Goal: Task Accomplishment & Management: Complete application form

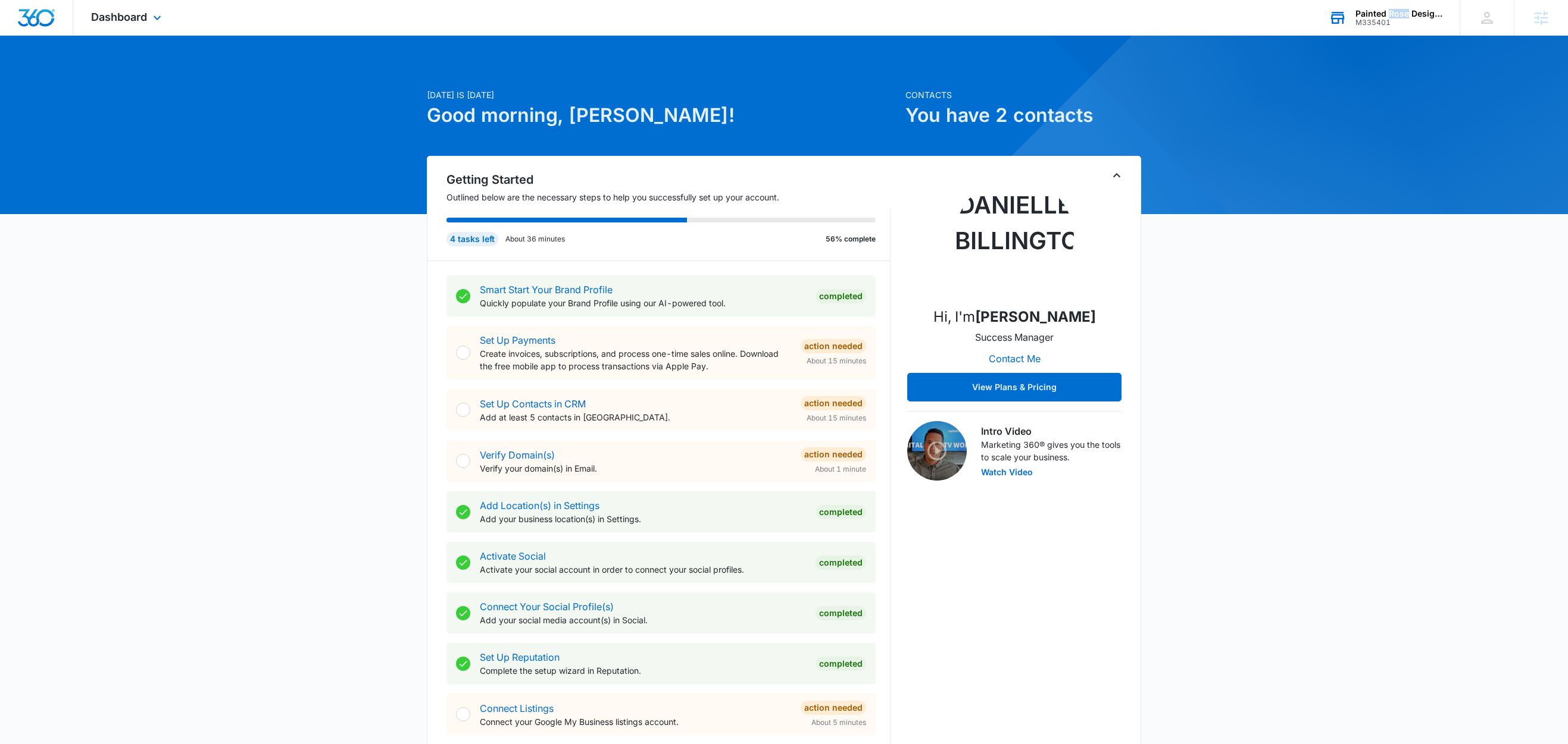
click at [1402, 11] on div "Painted Rose Designs" at bounding box center [1398, 13] width 87 height 10
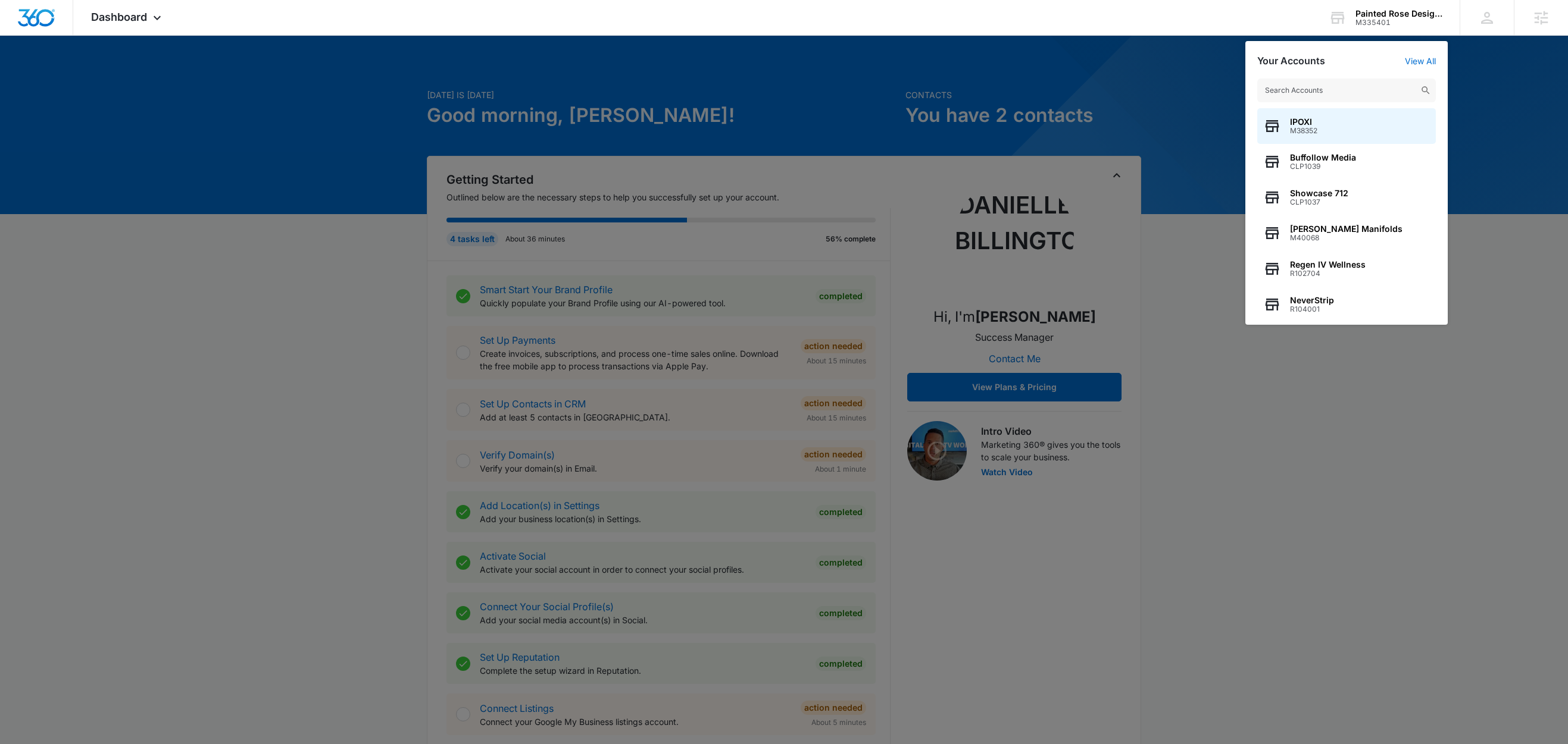
click at [1196, 67] on div at bounding box center [784, 372] width 1568 height 744
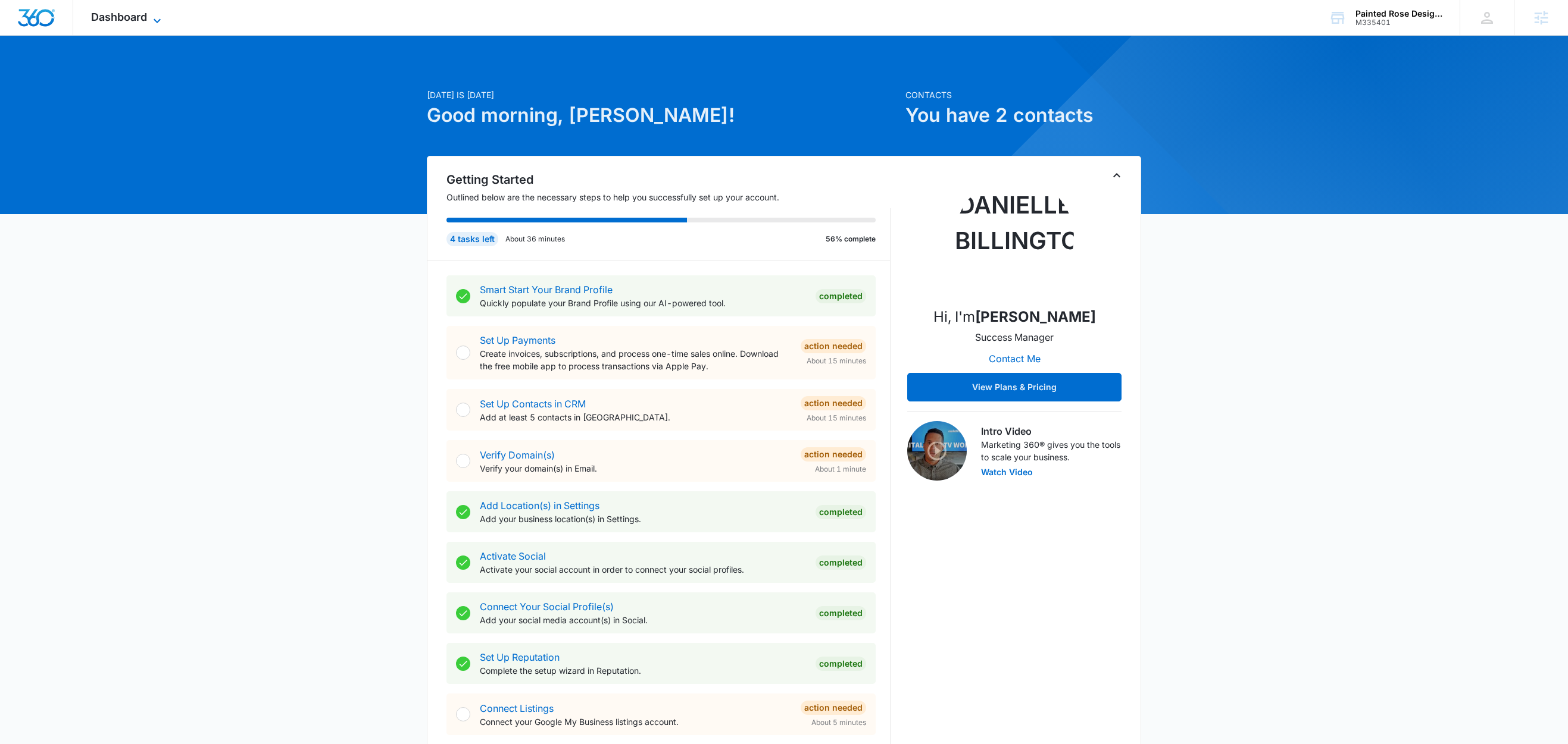
click at [160, 19] on icon at bounding box center [157, 21] width 14 height 14
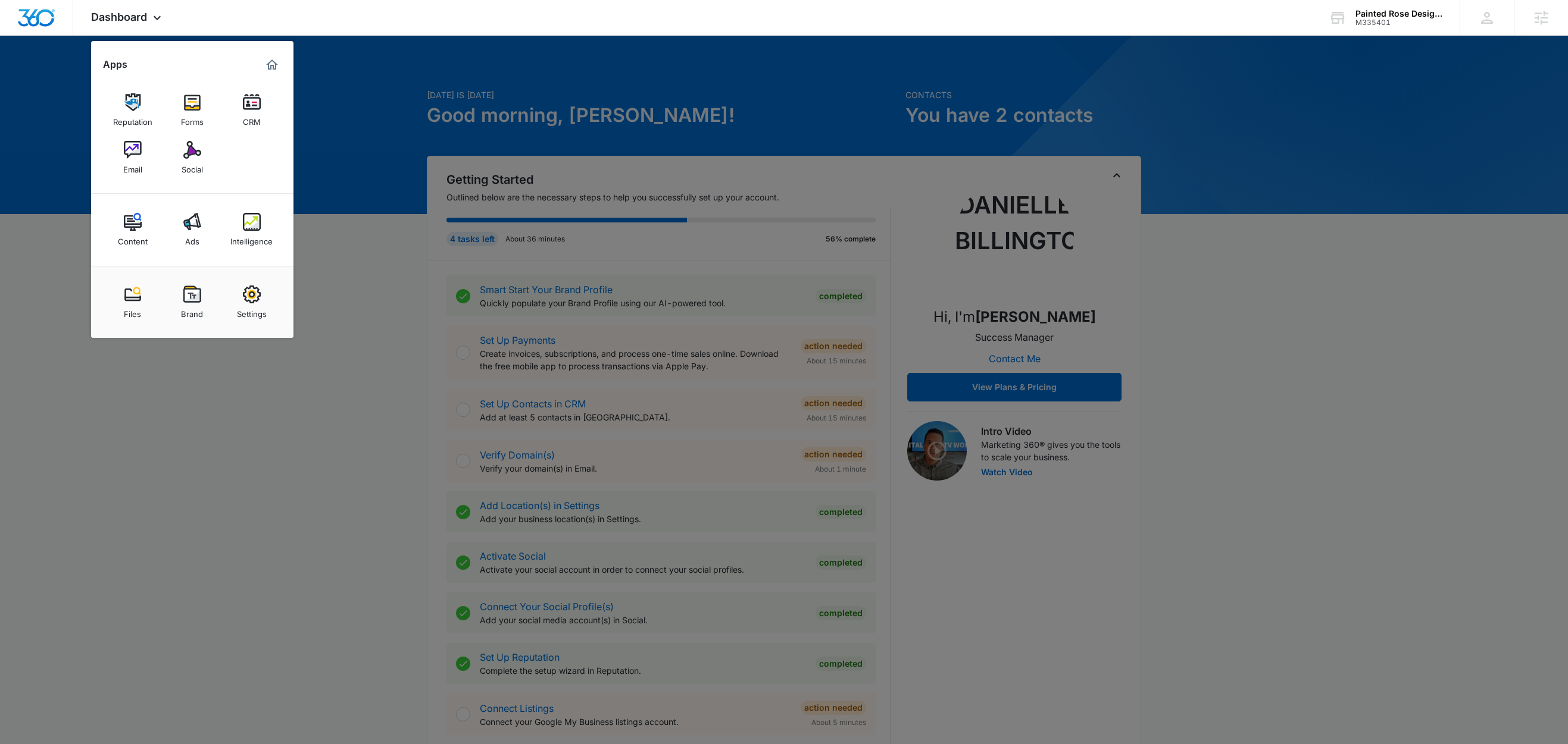
click at [194, 243] on div "Ads" at bounding box center [192, 239] width 14 height 16
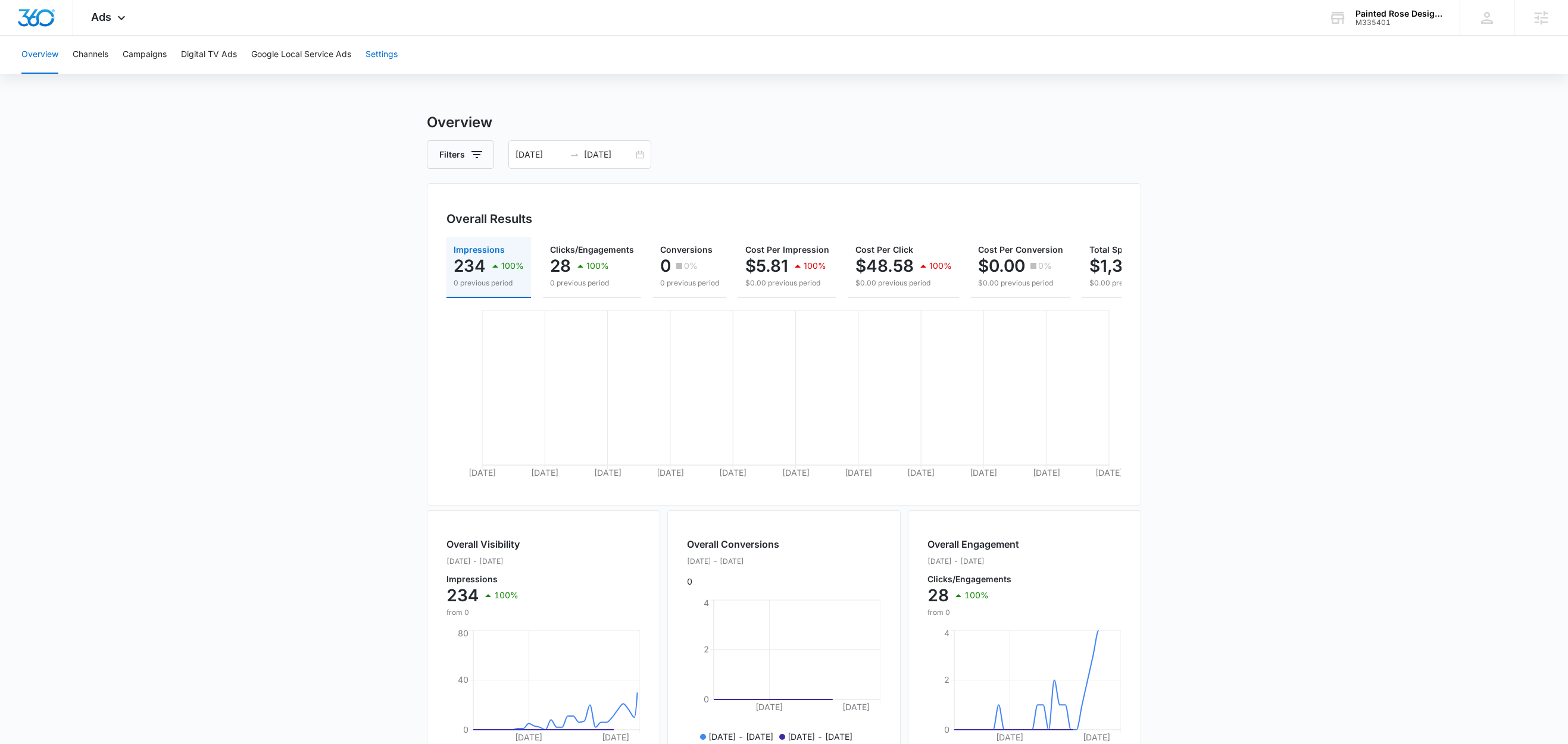
click at [396, 57] on button "Settings" at bounding box center [381, 55] width 32 height 39
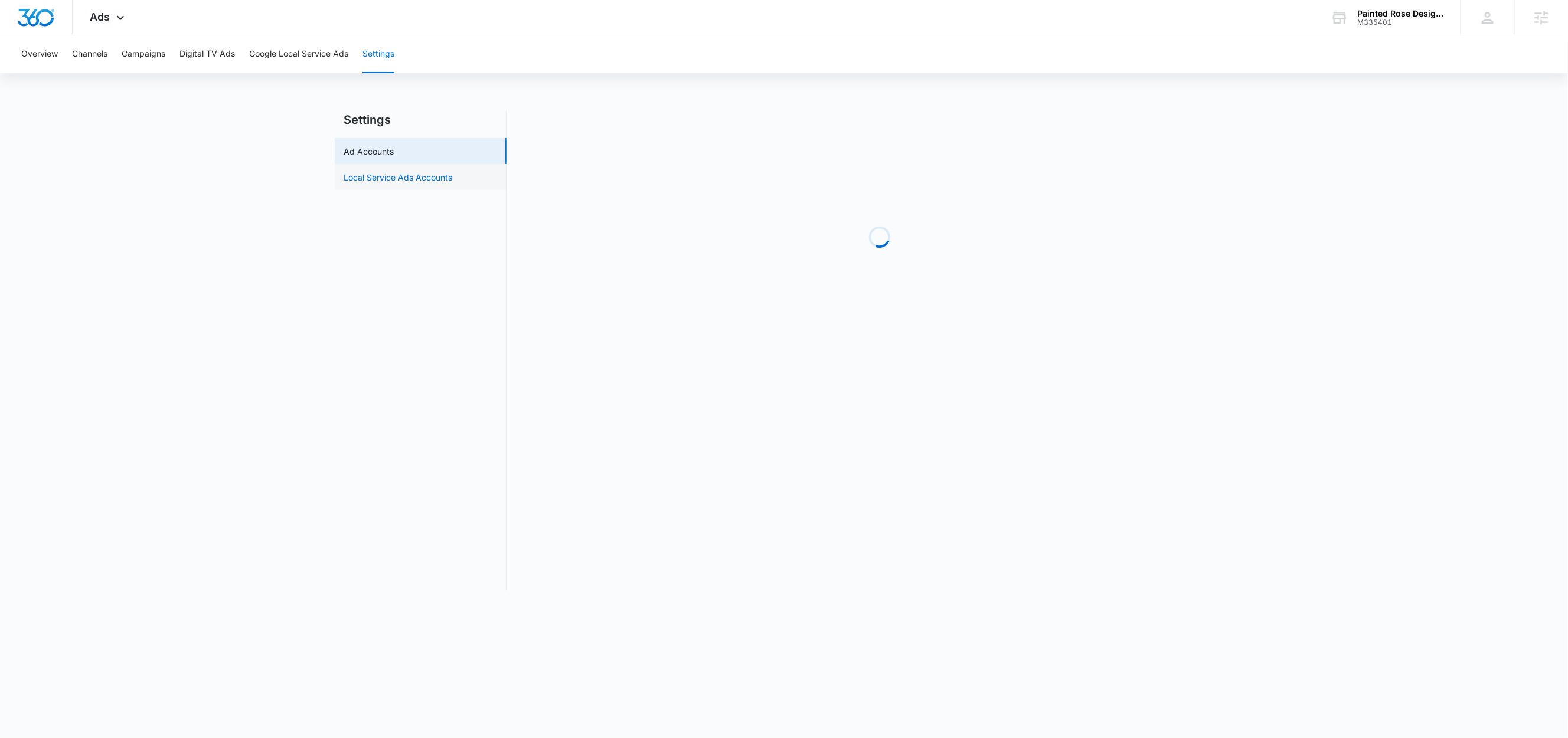
click at [419, 180] on link "Local Service Ads Accounts" at bounding box center [398, 177] width 109 height 12
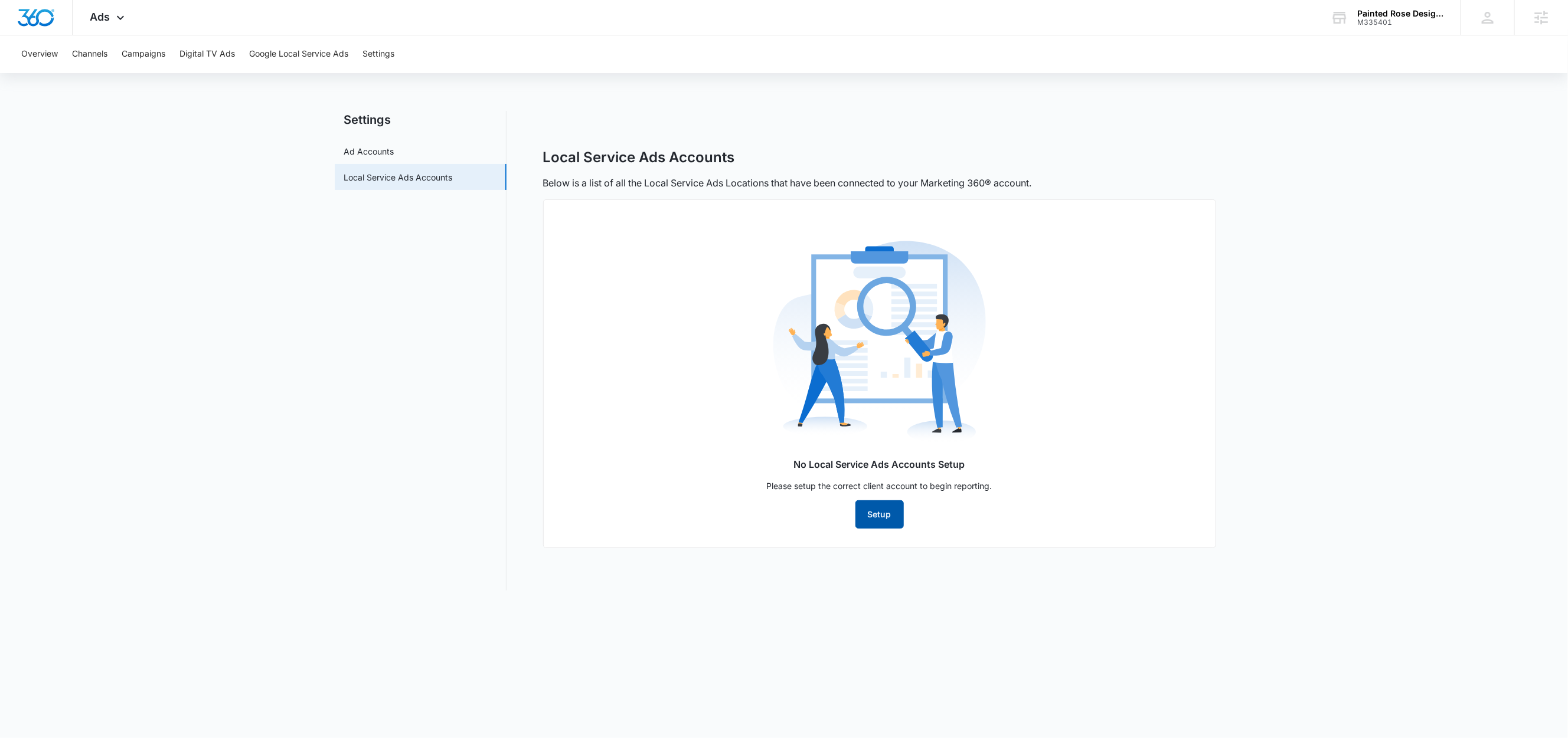
click at [895, 506] on button "Setup" at bounding box center [880, 514] width 49 height 29
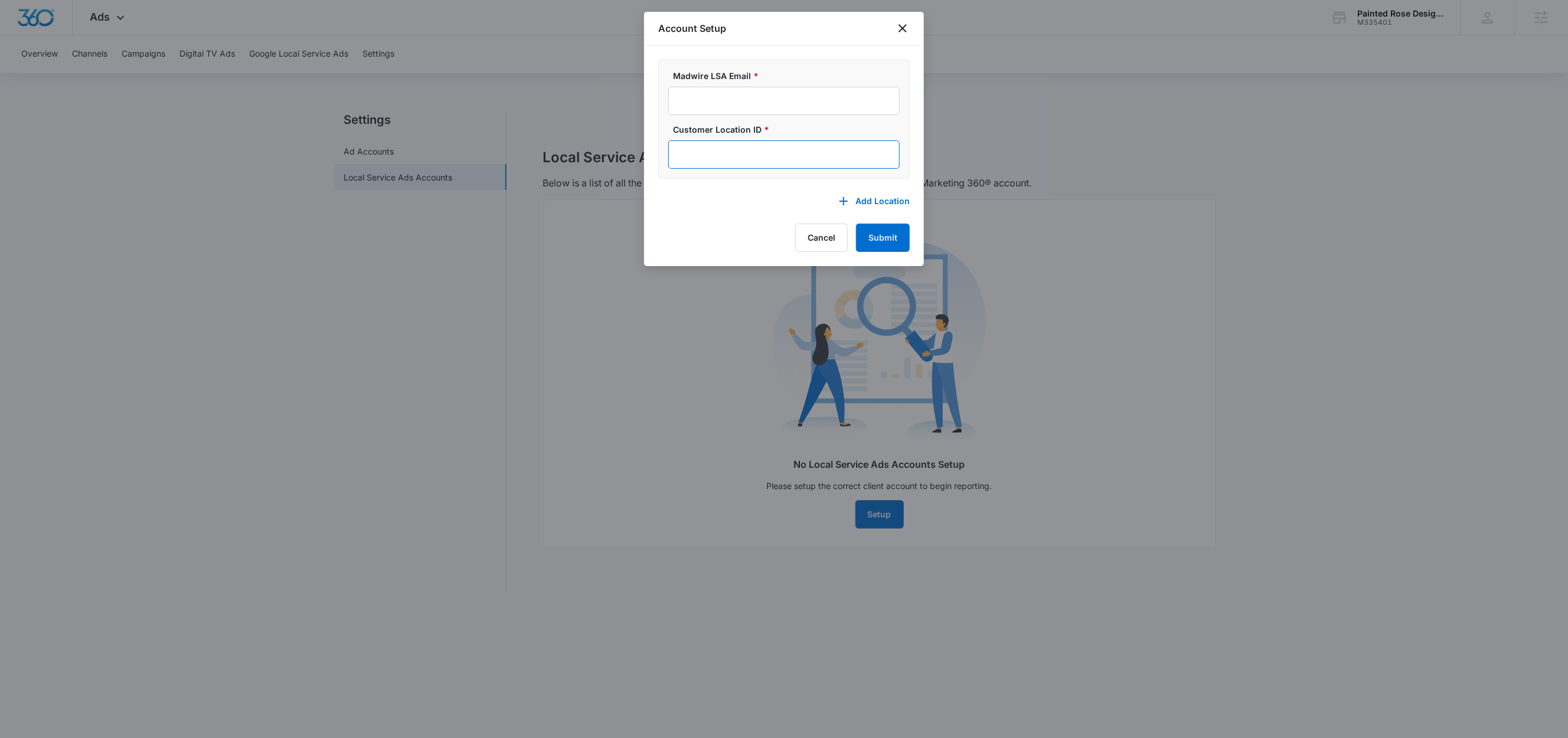
click at [736, 150] on input "Customer Location ID *" at bounding box center [784, 155] width 231 height 29
paste input "346-270-7923"
type input "346-270-7923"
click at [740, 103] on input "Madwire LSA Email *" at bounding box center [784, 101] width 231 height 29
paste input "m360-localservices@madwire.com"
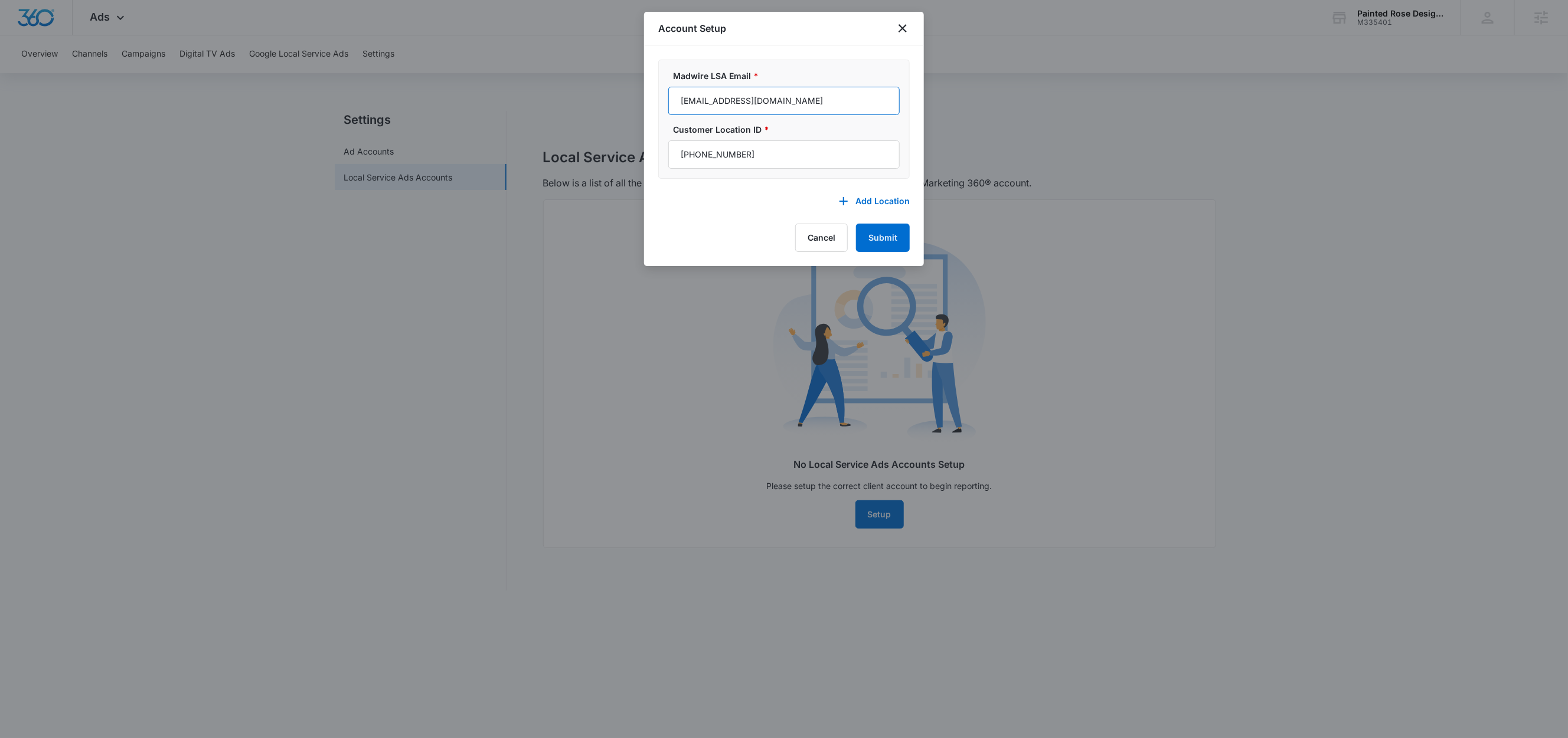
click at [679, 102] on input "m360-localservices@madwire.com" at bounding box center [784, 101] width 231 height 29
type input "m360-localservices@madwire.com"
click at [682, 152] on input "346-270-7923" at bounding box center [784, 155] width 231 height 29
click at [886, 246] on button "Submit" at bounding box center [883, 238] width 54 height 29
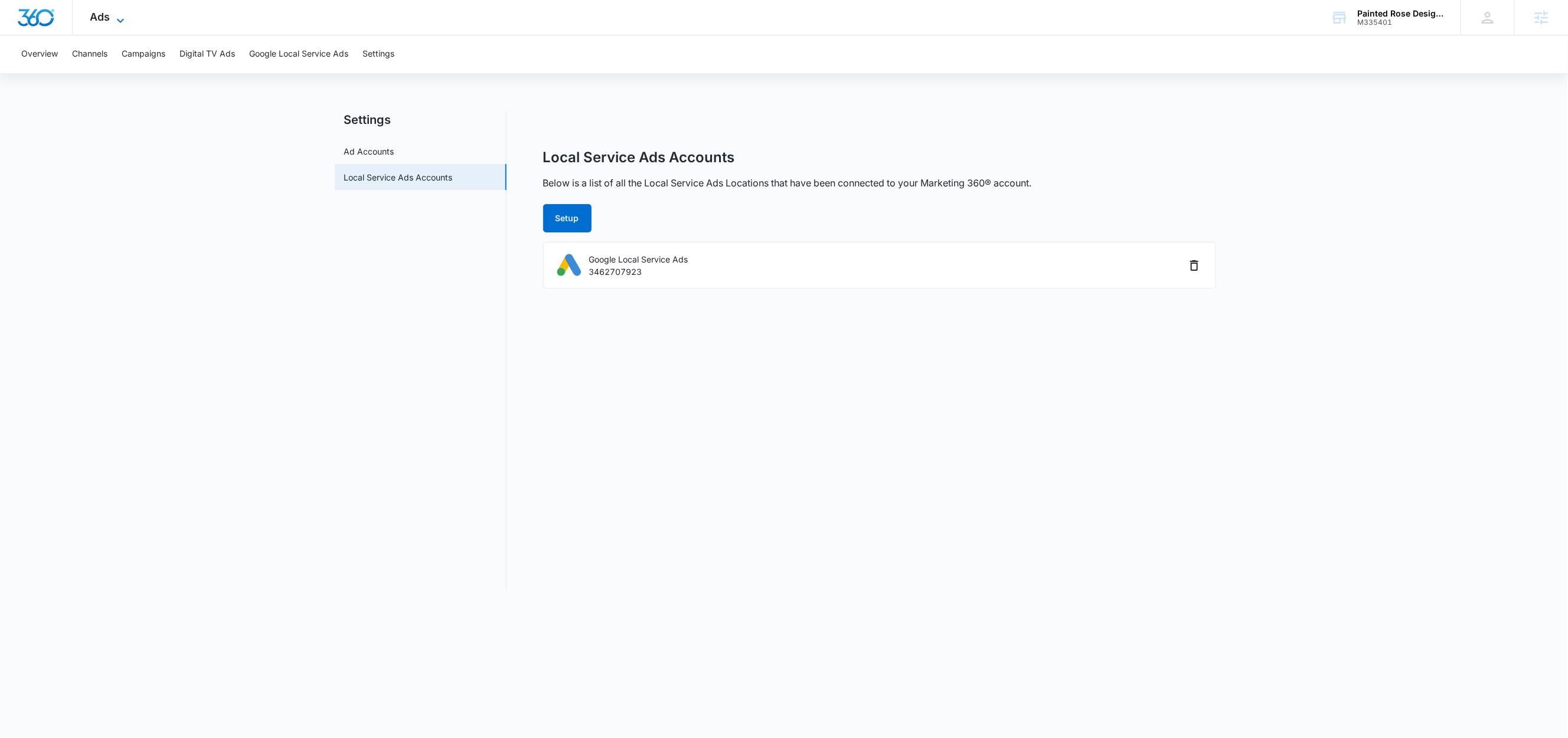
click at [119, 16] on icon at bounding box center [121, 21] width 14 height 14
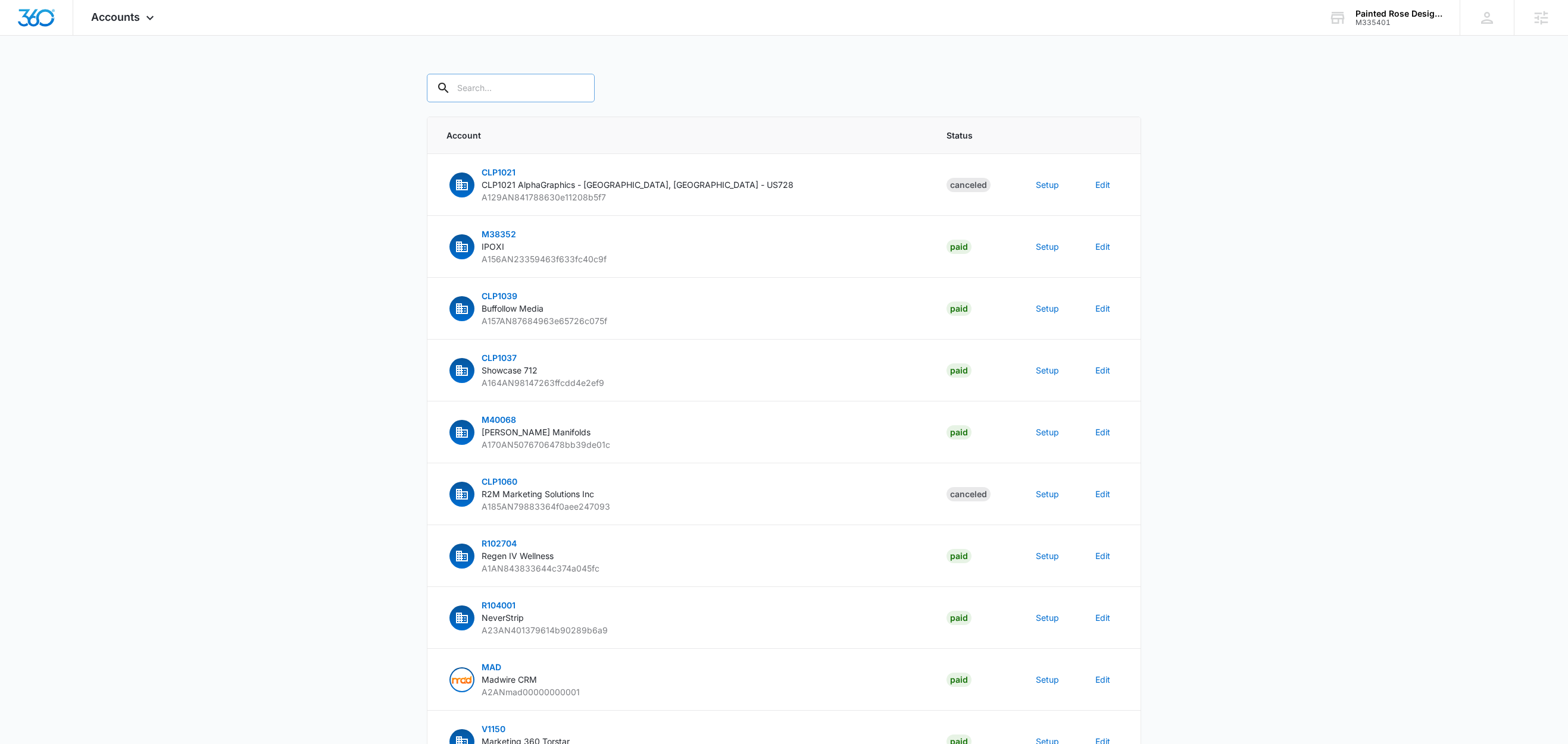
click at [495, 94] on input "text" at bounding box center [510, 88] width 168 height 29
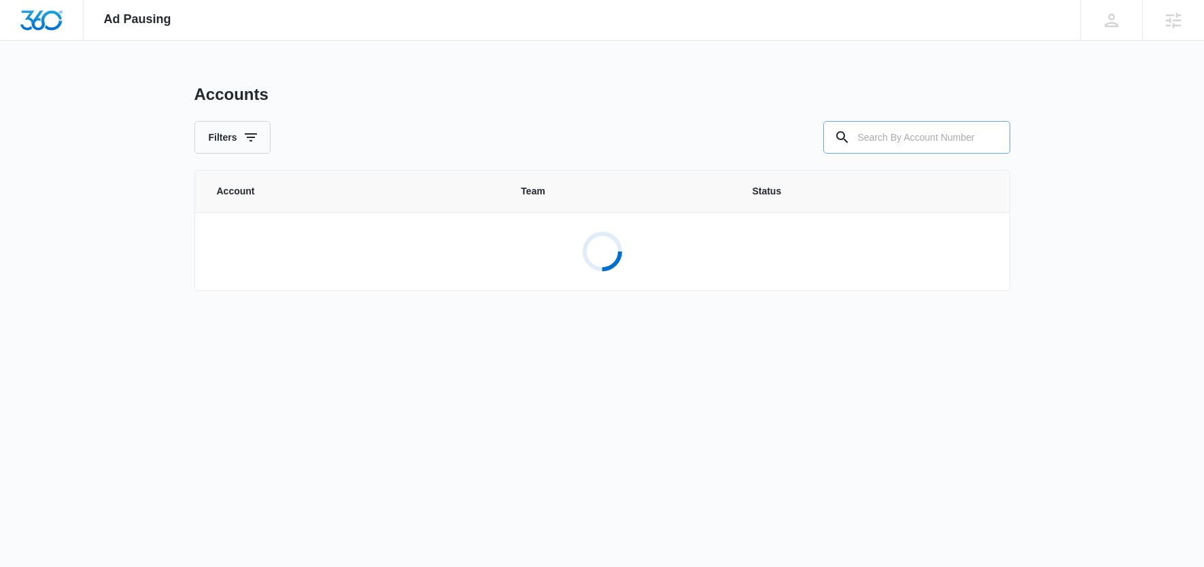
click at [912, 135] on input "text" at bounding box center [916, 137] width 187 height 33
paste input "M335401"
type input "M335401"
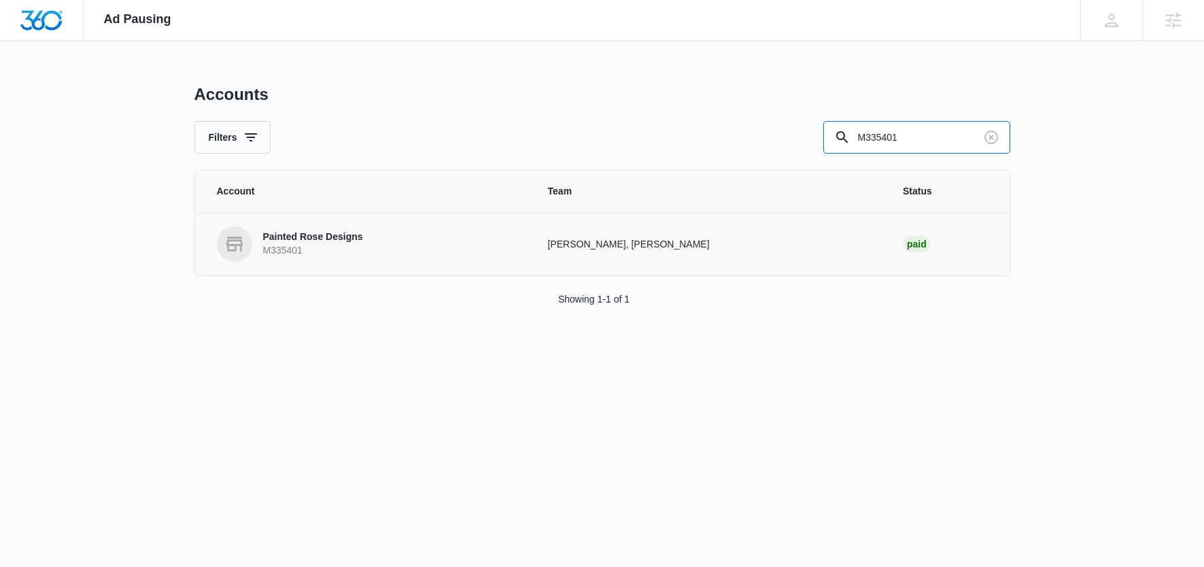
click at [346, 235] on p "Painted Rose Designs" at bounding box center [313, 237] width 100 height 14
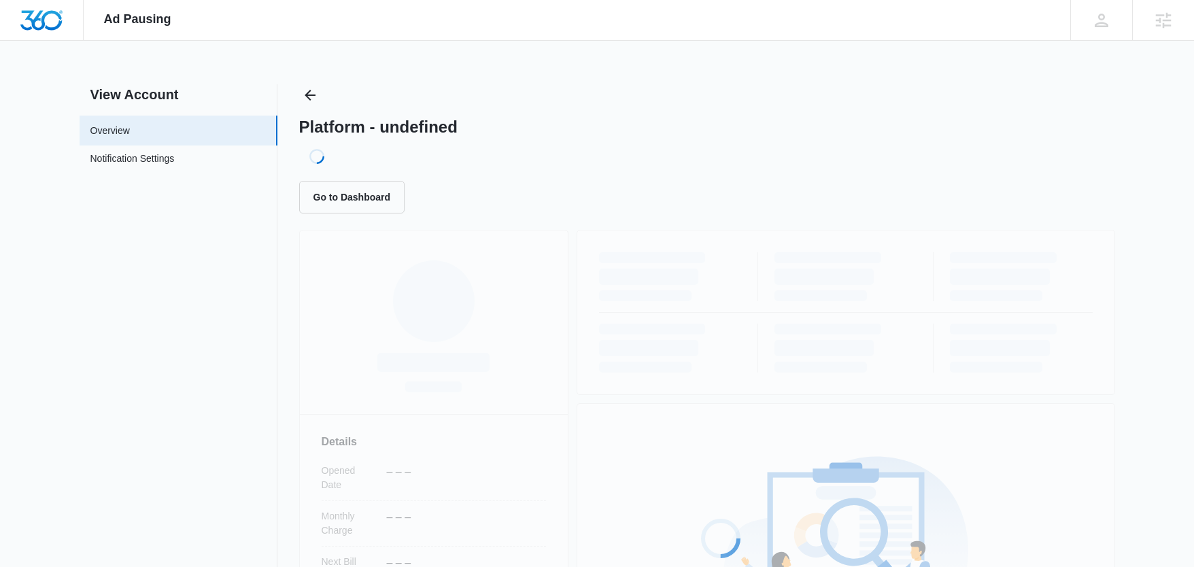
click at [346, 235] on div "Loading... Details Opened Date – – – Monthly Charge – – – Next Bill Date – – – …" at bounding box center [707, 524] width 816 height 589
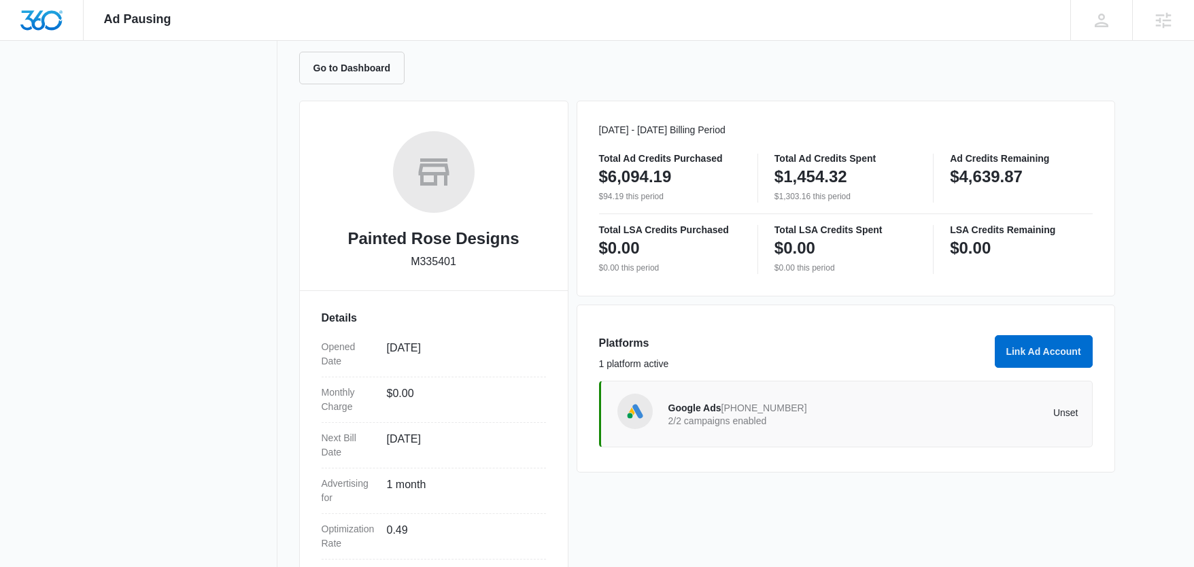
scroll to position [252, 0]
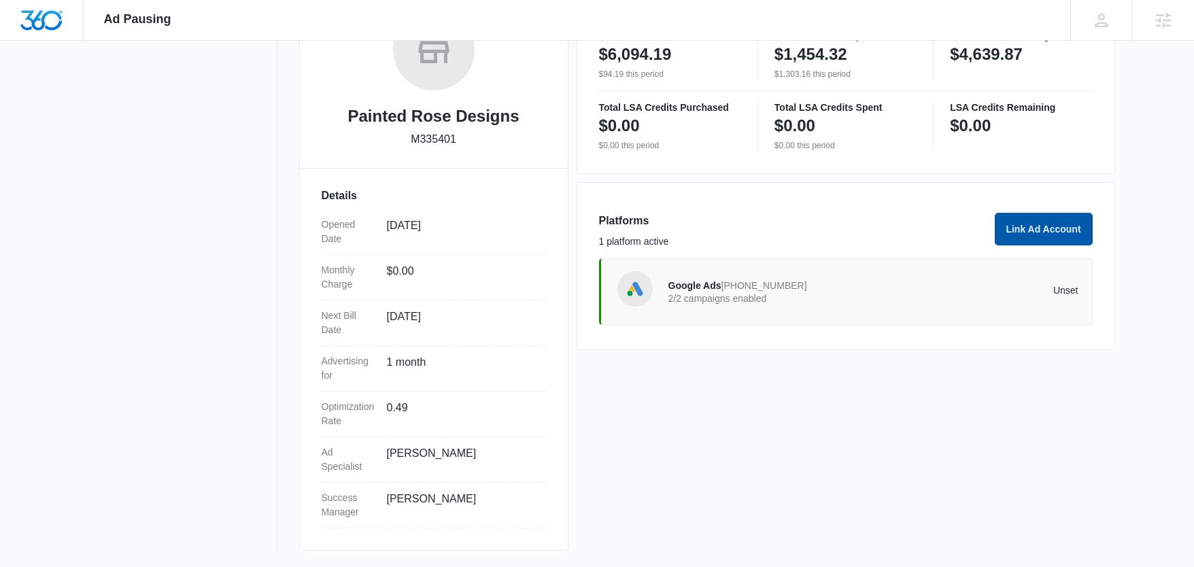
click at [1032, 230] on button "Link Ad Account" at bounding box center [1044, 229] width 98 height 33
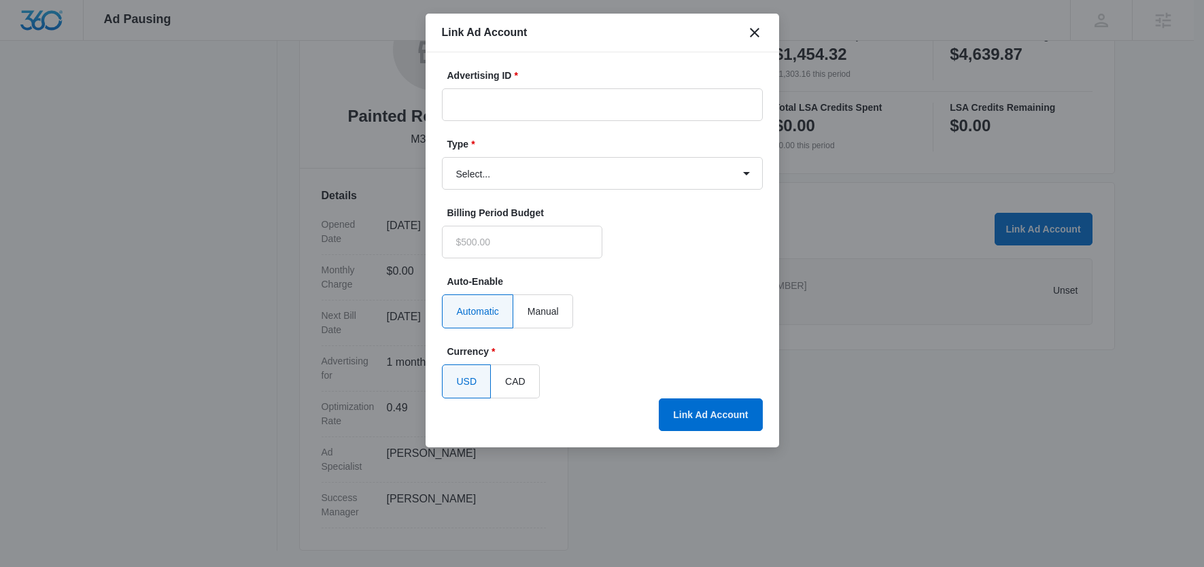
type input "$0.00"
click at [556, 117] on input "Advertising ID *" at bounding box center [602, 104] width 321 height 33
paste input "346-270-7923"
type input "346-270-7923"
click at [511, 167] on select "Select... Bing Ads Facebook Ads Google Ads" at bounding box center [602, 173] width 321 height 33
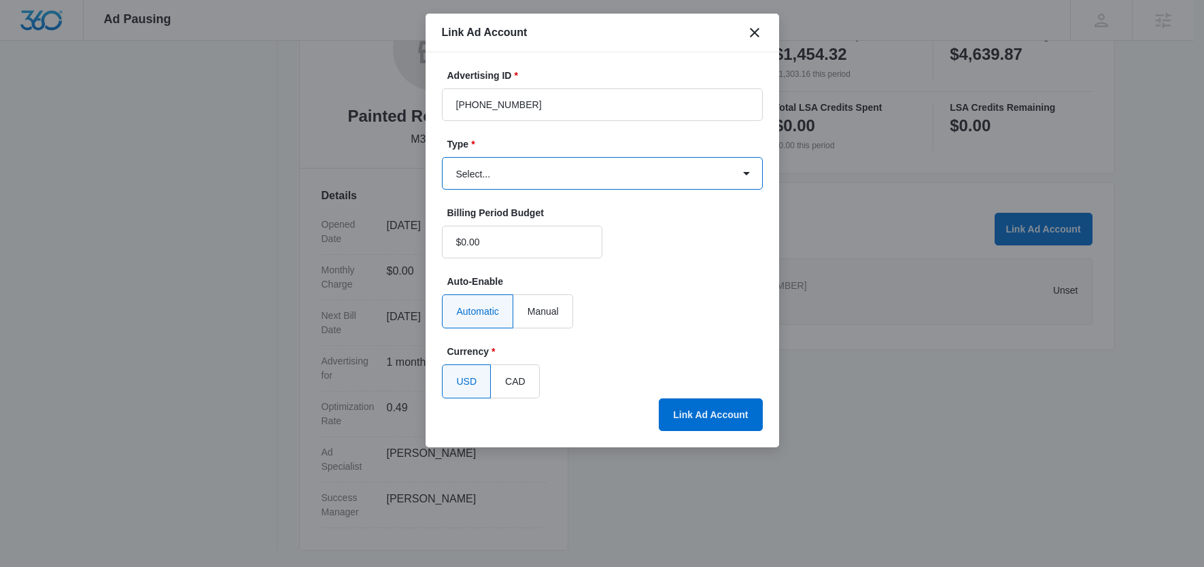
select select "google"
click at [442, 157] on select "Select... Bing Ads Facebook Ads Google Ads" at bounding box center [602, 173] width 321 height 33
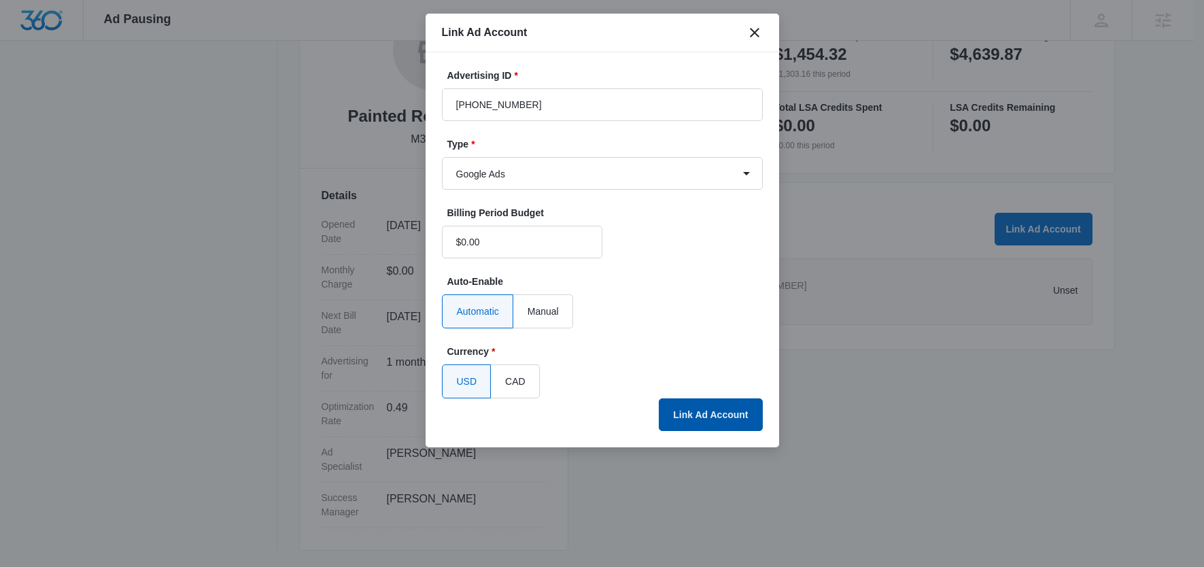
click at [709, 413] on button "Link Ad Account" at bounding box center [710, 414] width 103 height 33
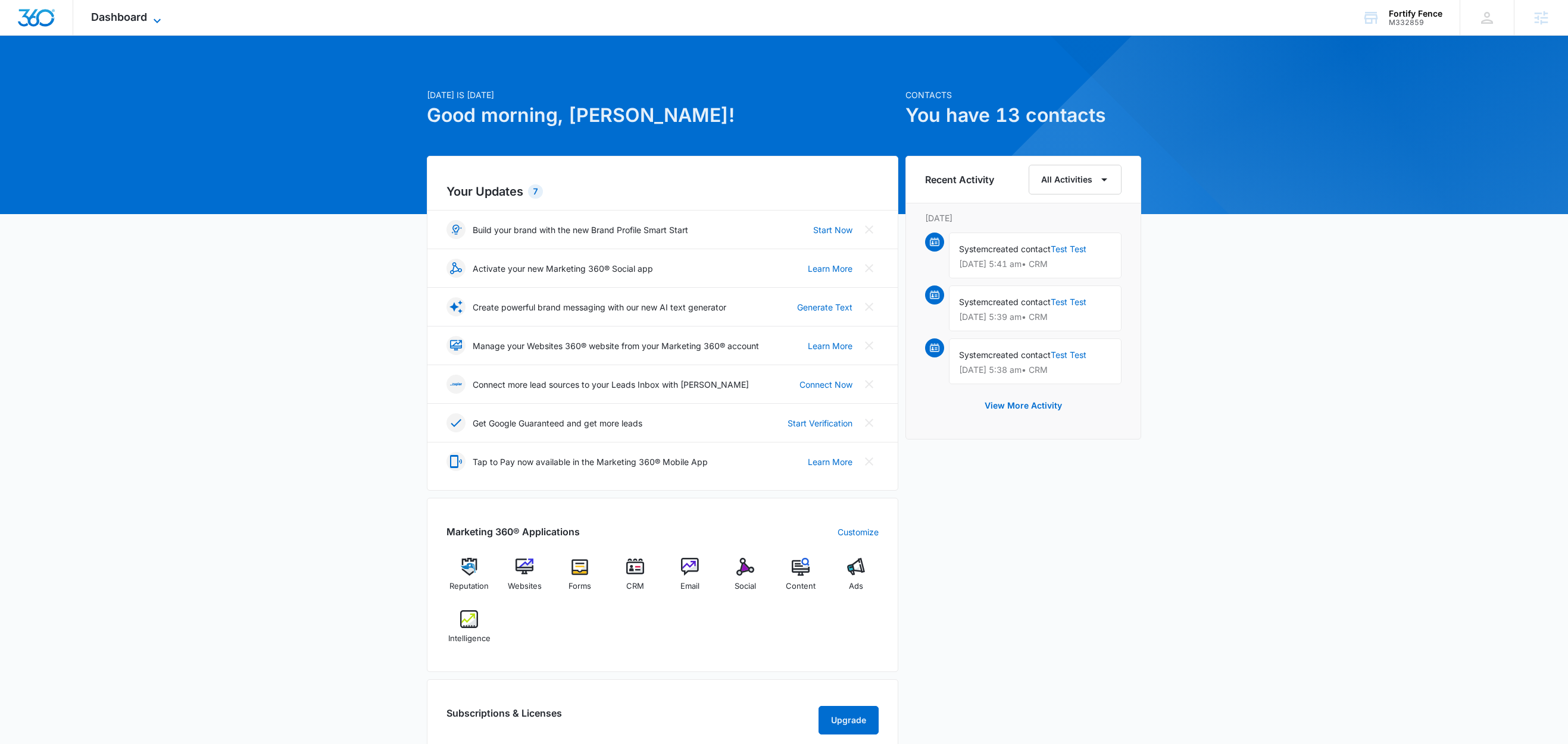
click at [152, 16] on icon at bounding box center [157, 21] width 14 height 14
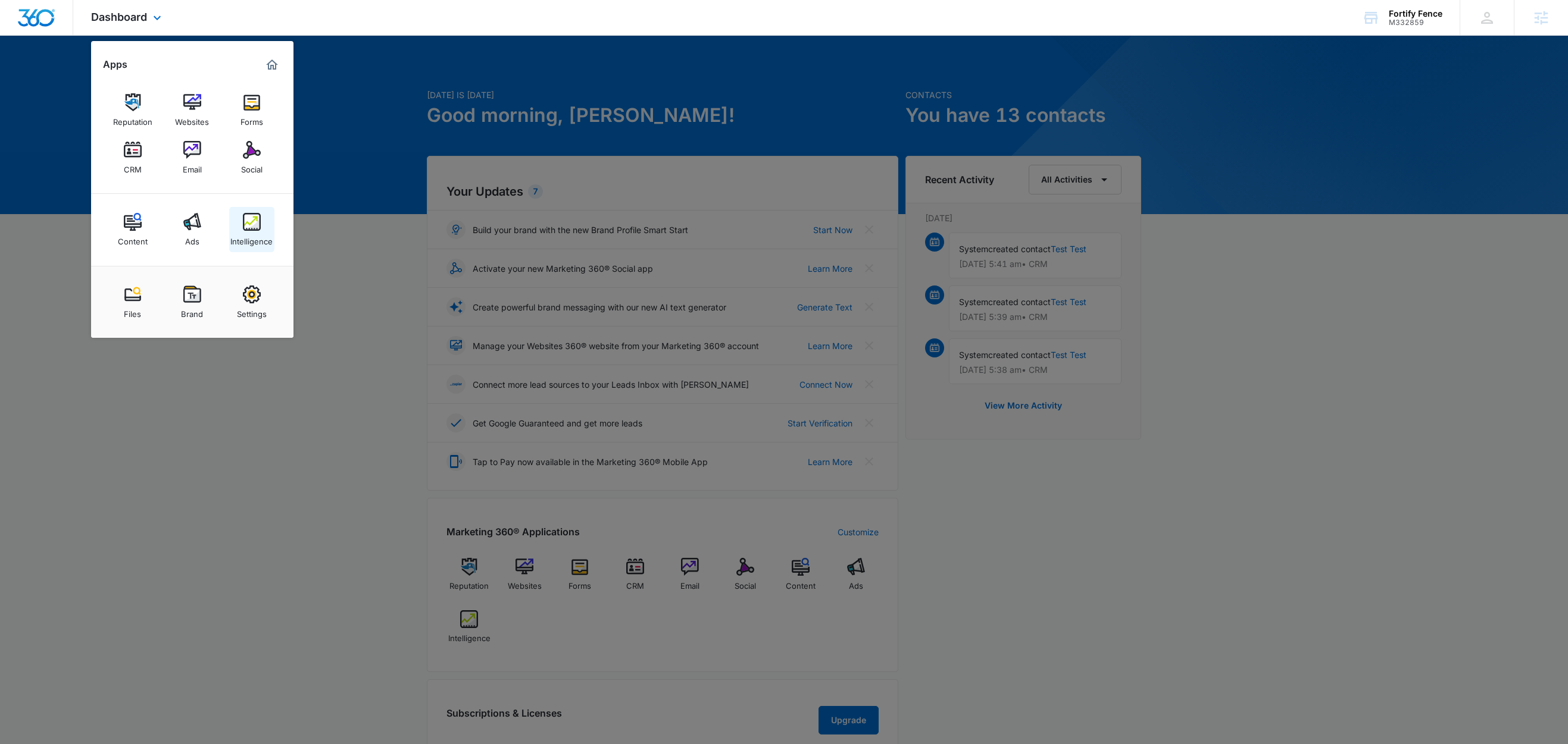
click at [249, 228] on img at bounding box center [251, 221] width 18 height 18
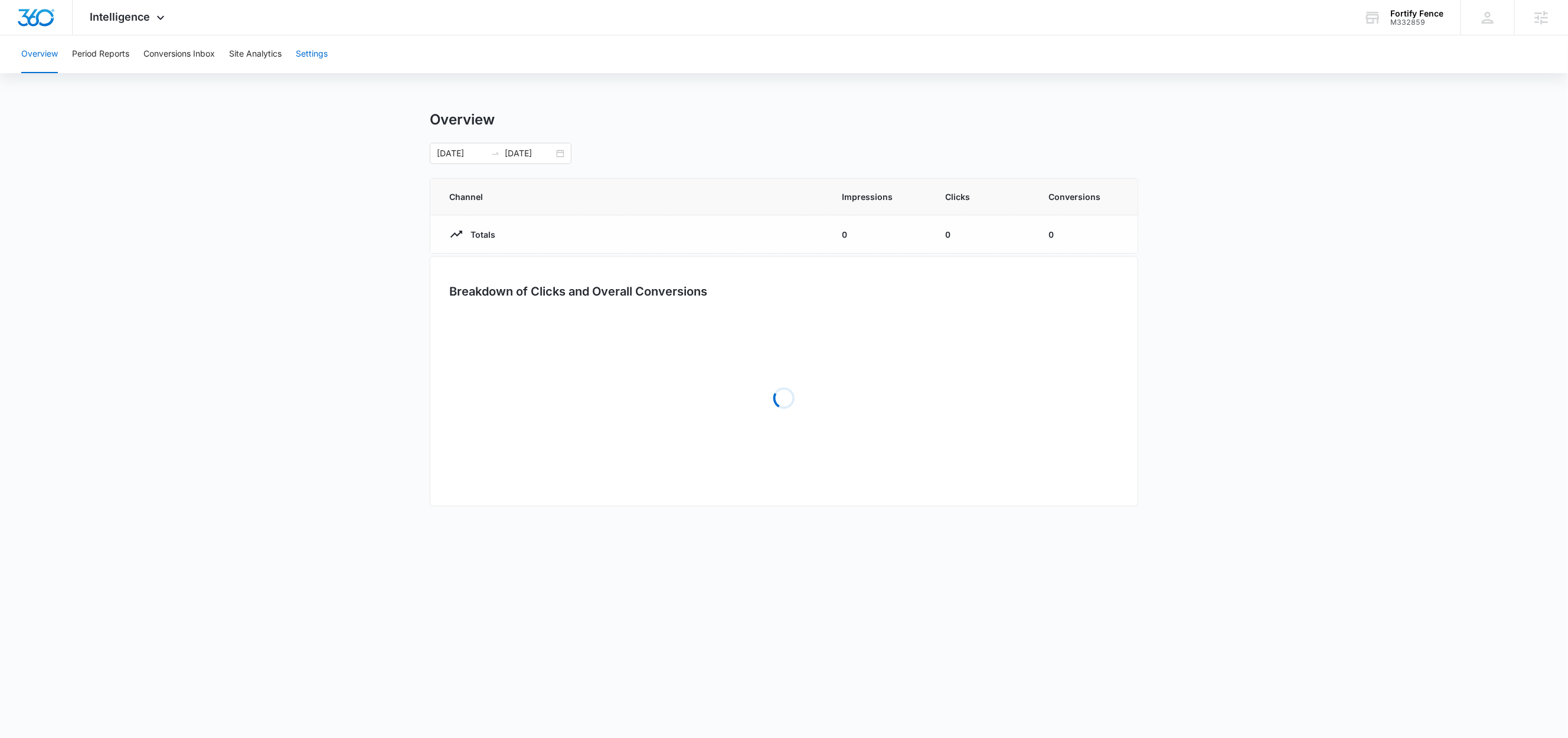
click at [327, 55] on button "Settings" at bounding box center [312, 55] width 32 height 38
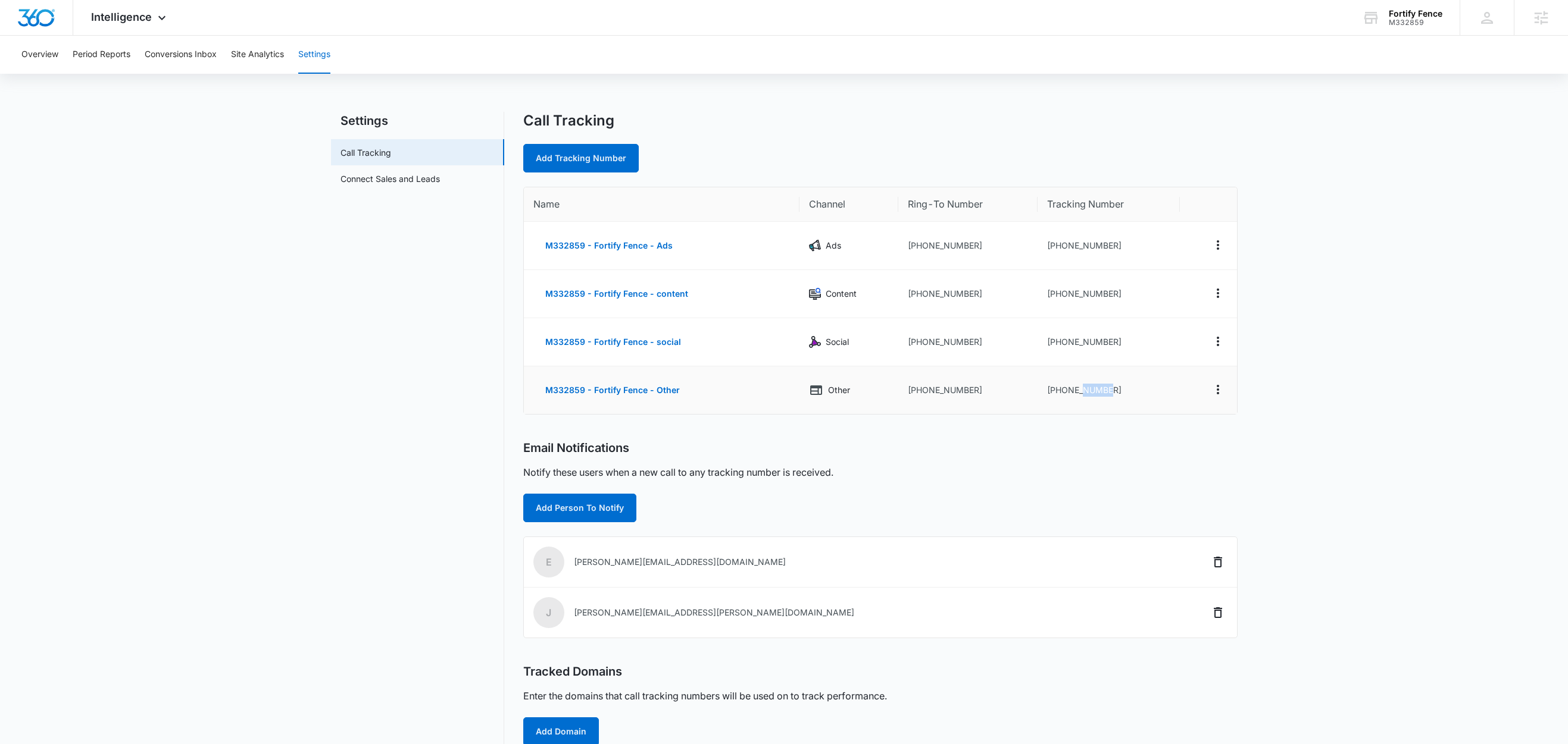
drag, startPoint x: 1105, startPoint y: 393, endPoint x: 1084, endPoint y: 397, distance: 21.4
click at [1084, 397] on td "+18323018971" at bounding box center [1108, 390] width 142 height 47
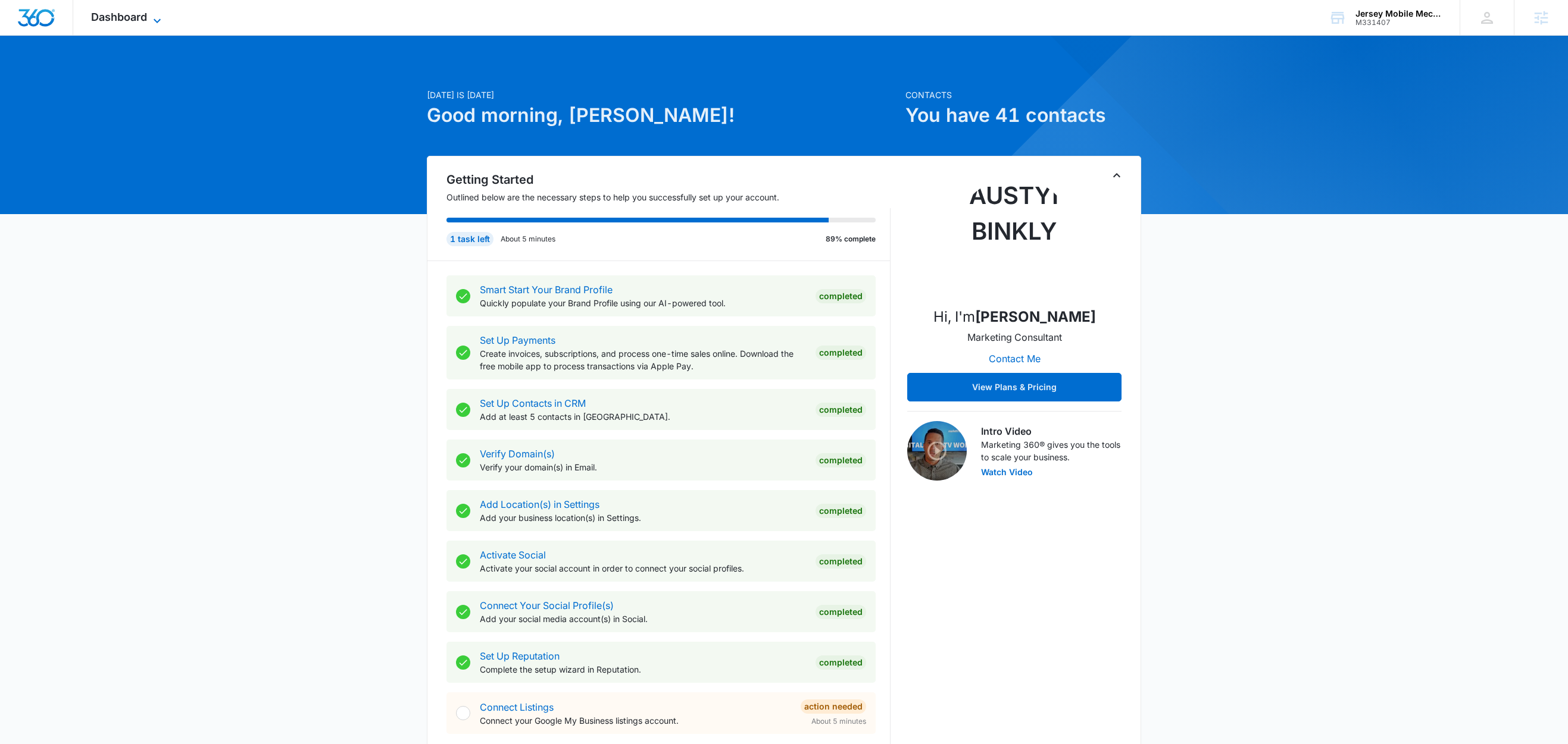
click at [158, 18] on icon at bounding box center [157, 21] width 14 height 14
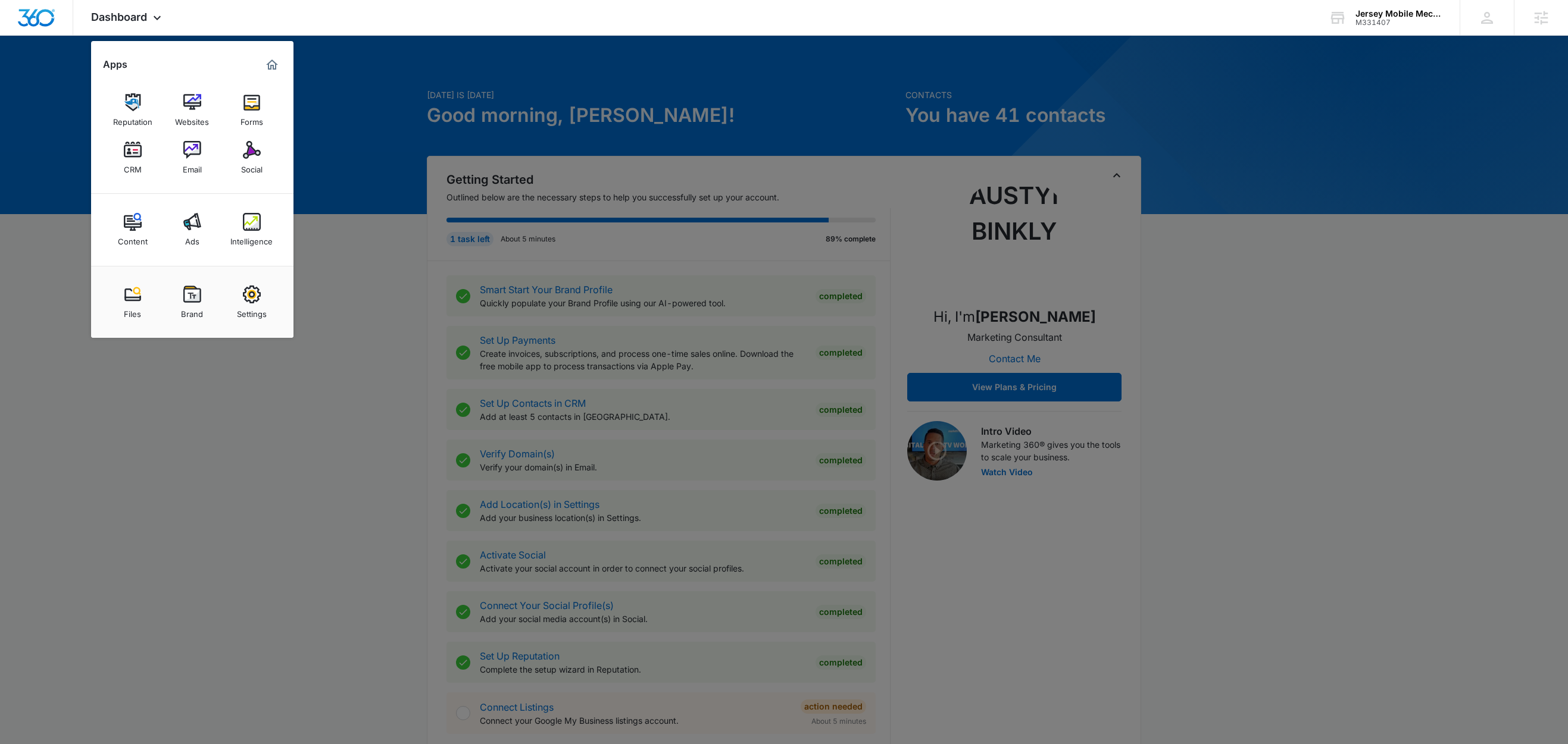
click at [348, 223] on div at bounding box center [784, 372] width 1568 height 744
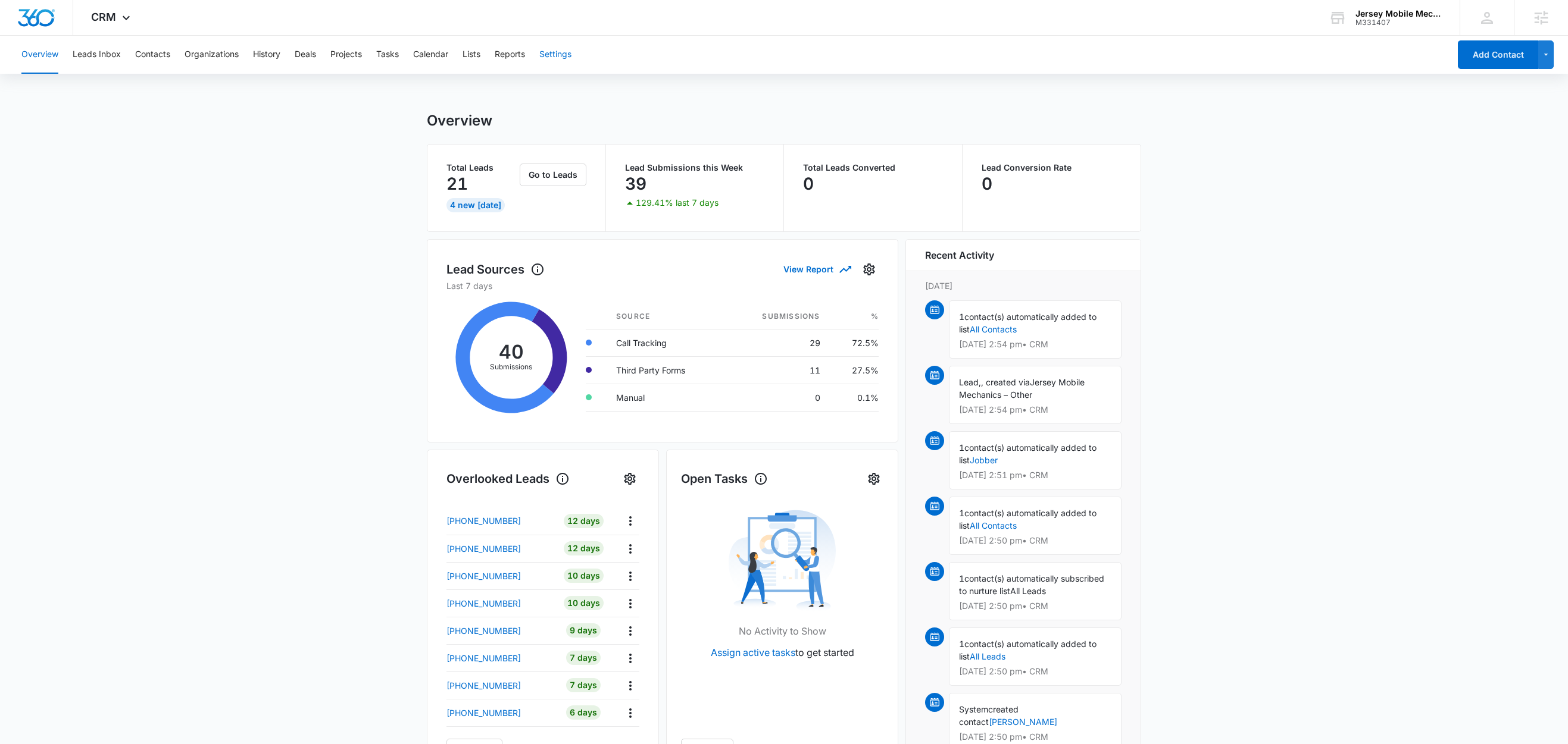
click at [563, 55] on button "Settings" at bounding box center [555, 55] width 32 height 39
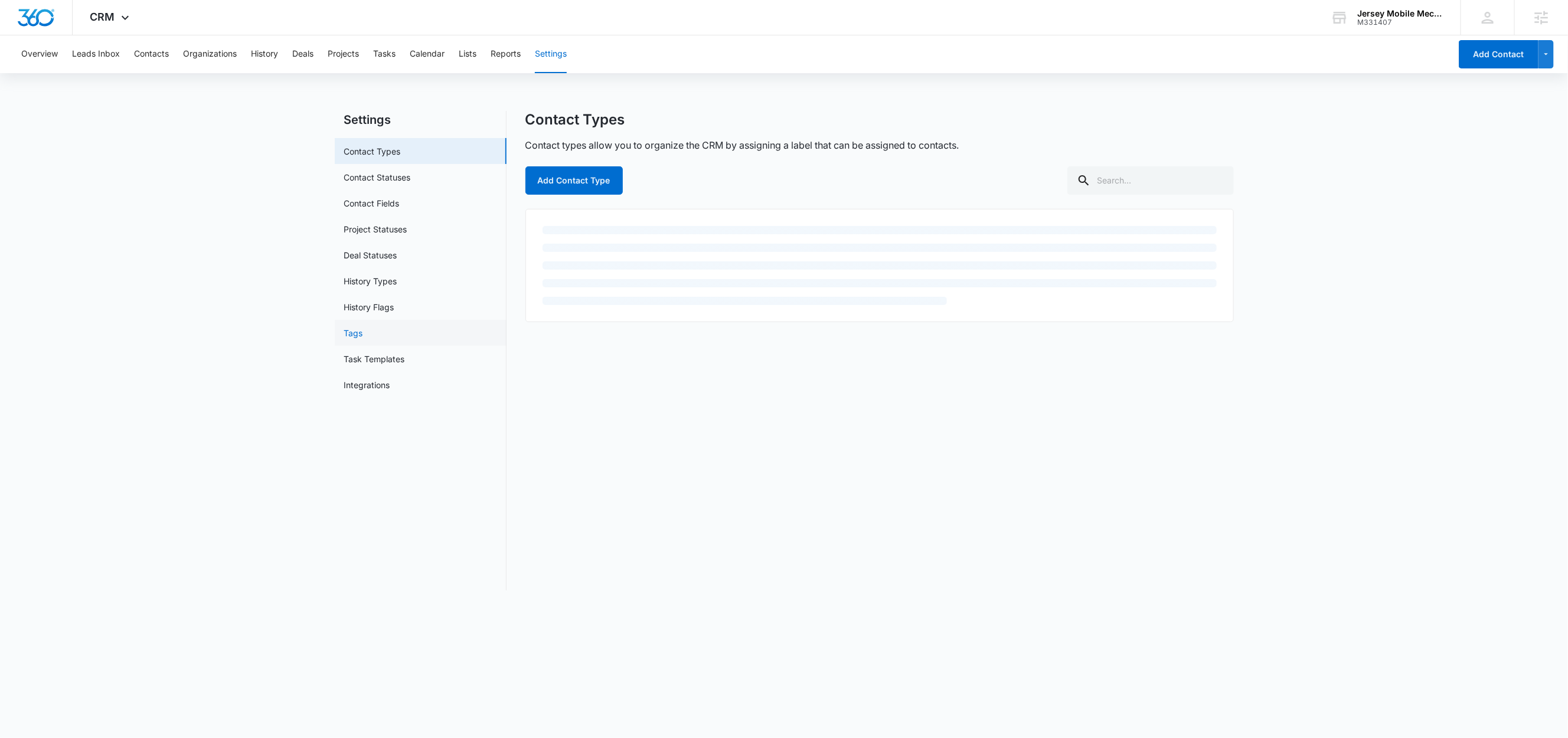
click at [363, 339] on link "Tags" at bounding box center [353, 333] width 19 height 12
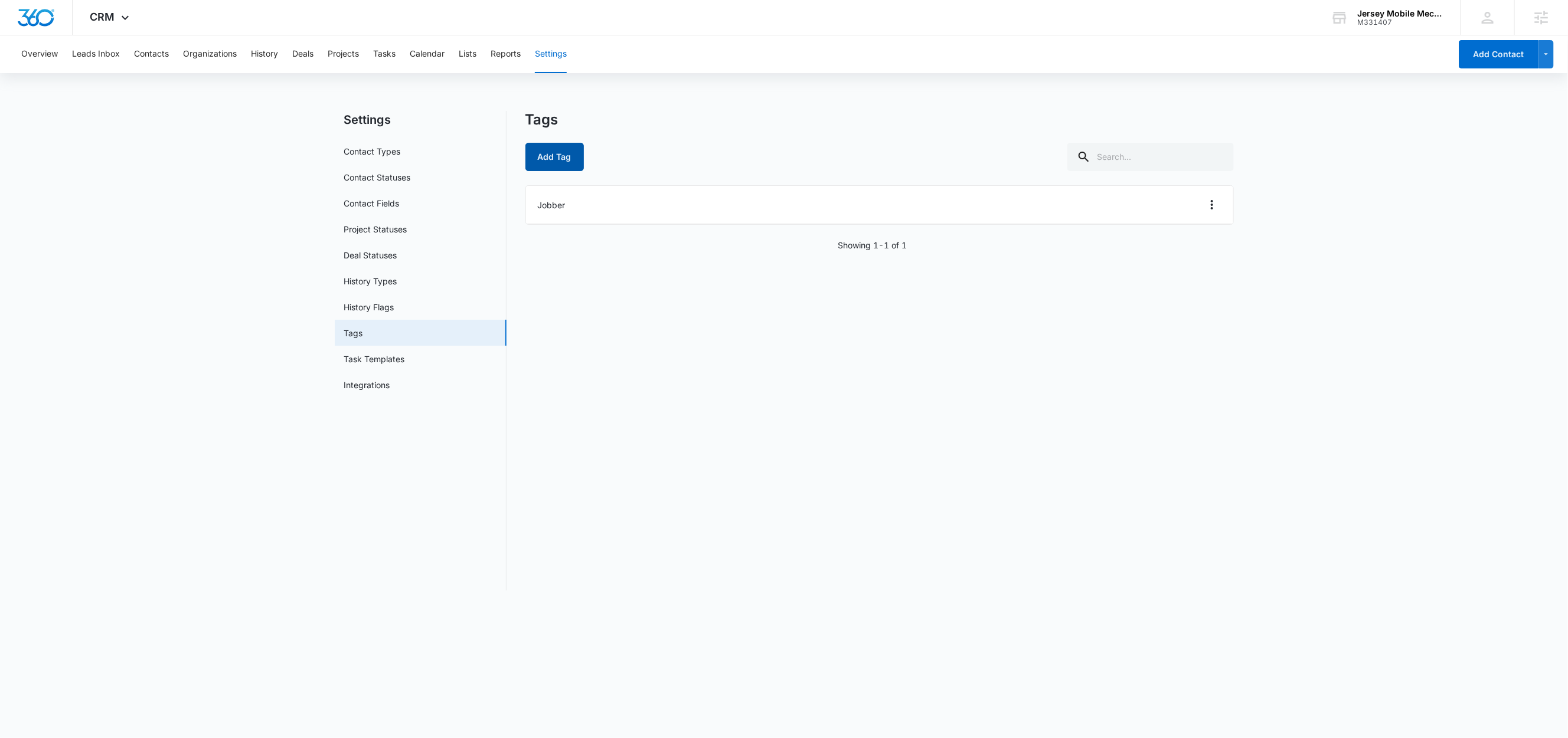
click at [557, 152] on button "Add Tag" at bounding box center [554, 157] width 58 height 29
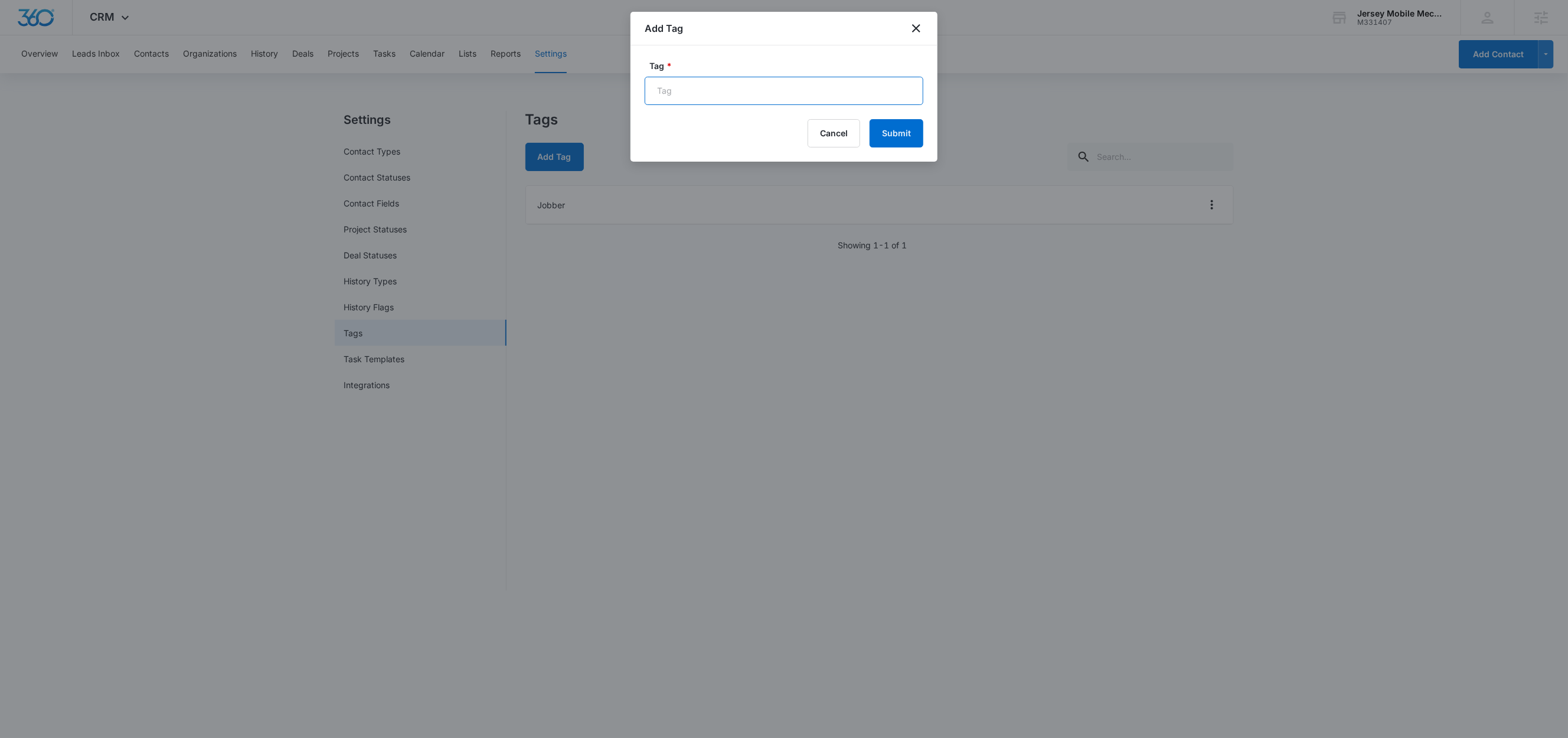
click at [682, 102] on input "Tag *" at bounding box center [783, 90] width 279 height 29
paste input "Request a Service"
click at [748, 87] on input "FB - Request a Service" at bounding box center [783, 90] width 279 height 29
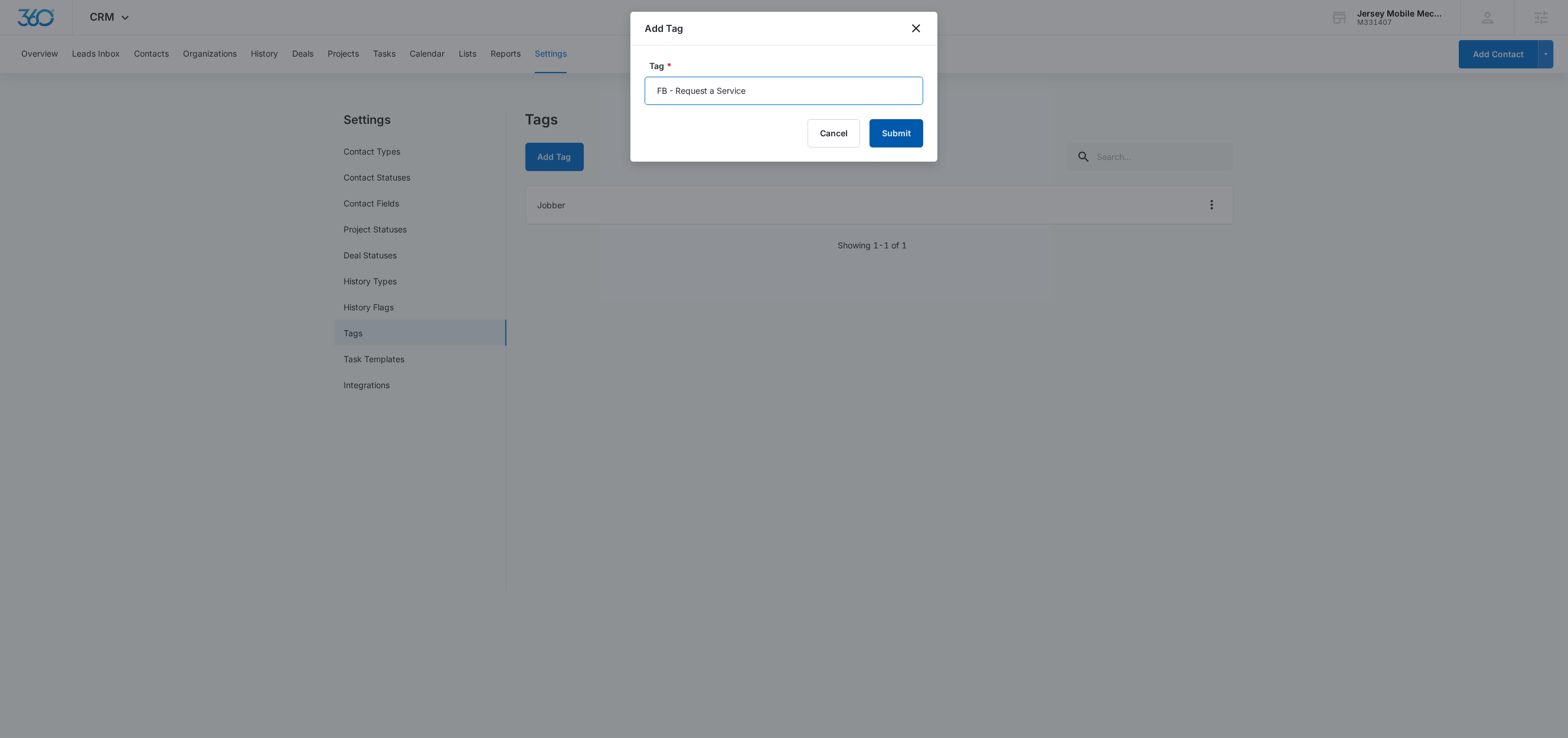
type input "FB - Request a Service"
click at [902, 139] on button "Submit" at bounding box center [896, 133] width 54 height 29
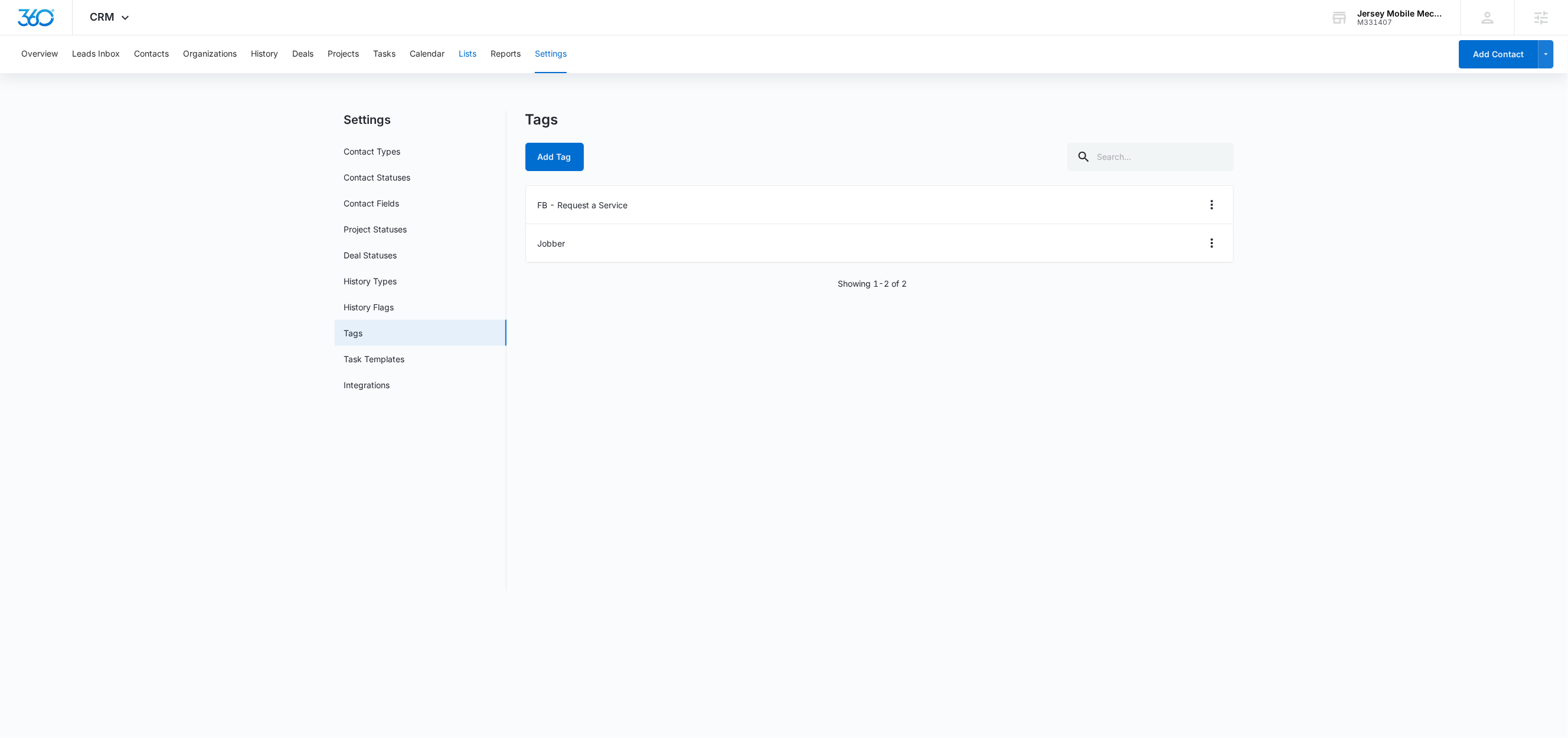
click at [467, 55] on button "Lists" at bounding box center [467, 55] width 17 height 38
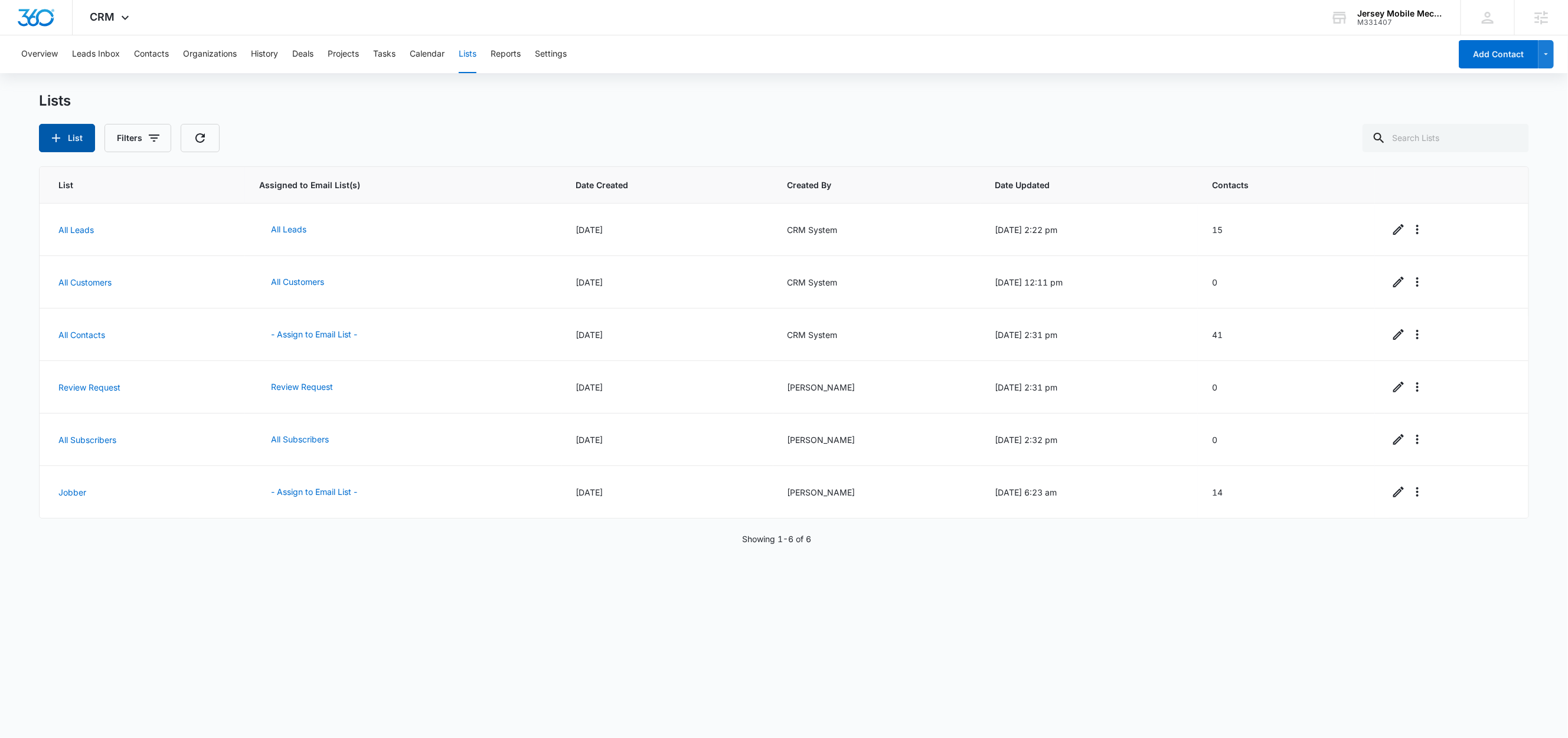
click at [73, 148] on button "List" at bounding box center [67, 138] width 56 height 29
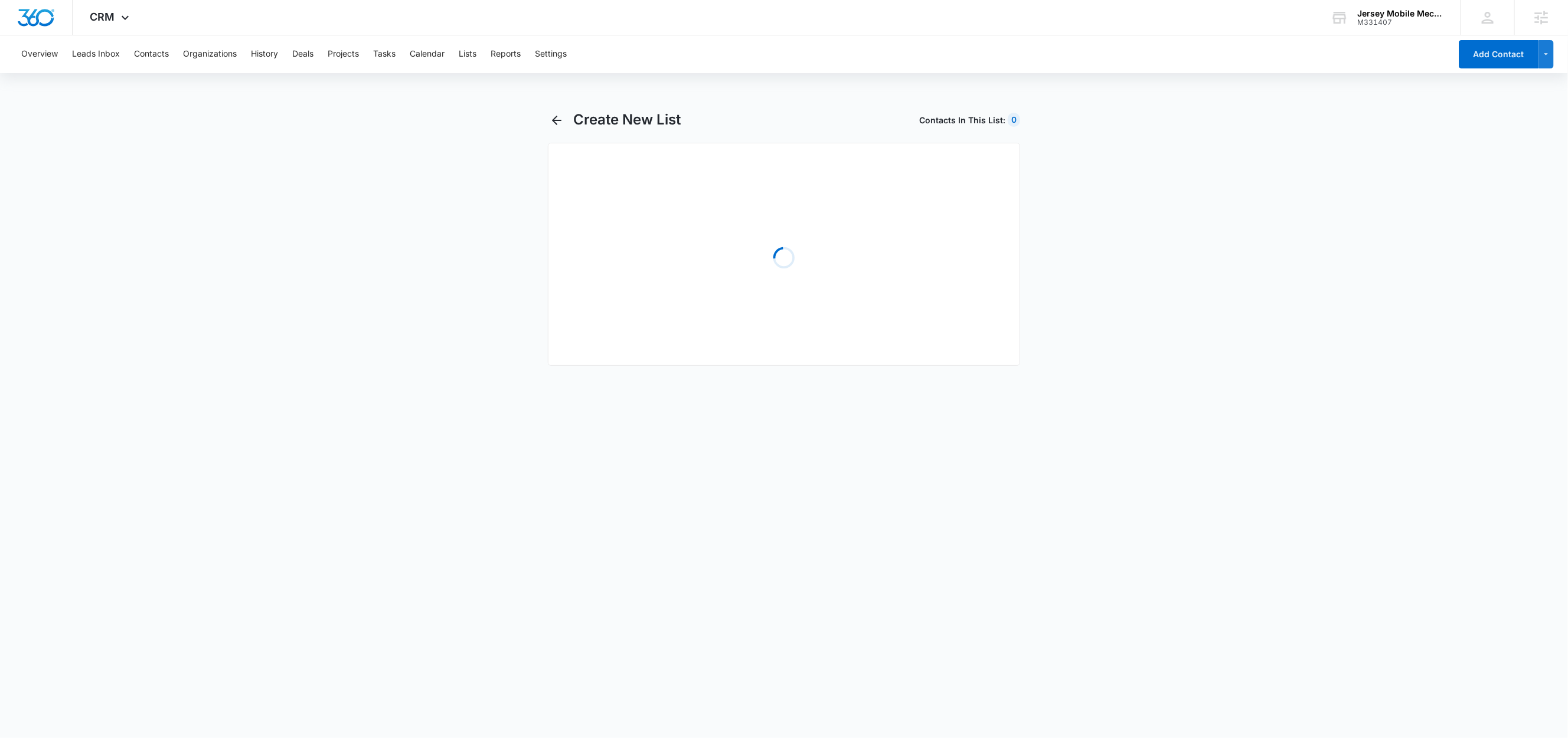
select select "31"
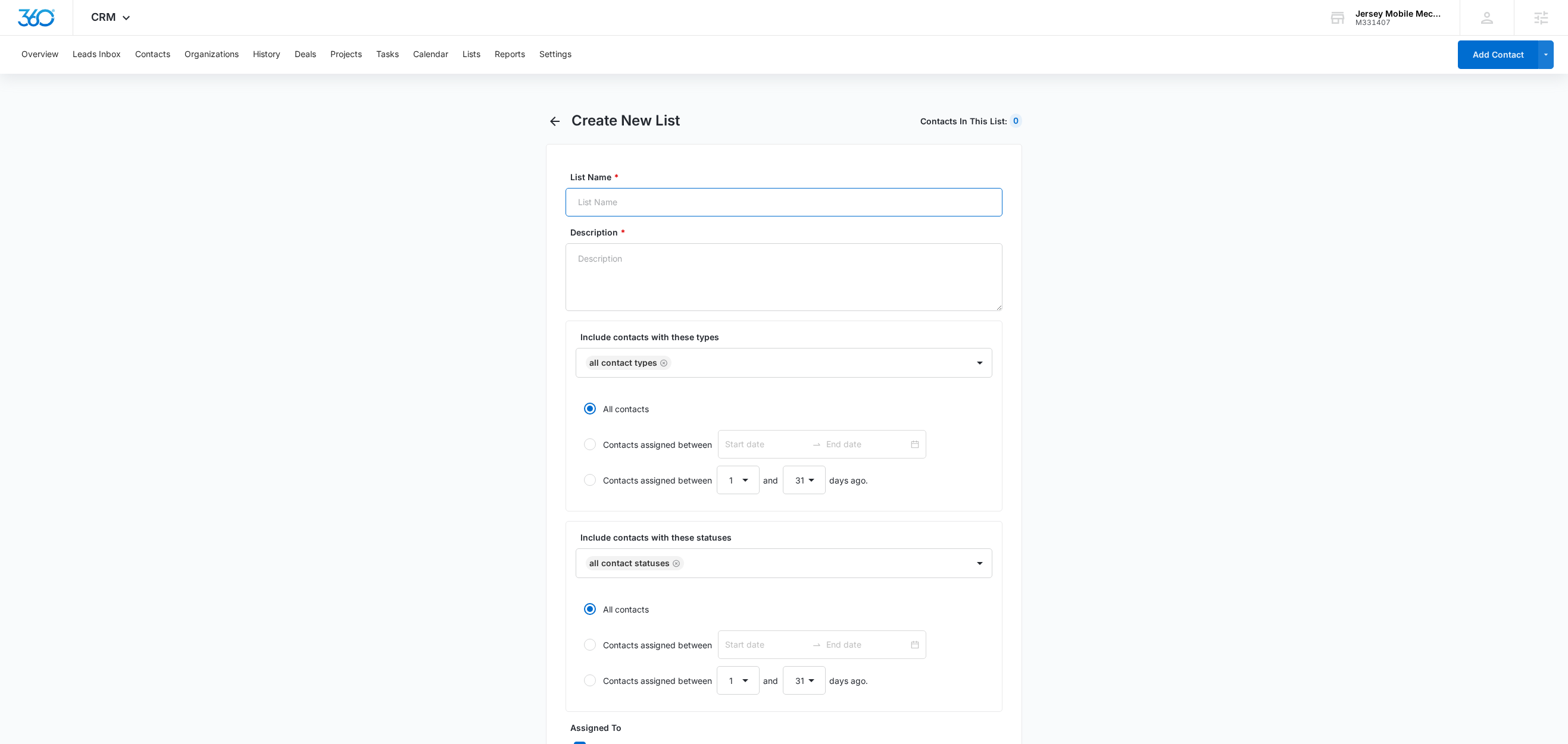
click at [643, 201] on input "List Name *" at bounding box center [784, 202] width 437 height 29
paste input "FB - Request a Service"
type input "FB - Request a Service"
click at [624, 280] on textarea "Description *" at bounding box center [784, 277] width 437 height 67
paste textarea "FB - Request a Service"
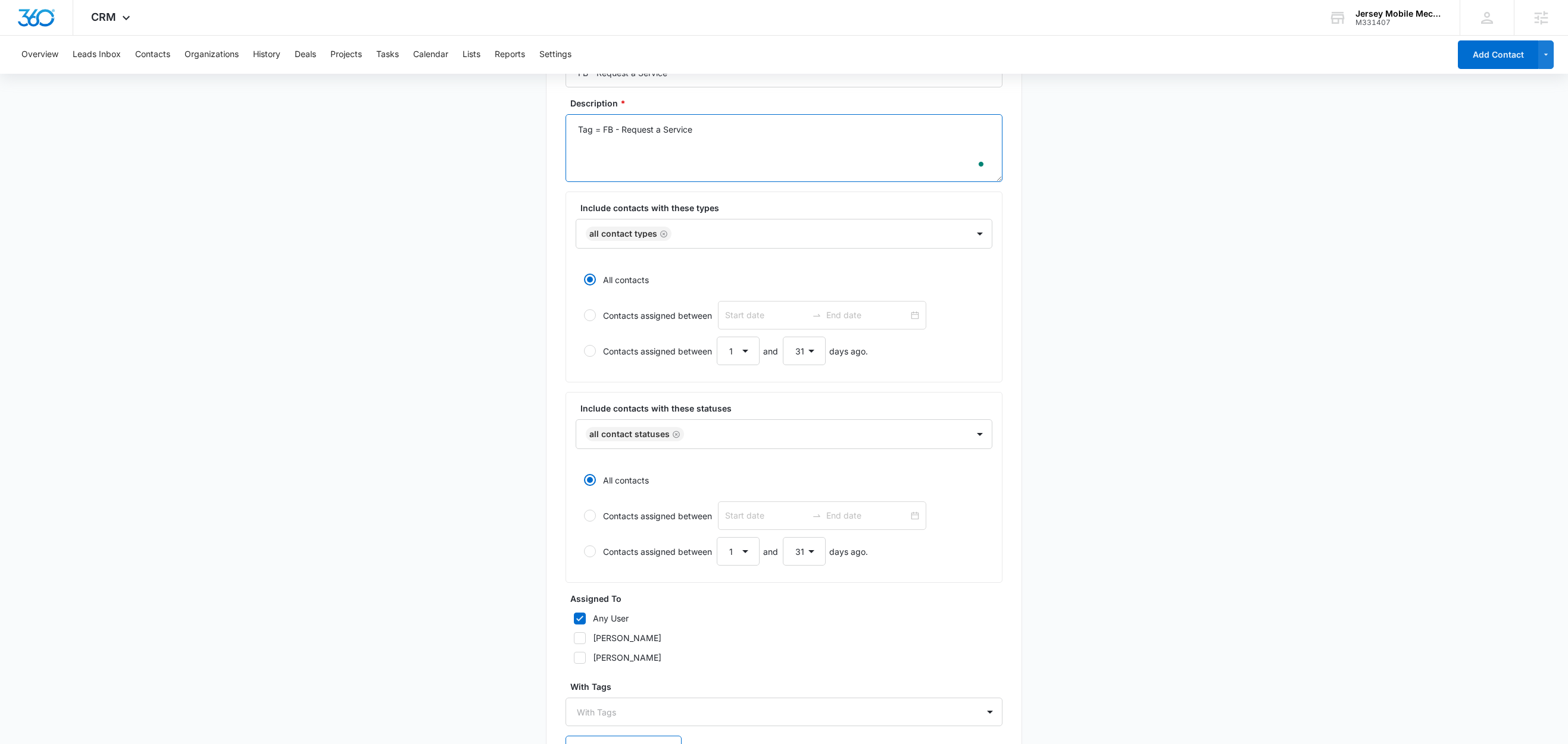
scroll to position [225, 0]
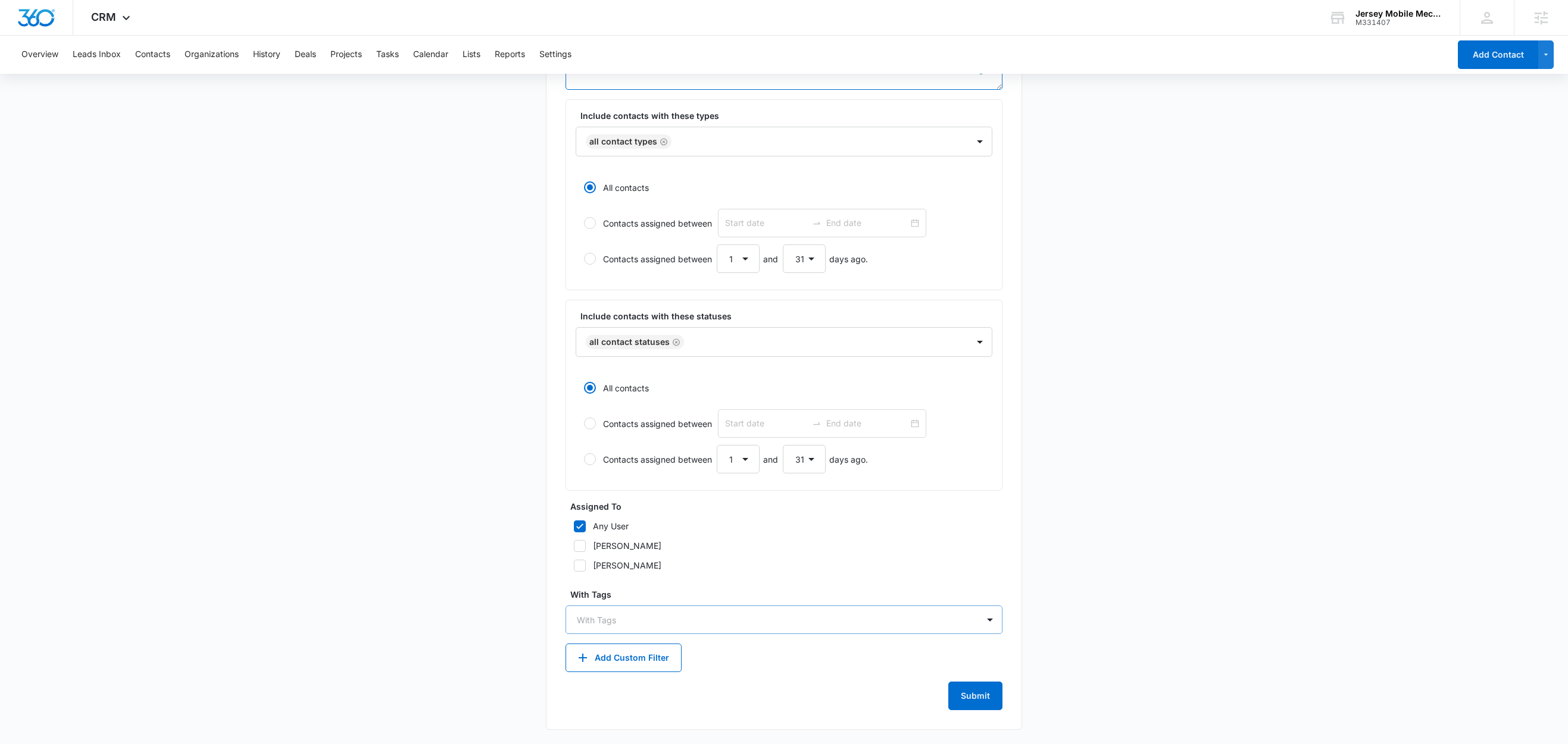
type textarea "Tag = FB - Request a Service"
click at [618, 618] on div at bounding box center [777, 620] width 400 height 15
type input "fb"
click at [644, 659] on p "FB - Request a Service" at bounding box center [625, 662] width 91 height 12
click at [489, 584] on main "Create New List Contacts In This List : 0 List Name * FB - Request a Service De…" at bounding box center [784, 317] width 1568 height 855
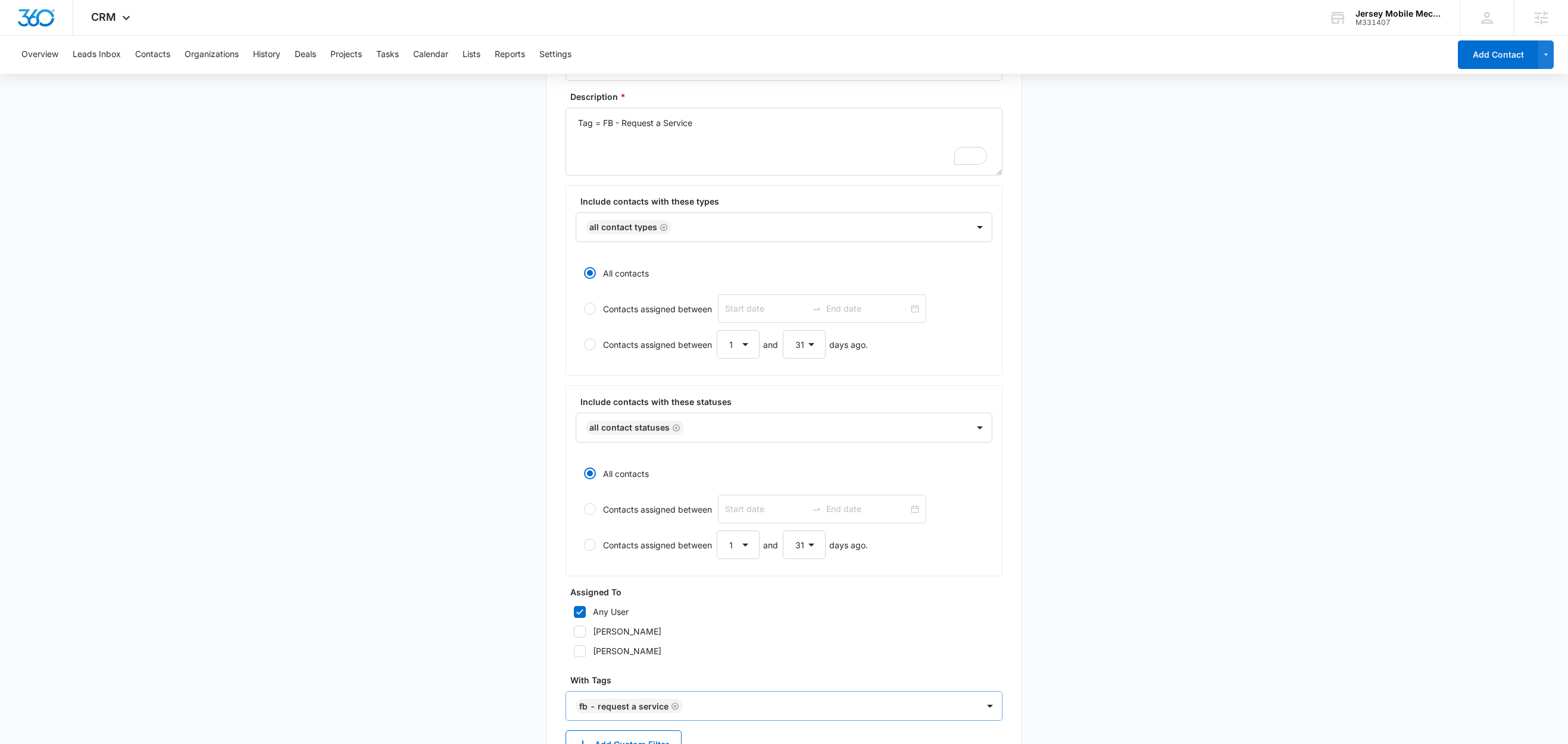
scroll to position [227, 0]
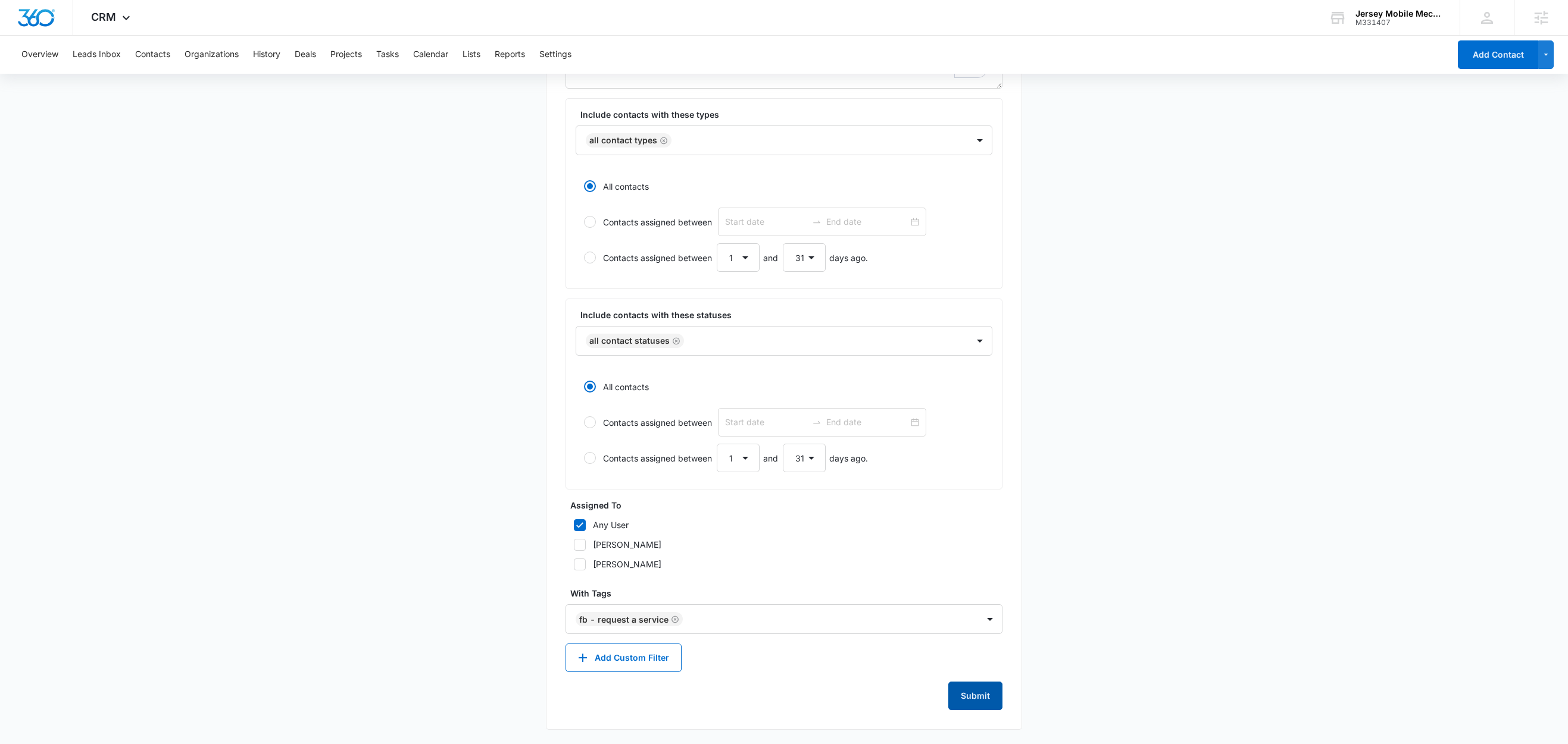
click at [992, 700] on button "Submit" at bounding box center [975, 696] width 54 height 29
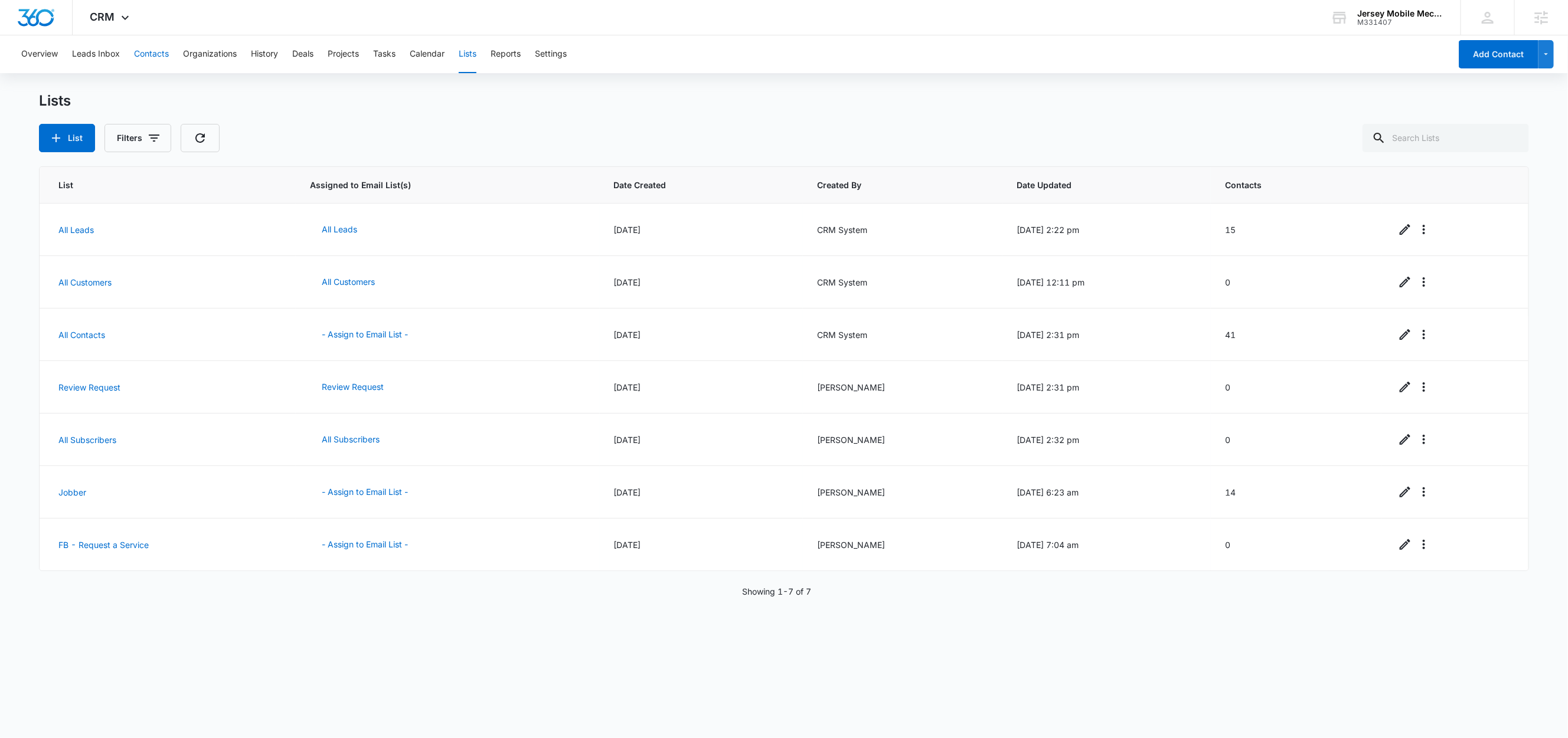
click at [145, 57] on button "Contacts" at bounding box center [151, 55] width 35 height 38
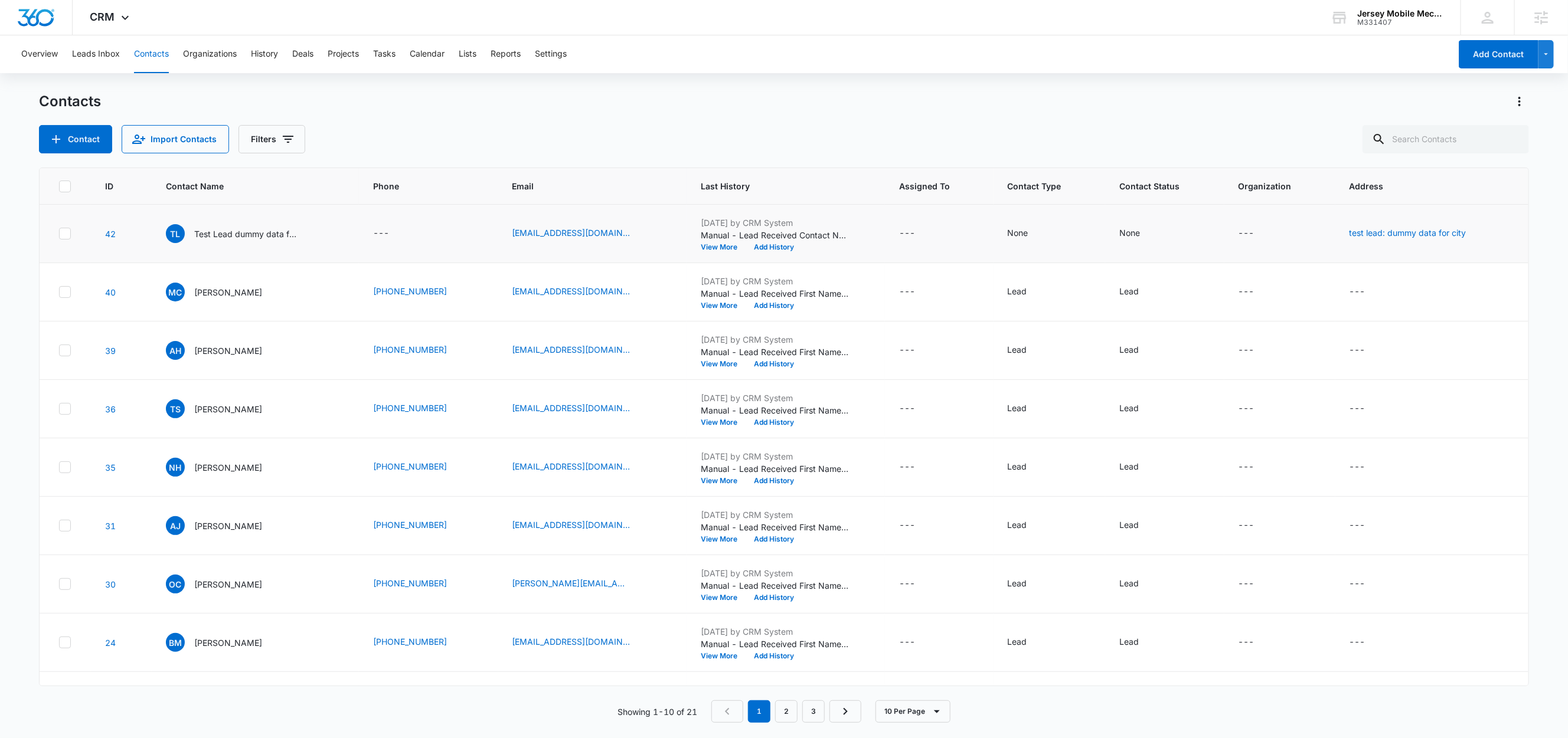
drag, startPoint x: 244, startPoint y: 236, endPoint x: 359, endPoint y: 239, distance: 115.0
click at [244, 236] on p "Test Lead dummy data for full_name" at bounding box center [247, 234] width 106 height 12
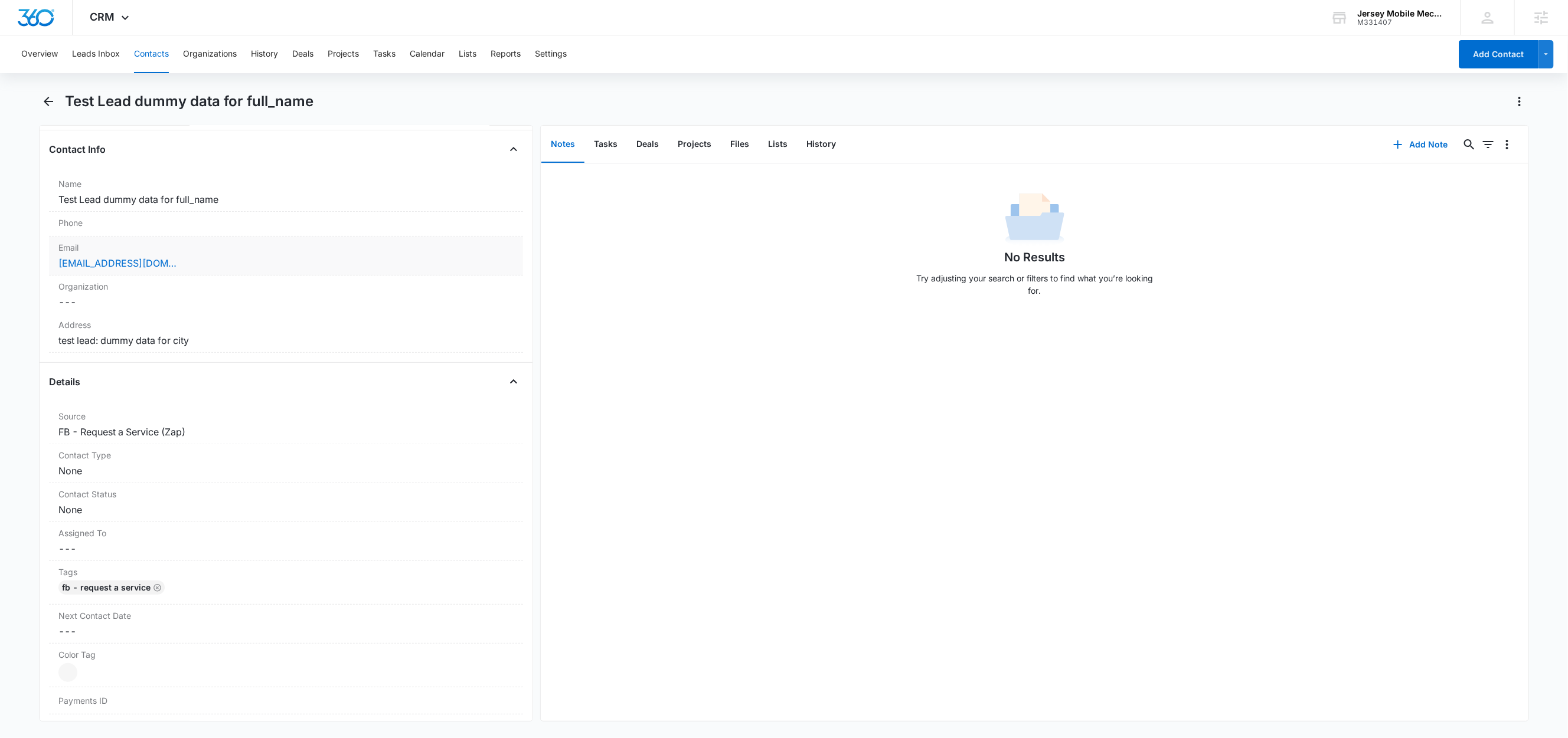
scroll to position [167, 0]
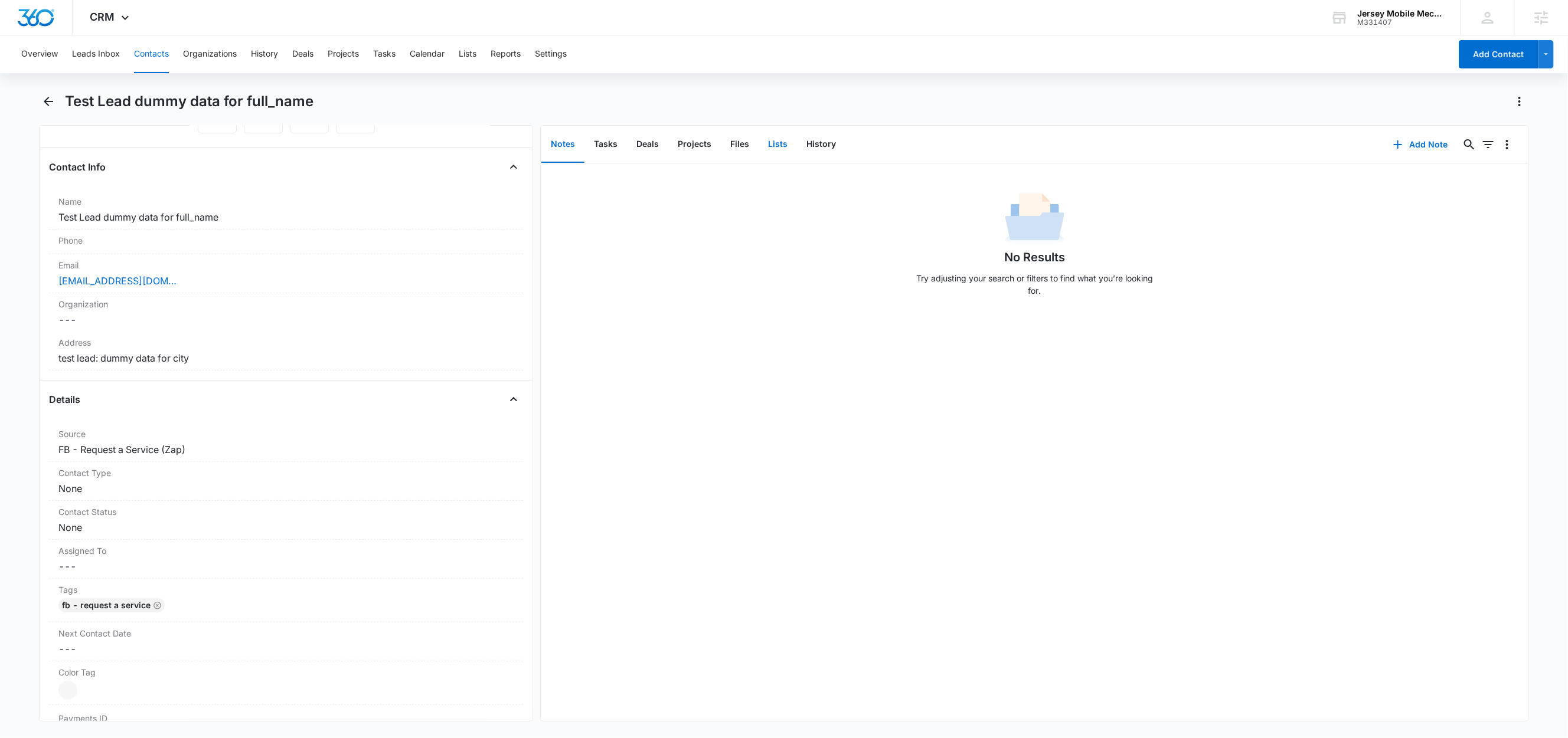
drag, startPoint x: 779, startPoint y: 144, endPoint x: 764, endPoint y: 155, distance: 18.6
click at [779, 144] on button "Lists" at bounding box center [778, 144] width 38 height 36
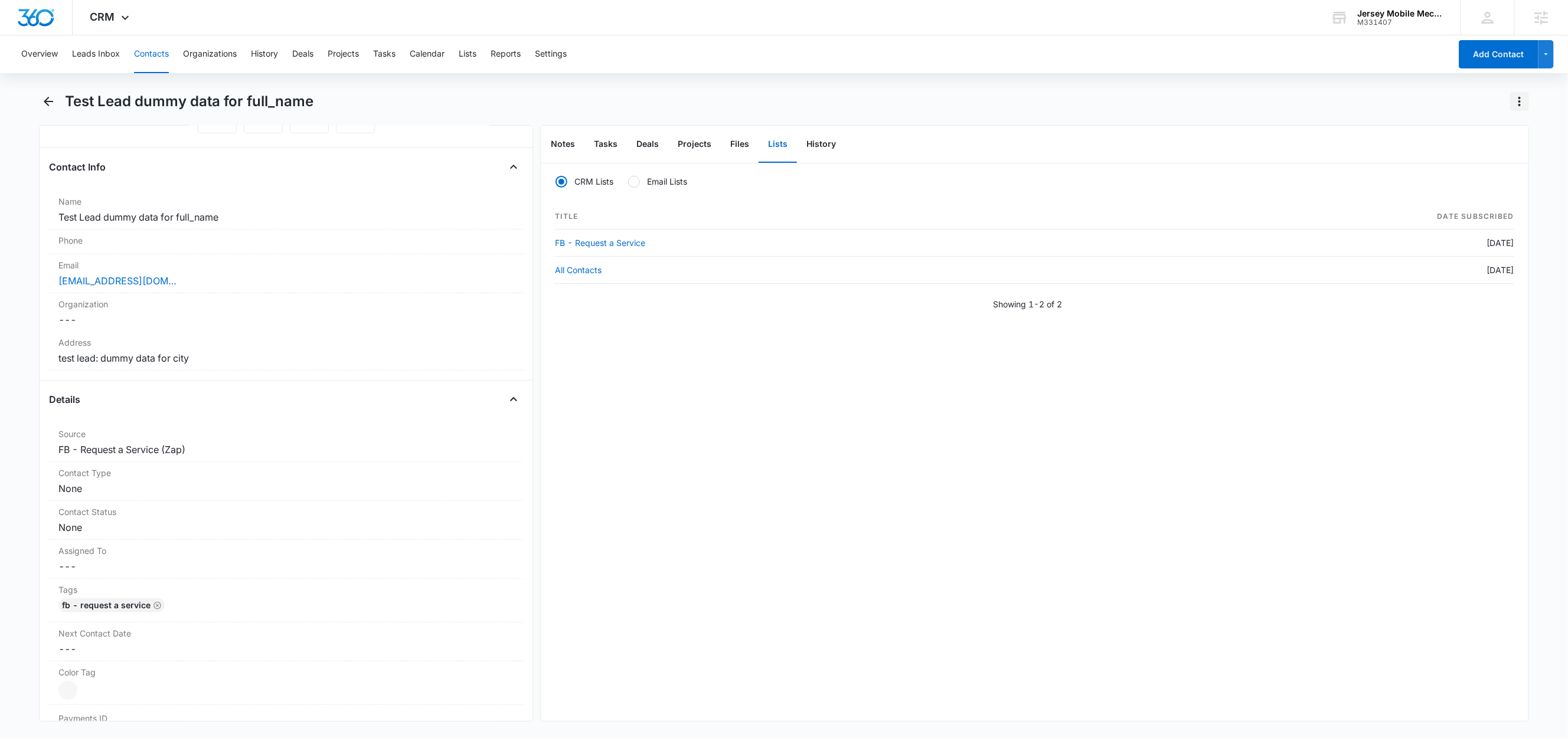
click at [1519, 101] on icon "Actions" at bounding box center [1519, 101] width 3 height 10
click at [1520, 102] on icon "Actions" at bounding box center [1519, 101] width 3 height 10
click at [1472, 172] on div "Delete" at bounding box center [1474, 171] width 52 height 9
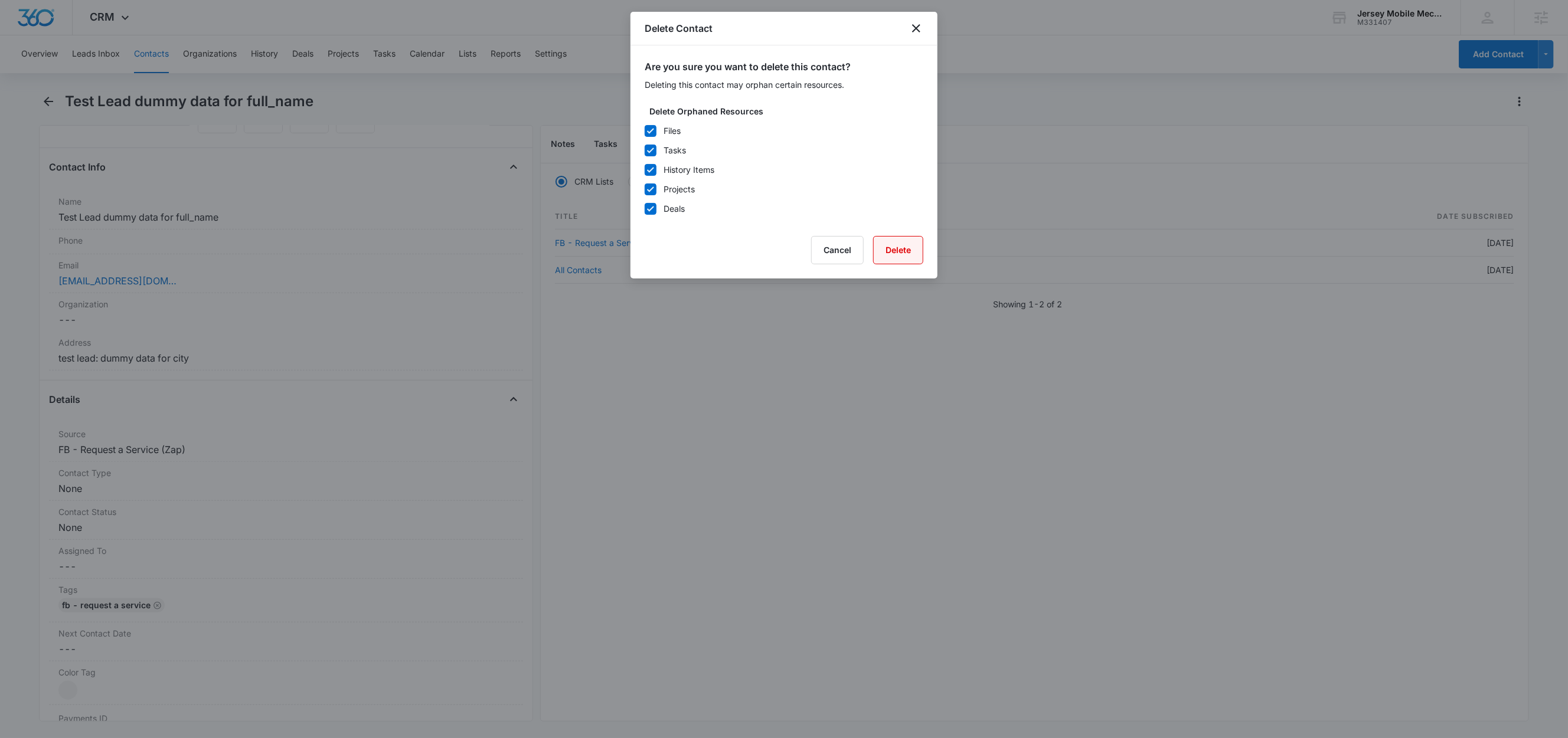
click at [905, 254] on button "Delete" at bounding box center [898, 250] width 50 height 29
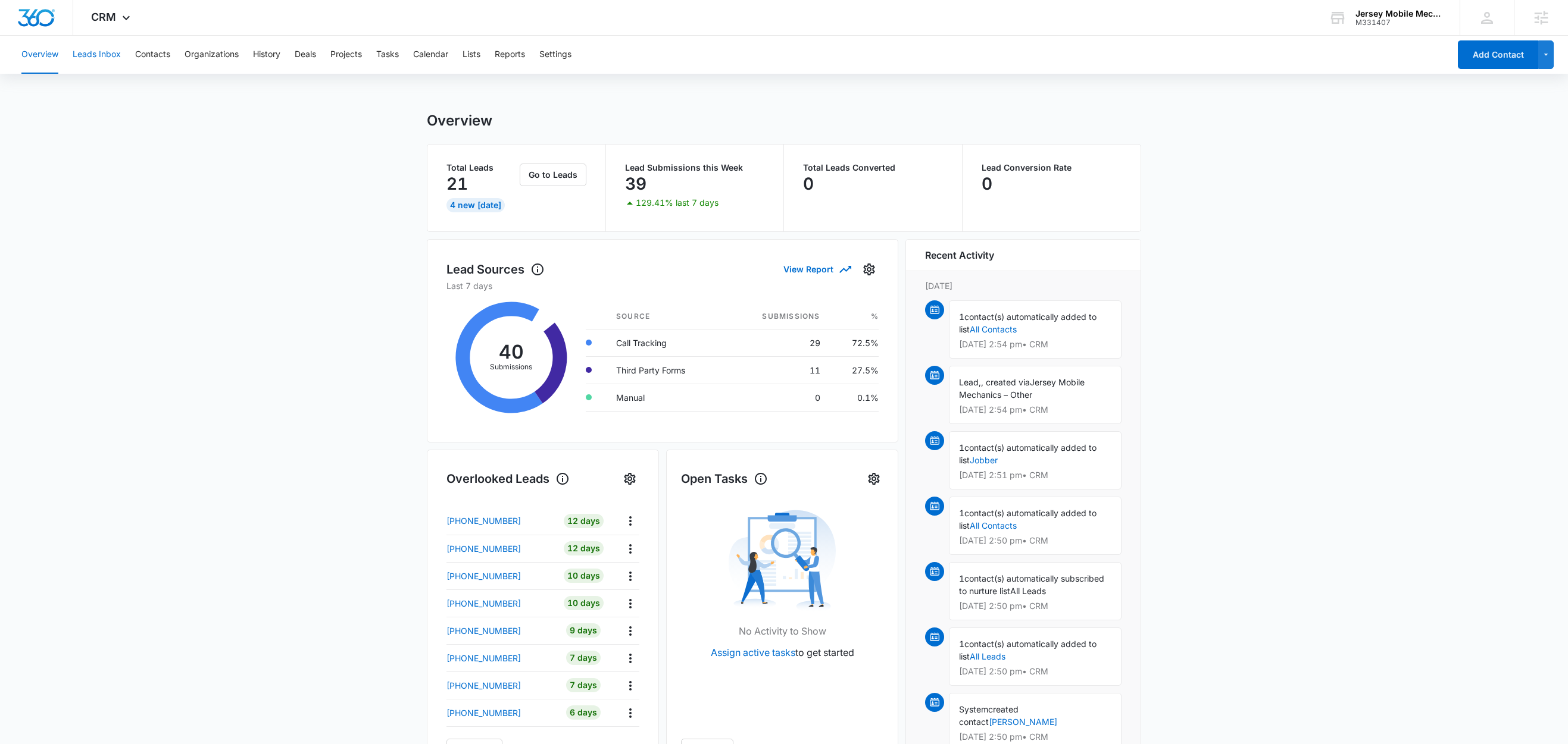
click at [88, 47] on button "Leads Inbox" at bounding box center [96, 55] width 48 height 39
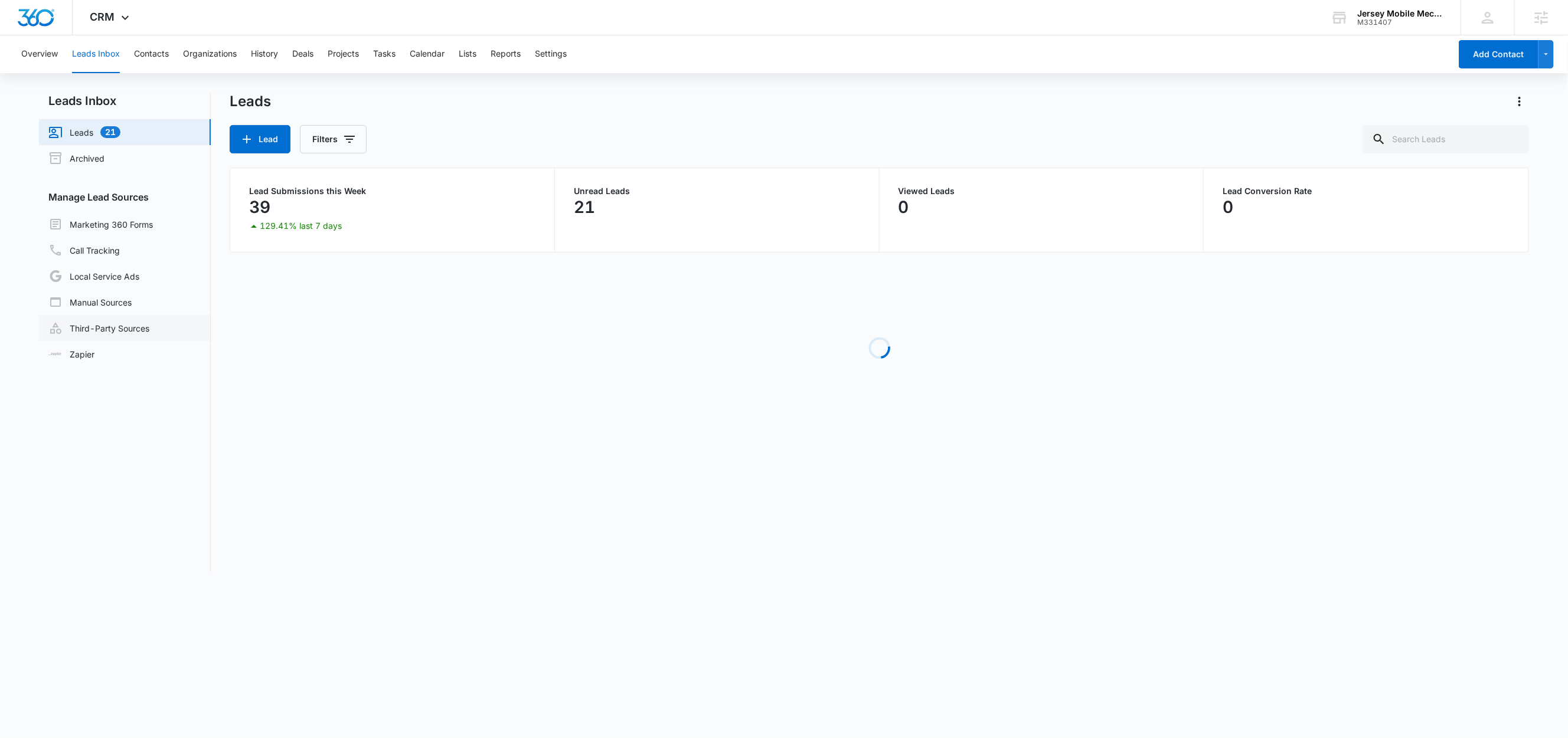
click at [111, 330] on link "Third-Party Sources" at bounding box center [99, 328] width 101 height 14
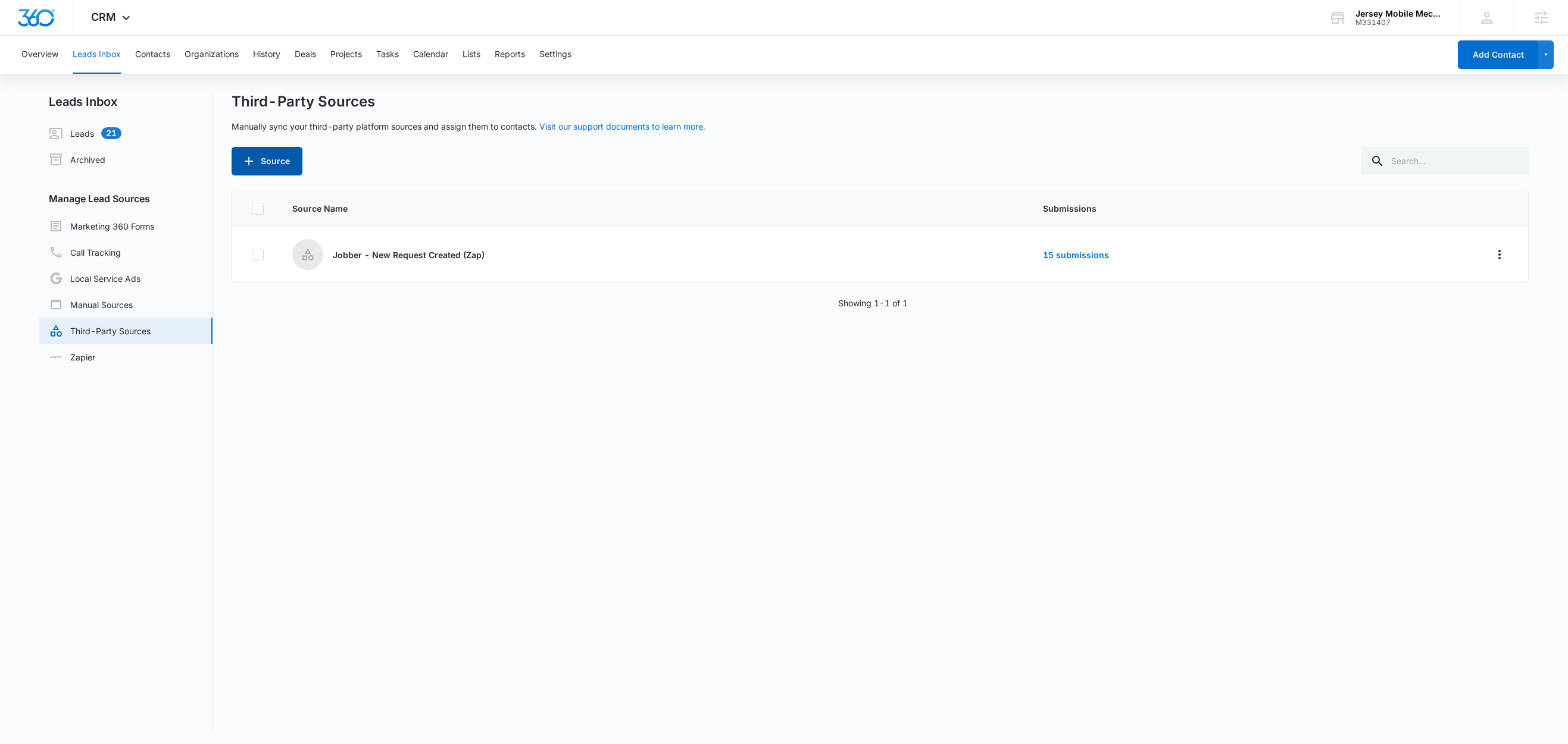
click at [280, 162] on button "Source" at bounding box center [266, 161] width 71 height 29
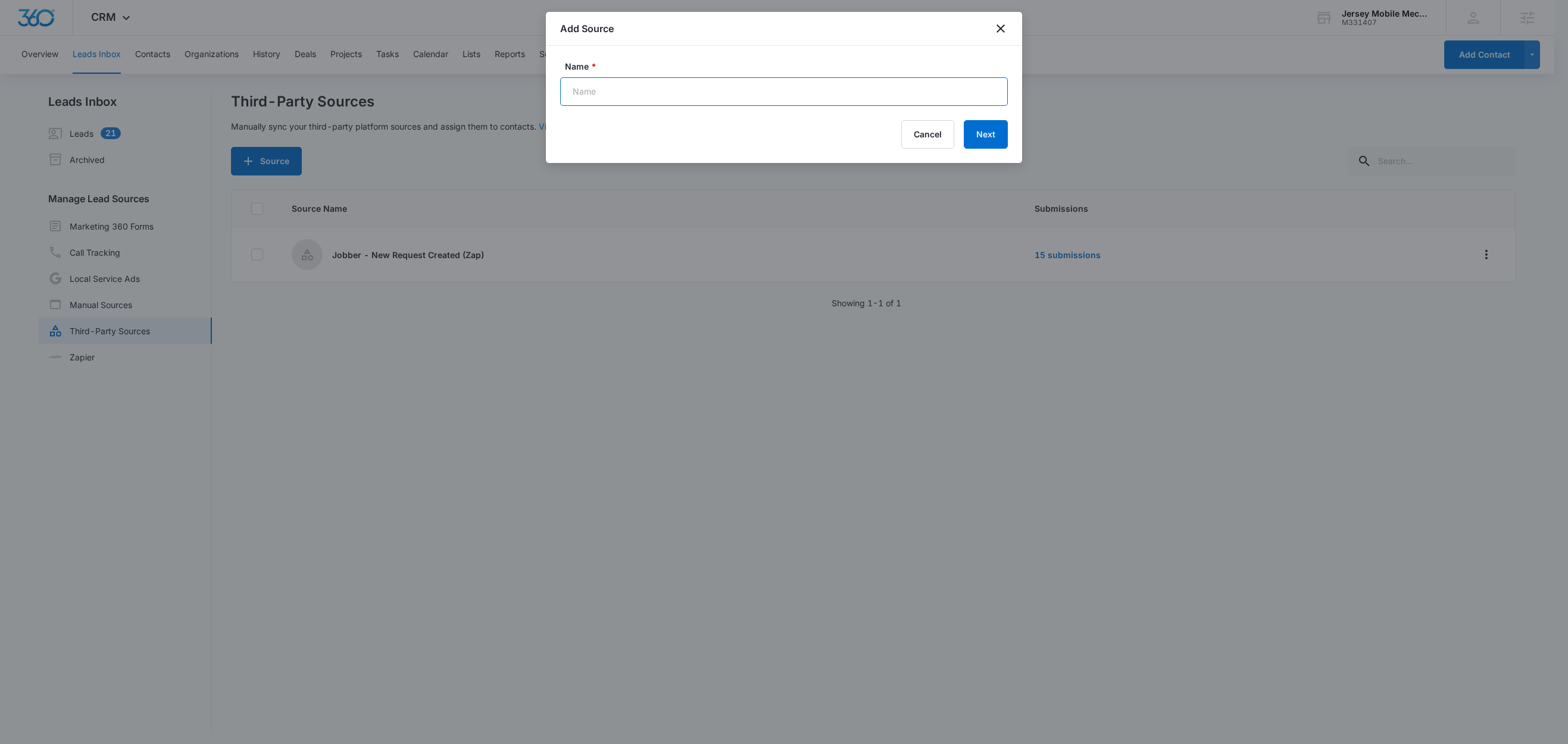
click at [681, 99] on input "Name *" at bounding box center [784, 91] width 447 height 29
paste input "FB - Request a Service"
type input "FB - Request a Service (Zap)"
click at [984, 138] on button "Next" at bounding box center [986, 134] width 44 height 29
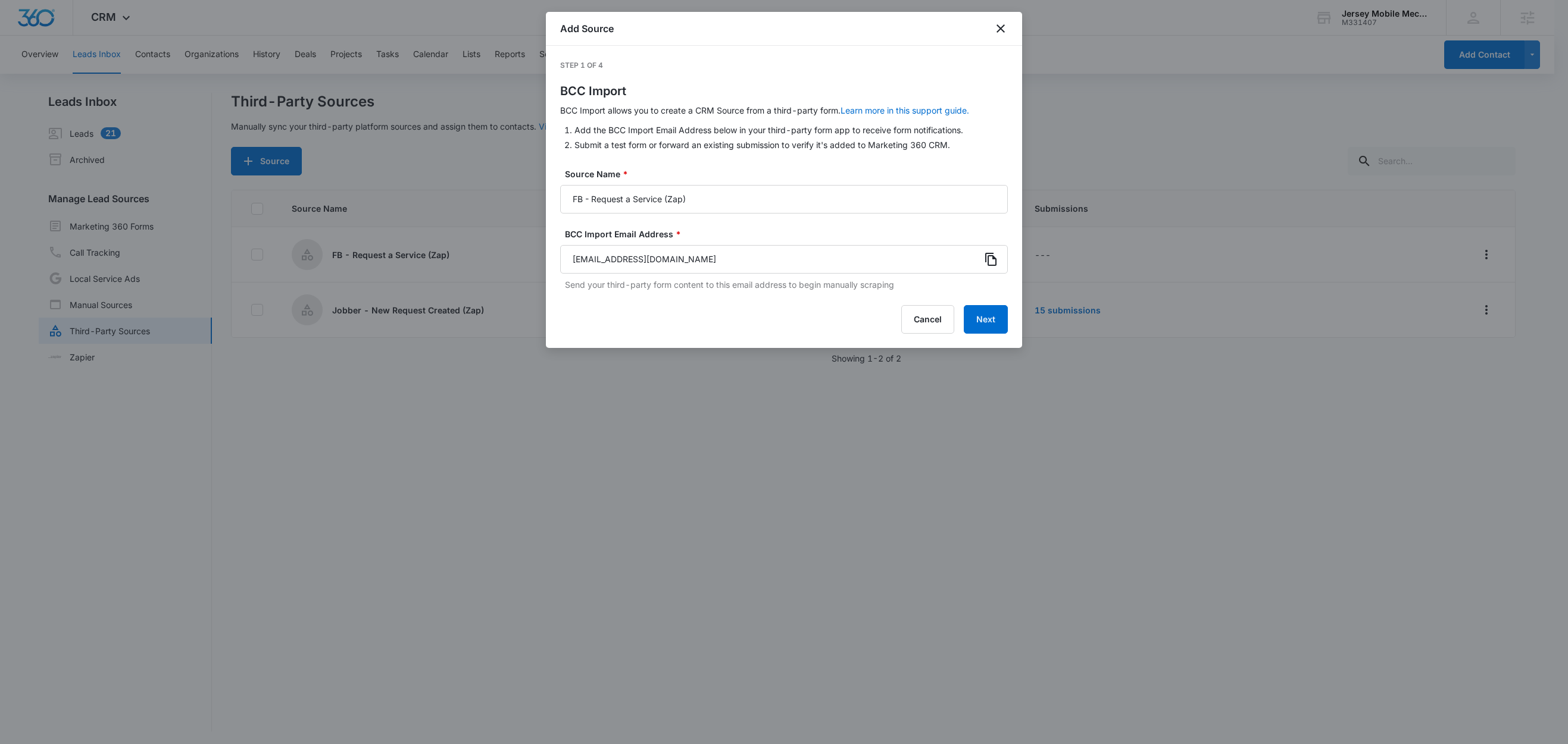
click at [991, 257] on icon at bounding box center [991, 259] width 14 height 14
click at [987, 321] on button "Next" at bounding box center [986, 319] width 44 height 29
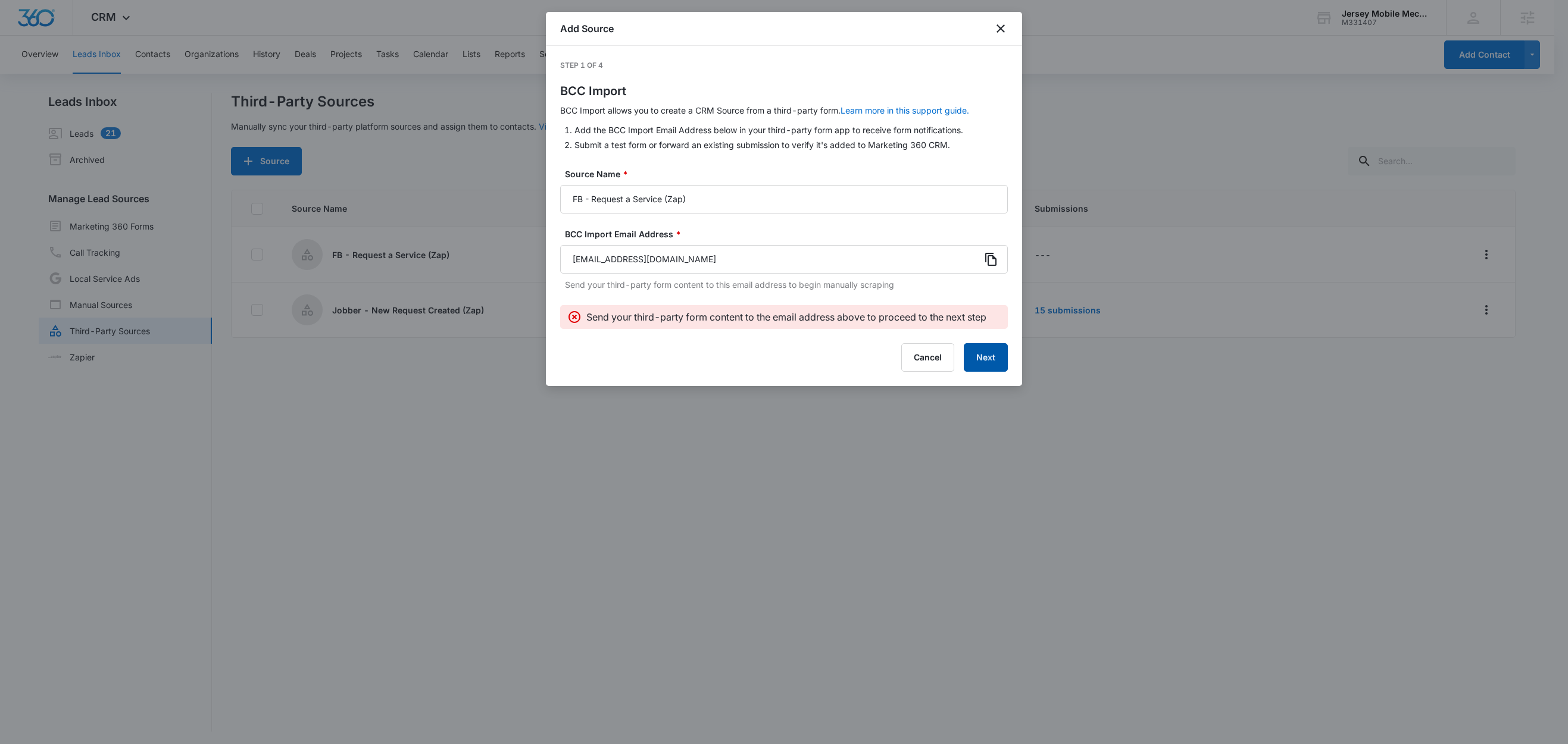
click at [996, 361] on button "Next" at bounding box center [986, 357] width 44 height 29
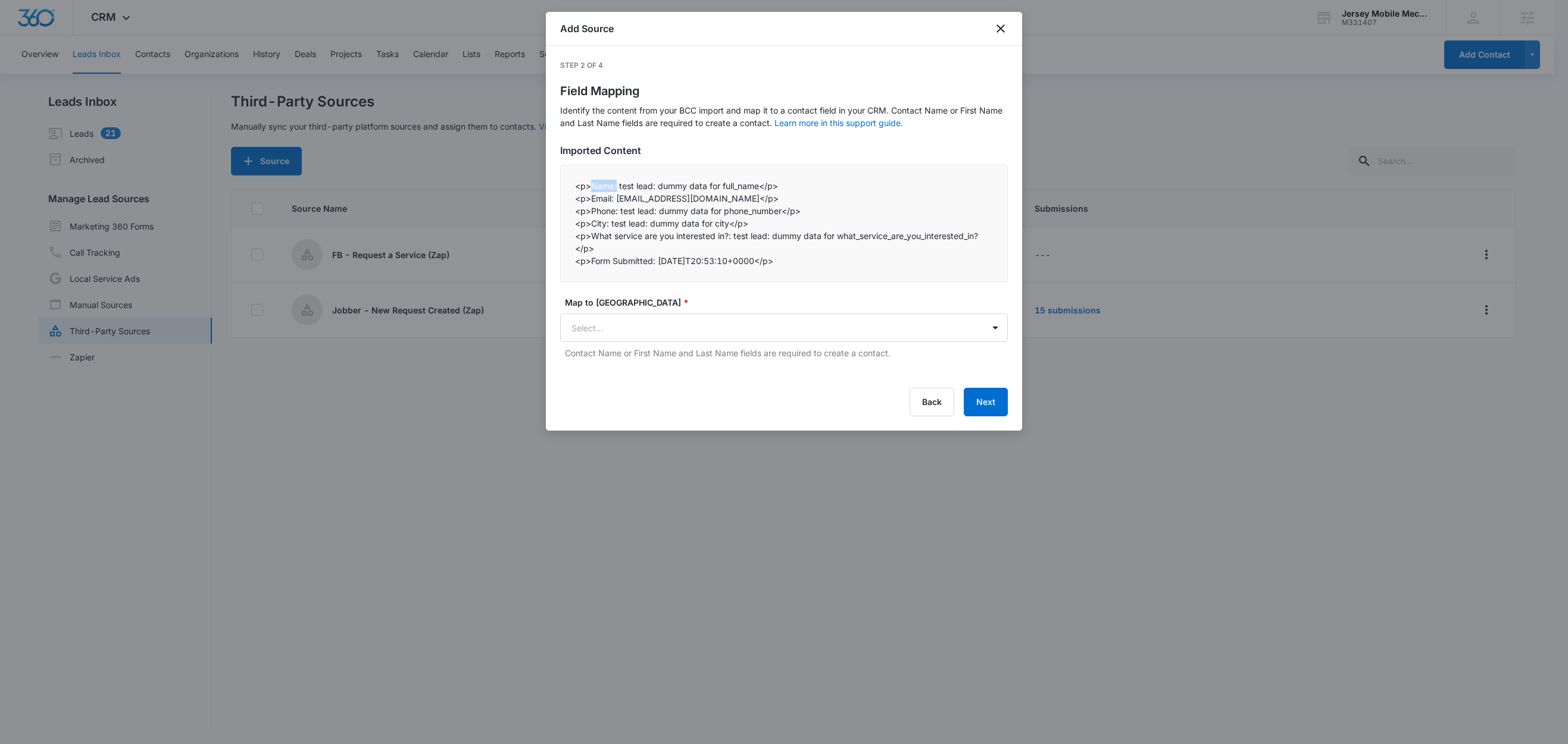
drag, startPoint x: 616, startPoint y: 189, endPoint x: 593, endPoint y: 189, distance: 23.0
click at [593, 189] on p "<p>Name: test lead: dummy data for full_name</p>" at bounding box center [784, 186] width 418 height 12
copy p "Name:"
click at [650, 338] on body "CRM Apps Reputation Websites Forms CRM Email Social Content Ads Intelligence Fi…" at bounding box center [784, 373] width 1568 height 746
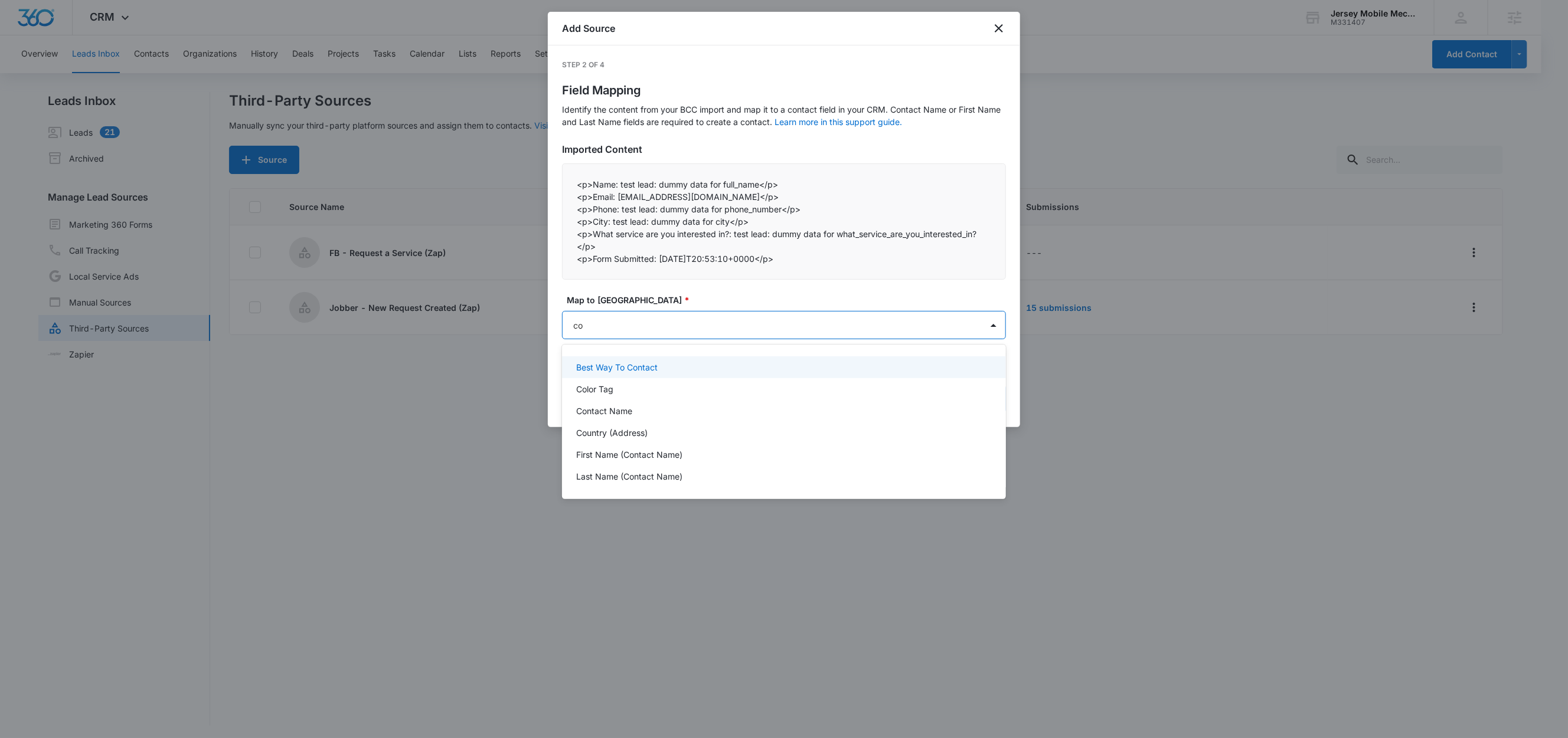
type input "con"
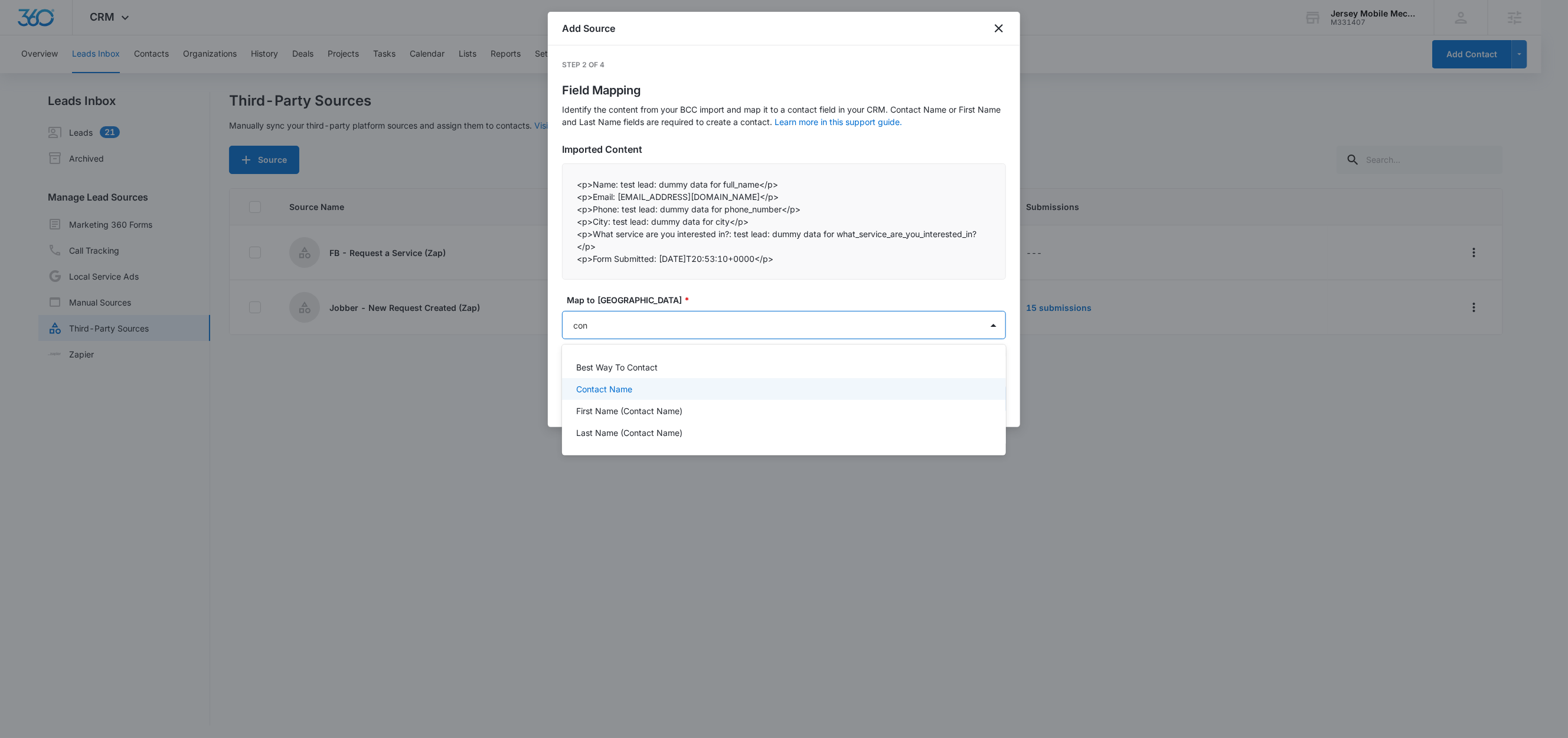
click at [644, 390] on div "Contact Name" at bounding box center [783, 389] width 413 height 12
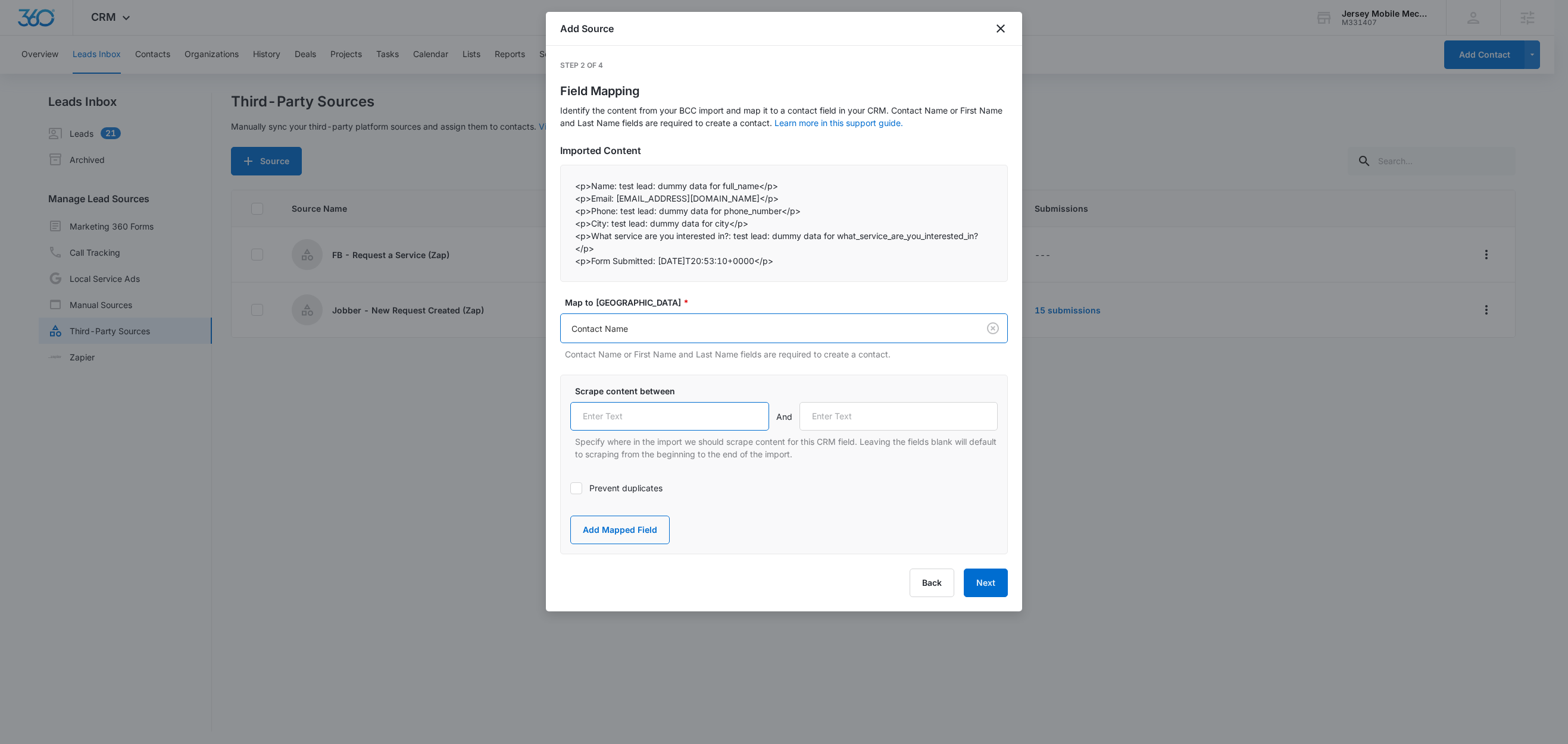
click at [644, 419] on input "text" at bounding box center [669, 417] width 199 height 29
paste input "Name:"
type input "Name:"
drag, startPoint x: 615, startPoint y: 200, endPoint x: 594, endPoint y: 201, distance: 21.0
click at [594, 201] on p "<p>Email: test@fb.com</p>" at bounding box center [784, 199] width 418 height 12
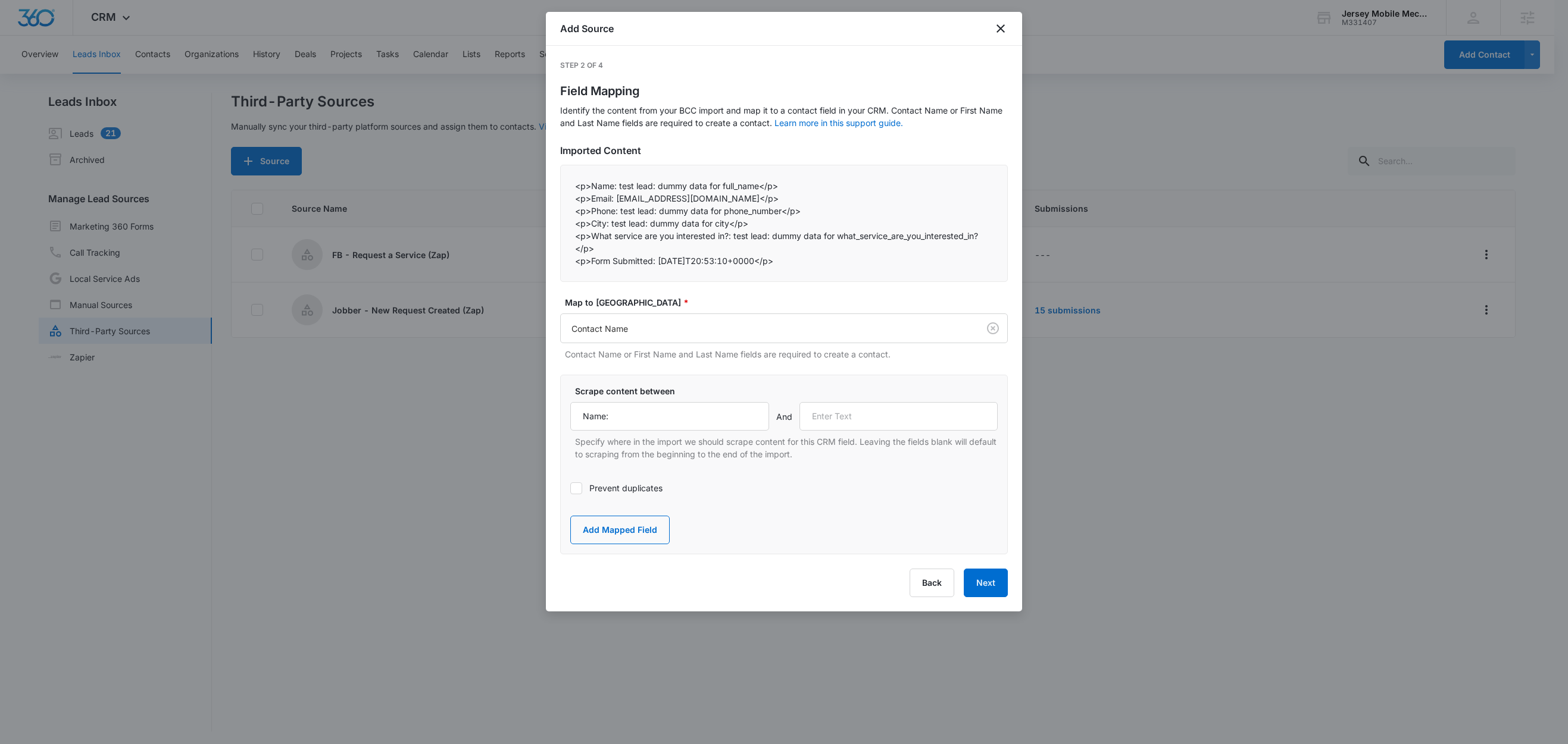
click at [616, 207] on p "<p>Phone: test lead: dummy data for phone_number</p>" at bounding box center [784, 211] width 418 height 12
drag, startPoint x: 614, startPoint y: 200, endPoint x: 593, endPoint y: 201, distance: 21.0
click at [593, 201] on p "<p>Email: test@fb.com</p>" at bounding box center [784, 199] width 418 height 12
copy p "Email:"
click at [875, 406] on input "text" at bounding box center [898, 417] width 199 height 29
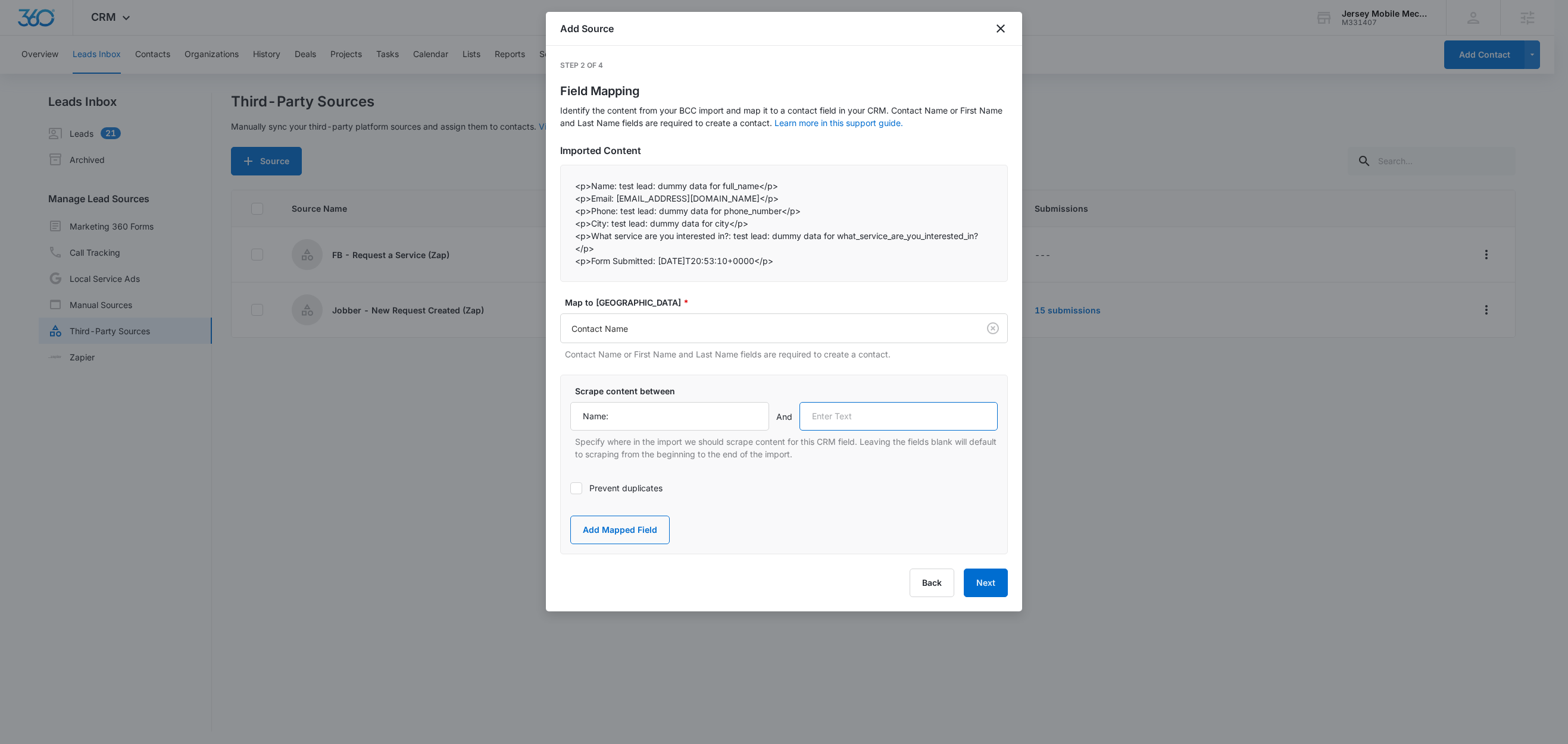
paste input "Email:"
type input "Email:"
click at [631, 534] on button "Add Mapped Field" at bounding box center [620, 530] width 100 height 29
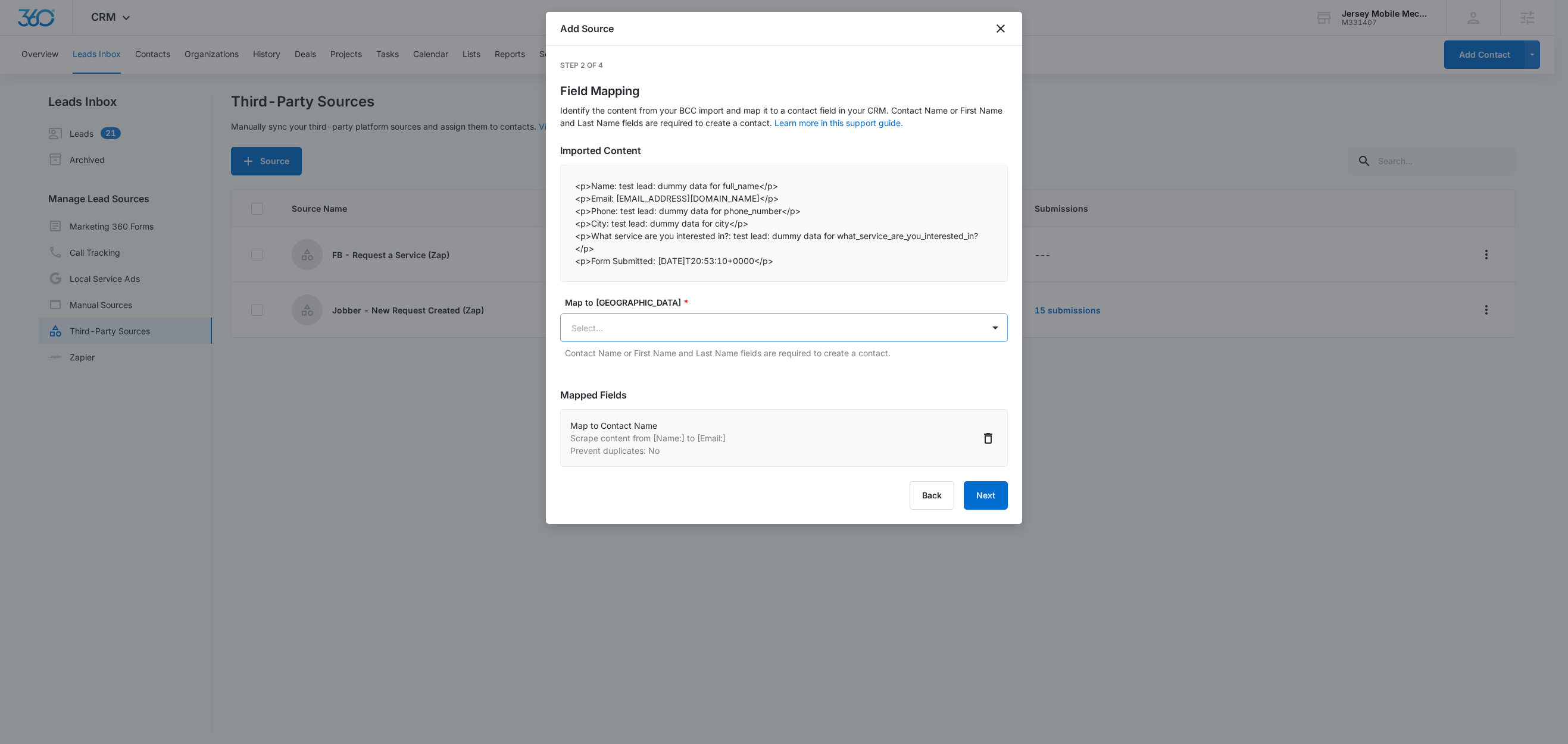
click at [655, 320] on body "CRM Apps Reputation Websites Forms CRM Email Social Content Ads Intelligence Fi…" at bounding box center [784, 373] width 1568 height 746
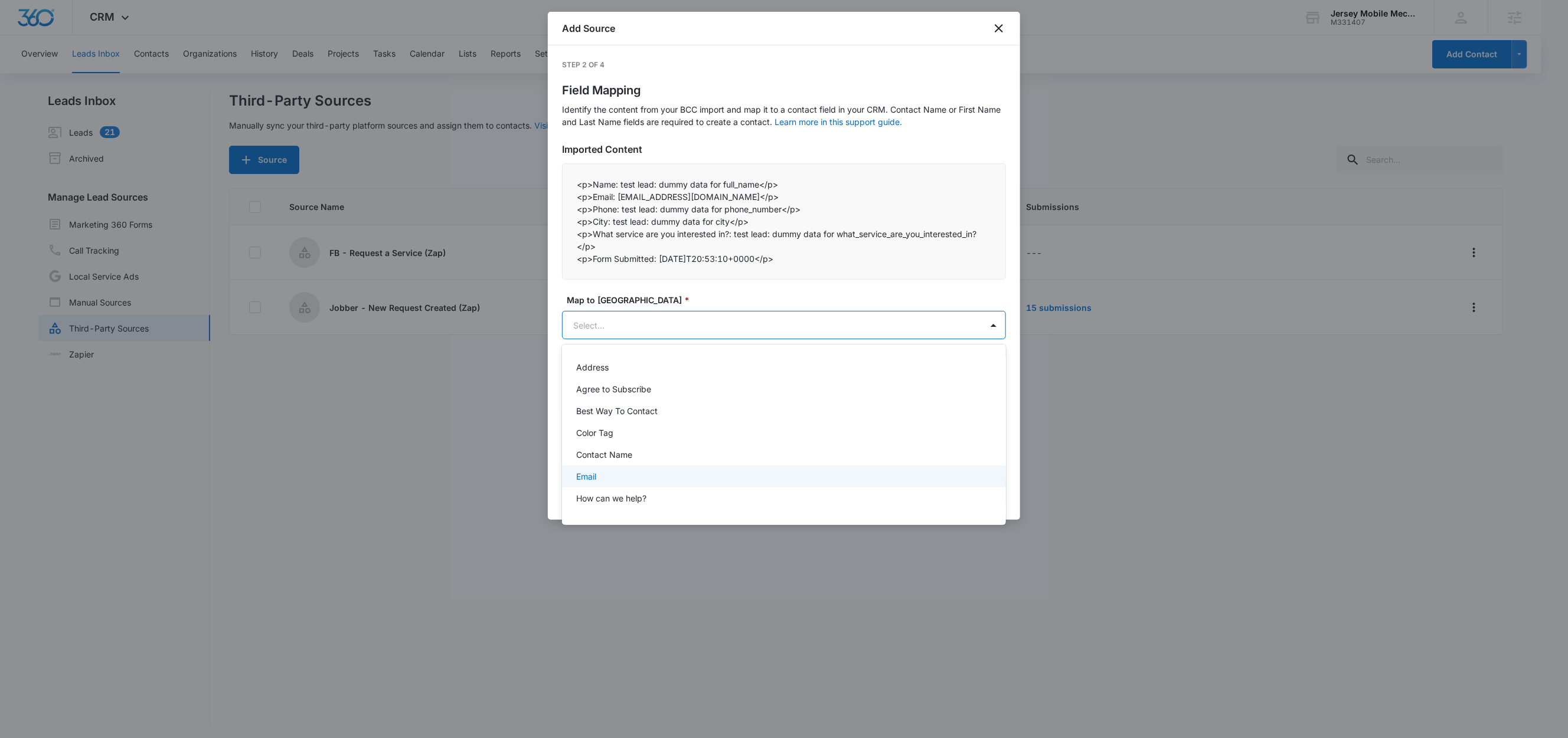
click at [596, 477] on div "Email" at bounding box center [783, 477] width 413 height 12
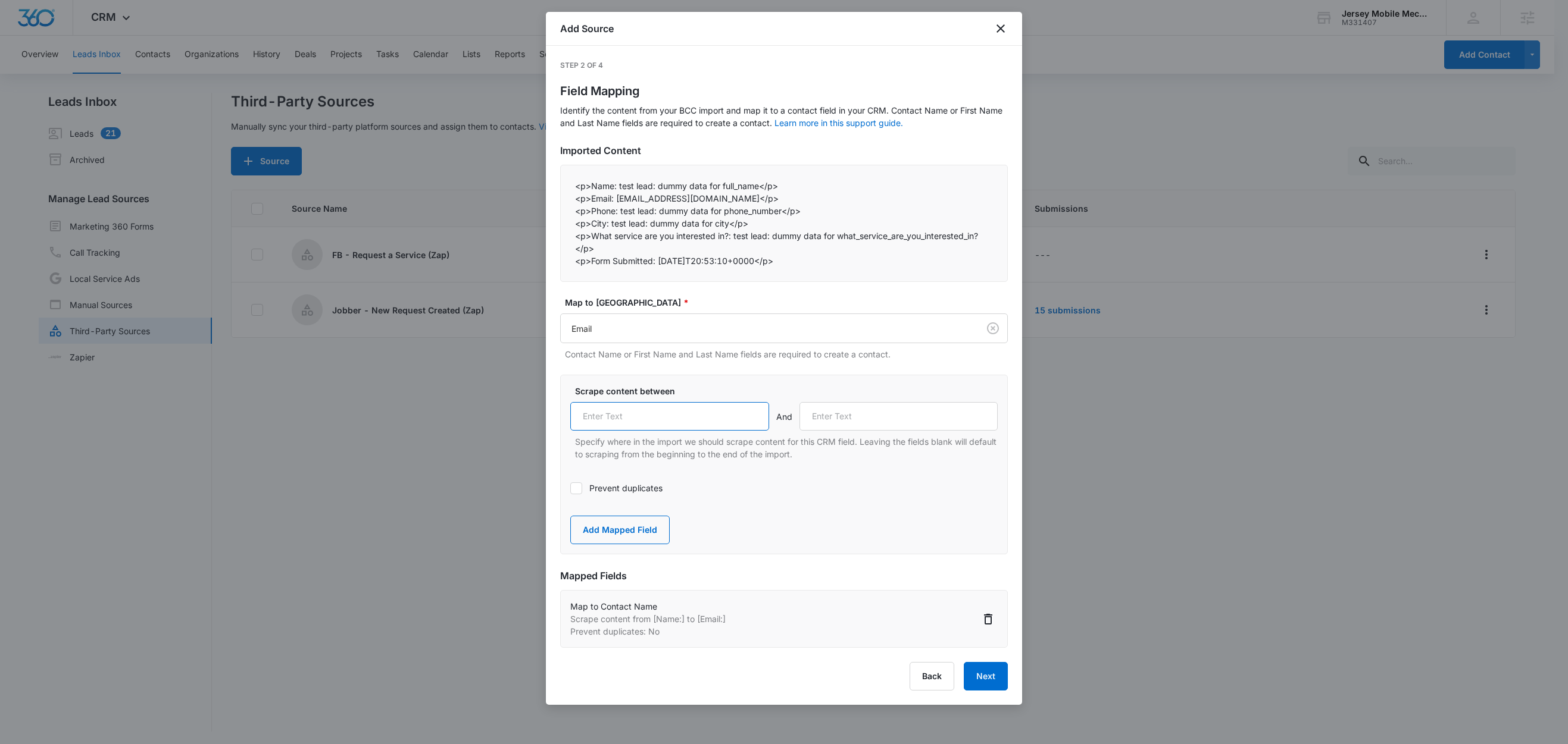
click at [621, 418] on input "text" at bounding box center [669, 417] width 199 height 29
paste input "Email:"
type input "Email:"
click at [604, 491] on label "Prevent duplicates" at bounding box center [784, 488] width 427 height 12
click at [570, 488] on input "Prevent duplicates" at bounding box center [570, 488] width 0 height 0
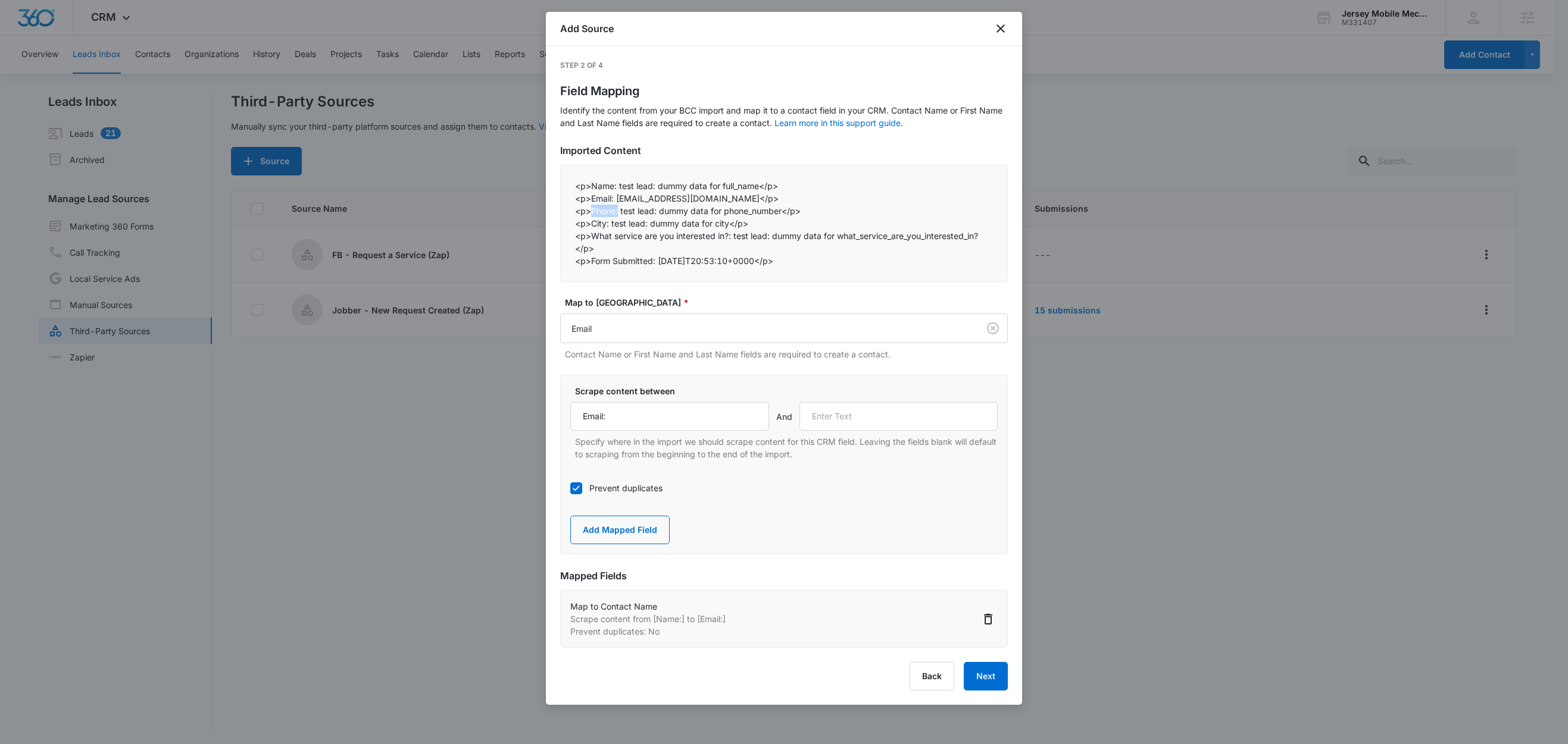
drag, startPoint x: 619, startPoint y: 212, endPoint x: 593, endPoint y: 211, distance: 26.0
click at [593, 211] on p "<p>Phone: test lead: dummy data for phone_number</p>" at bounding box center [784, 211] width 418 height 12
copy p "Phone:"
click at [863, 415] on input "text" at bounding box center [898, 417] width 199 height 29
paste input "Phone:"
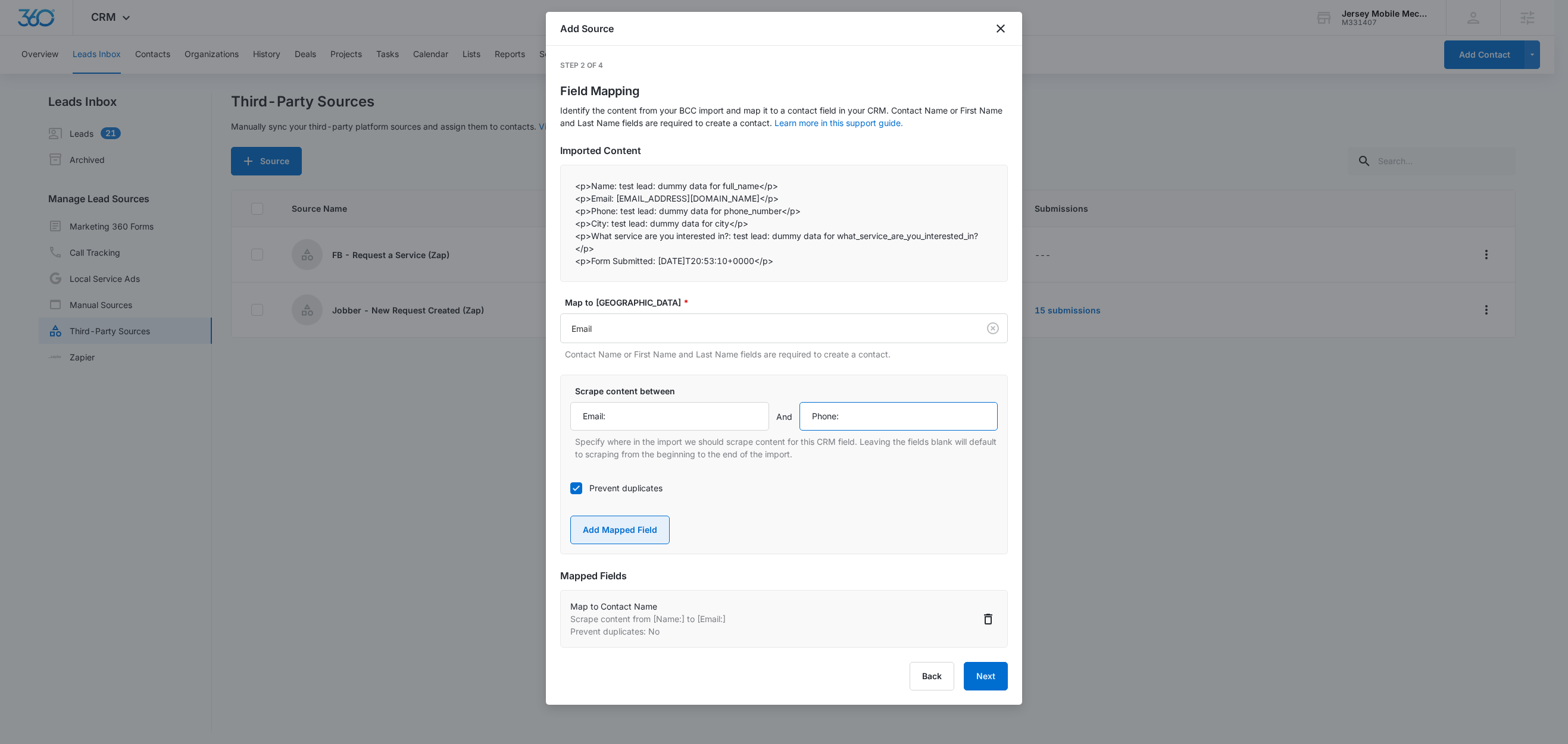
type input "Phone:"
click at [655, 529] on button "Add Mapped Field" at bounding box center [620, 530] width 100 height 29
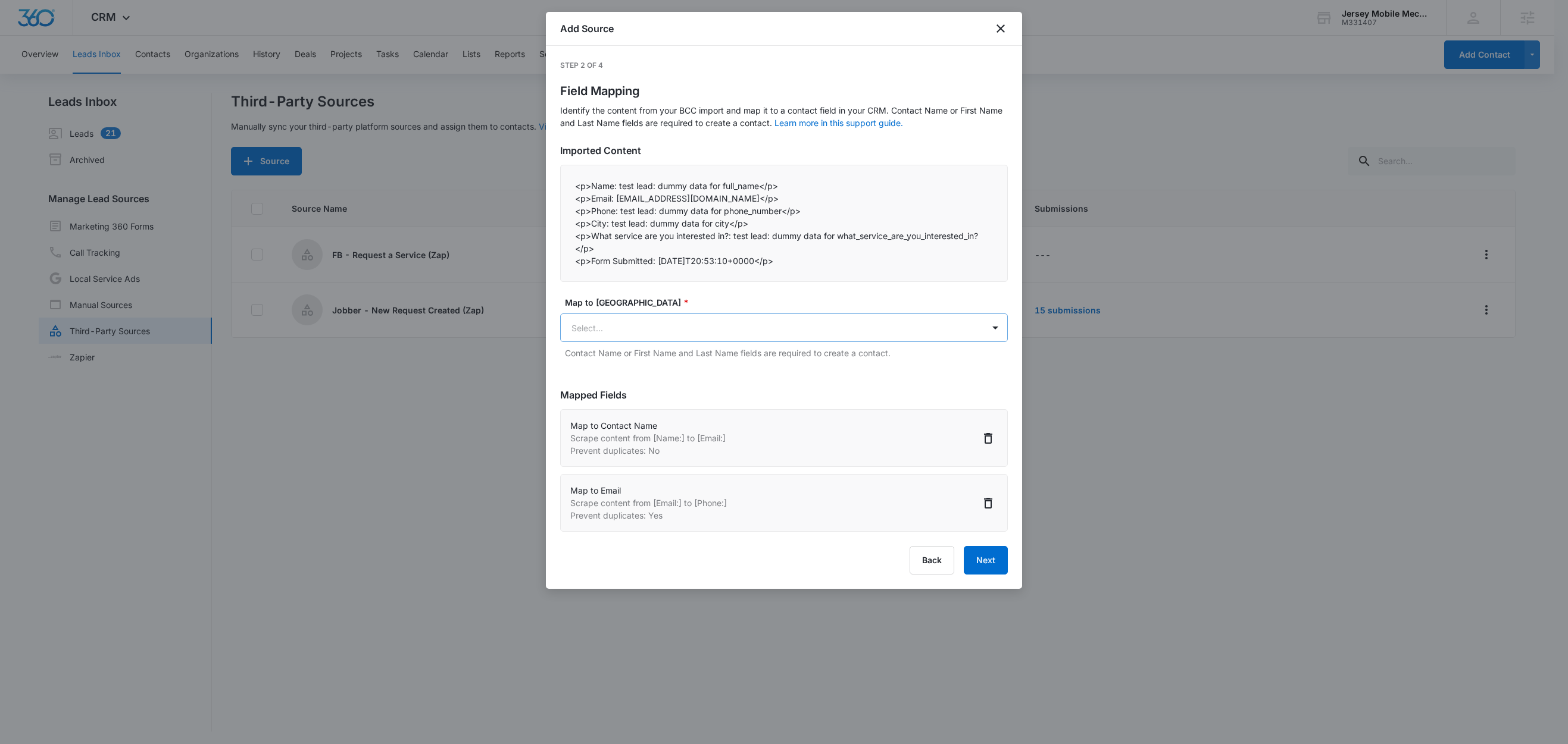
click at [681, 333] on body "CRM Apps Reputation Websites Forms CRM Email Social Content Ads Intelligence Fi…" at bounding box center [784, 373] width 1568 height 746
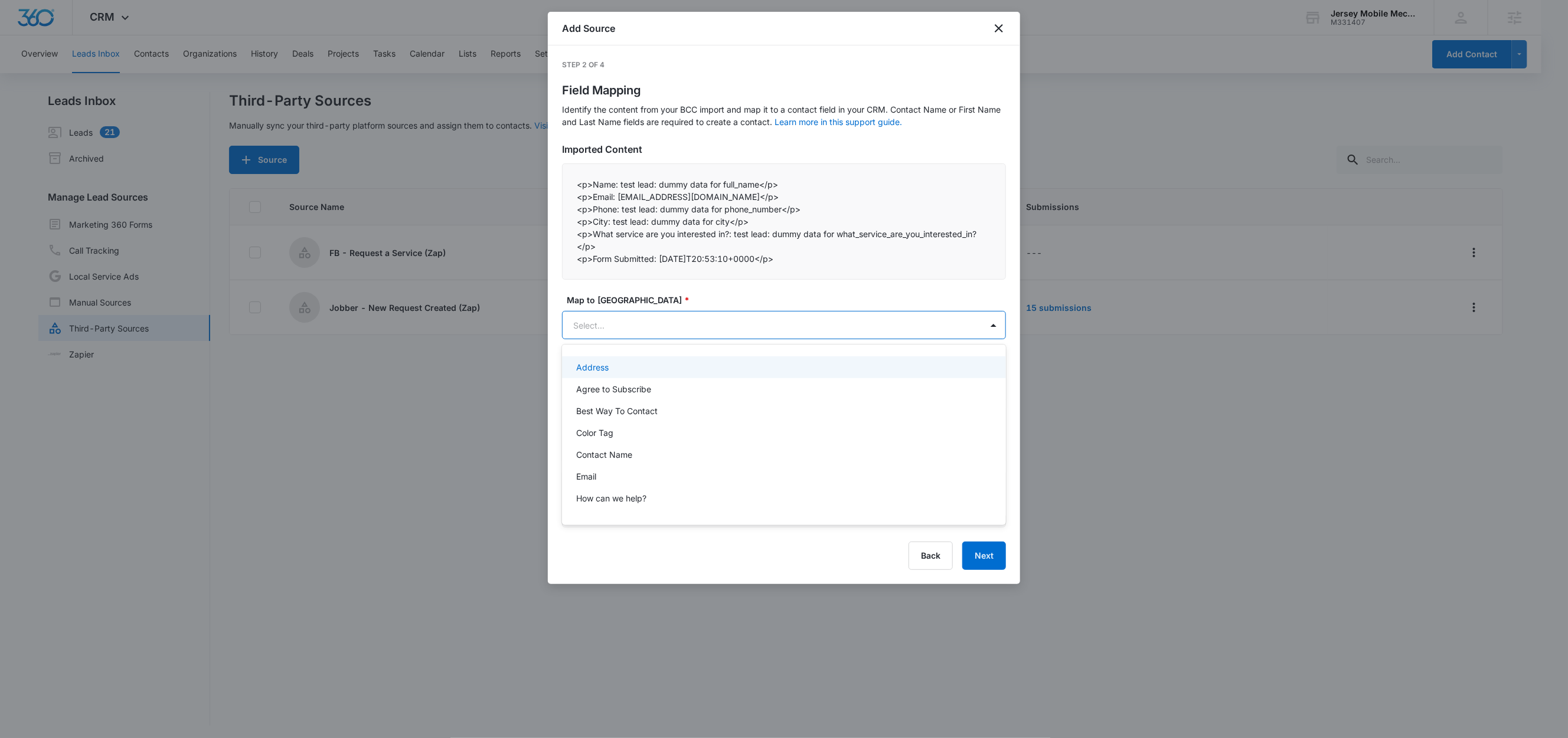
paste input "Phone:"
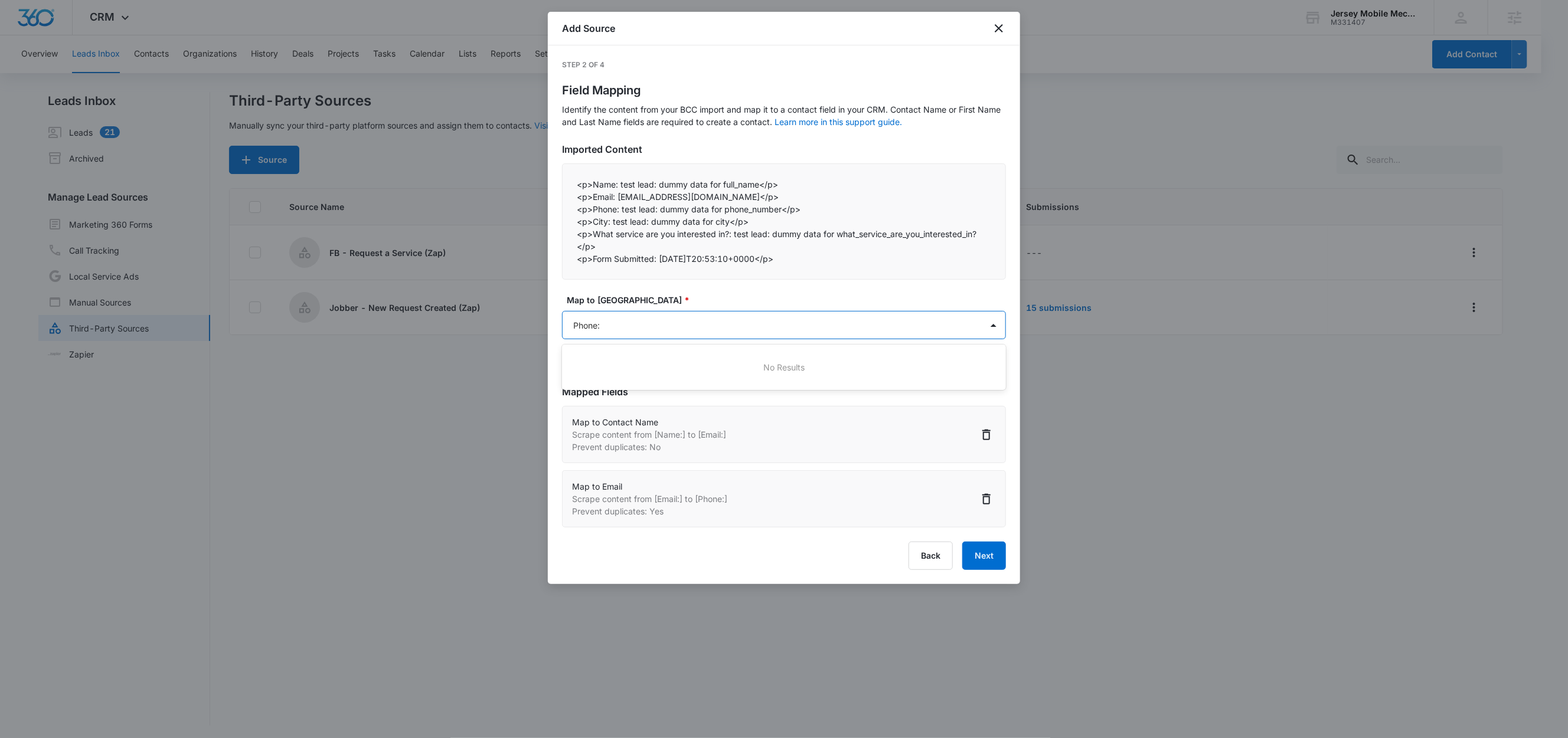
type input "Phone"
click at [639, 379] on div "Phone" at bounding box center [783, 389] width 444 height 22
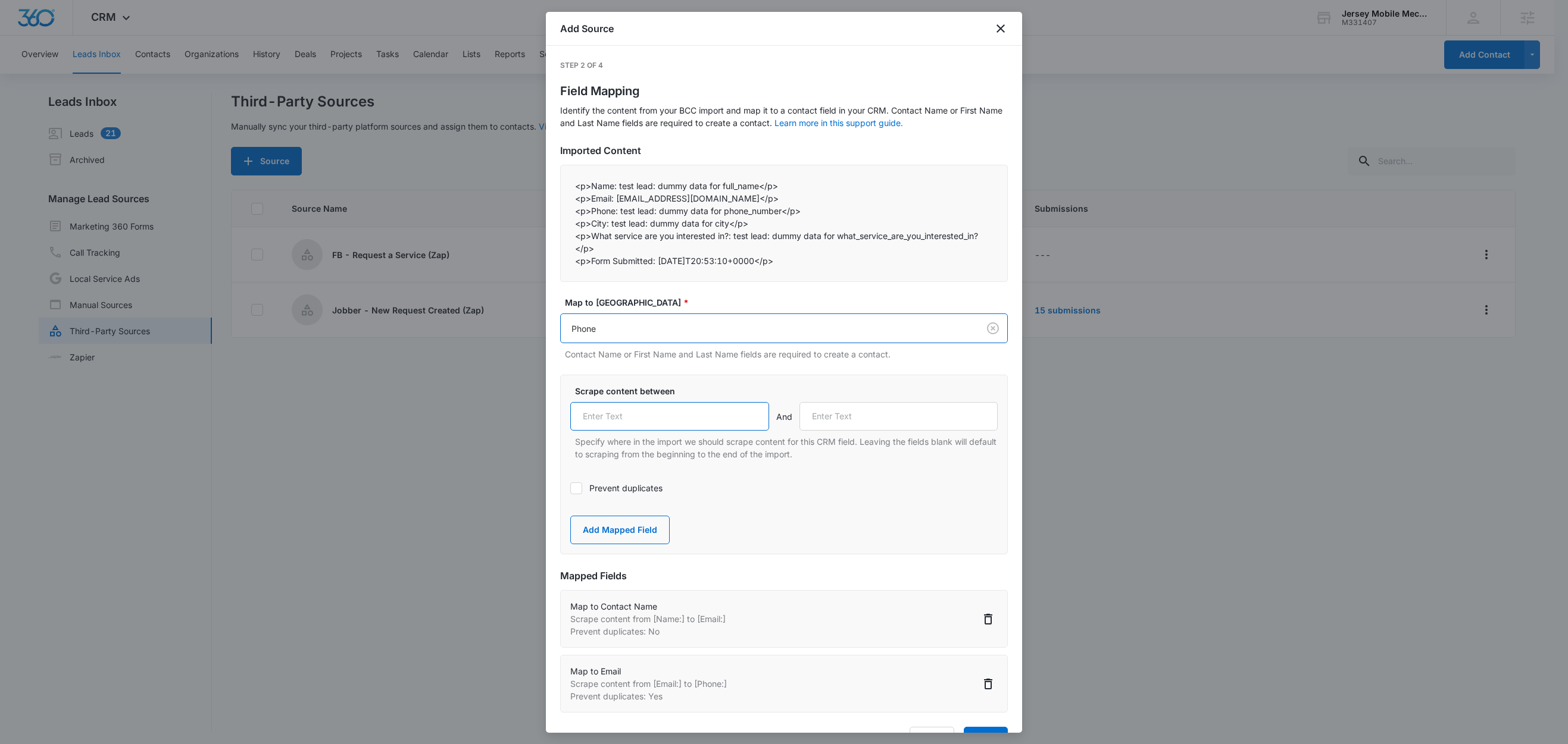
click at [648, 417] on input "text" at bounding box center [669, 417] width 199 height 29
paste input "Phone:"
type input "Phone:"
drag, startPoint x: 608, startPoint y: 226, endPoint x: 592, endPoint y: 224, distance: 16.1
click at [592, 224] on p "<p>City: test lead: dummy data for city</p>" at bounding box center [784, 223] width 418 height 12
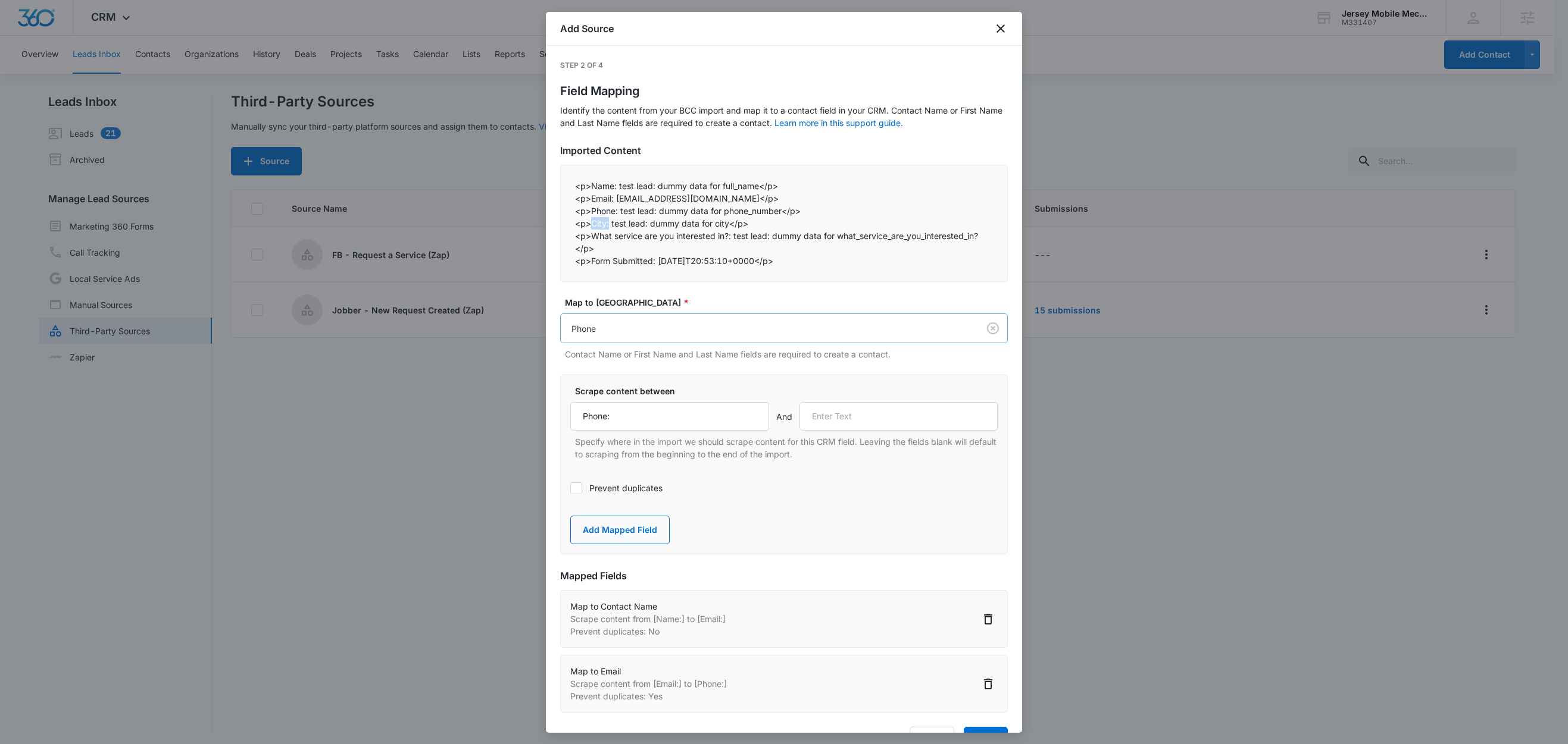
copy p "City:"
click at [853, 423] on input "text" at bounding box center [898, 417] width 199 height 29
paste input "City:"
type input "City:"
click at [626, 525] on button "Add Mapped Field" at bounding box center [620, 530] width 100 height 29
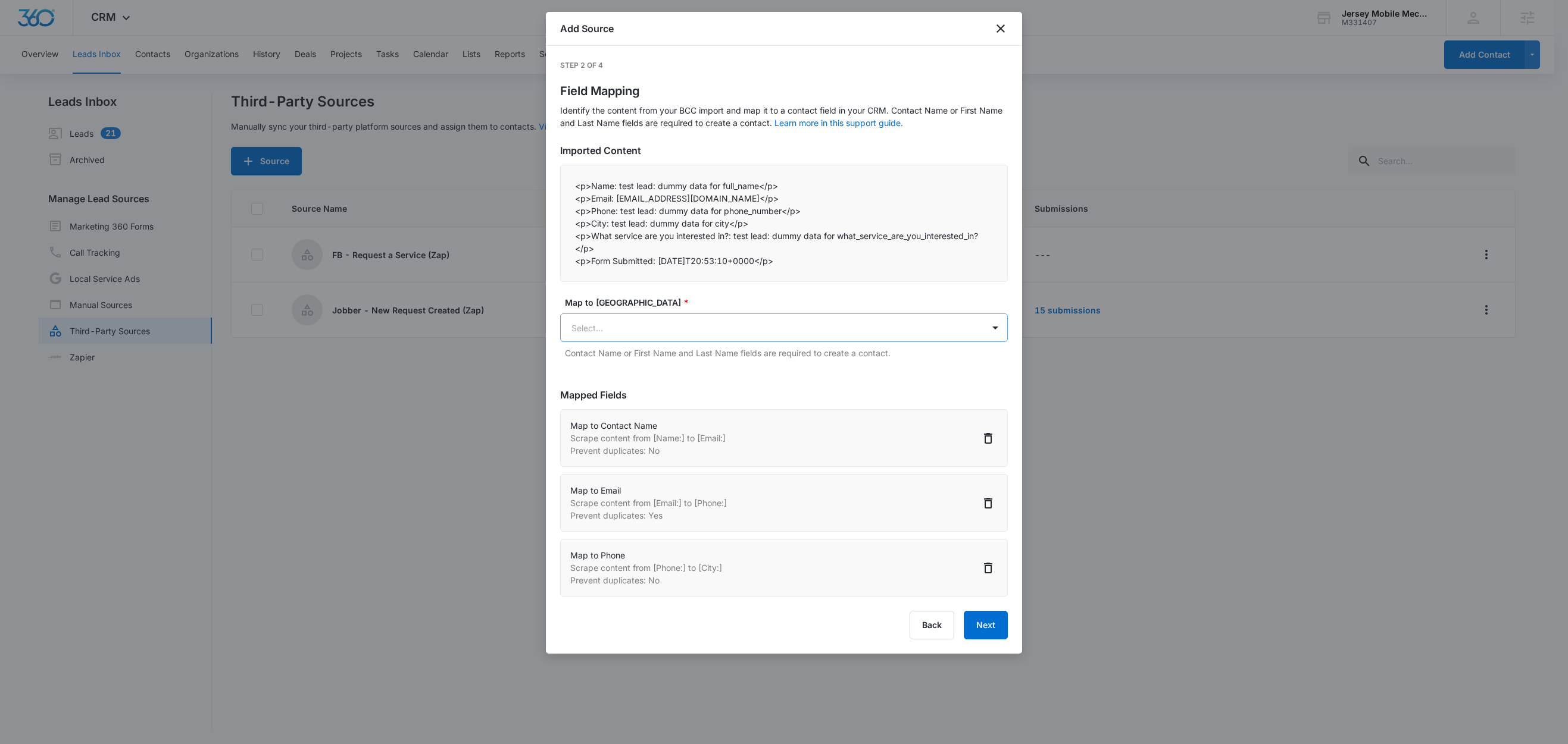
click at [671, 326] on body "CRM Apps Reputation Websites Forms CRM Email Social Content Ads Intelligence Fi…" at bounding box center [784, 373] width 1568 height 746
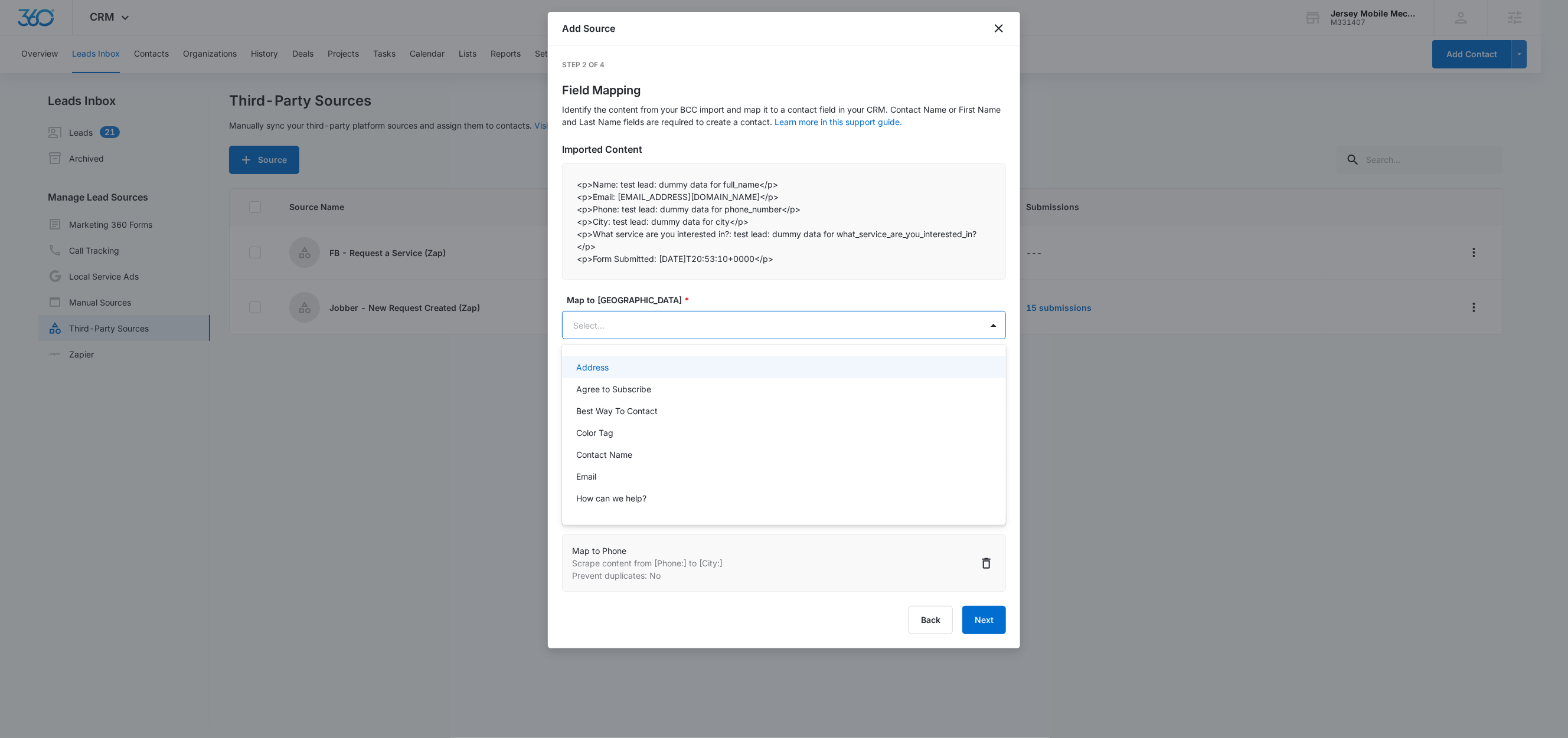
paste input "City:"
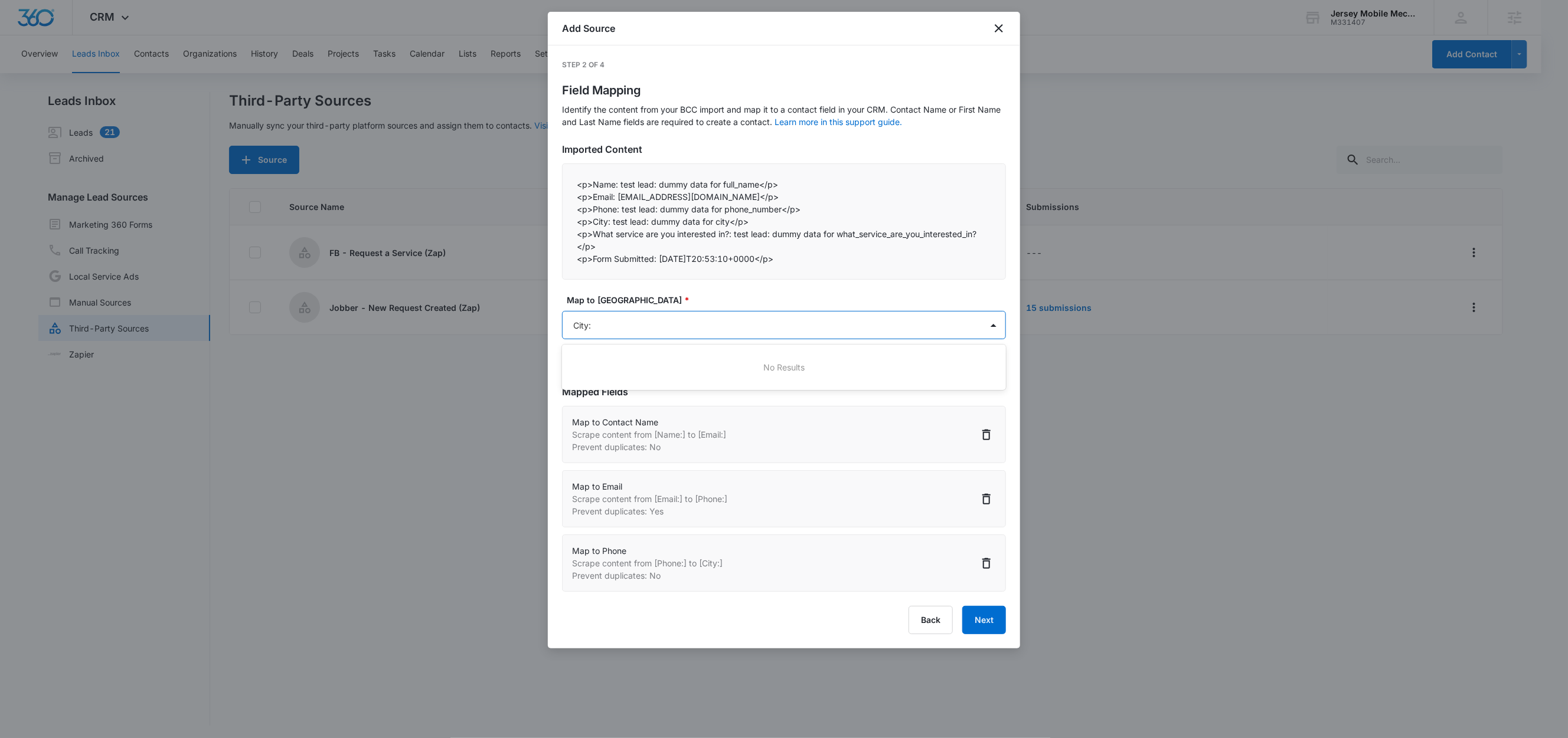
type input "City"
click at [642, 370] on div "City (Address)" at bounding box center [783, 367] width 413 height 12
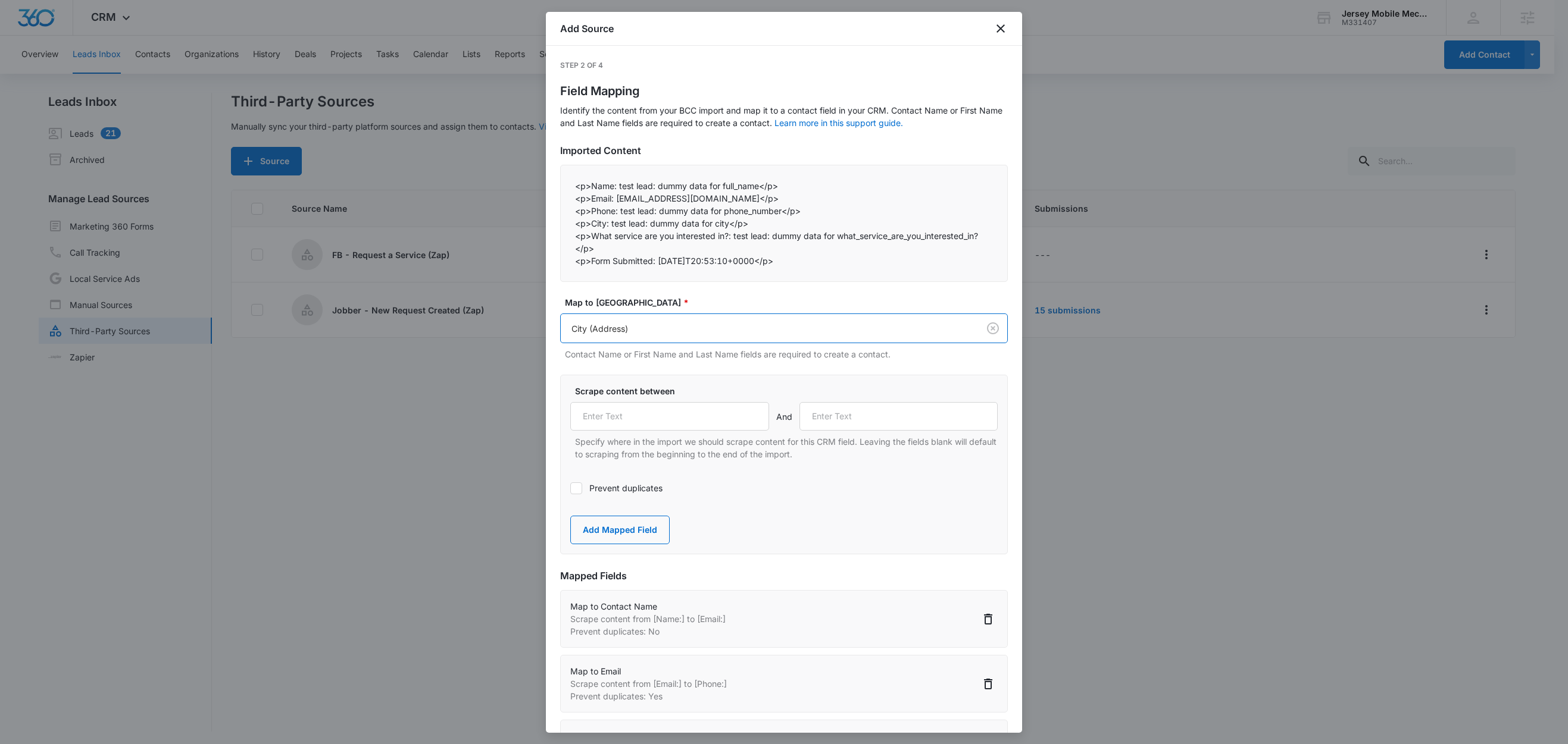
click at [656, 432] on div "Scrape content between And Specify where in the import we should scrape content…" at bounding box center [784, 423] width 427 height 75
click at [662, 425] on input "text" at bounding box center [669, 417] width 199 height 29
paste input "City:"
type input "City:"
drag, startPoint x: 731, startPoint y: 238, endPoint x: 594, endPoint y: 239, distance: 137.0
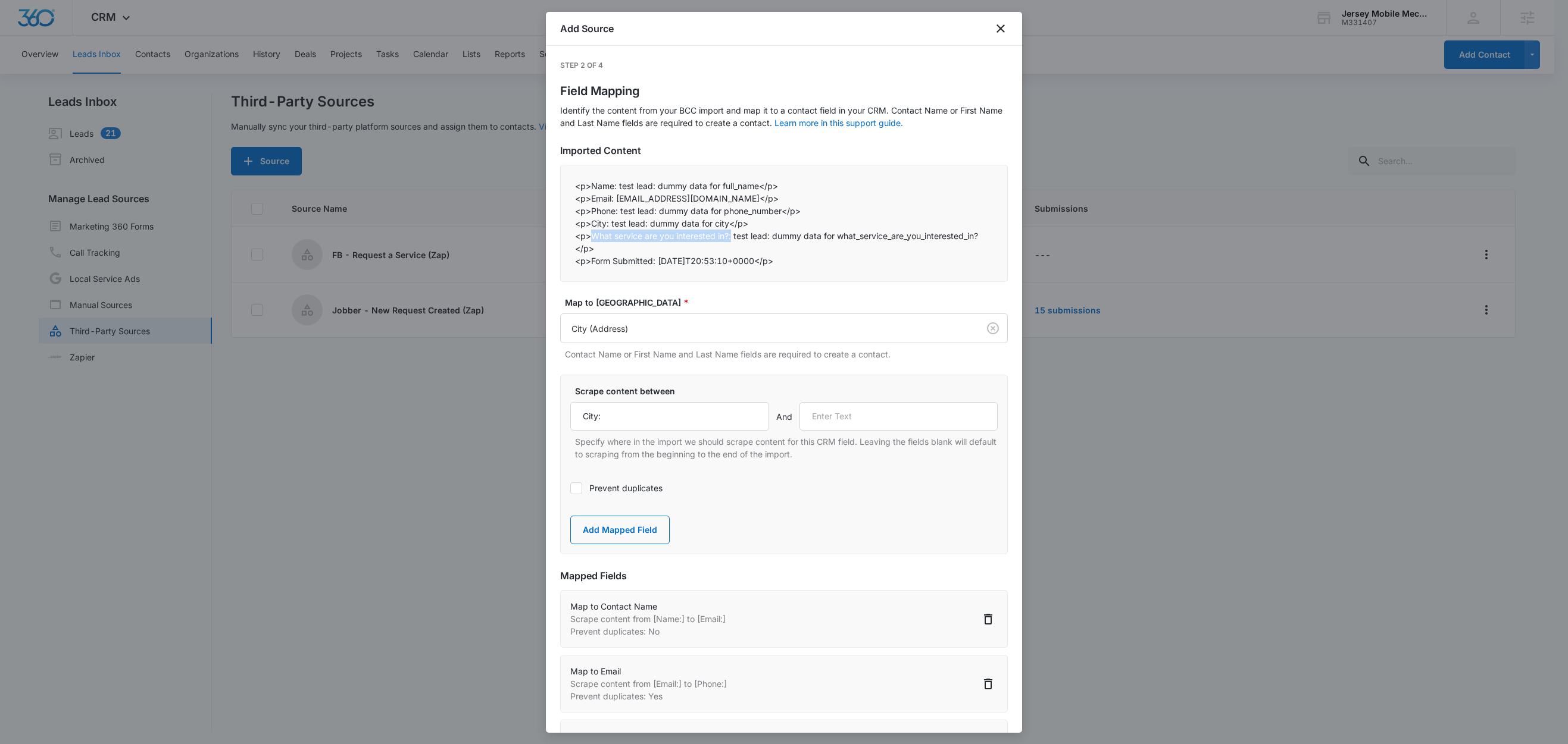
click at [594, 239] on p "<p>What service are you interested in?: test lead: dummy data for what_service_…" at bounding box center [784, 242] width 418 height 25
copy p "What service are you interested in?:"
click at [868, 419] on input "text" at bounding box center [898, 417] width 199 height 29
paste input "What service are you interested in?:"
type input "What service are you interested in?:"
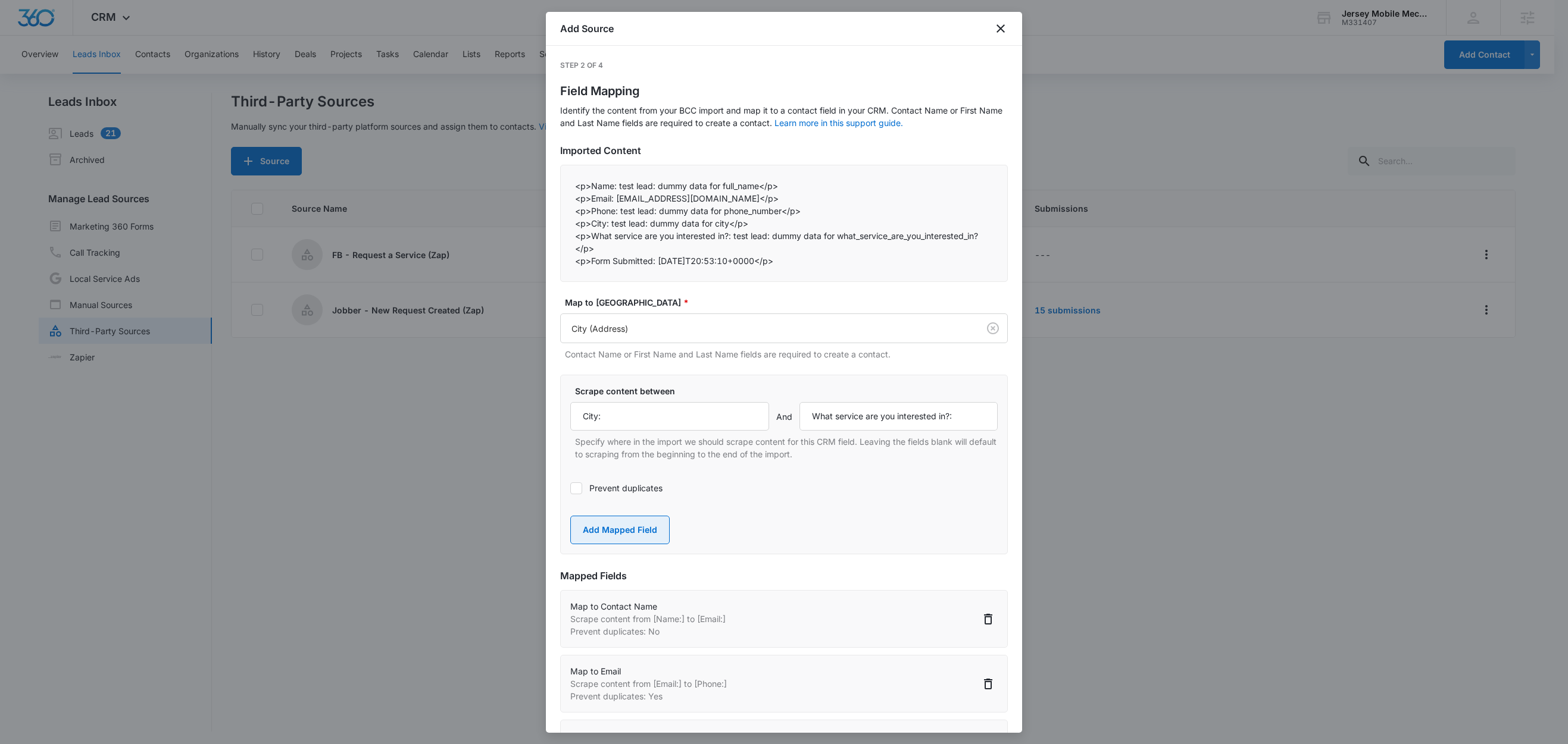
click at [644, 526] on button "Add Mapped Field" at bounding box center [620, 530] width 100 height 29
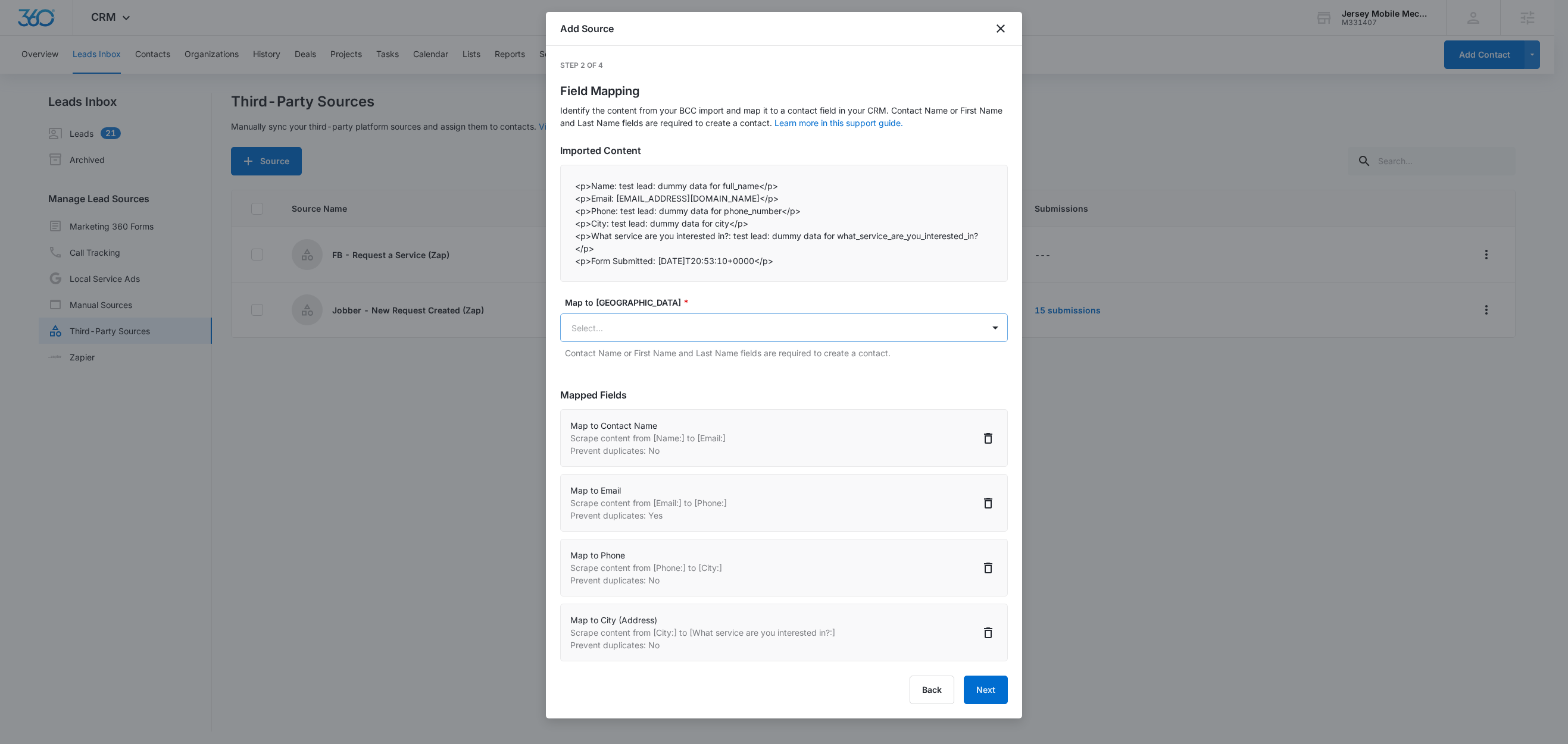
click at [636, 332] on body "CRM Apps Reputation Websites Forms CRM Email Social Content Ads Intelligence Fi…" at bounding box center [784, 373] width 1568 height 746
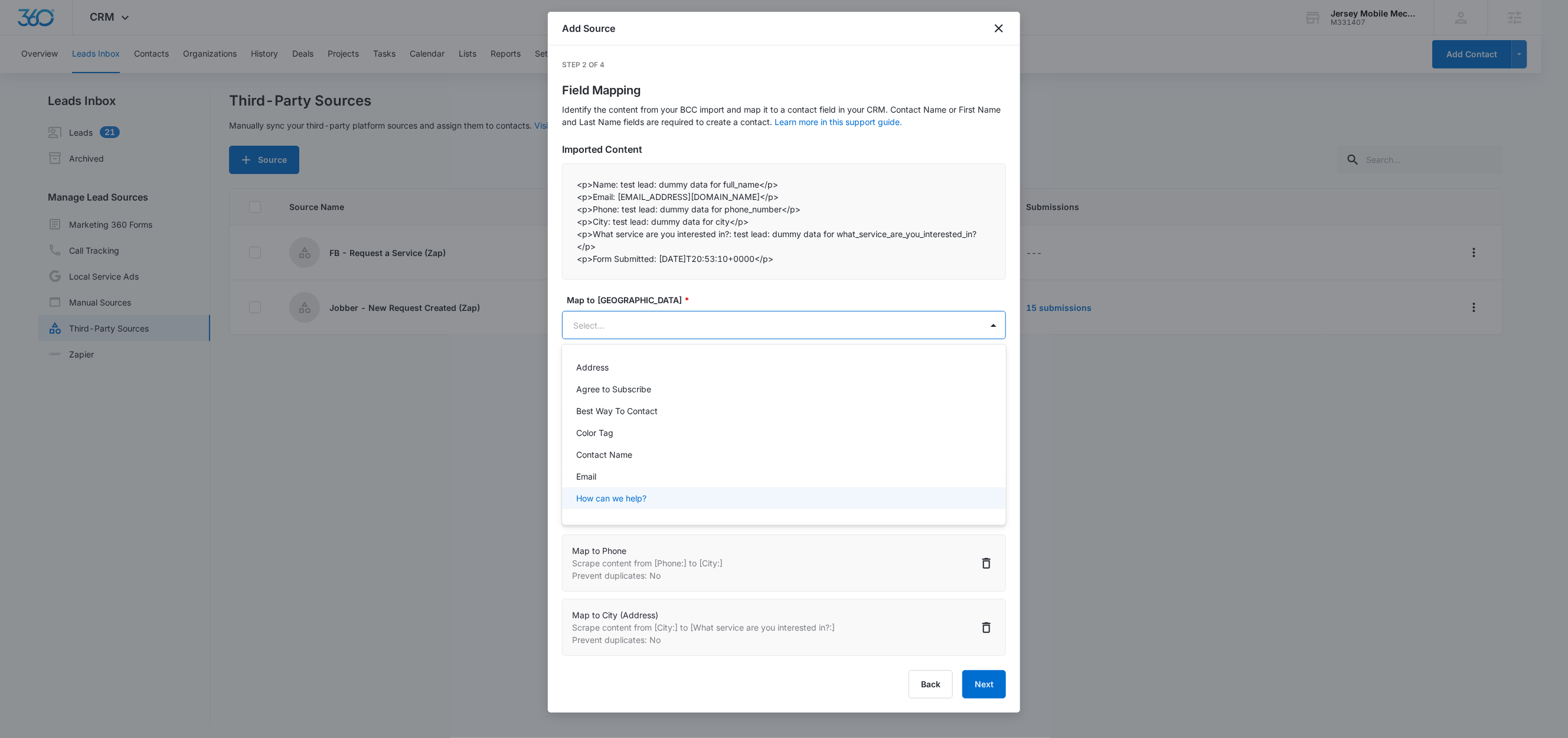
click at [631, 494] on p "How can we help?" at bounding box center [611, 498] width 70 height 12
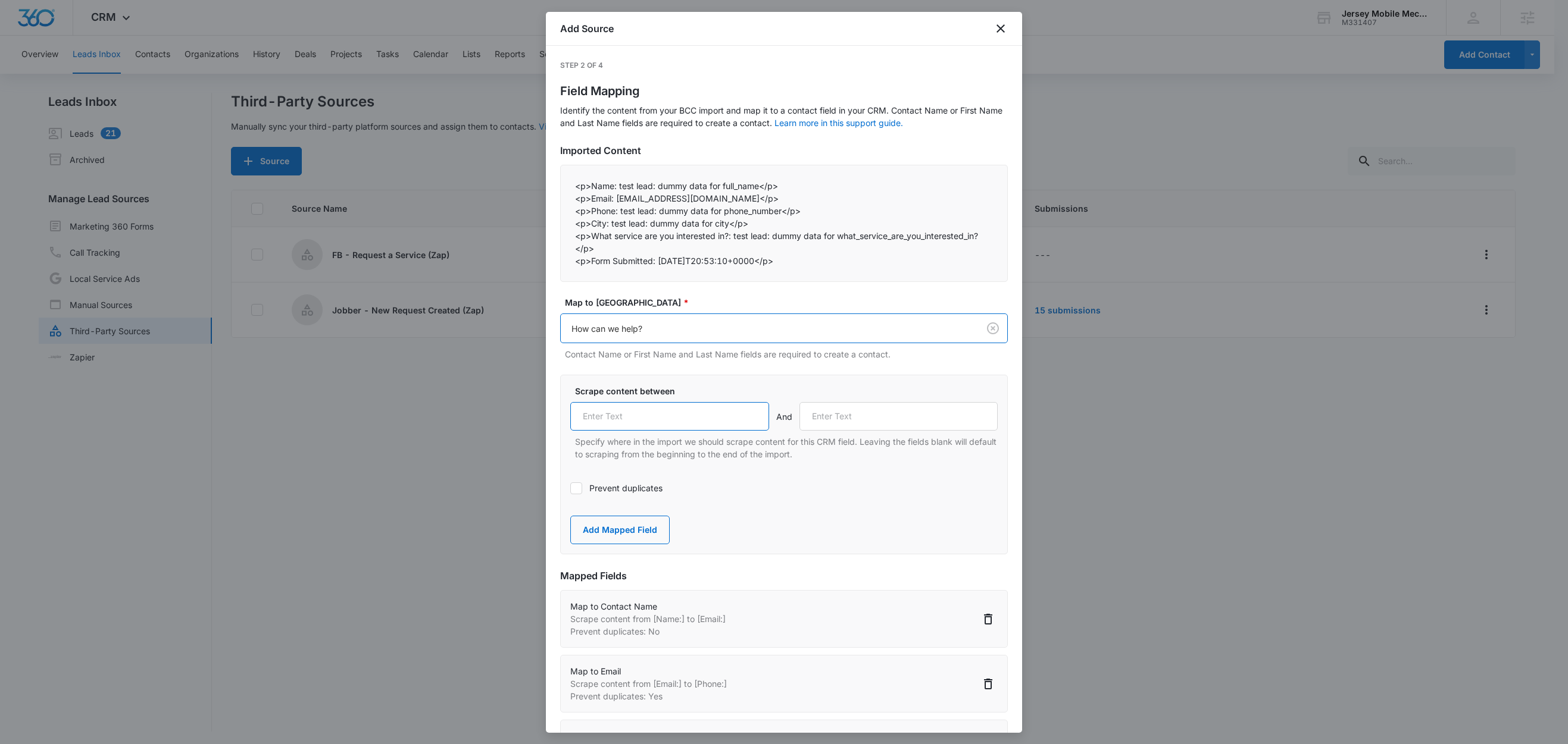
click at [635, 428] on input "text" at bounding box center [669, 417] width 199 height 29
paste input "What service are you interested in?:"
type input "What service are you interested in?:"
drag, startPoint x: 591, startPoint y: 236, endPoint x: 749, endPoint y: 242, distance: 158.1
click at [749, 242] on p "<p>What service are you interested in?: test lead: dummy data for what_service_…" at bounding box center [784, 242] width 418 height 25
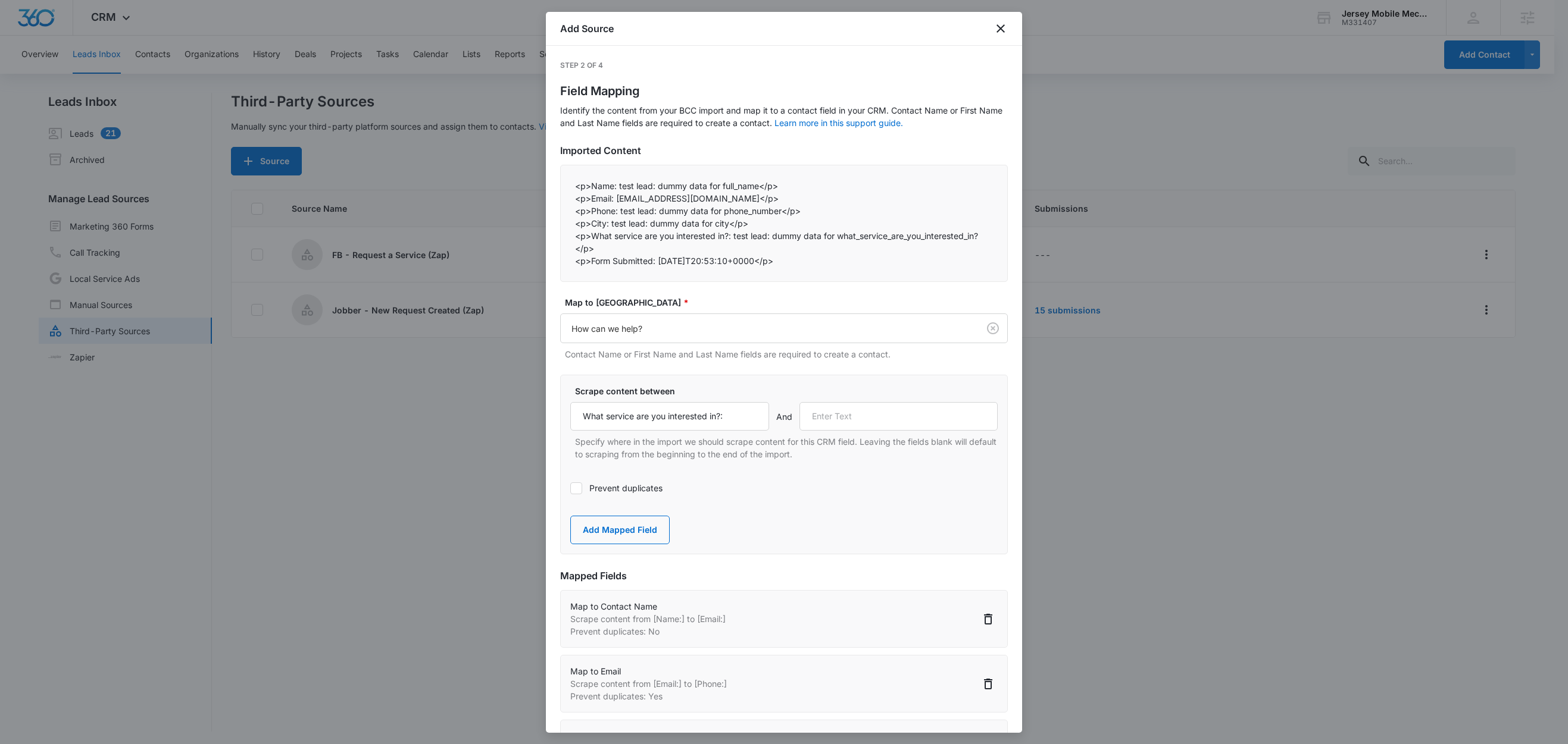
click at [652, 280] on div "<p>Name: test lead: dummy data for full_name</p> <p>Email: test@fb.com</p> <p…" at bounding box center [784, 223] width 447 height 117
drag, startPoint x: 656, startPoint y: 261, endPoint x: 590, endPoint y: 263, distance: 66.0
click at [590, 263] on p "<p>Form Submitted: 2025-09-05T20:53:10+0000</p>" at bounding box center [784, 261] width 418 height 12
copy p "Form Submitted:"
click at [858, 426] on input "text" at bounding box center [898, 417] width 199 height 29
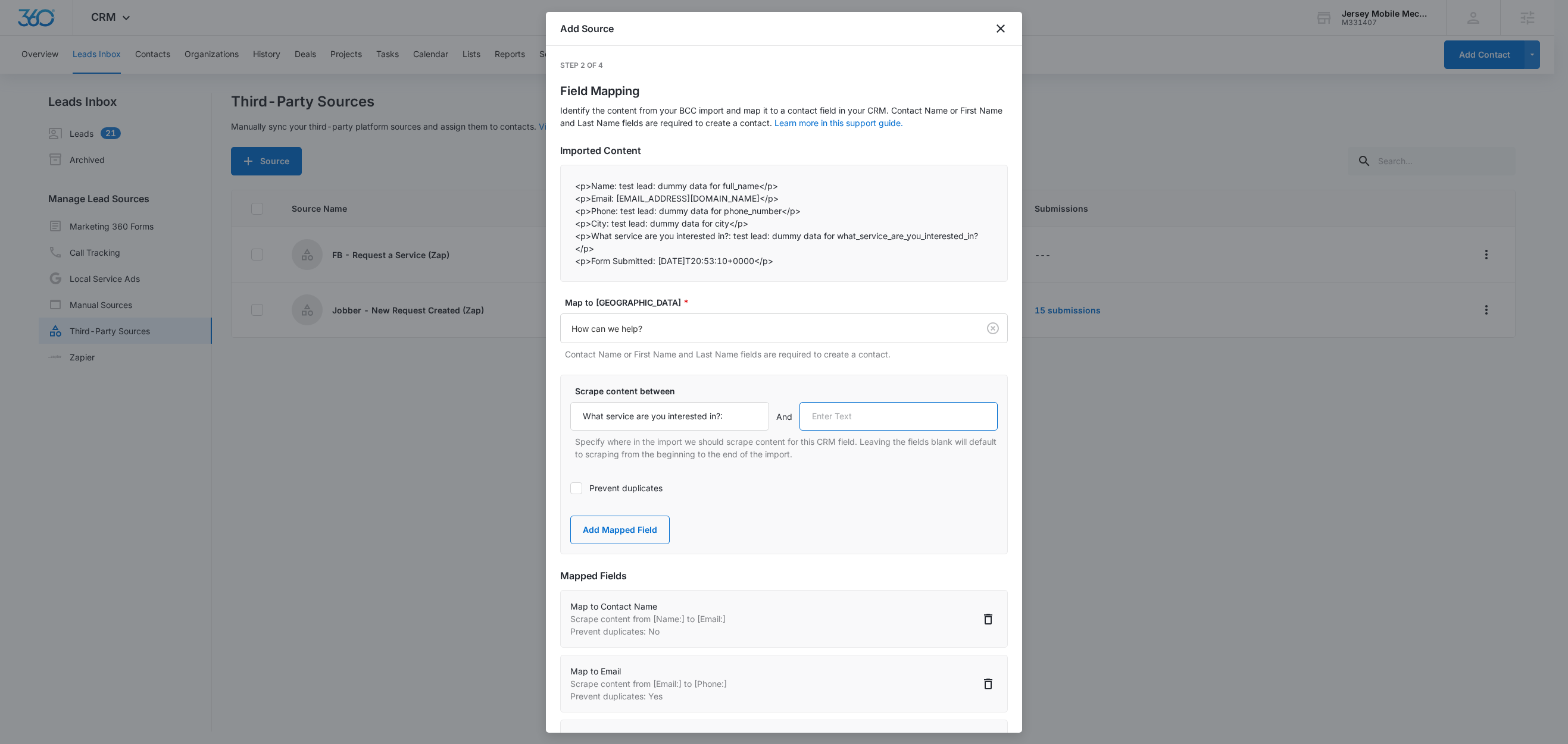
paste input "Form Submitted:"
type input "Form Submitted:"
click at [651, 530] on button "Add Mapped Field" at bounding box center [620, 530] width 100 height 29
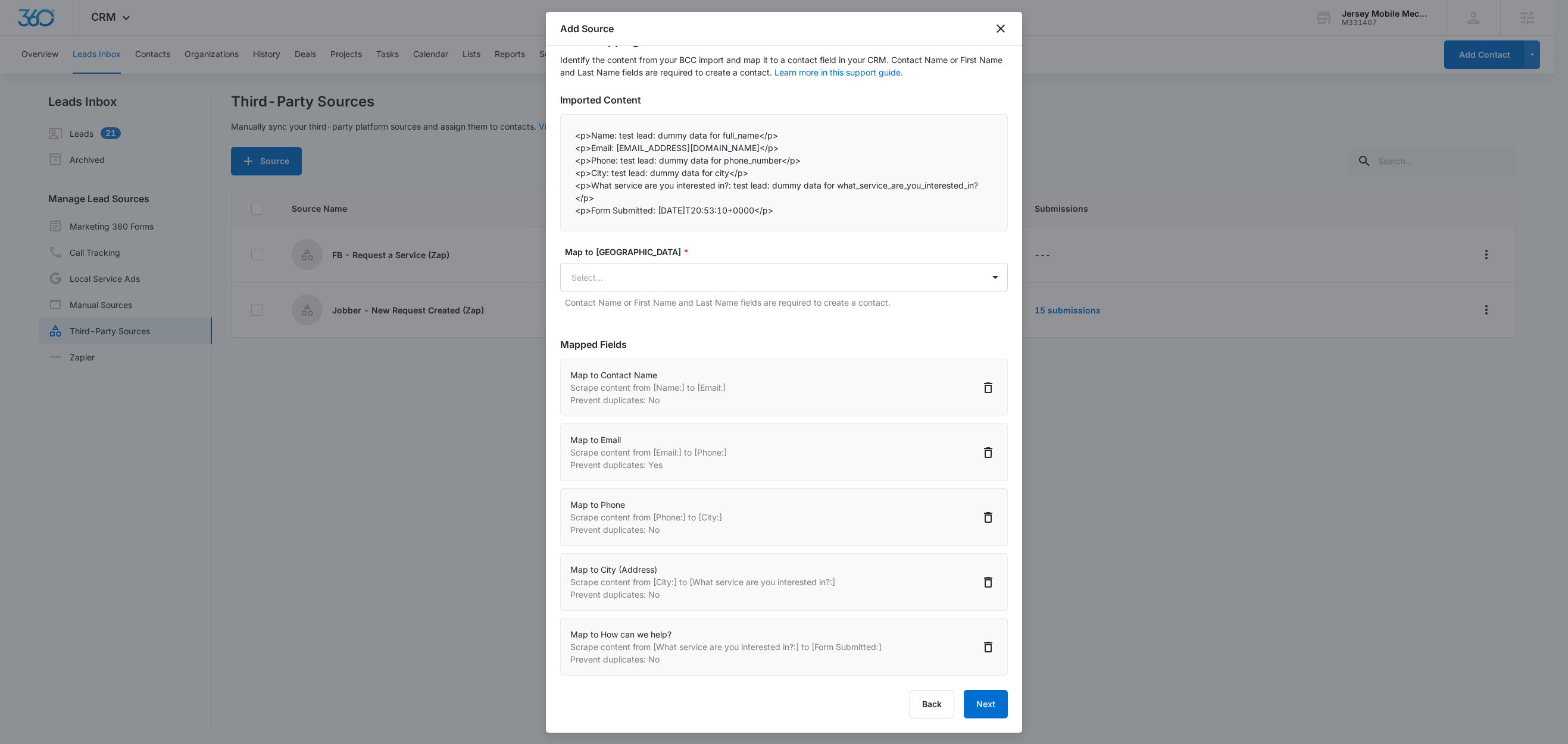
scroll to position [2, 0]
click at [977, 705] on button "Next" at bounding box center [986, 705] width 44 height 29
select select "77"
select select "185"
select select "184"
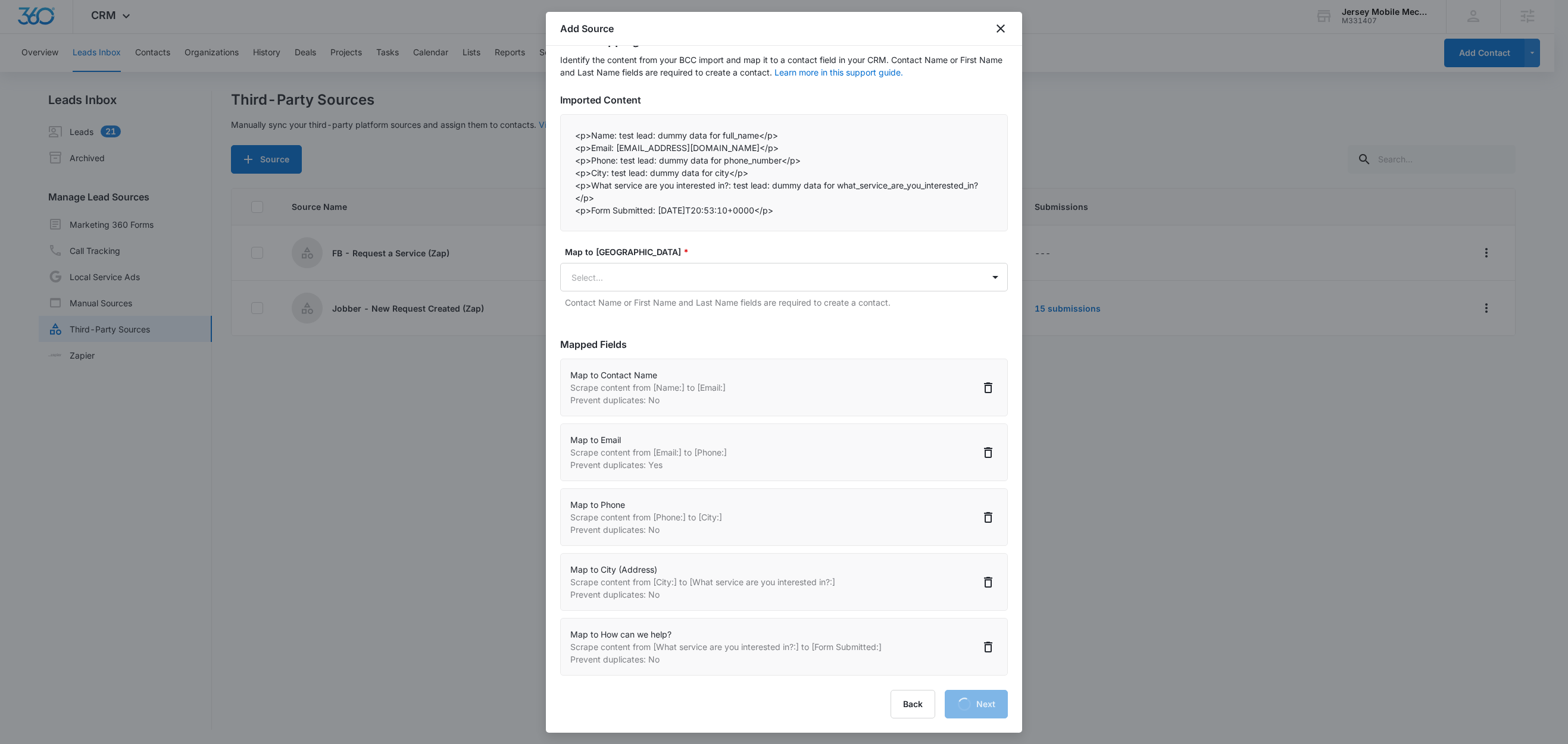
select select "188"
select select "349"
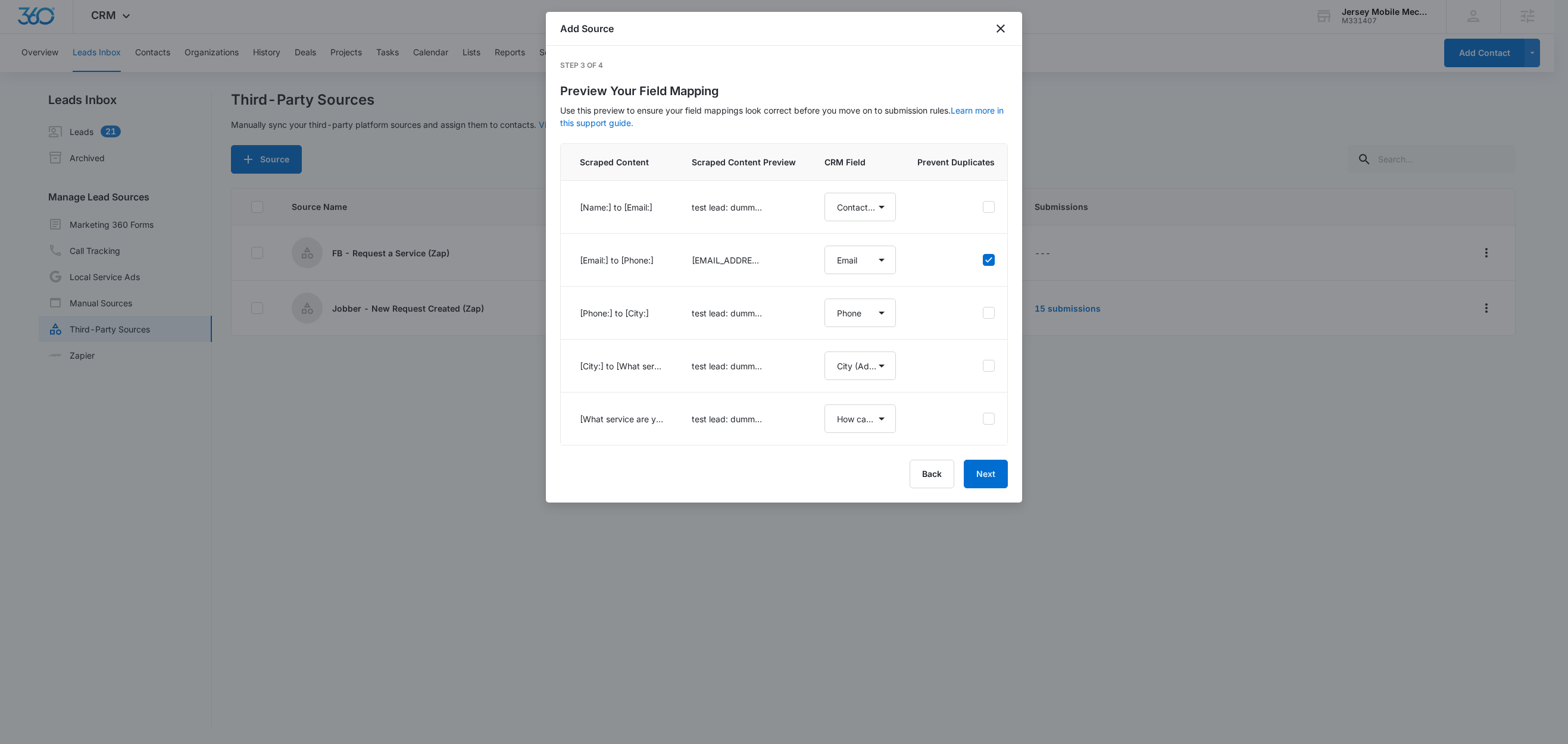
scroll to position [0, 0]
click at [990, 488] on button "Next" at bounding box center [986, 474] width 44 height 29
select select "77"
select select "185"
select select "184"
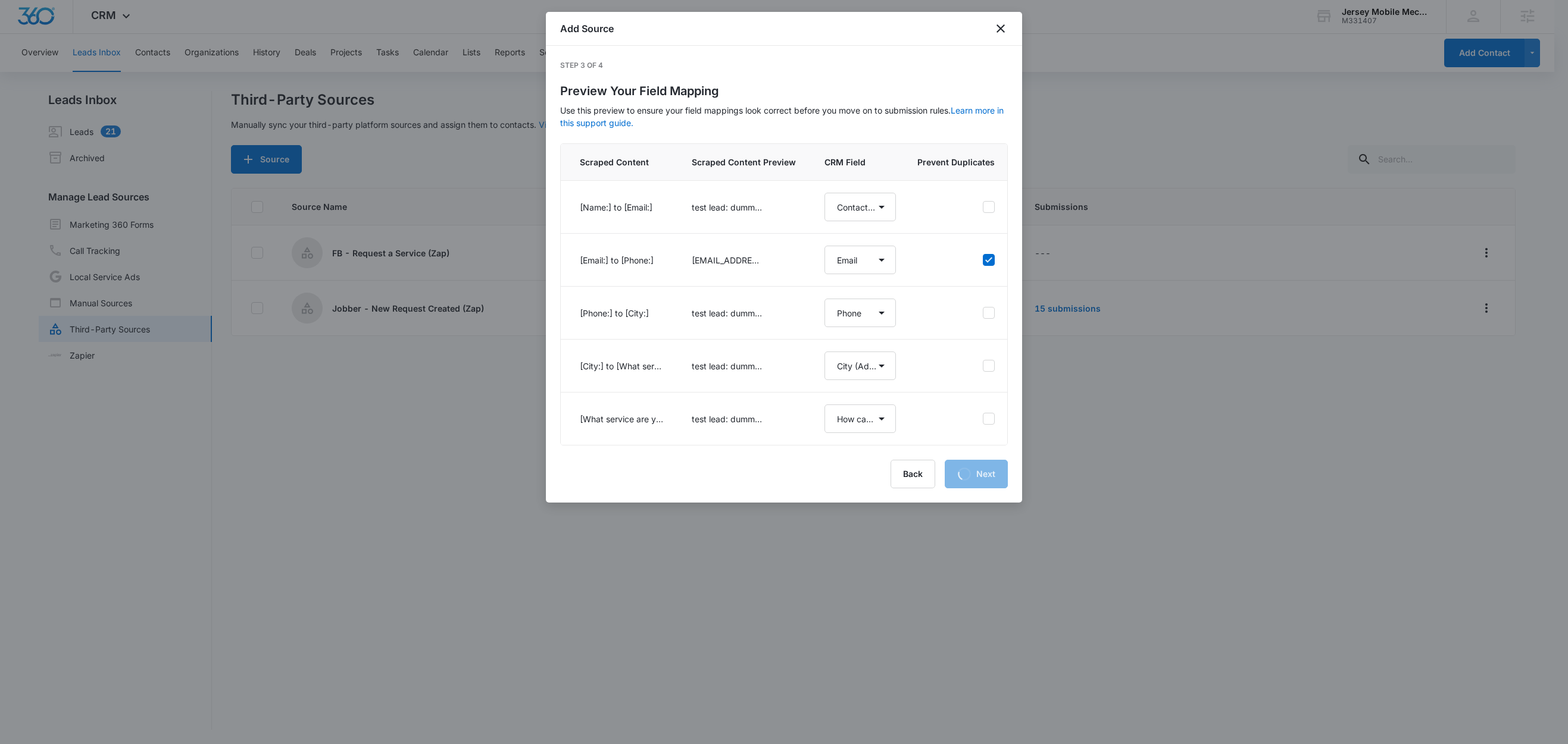
select select "188"
select select "349"
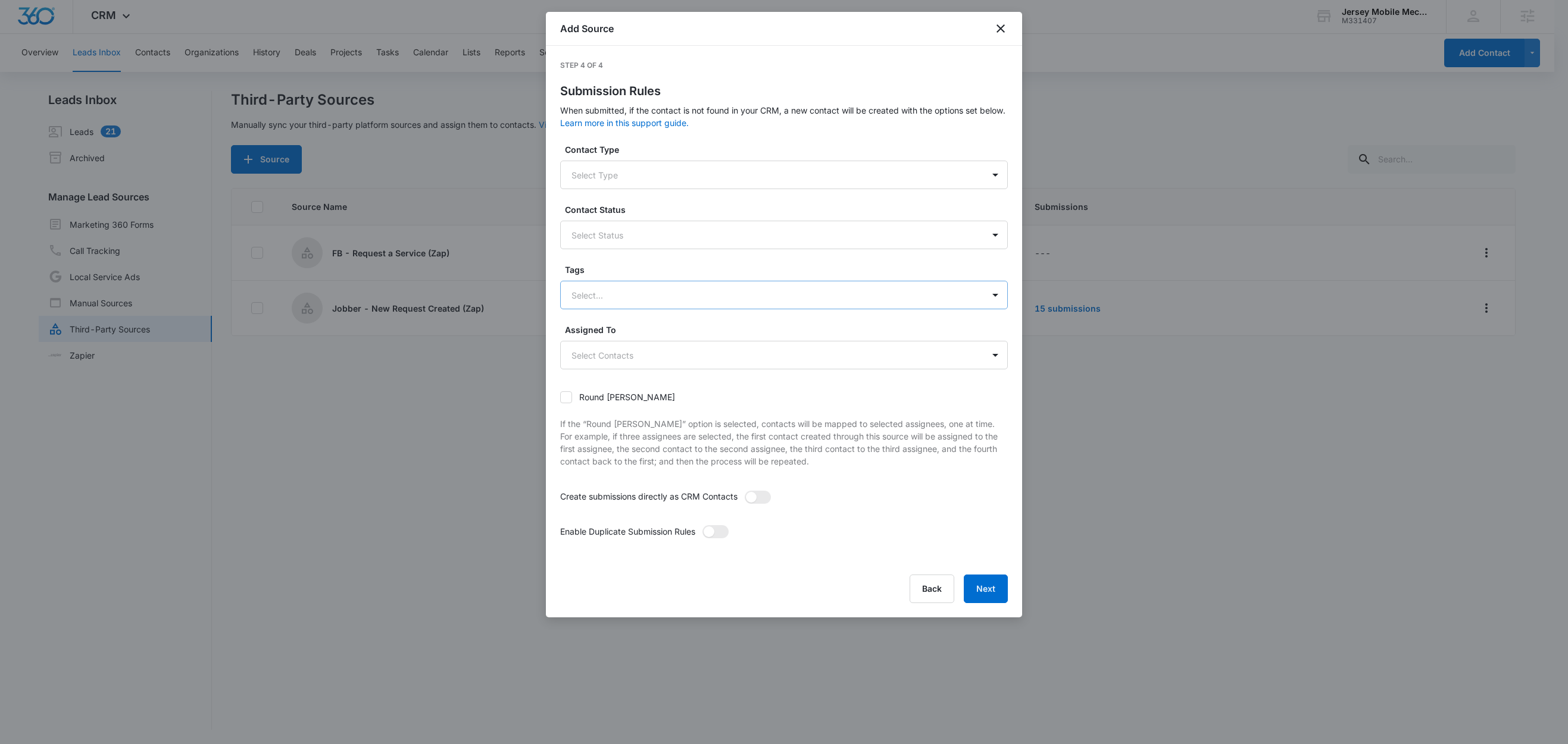
click at [651, 297] on div at bounding box center [770, 295] width 397 height 15
type input "fb"
click at [633, 339] on p "FB - Request a Service" at bounding box center [620, 337] width 91 height 12
click at [648, 273] on label "Tags" at bounding box center [788, 270] width 447 height 12
drag, startPoint x: 761, startPoint y: 493, endPoint x: 736, endPoint y: 532, distance: 46.3
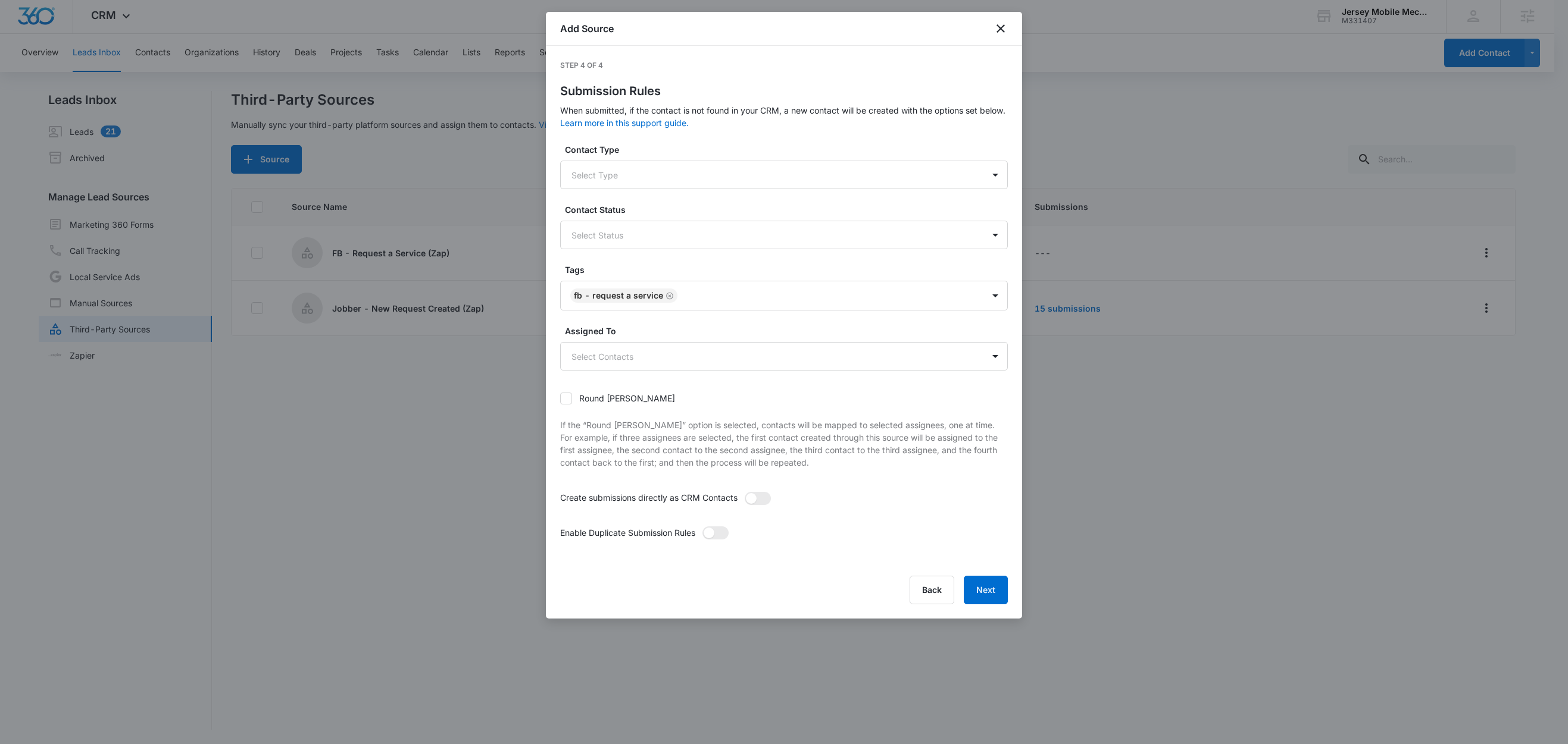
click at [762, 493] on span at bounding box center [757, 498] width 26 height 13
click at [744, 492] on input "checkbox" at bounding box center [744, 492] width 0 height 0
click at [719, 530] on span at bounding box center [715, 533] width 26 height 13
click at [702, 526] on input "checkbox" at bounding box center [702, 526] width 0 height 0
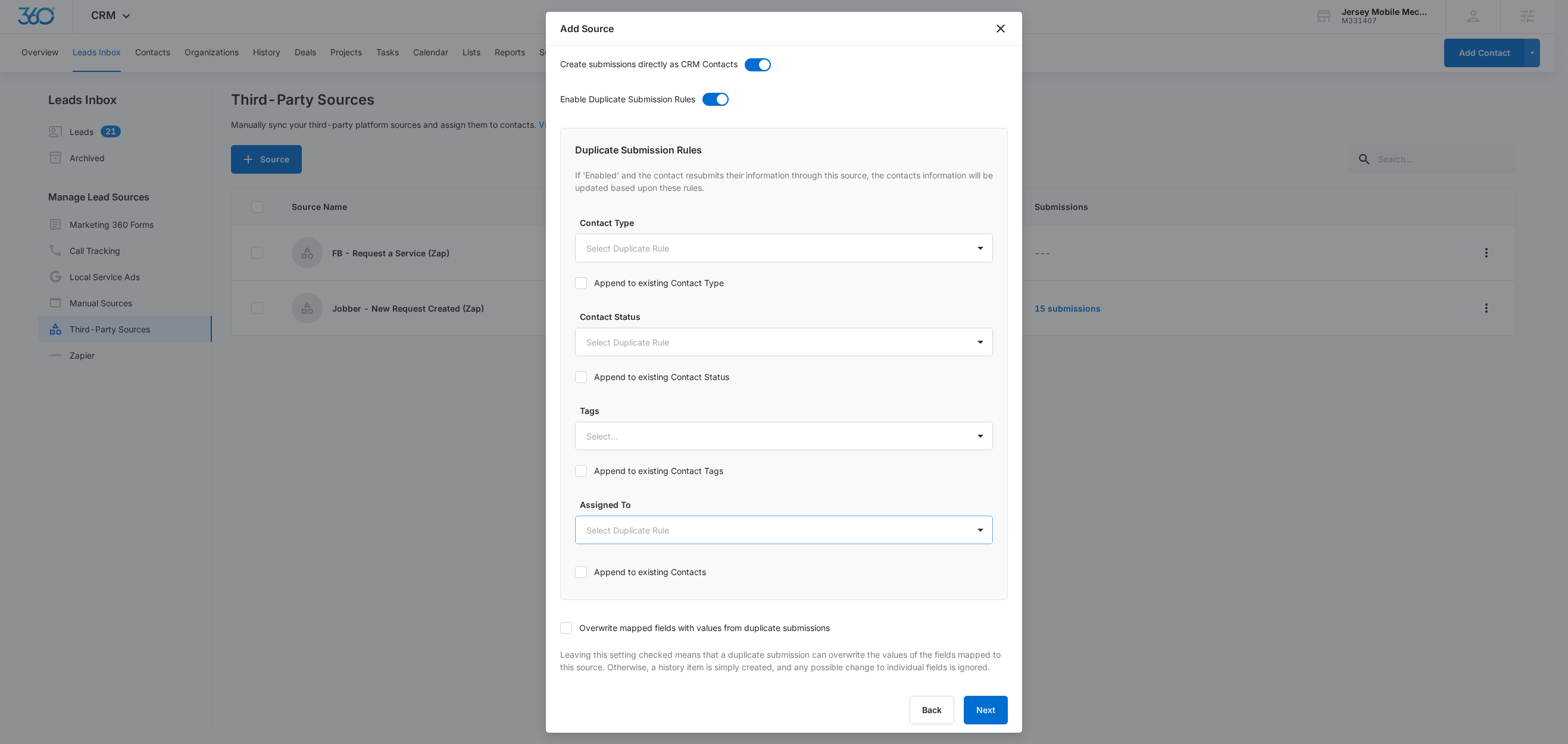
scroll to position [453, 0]
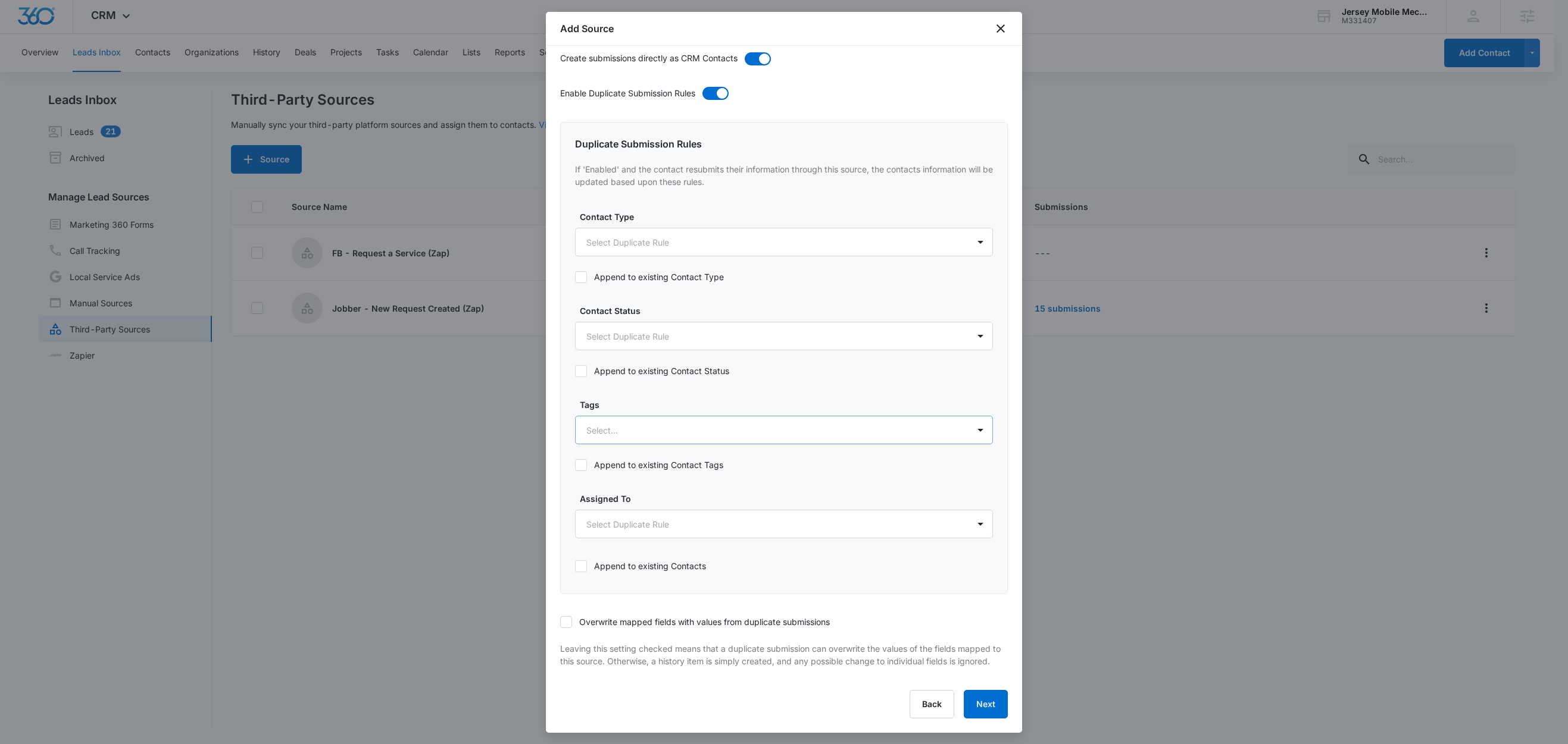
click at [616, 423] on div at bounding box center [770, 430] width 367 height 15
type input "fb"
click at [670, 466] on p "FB - Request a Service" at bounding box center [635, 472] width 91 height 12
click at [668, 397] on label "Tags" at bounding box center [788, 404] width 418 height 12
click at [653, 460] on label "Append to existing Contact Tags" at bounding box center [784, 465] width 418 height 12
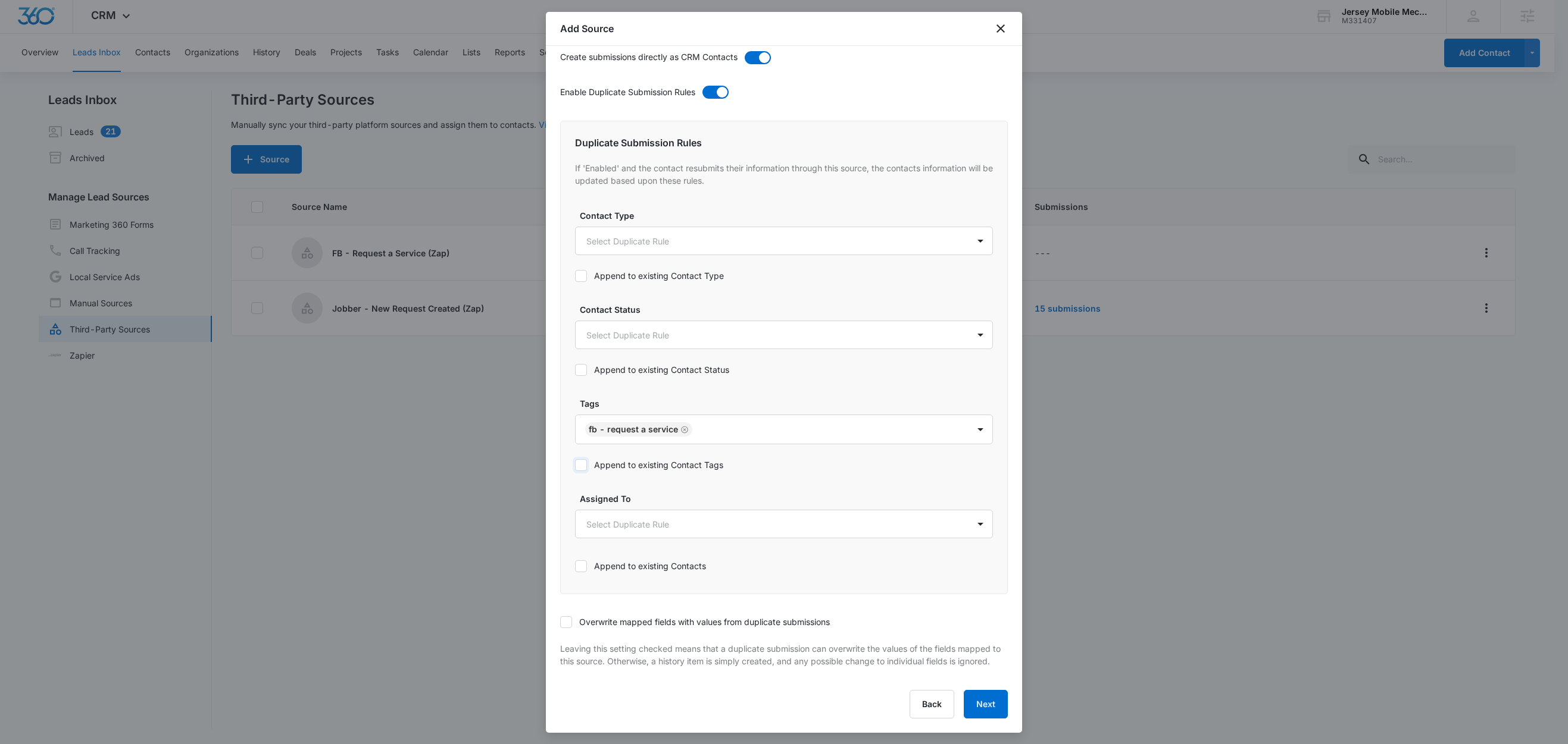
click at [575, 466] on input "Append to existing Contact Tags" at bounding box center [575, 466] width 0 height 0
click at [566, 617] on icon at bounding box center [566, 622] width 11 height 11
click at [560, 622] on input "Overwrite mapped fields with values from duplicate submissions" at bounding box center [560, 622] width 0 height 0
click at [967, 701] on button "Next" at bounding box center [986, 705] width 44 height 29
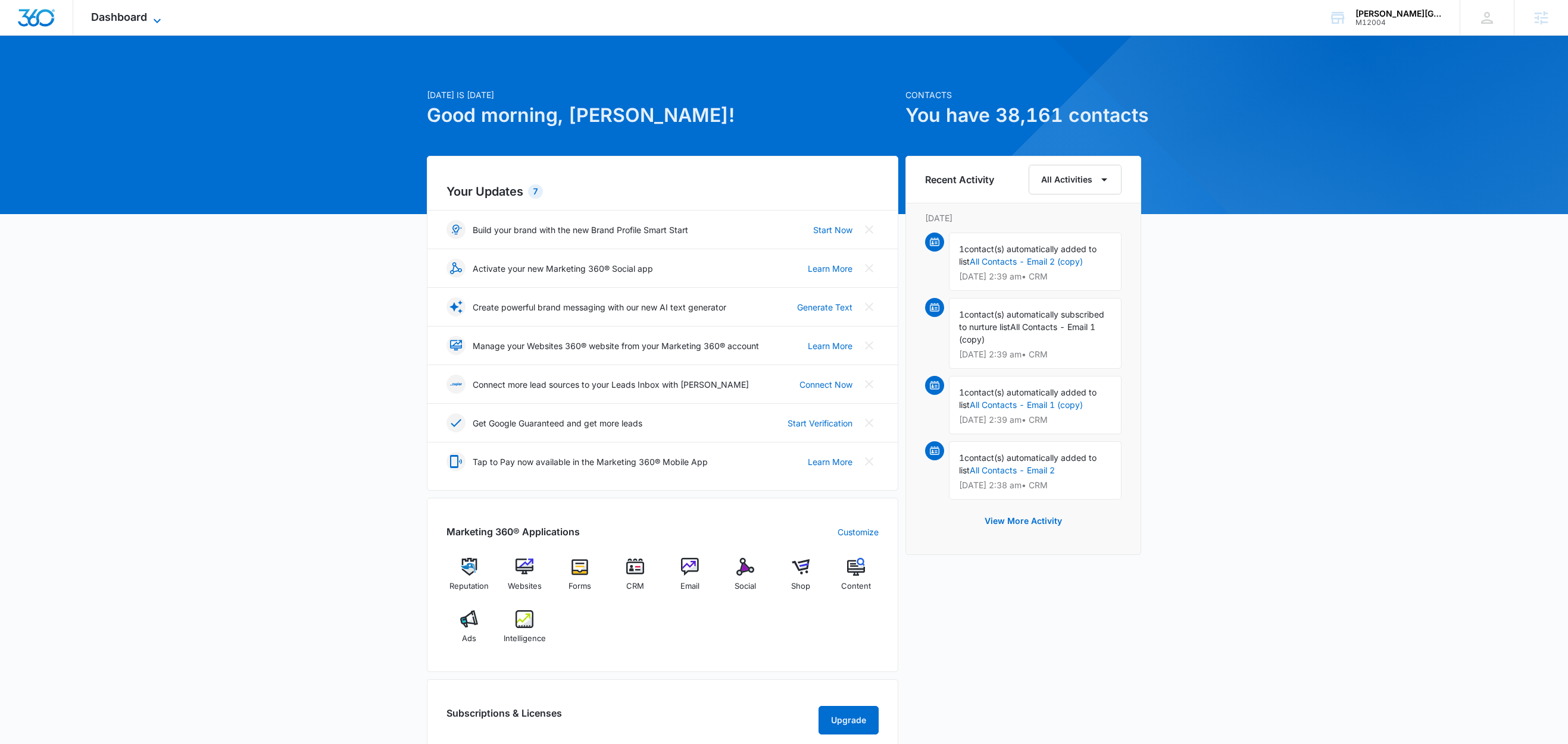
click at [151, 22] on icon at bounding box center [157, 21] width 14 height 14
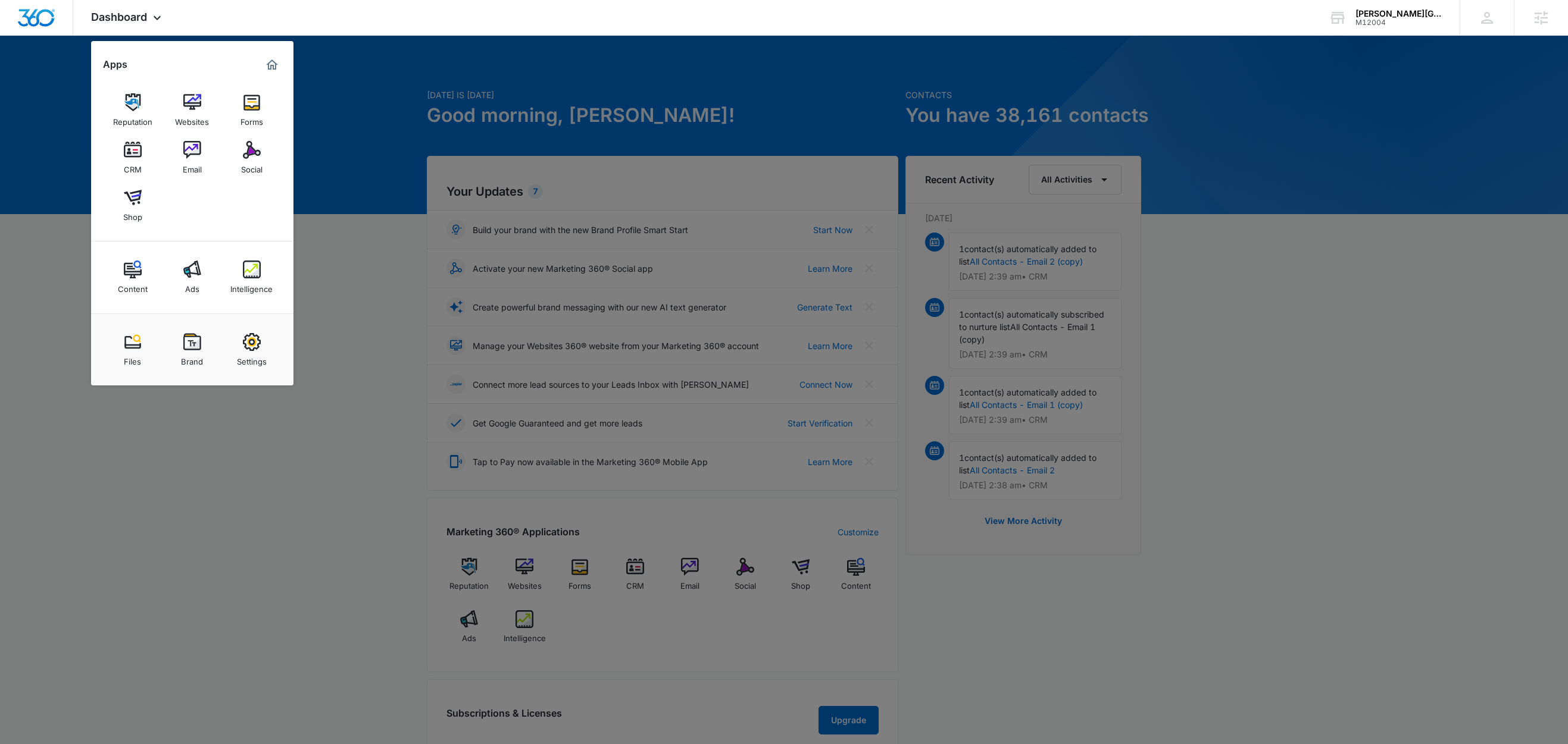
click at [358, 216] on div at bounding box center [784, 372] width 1568 height 744
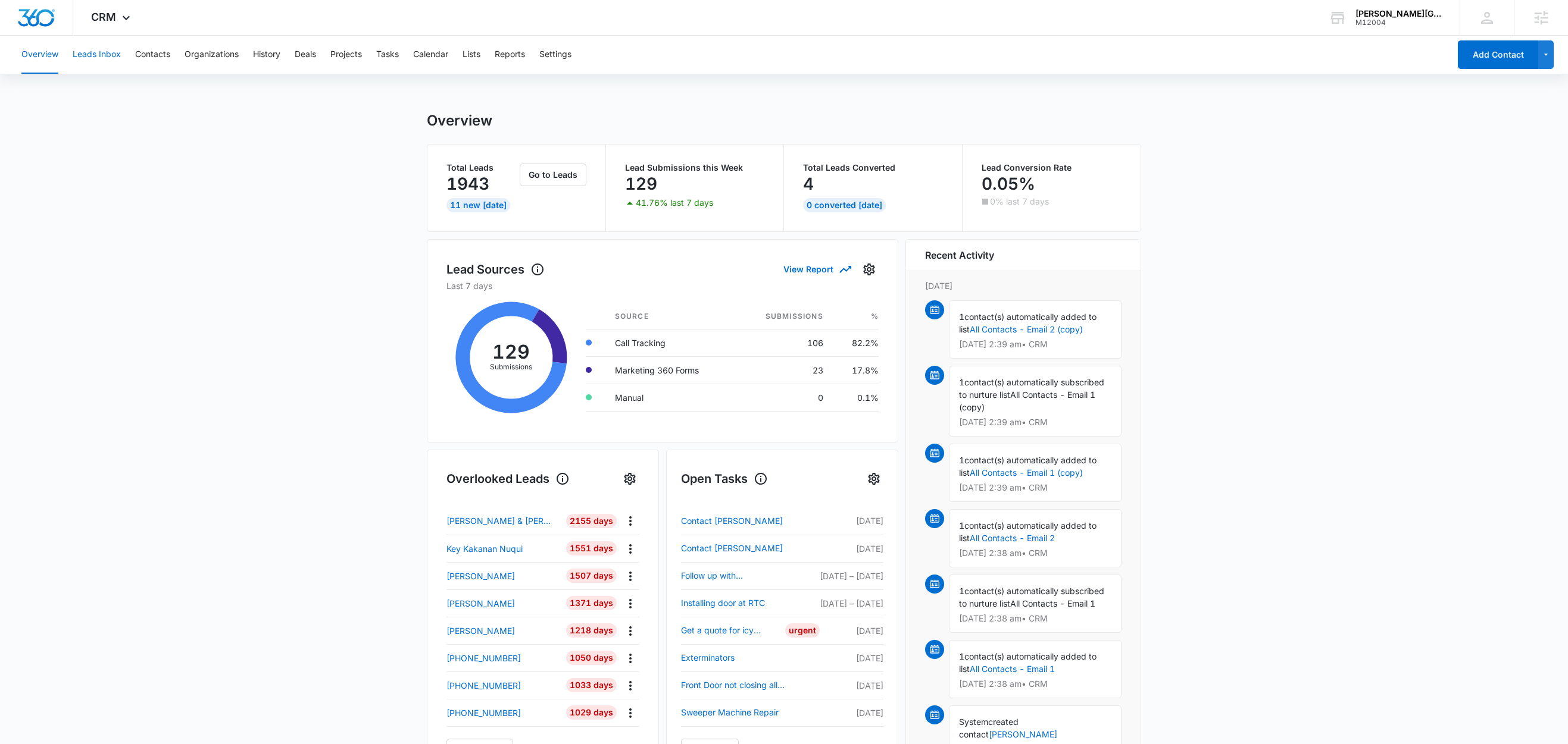
click at [79, 53] on button "Leads Inbox" at bounding box center [96, 55] width 48 height 39
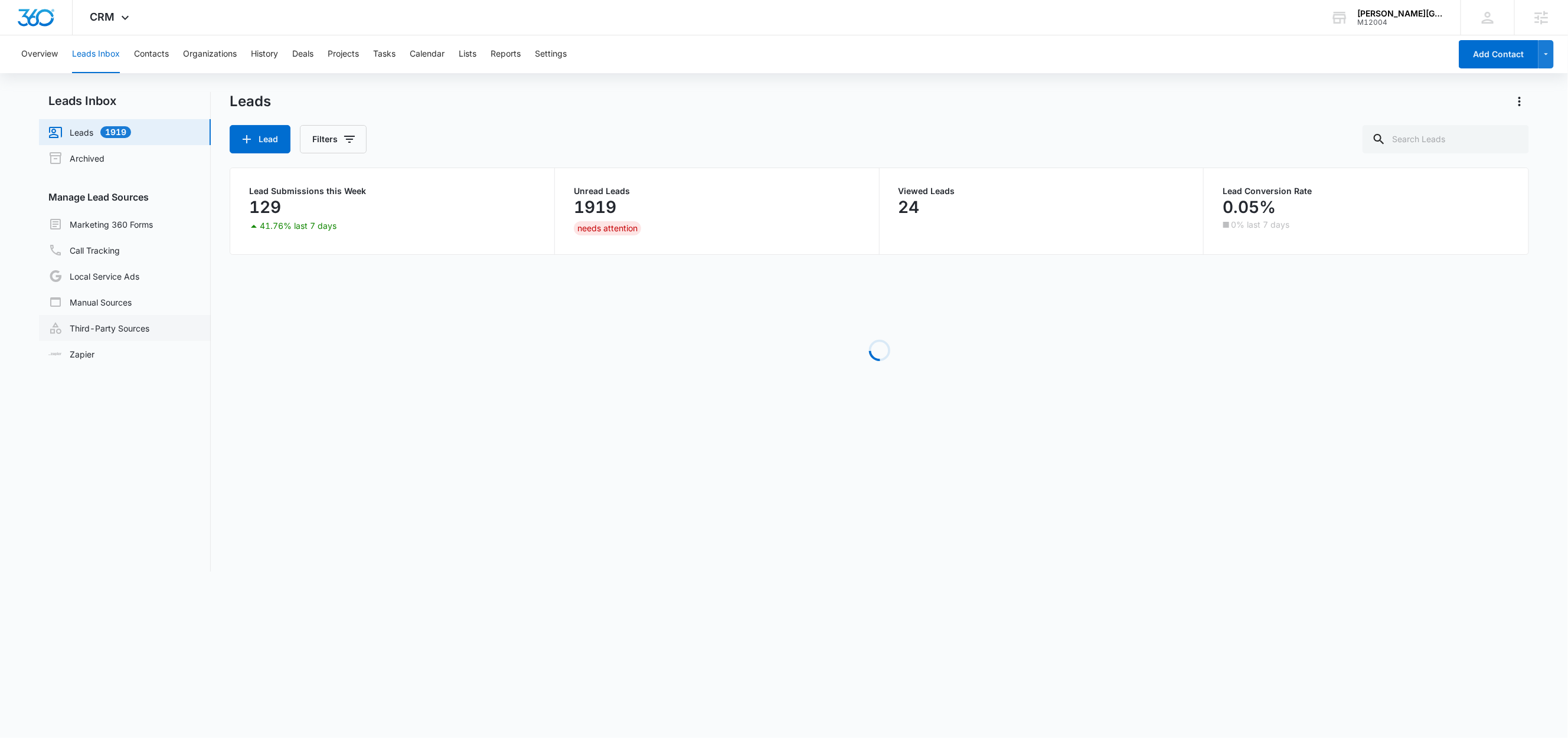
click at [132, 324] on link "Third-Party Sources" at bounding box center [99, 328] width 101 height 14
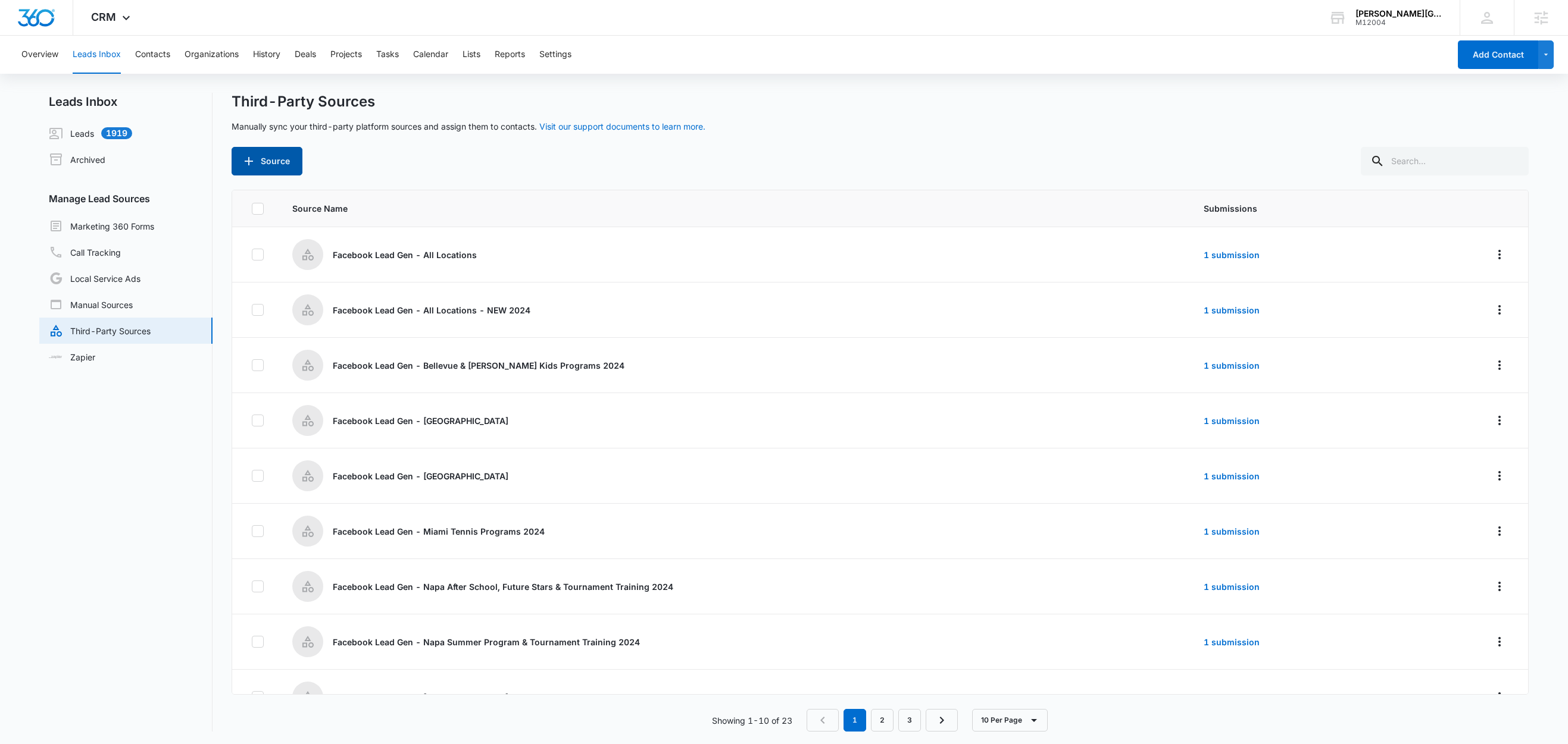
click at [267, 162] on button "Source" at bounding box center [266, 161] width 71 height 29
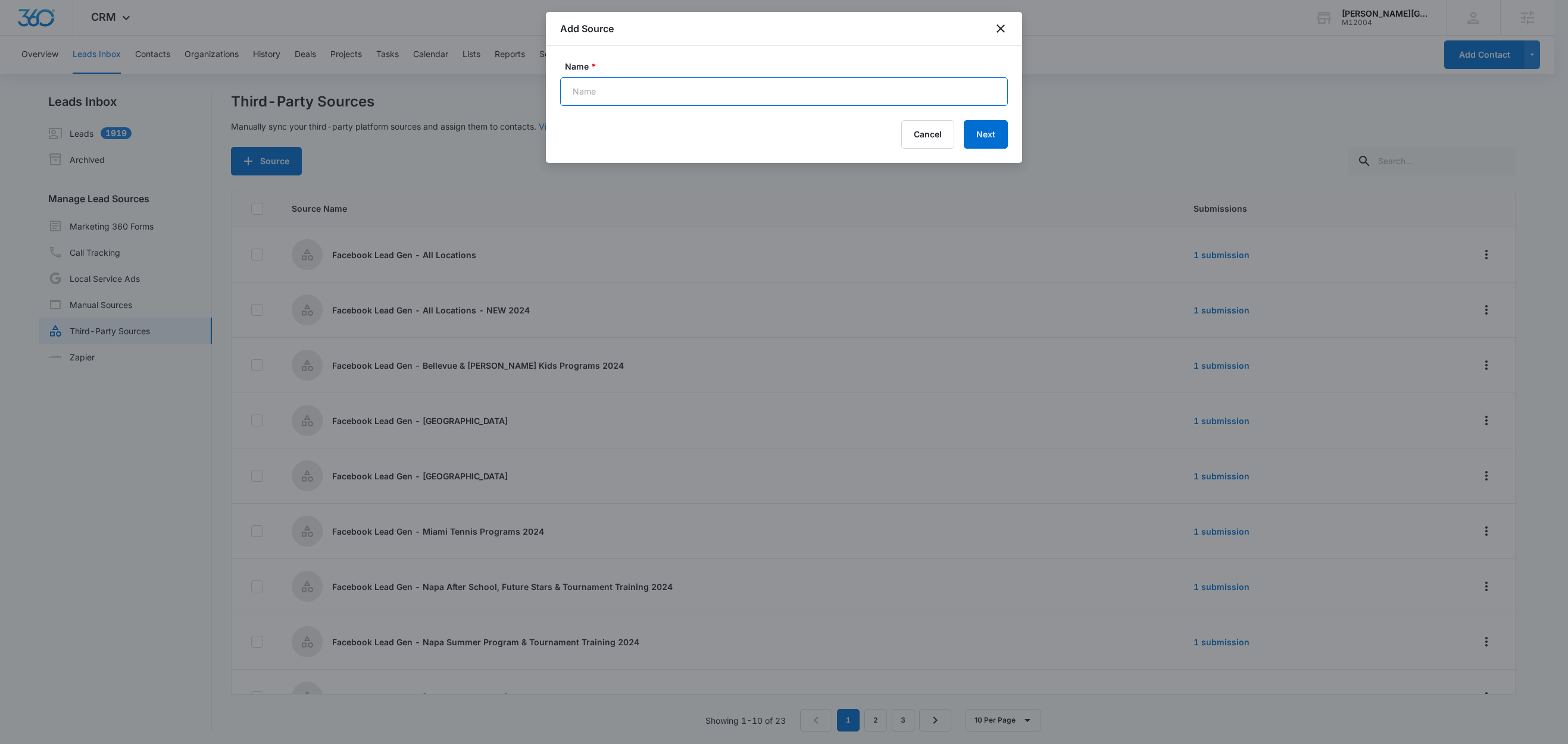
click at [622, 95] on input "Name *" at bounding box center [784, 91] width 447 height 29
paste input "Facebook Lead Gen - Basketball Tryouts Form 09.03.2025"
type input "Facebook Lead Gen - Basketball Tryouts Form 09.03.2025"
click at [999, 135] on button "Next" at bounding box center [986, 134] width 44 height 29
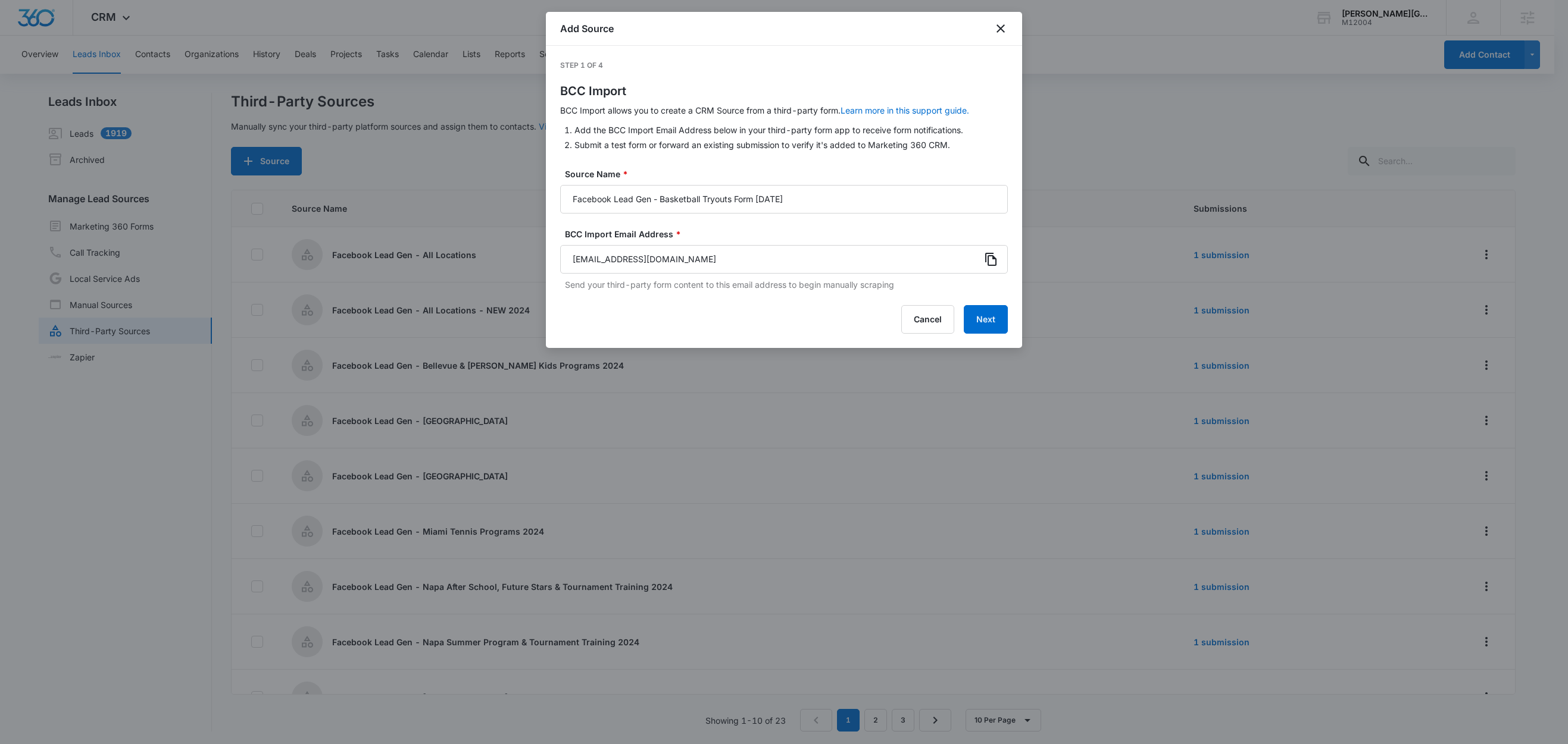
click at [992, 261] on icon at bounding box center [991, 259] width 14 height 14
click at [987, 318] on button "Next" at bounding box center [986, 319] width 44 height 29
click at [818, 201] on input "Facebook Lead Gen - Basketball Tryouts Form 09.03.2025" at bounding box center [784, 199] width 447 height 29
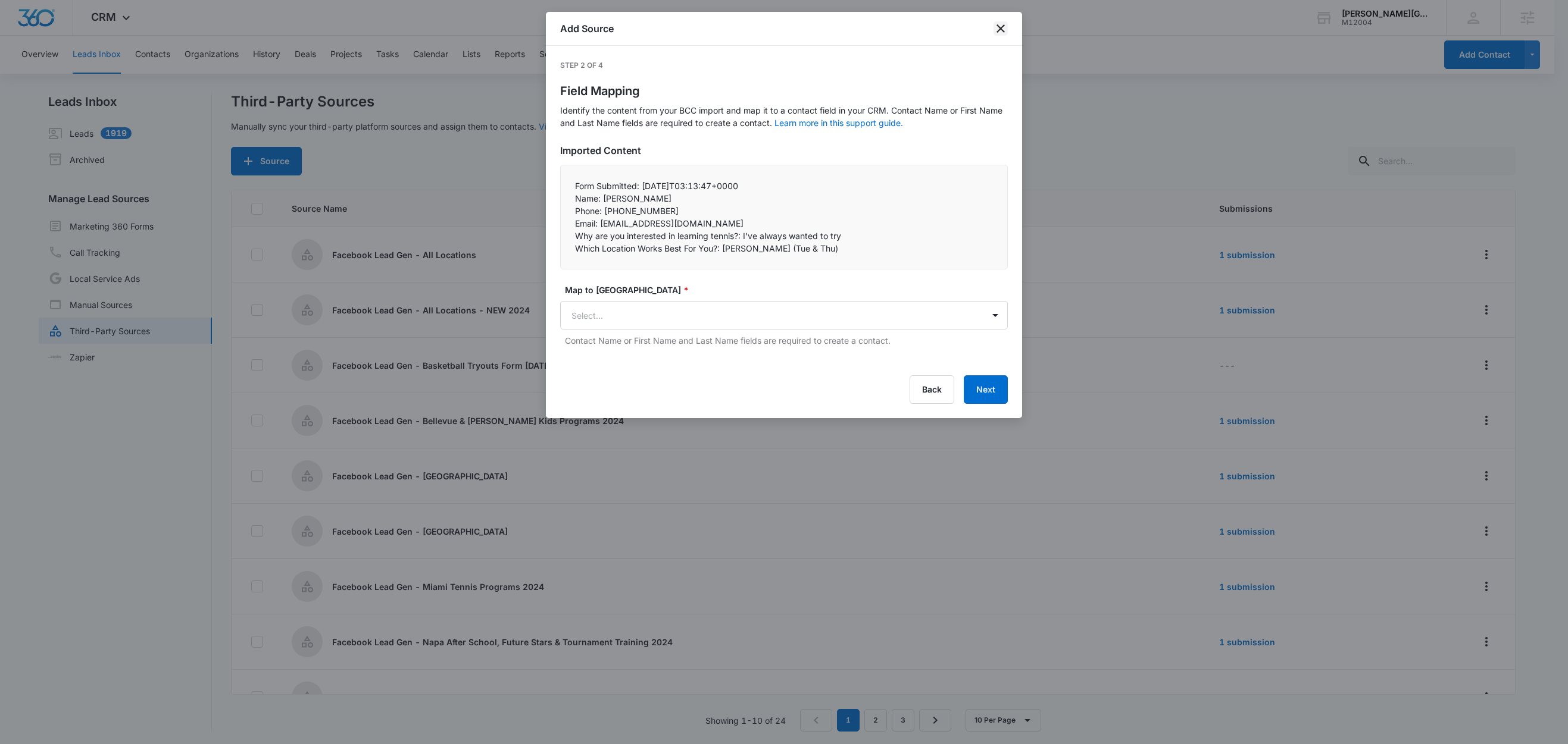
click at [1002, 24] on icon "close" at bounding box center [1001, 28] width 14 height 14
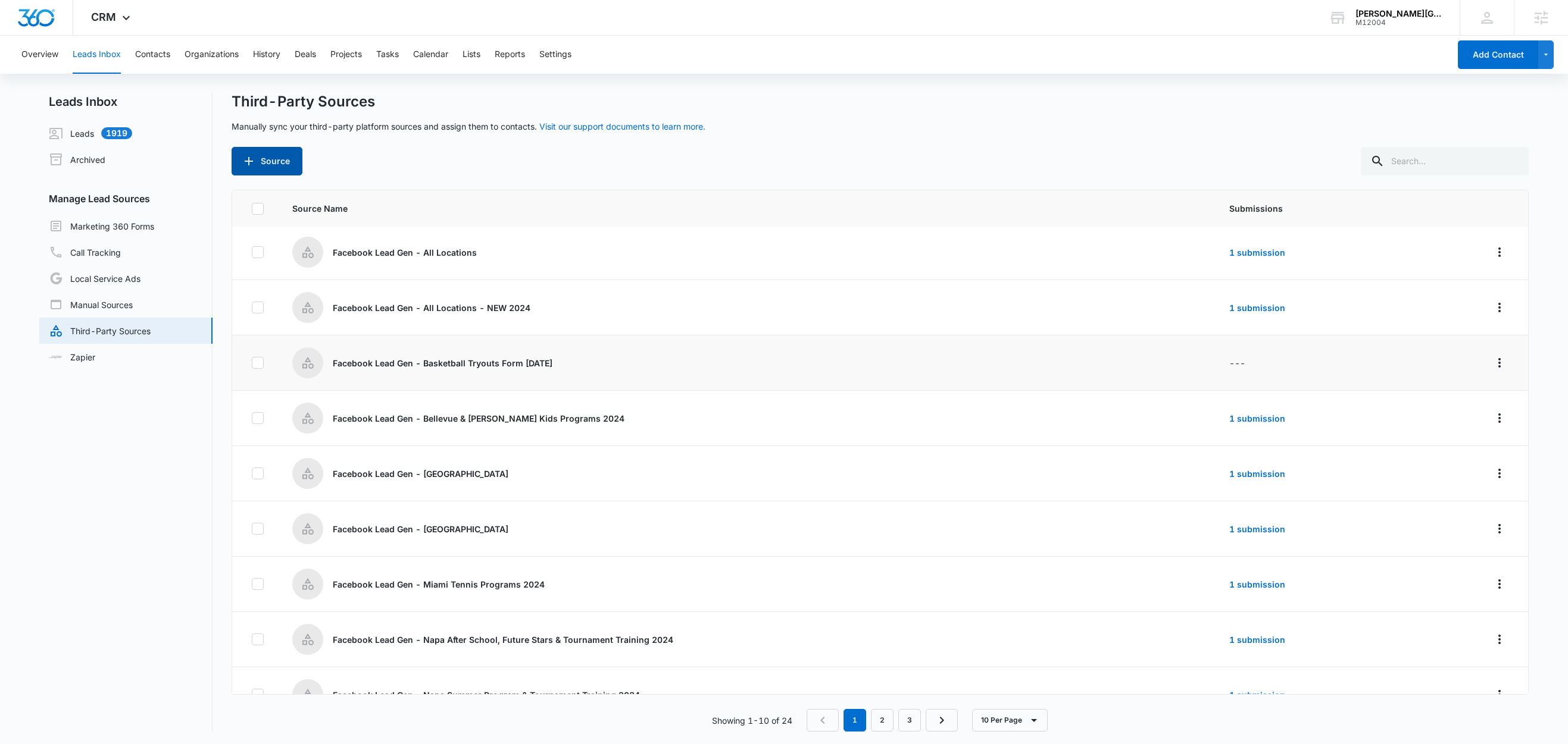
scroll to position [4, 0]
click at [1448, 148] on input "text" at bounding box center [1445, 161] width 168 height 29
paste input "Facebook Lead Gen - Basketball Tryouts Form [DATE]"
type input "Facebook Lead Gen - Basketball Tryouts Form [DATE]"
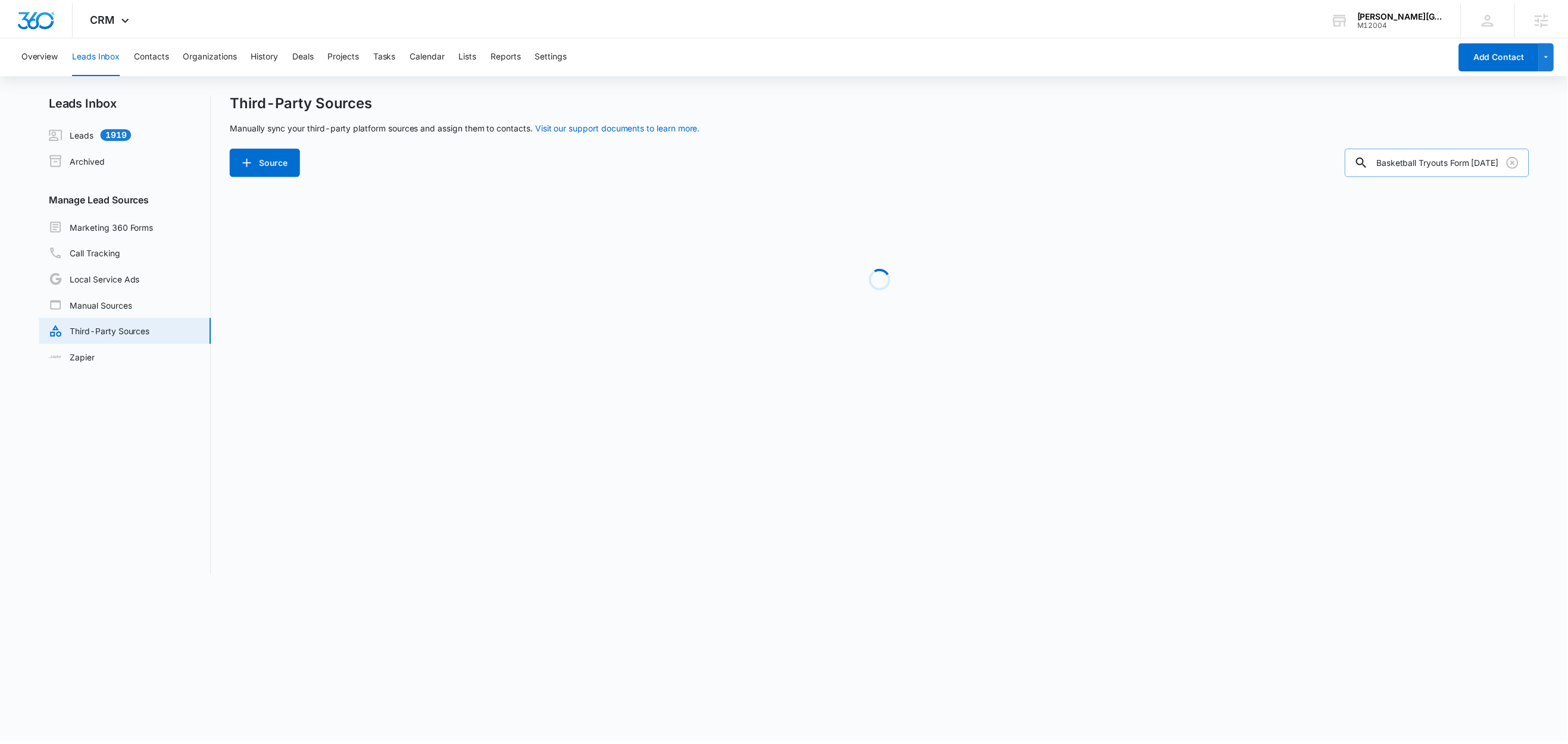
scroll to position [0, 0]
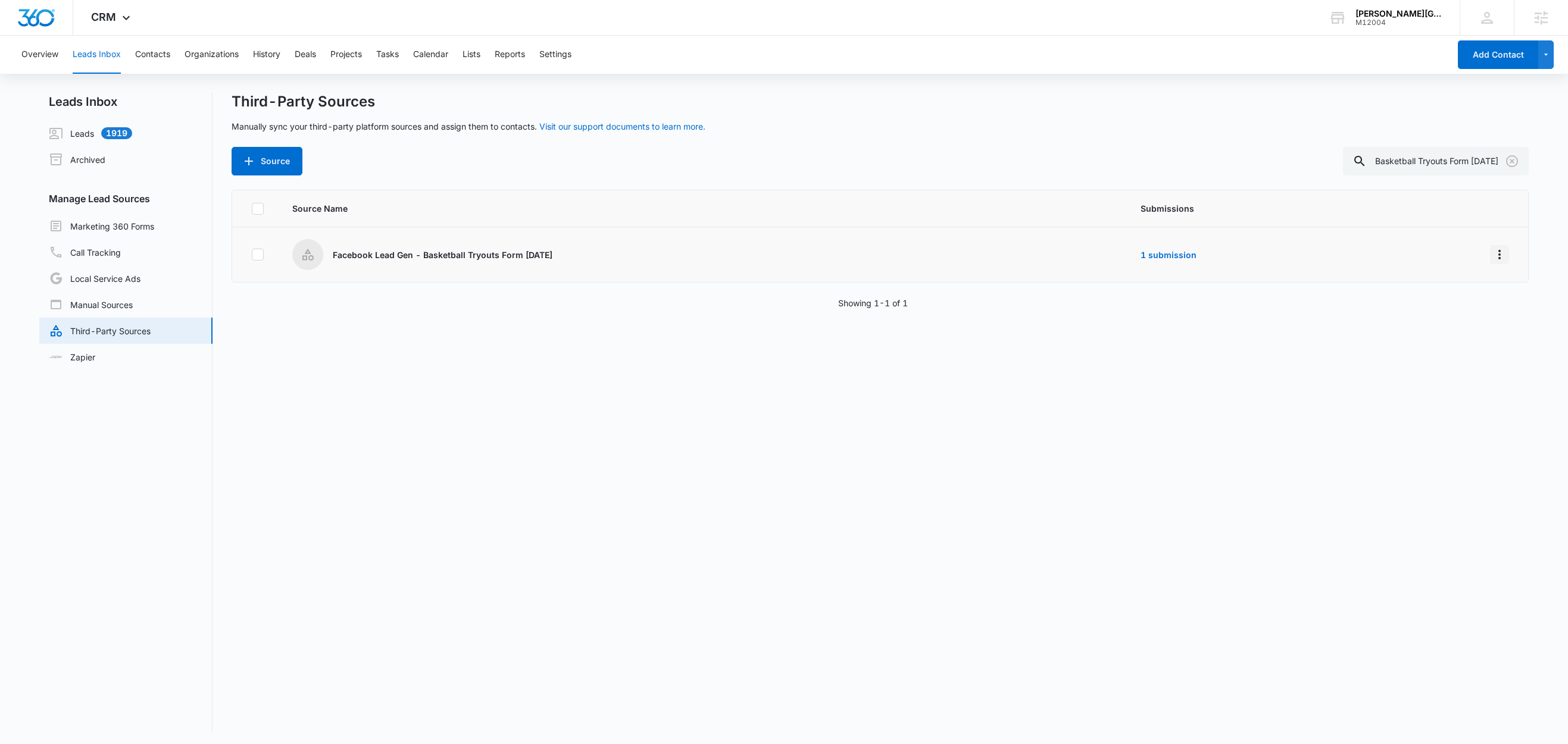
click at [1492, 252] on icon "Overflow Menu" at bounding box center [1499, 255] width 14 height 14
click at [1438, 341] on div "Reset Source" at bounding box center [1432, 341] width 67 height 9
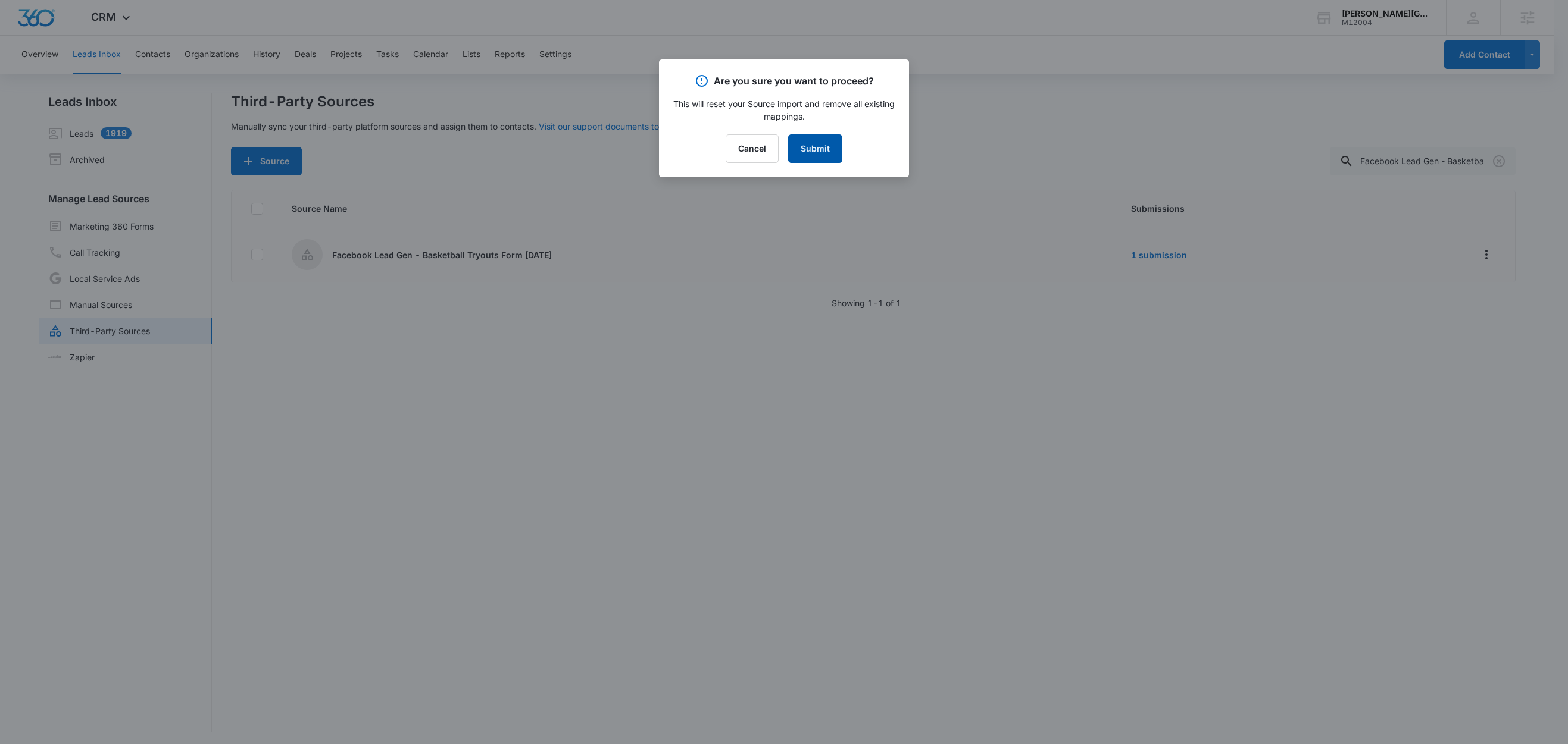
click at [821, 155] on button "Submit" at bounding box center [815, 149] width 54 height 29
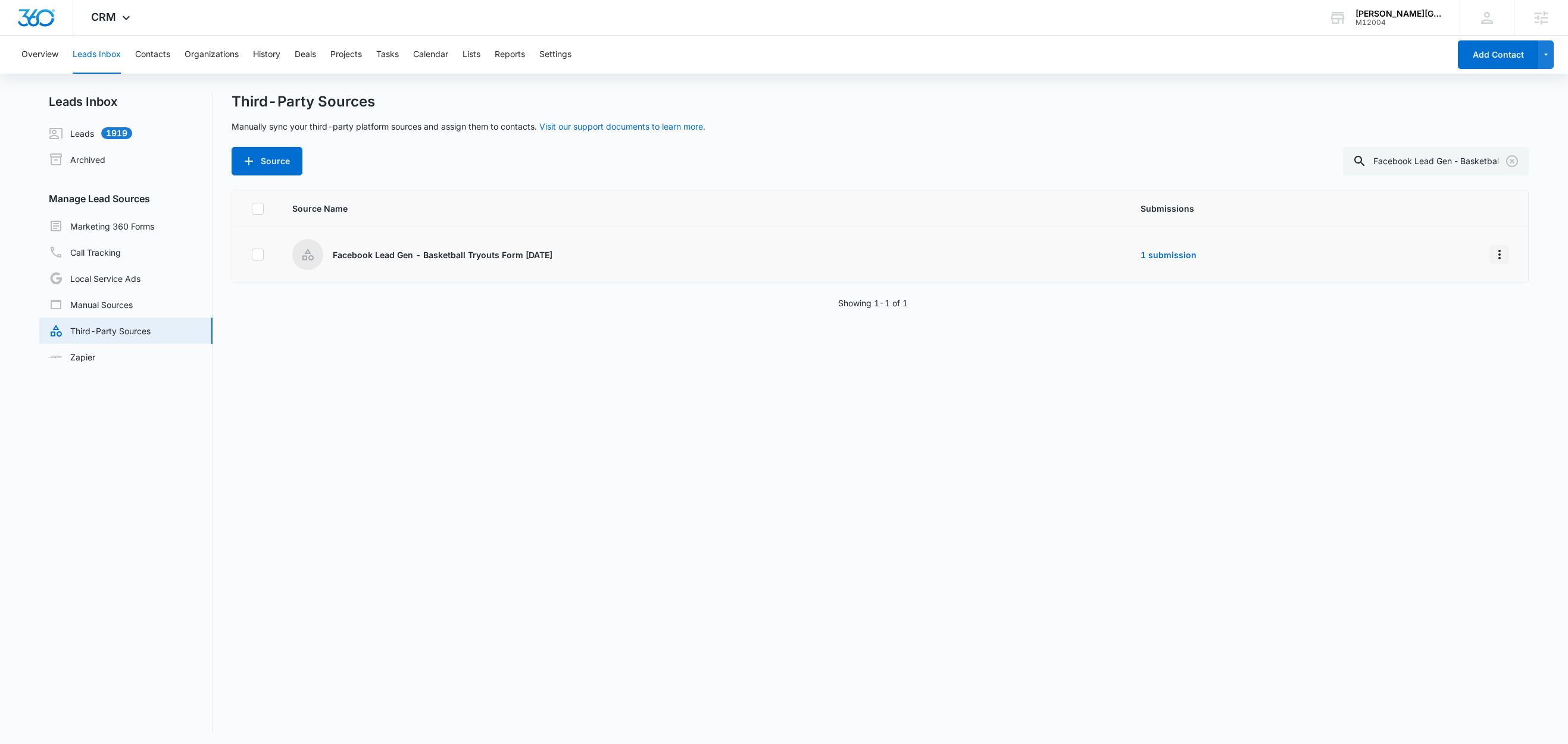
click at [1492, 254] on icon "Overflow Menu" at bounding box center [1499, 255] width 14 height 14
click at [1423, 307] on div "Edit" at bounding box center [1432, 306] width 67 height 9
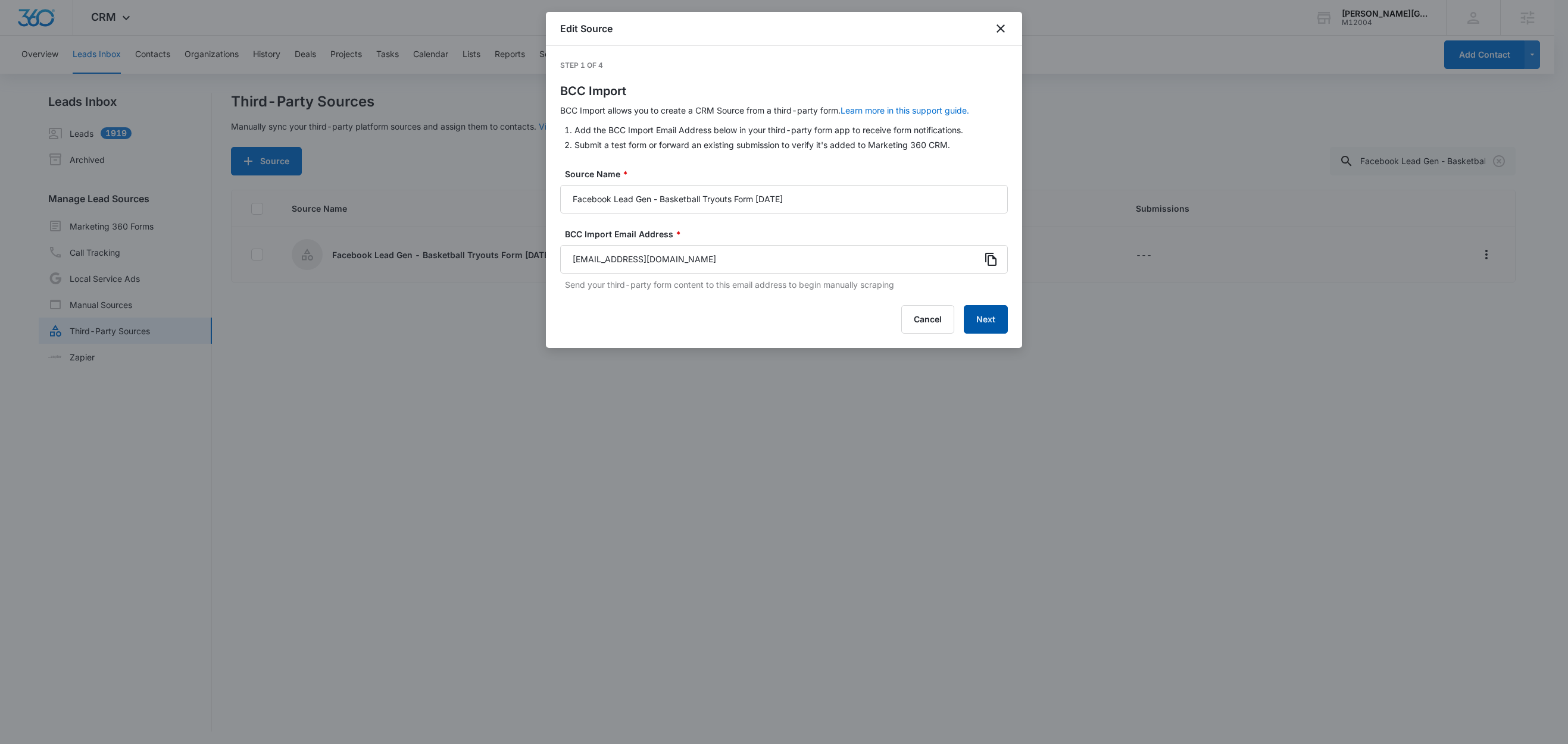
click at [1003, 318] on button "Next" at bounding box center [986, 319] width 44 height 29
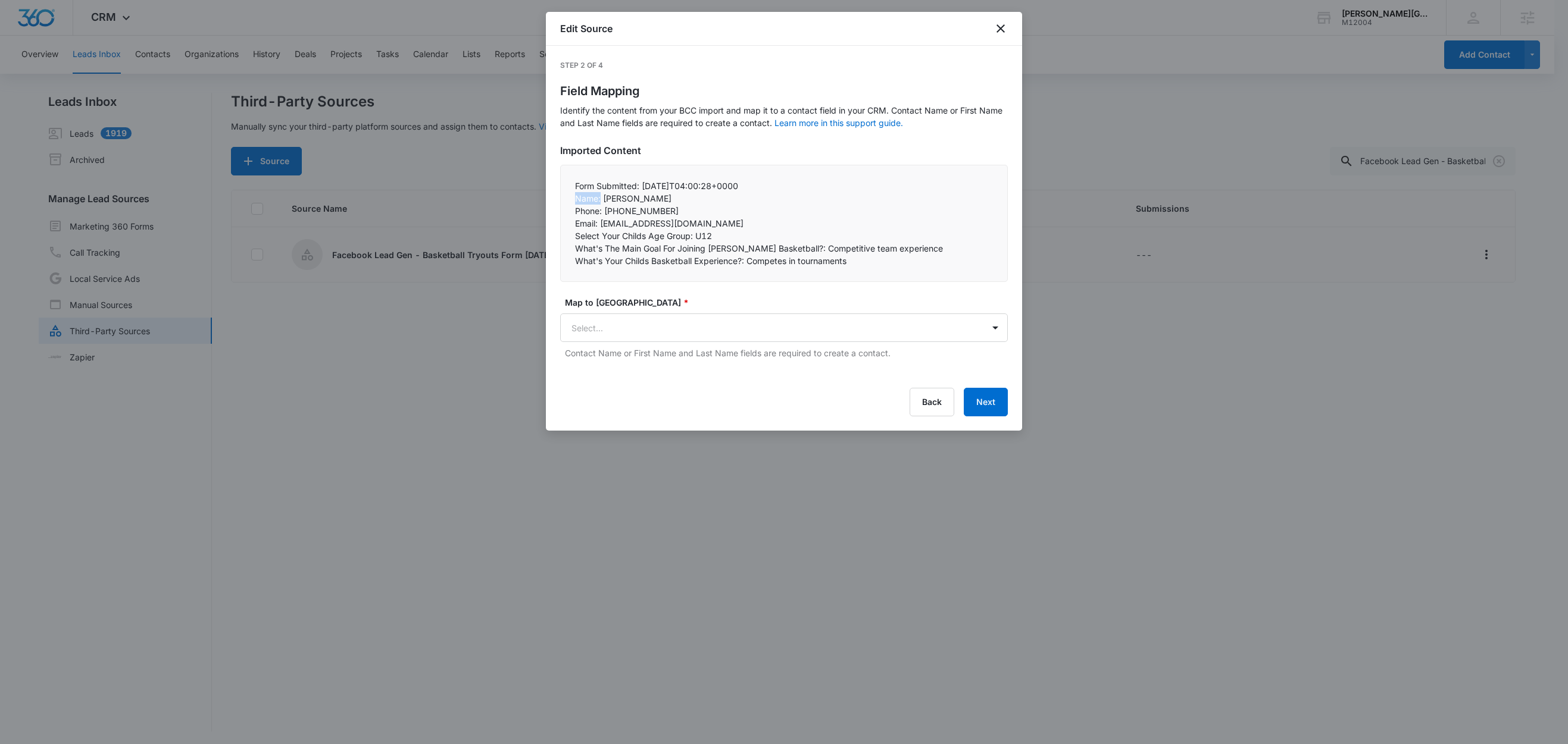
drag, startPoint x: 601, startPoint y: 200, endPoint x: 555, endPoint y: 194, distance: 46.4
click at [555, 194] on div "Step 2 of 4 Field Mapping Identify the content from your BCC import and map it …" at bounding box center [784, 238] width 476 height 385
copy p "Name:"
click at [669, 330] on body "CRM Apps Reputation Websites Forms CRM Email Social Shop Content Ads Intelligen…" at bounding box center [784, 373] width 1568 height 746
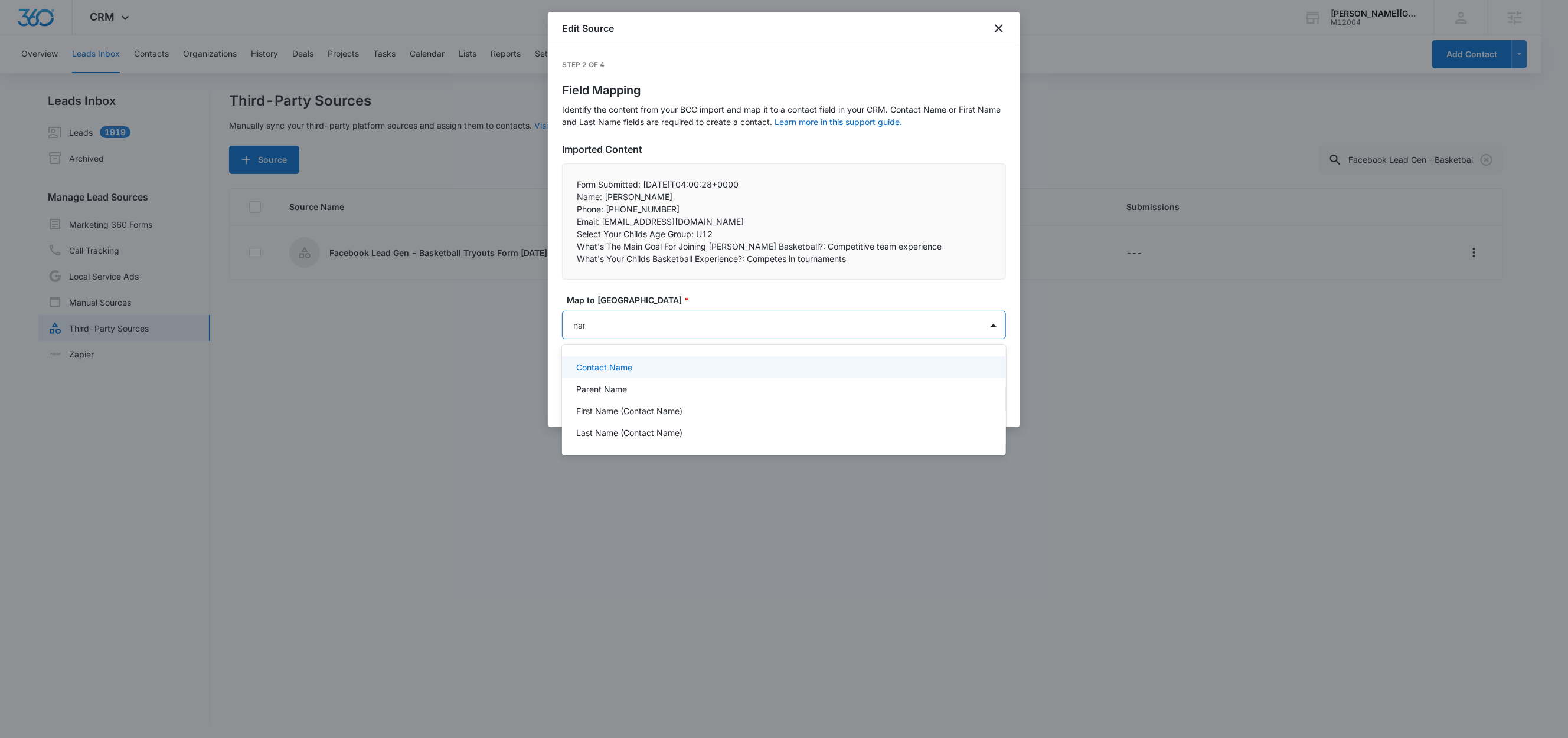
type input "name"
click at [648, 377] on div "Contact Name" at bounding box center [783, 367] width 444 height 22
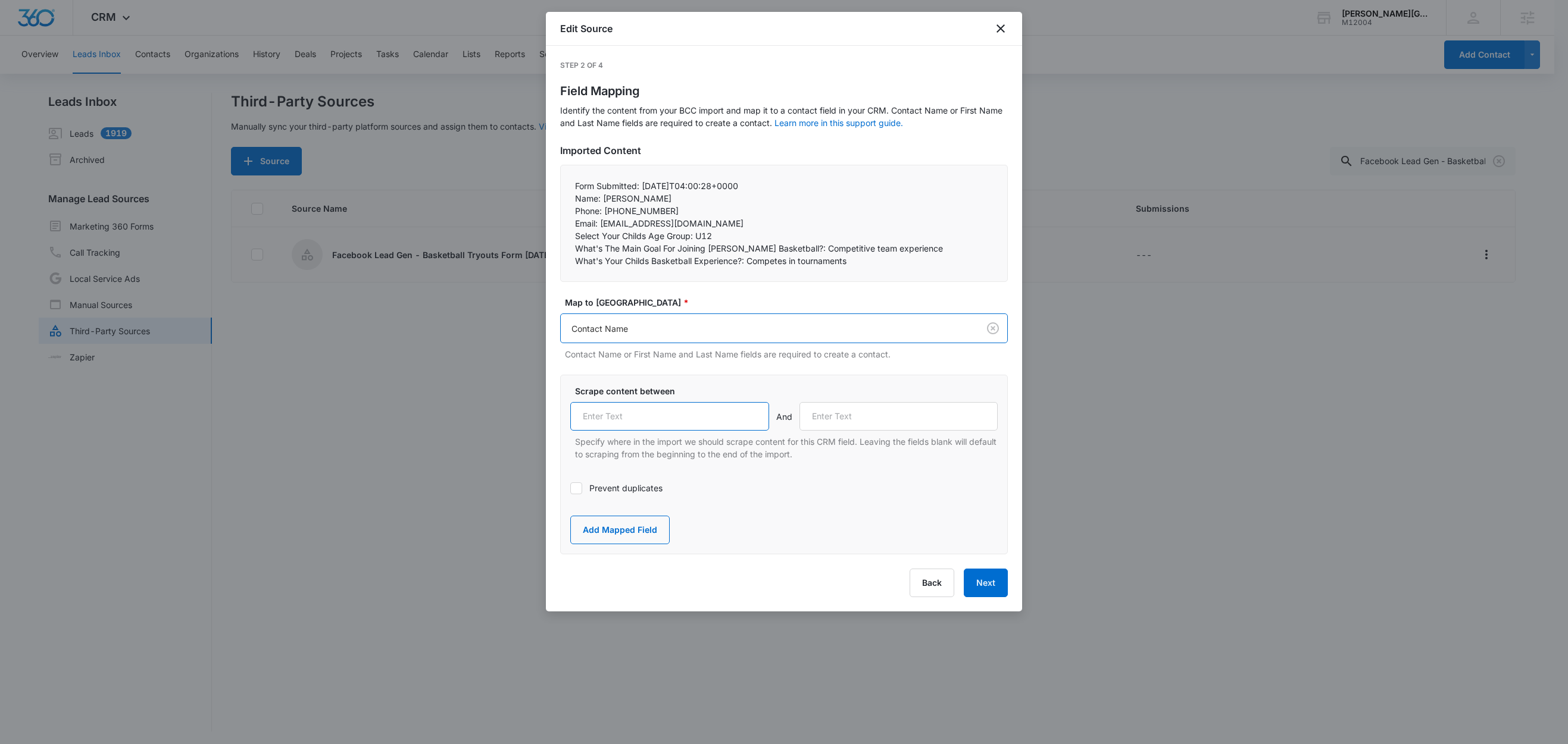
click at [657, 411] on input "text" at bounding box center [669, 417] width 199 height 29
paste input "Name:"
type input "Name:"
drag, startPoint x: 603, startPoint y: 211, endPoint x: 562, endPoint y: 211, distance: 41.0
click at [562, 211] on div "Form Submitted: 2025-09-09T04:00:28+0000 Name: Marvin Orozco Phone: +12067786…" at bounding box center [784, 223] width 447 height 117
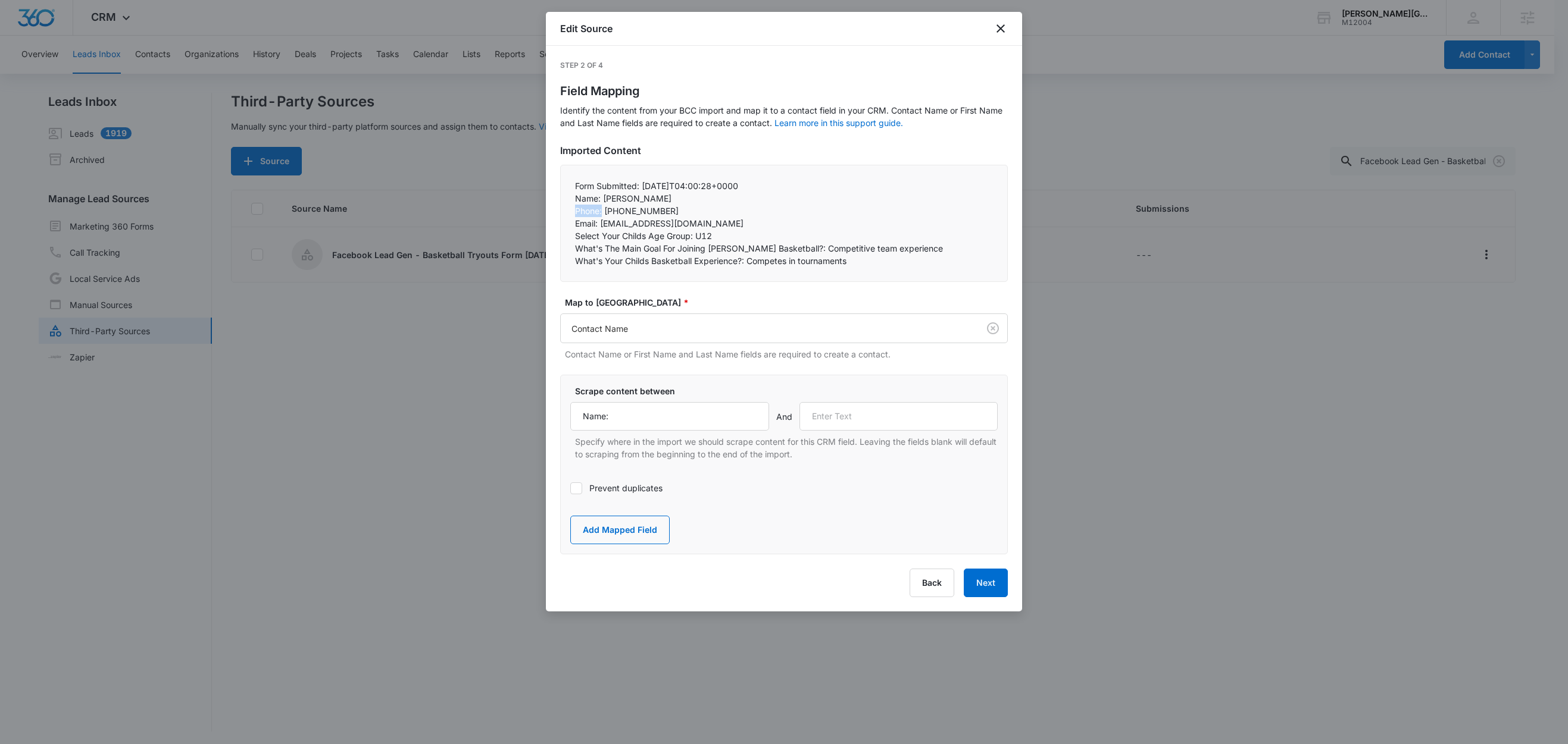
copy p "Phone:"
click at [858, 418] on input "text" at bounding box center [898, 417] width 199 height 29
paste input "Phone:"
type input "Phone:"
drag, startPoint x: 626, startPoint y: 532, endPoint x: 664, endPoint y: 406, distance: 131.6
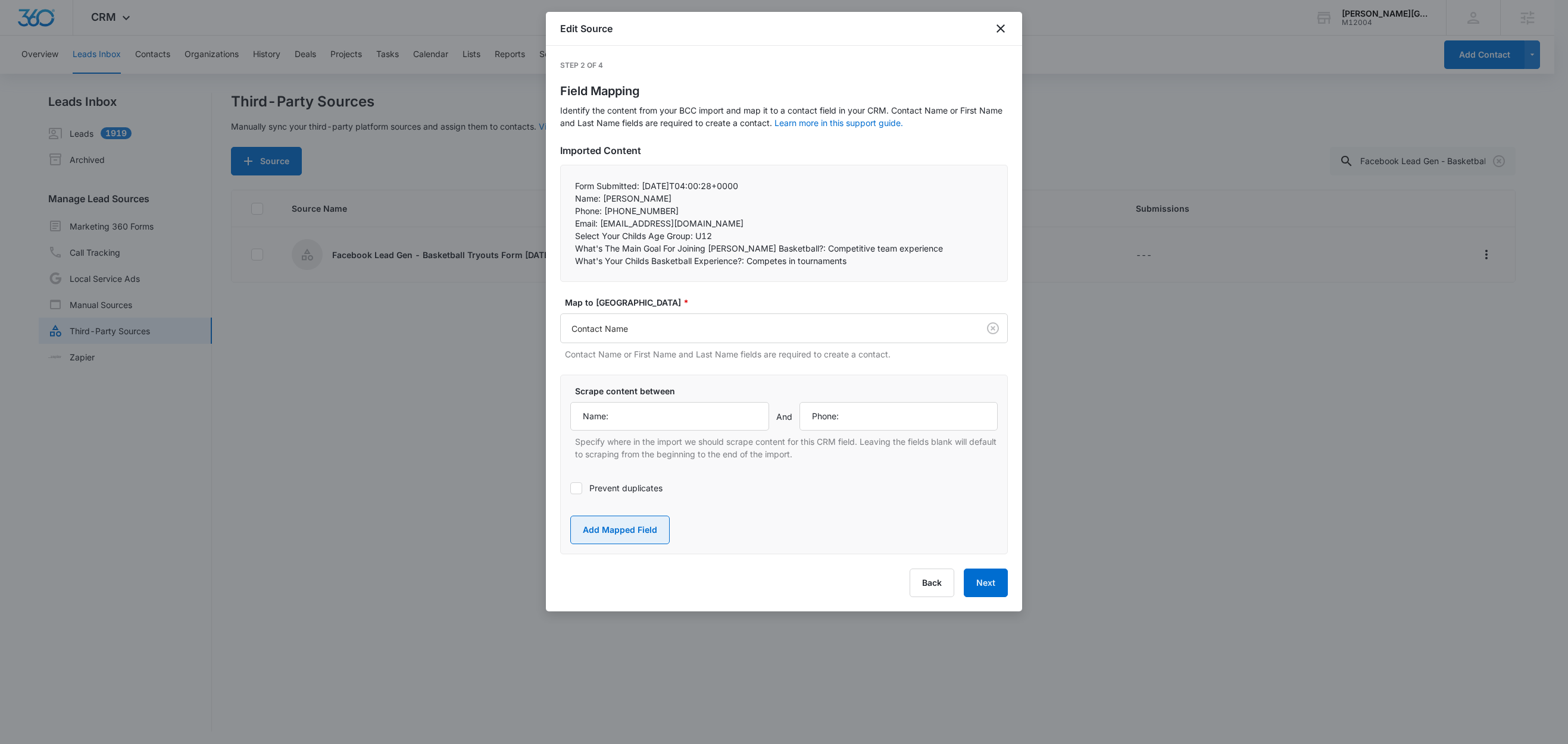
click at [626, 532] on button "Add Mapped Field" at bounding box center [620, 530] width 100 height 29
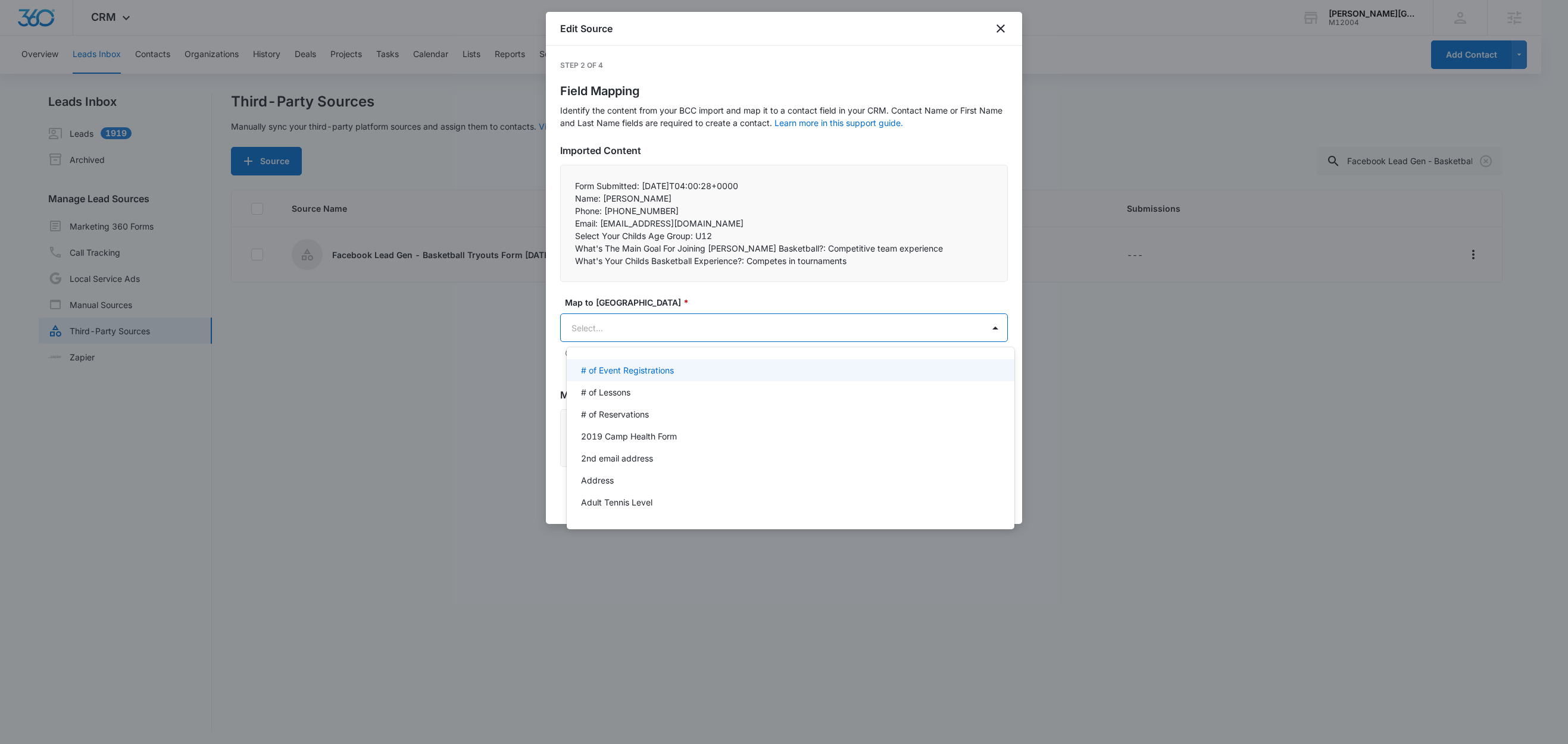
click at [659, 333] on body "CRM Apps Reputation Websites Forms CRM Email Social Shop Content Ads Intelligen…" at bounding box center [784, 372] width 1568 height 744
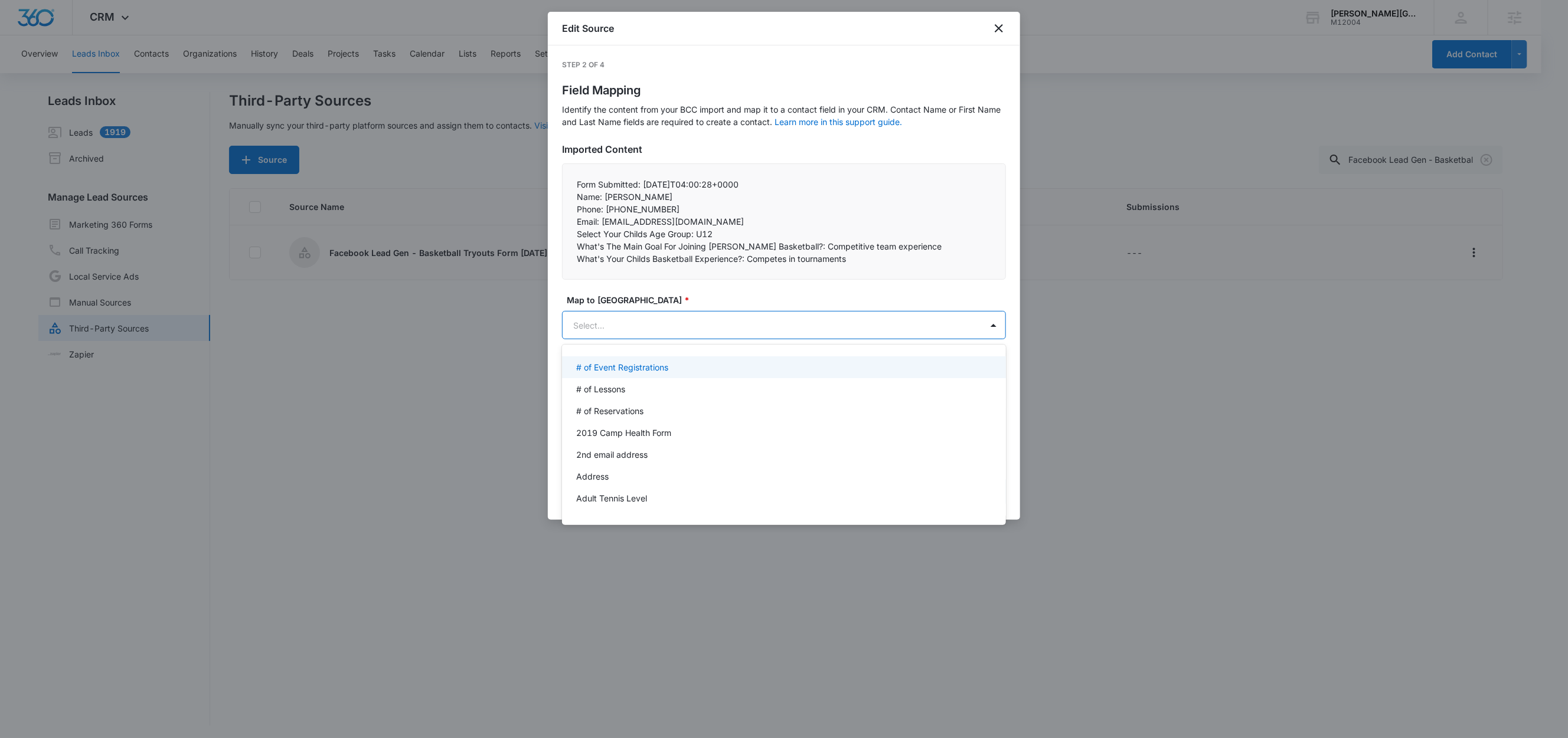
paste input "Phone:"
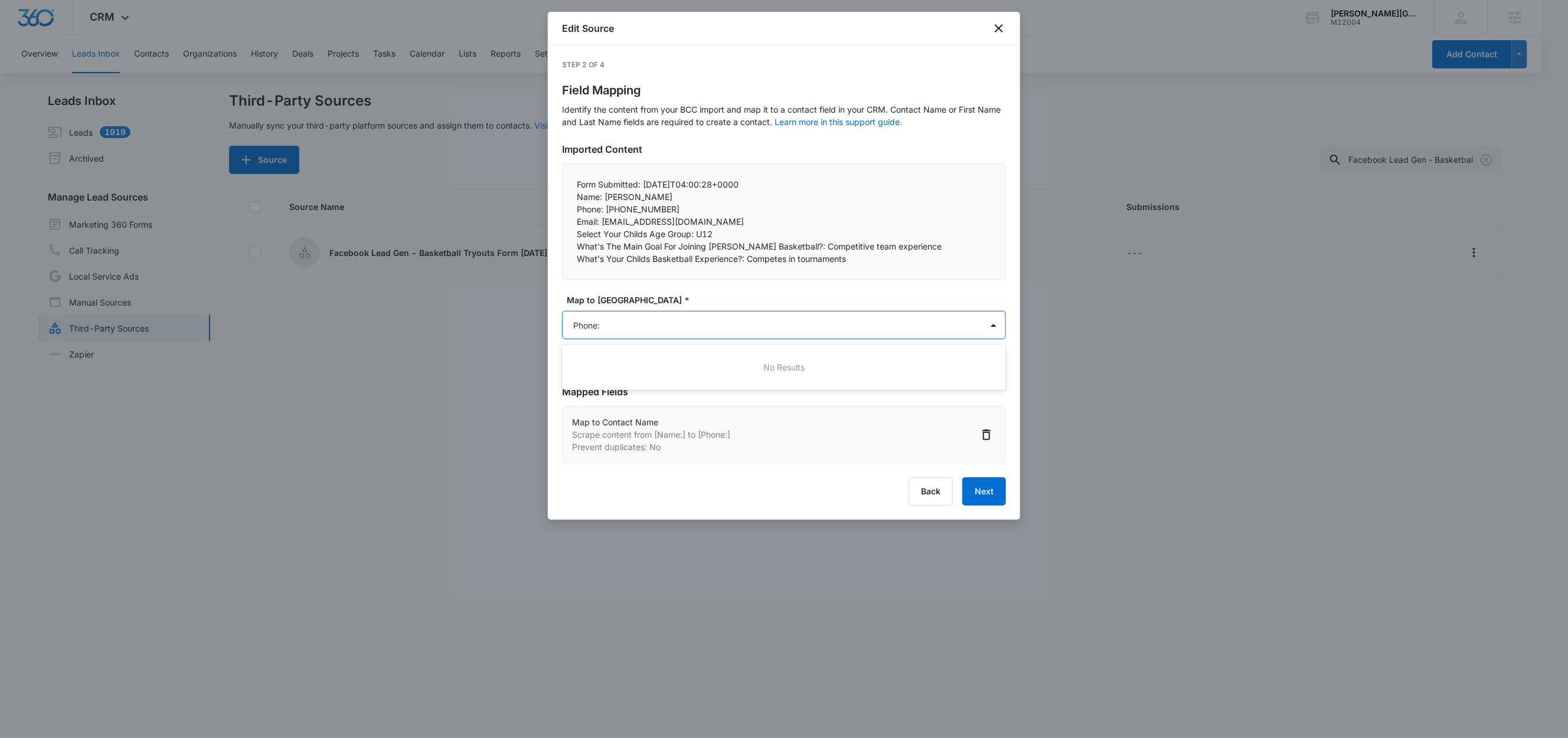
type input "Phone"
click at [641, 402] on div "Phone" at bounding box center [783, 411] width 444 height 22
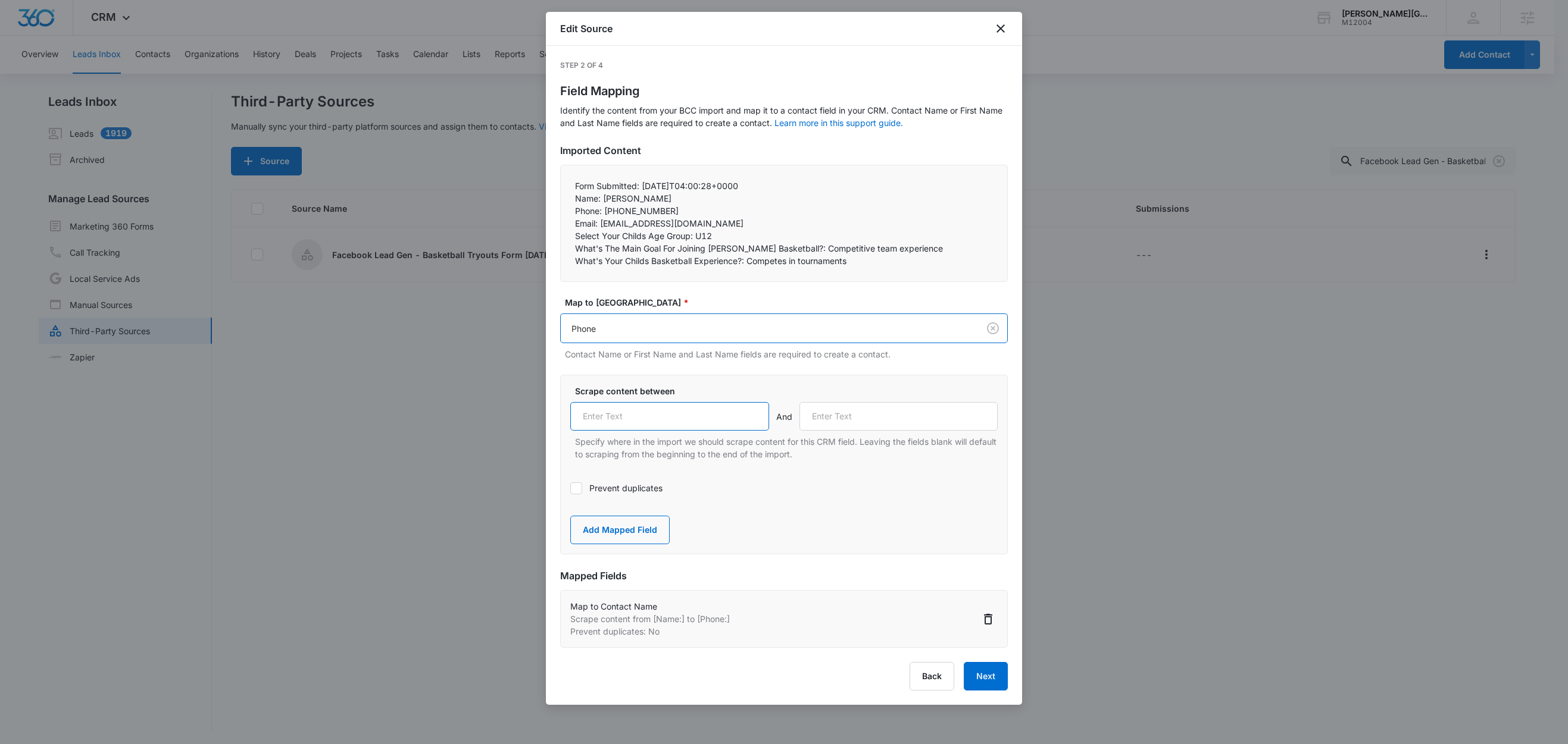
click at [641, 421] on input "text" at bounding box center [669, 417] width 199 height 29
paste input "Phone:"
type input "Phone:"
drag, startPoint x: 598, startPoint y: 224, endPoint x: 556, endPoint y: 224, distance: 42.0
click at [556, 224] on div "Step 2 of 4 Field Mapping Identify the content from your BCC import and map it …" at bounding box center [784, 375] width 476 height 659
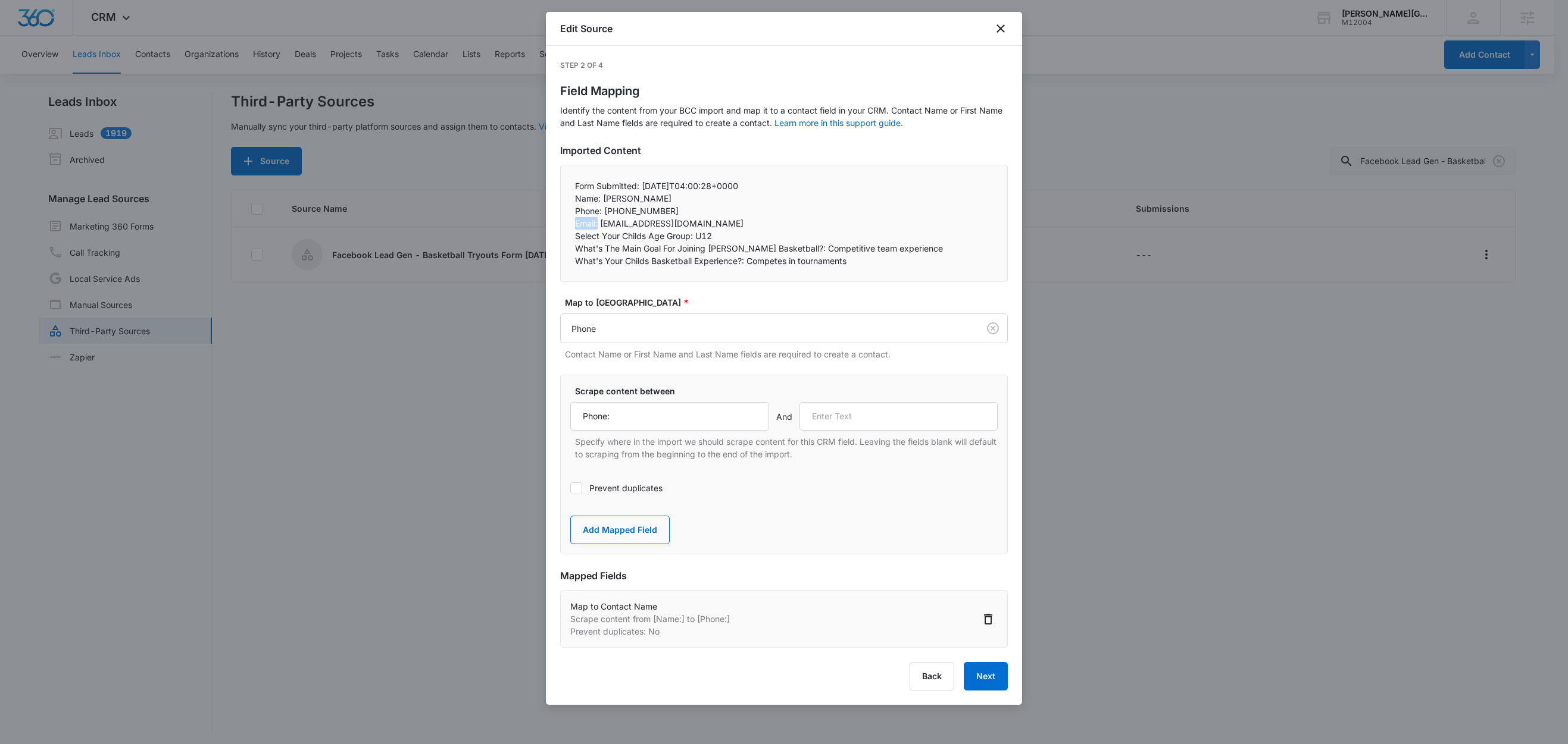
copy p "Email:"
click at [919, 424] on input "text" at bounding box center [898, 417] width 199 height 29
paste input "Email:"
type input "Email:"
click at [628, 525] on button "Add Mapped Field" at bounding box center [620, 530] width 100 height 29
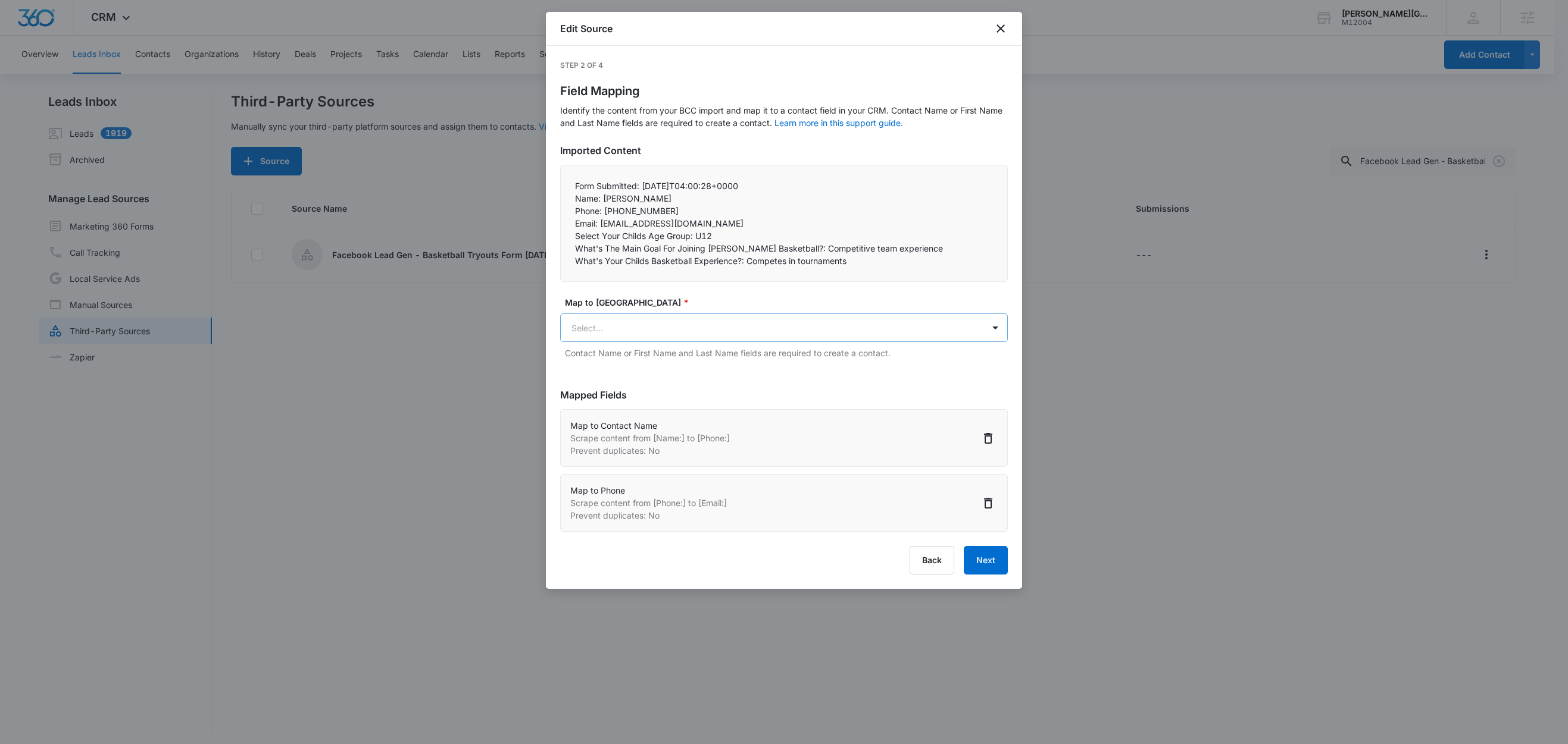
click at [646, 330] on body "CRM Apps Reputation Websites Forms CRM Email Social Shop Content Ads Intelligen…" at bounding box center [784, 373] width 1568 height 746
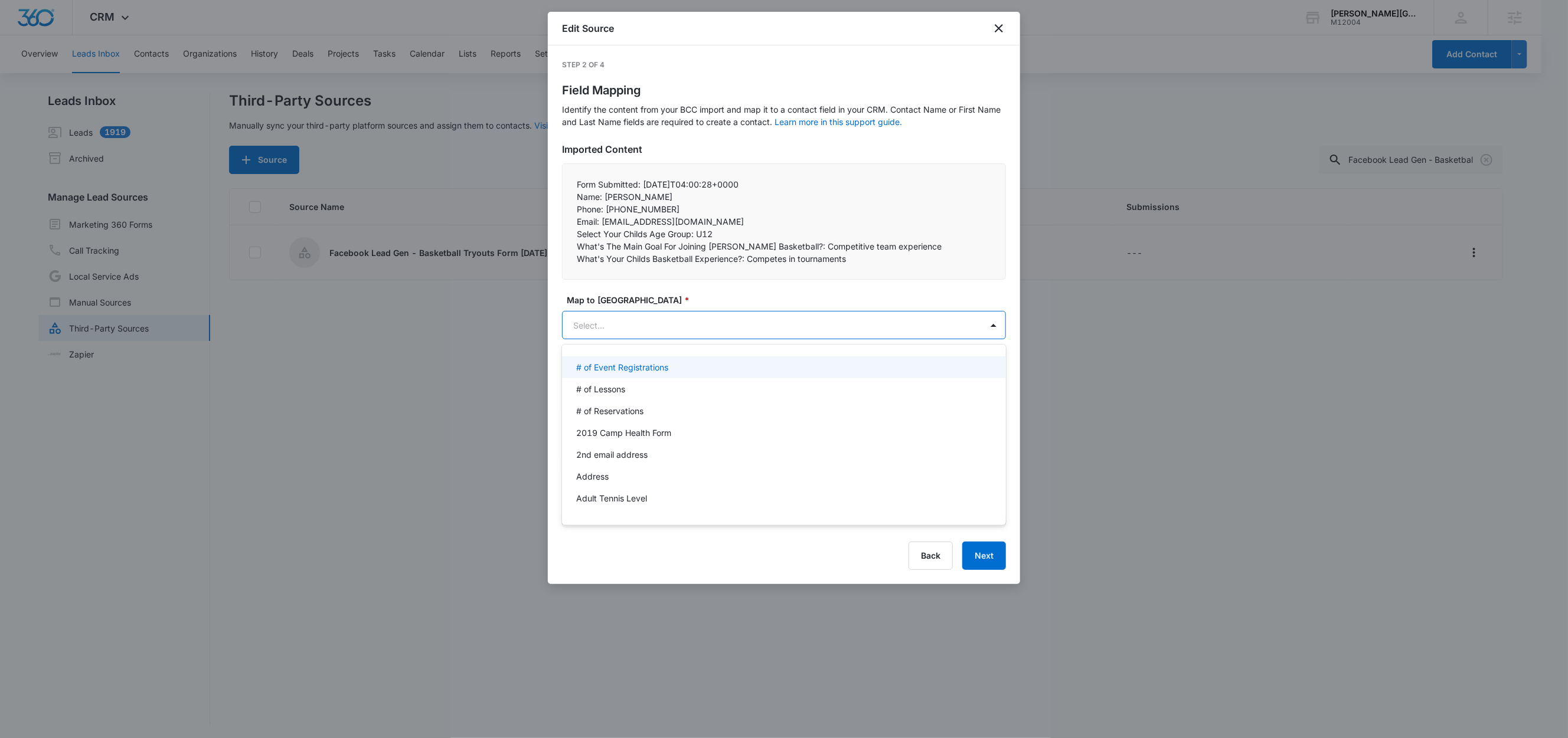
paste input "Email:"
type input "Email"
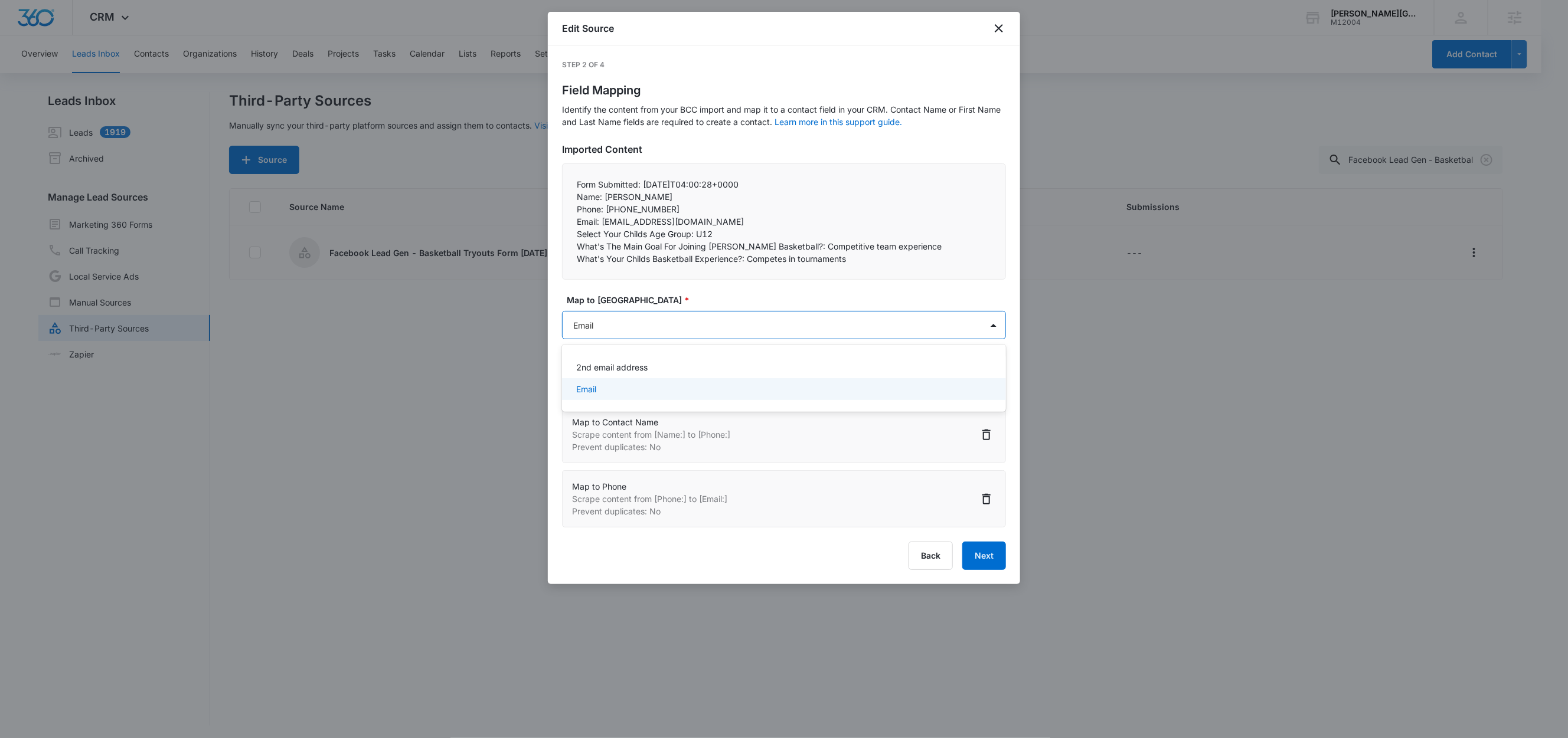
click at [641, 385] on div "Email" at bounding box center [783, 389] width 413 height 12
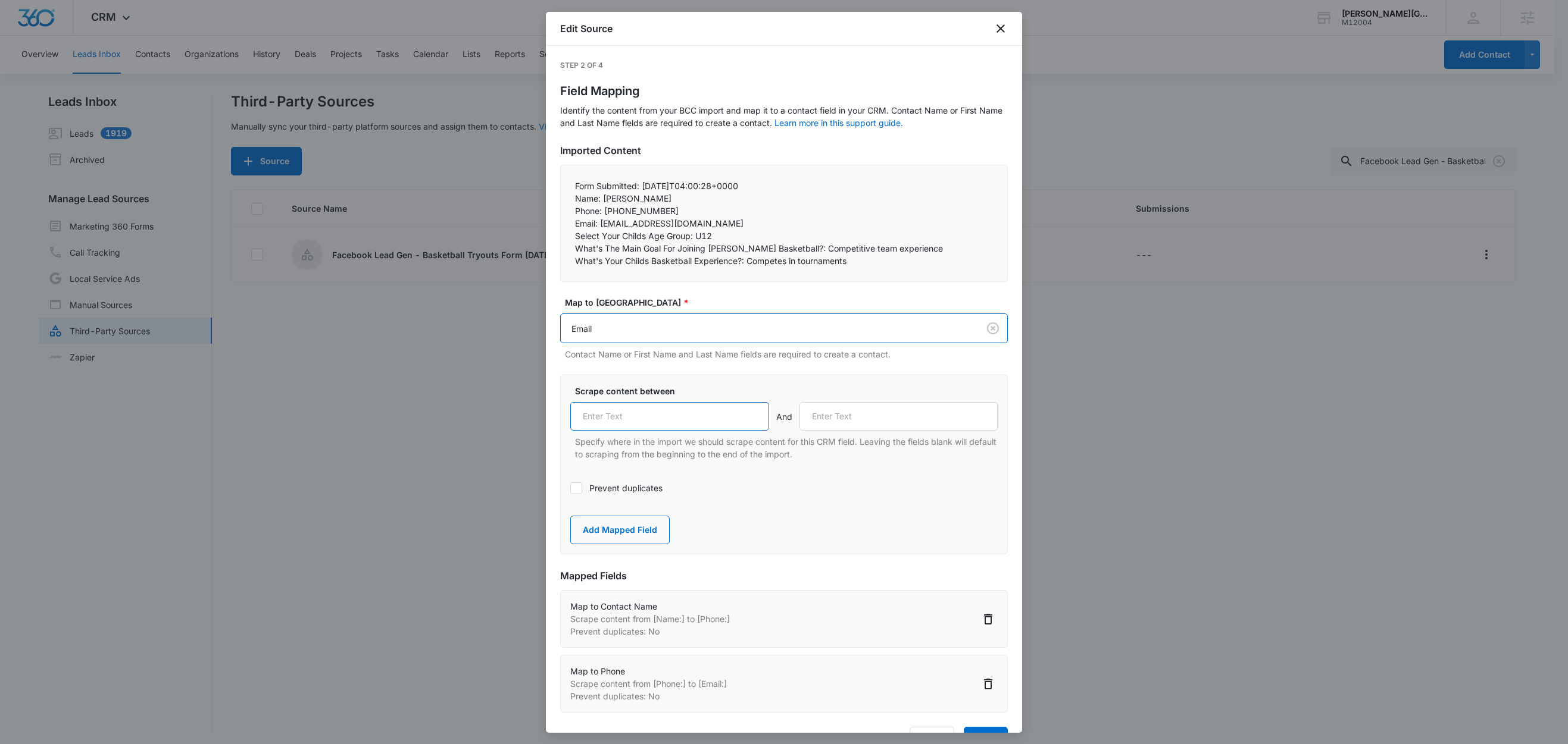
click at [645, 414] on input "text" at bounding box center [669, 417] width 199 height 29
paste input "Email:"
type input "Email:"
click at [620, 477] on div "Prevent duplicates" at bounding box center [784, 488] width 427 height 27
click at [619, 485] on label "Prevent duplicates" at bounding box center [784, 488] width 427 height 12
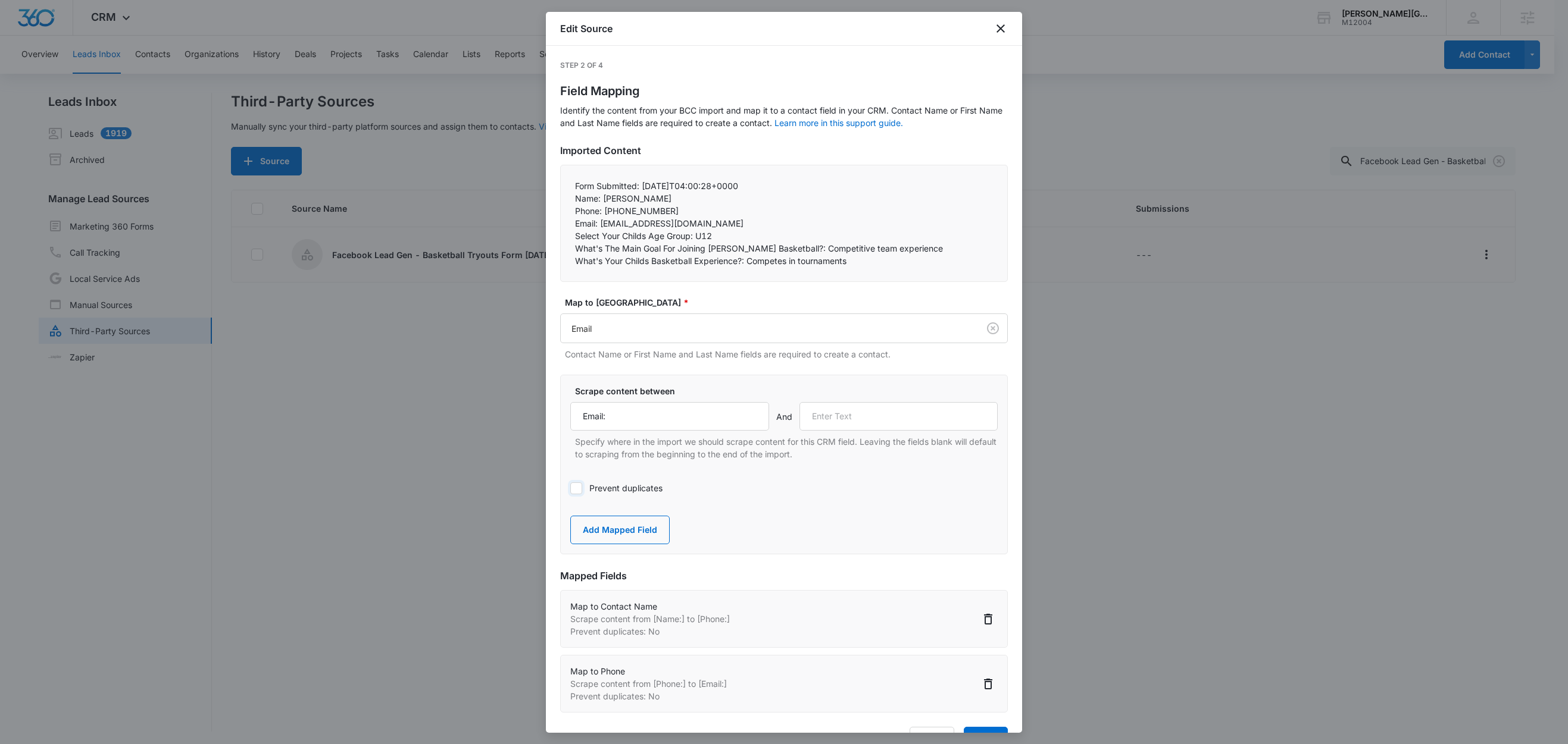
click at [570, 488] on input "Prevent duplicates" at bounding box center [570, 488] width 0 height 0
drag, startPoint x: 691, startPoint y: 237, endPoint x: 566, endPoint y: 240, distance: 125.0
click at [566, 240] on div "Form Submitted: 2025-09-09T04:00:28+0000 Name: Marvin Orozco Phone: +12067786…" at bounding box center [784, 223] width 447 height 117
copy p "Select Your Childs Age Group:"
click at [839, 429] on input "text" at bounding box center [898, 417] width 199 height 29
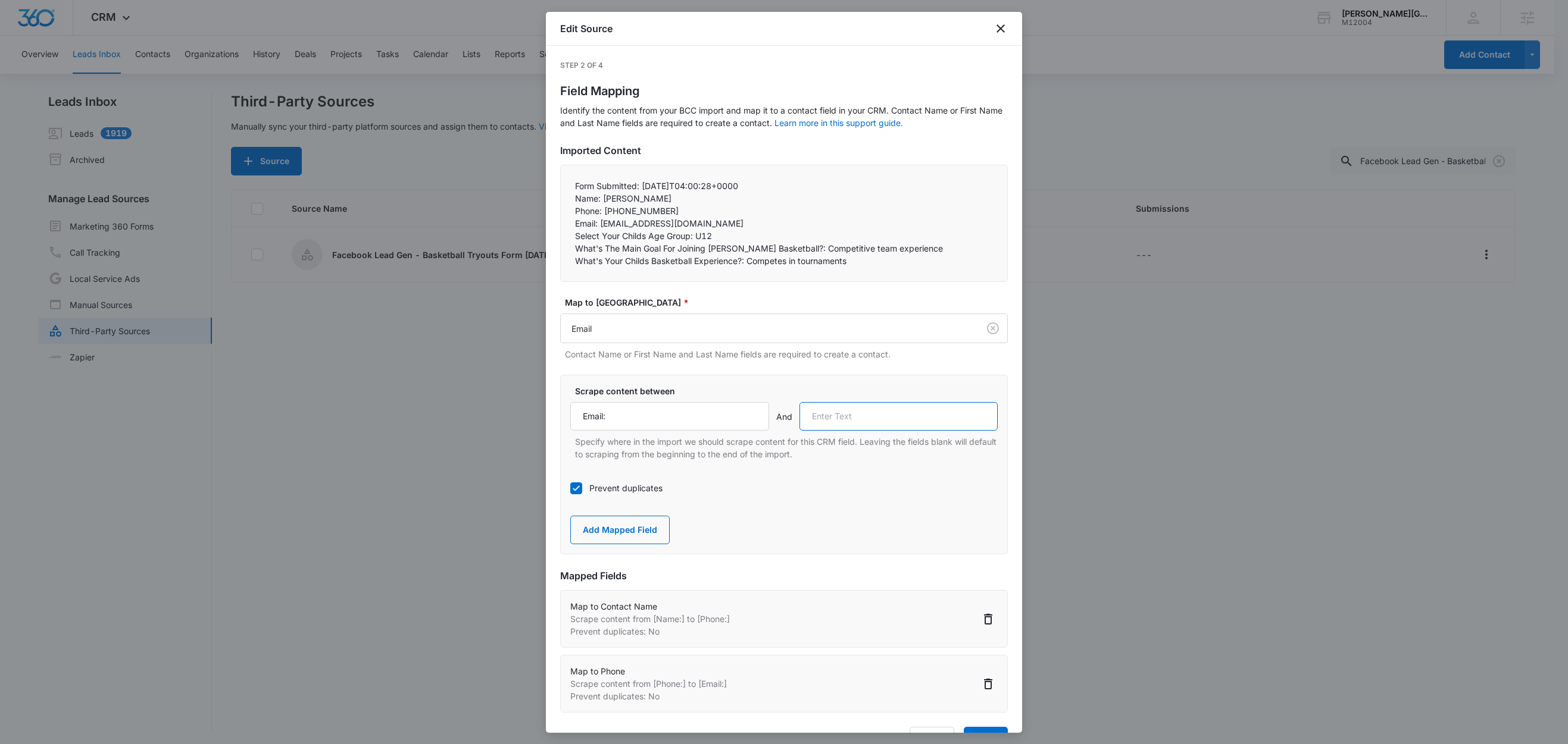
paste input "Select Your Childs Age Group:"
type input "Select Your Childs Age Group:"
click at [650, 531] on button "Add Mapped Field" at bounding box center [620, 530] width 100 height 29
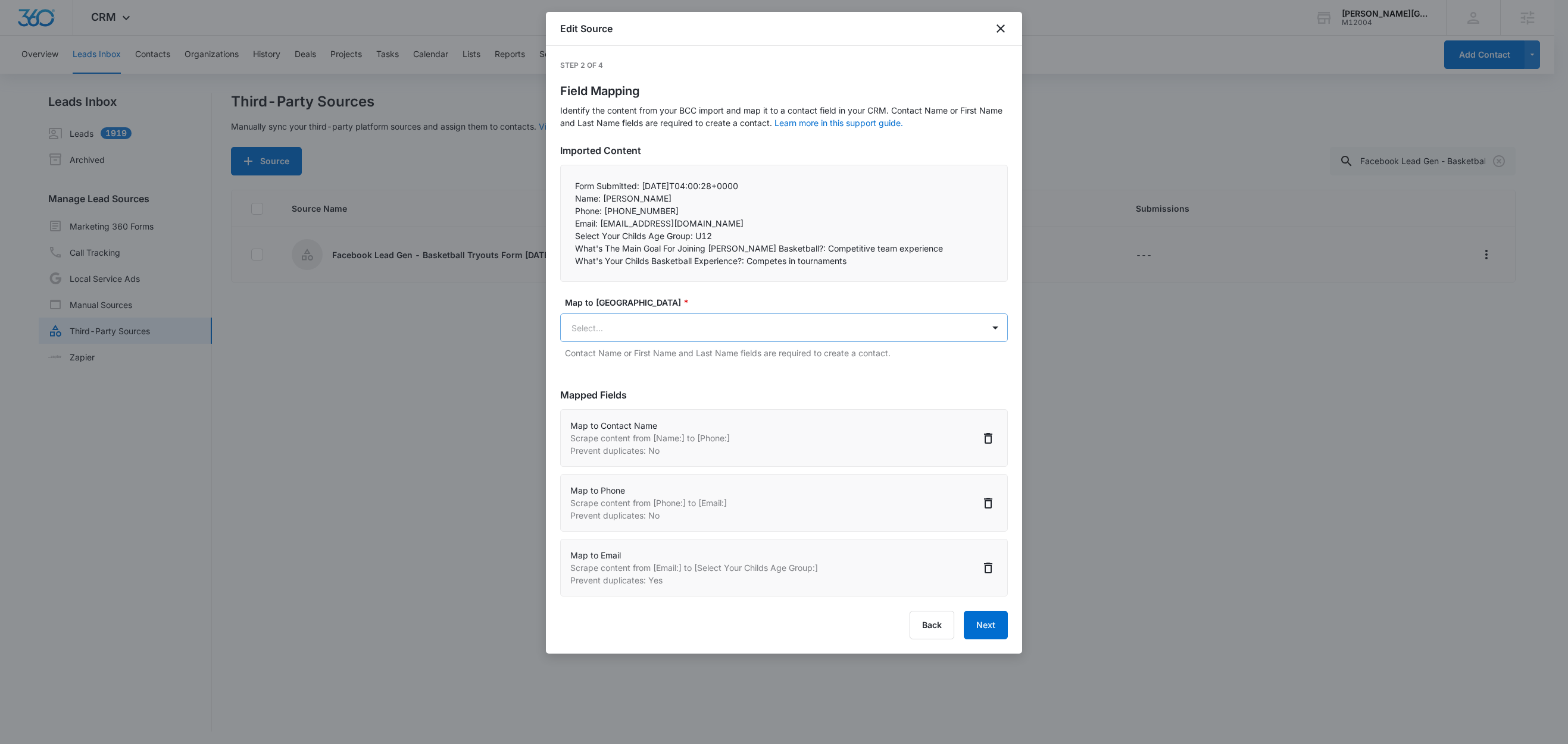
click at [656, 335] on body "CRM Apps Reputation Websites Forms CRM Email Social Shop Content Ads Intelligen…" at bounding box center [784, 373] width 1568 height 746
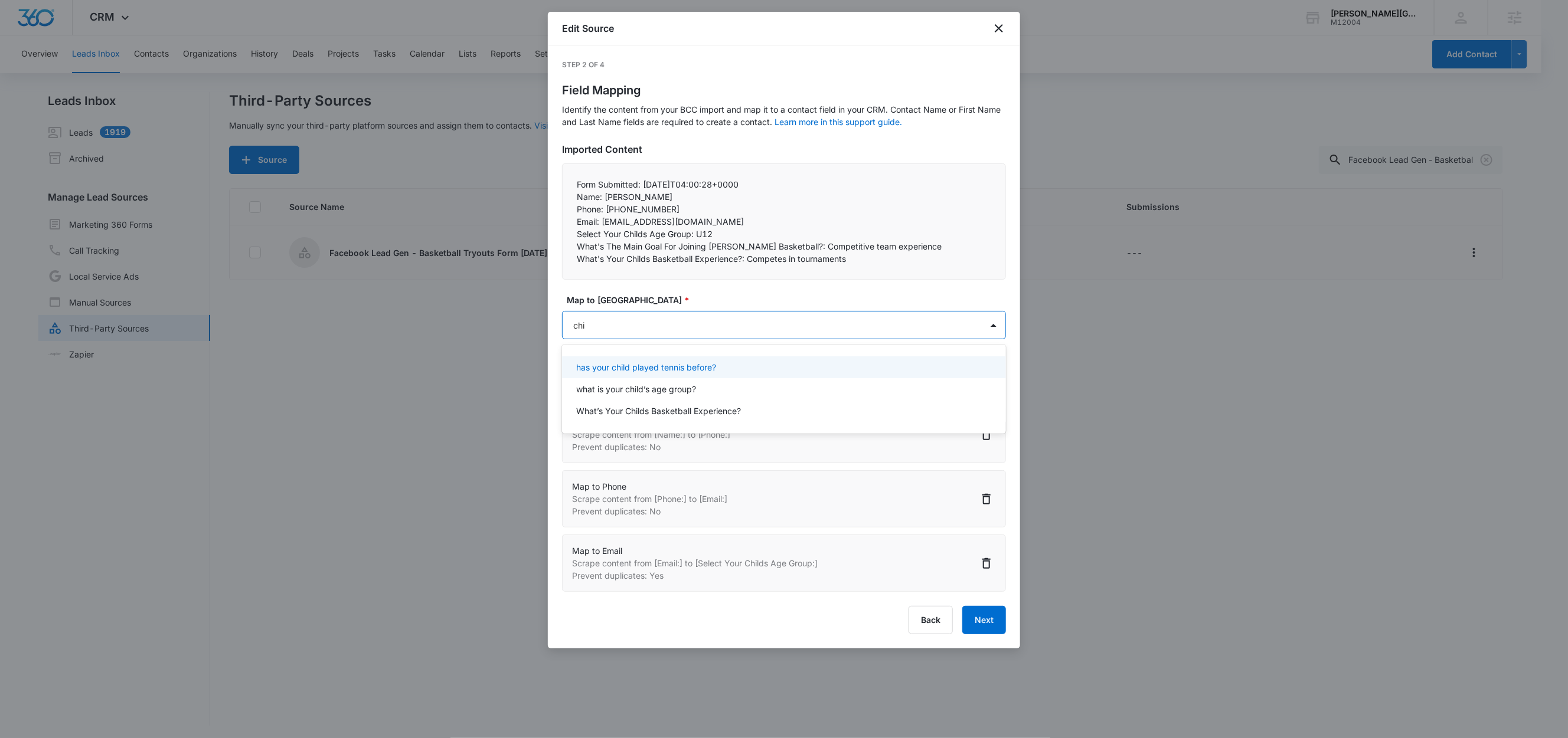
type input "chil"
click at [667, 392] on p "what is your child’s age group?" at bounding box center [636, 389] width 120 height 12
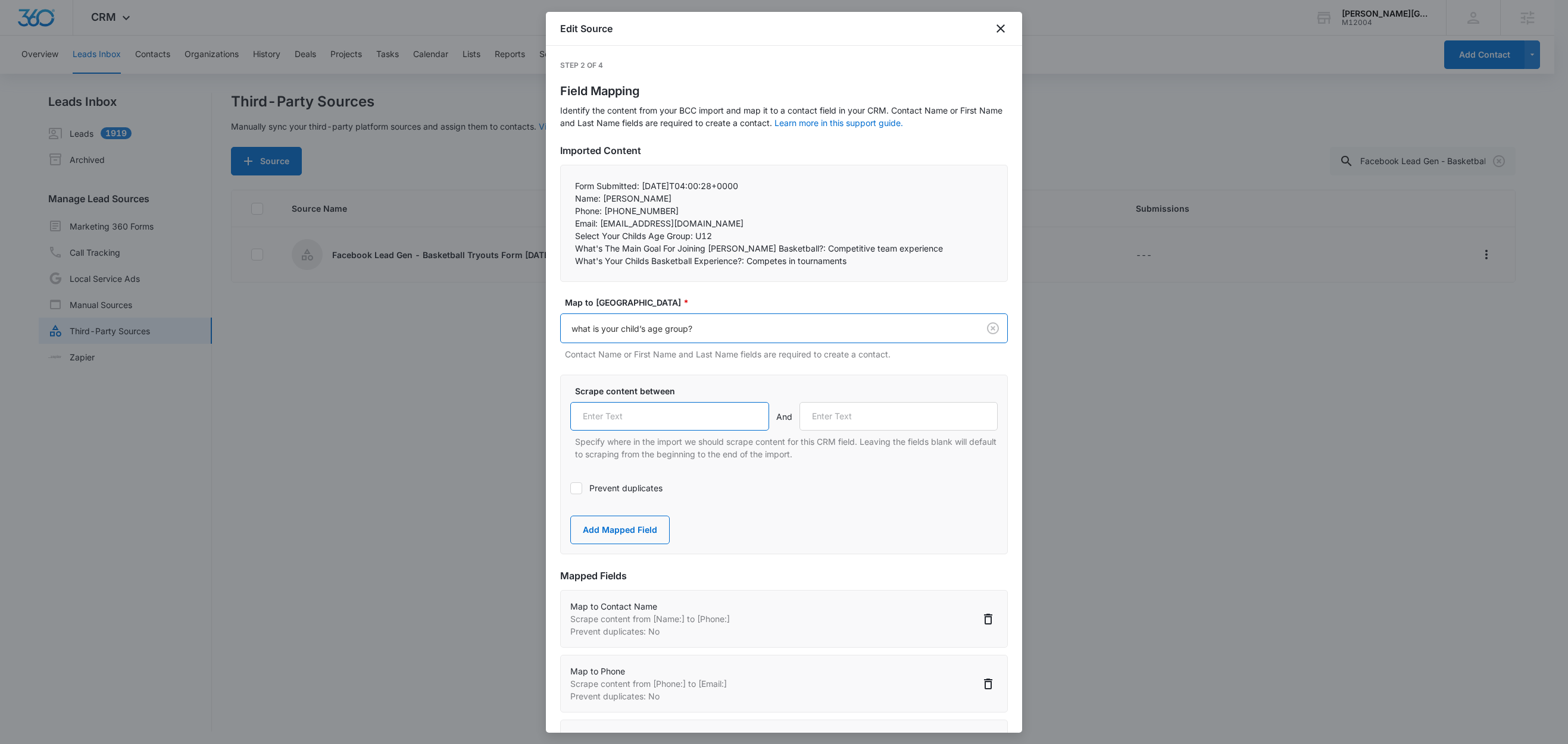
click at [680, 423] on input "text" at bounding box center [669, 417] width 199 height 29
paste input "Select Your Childs Age Group:"
type input "Select Your Childs Age Group:"
drag, startPoint x: 780, startPoint y: 249, endPoint x: 573, endPoint y: 249, distance: 207.0
click at [573, 249] on div "Form Submitted: 2025-09-09T04:00:28+0000 Name: Marvin Orozco Phone: +12067786…" at bounding box center [784, 223] width 447 height 117
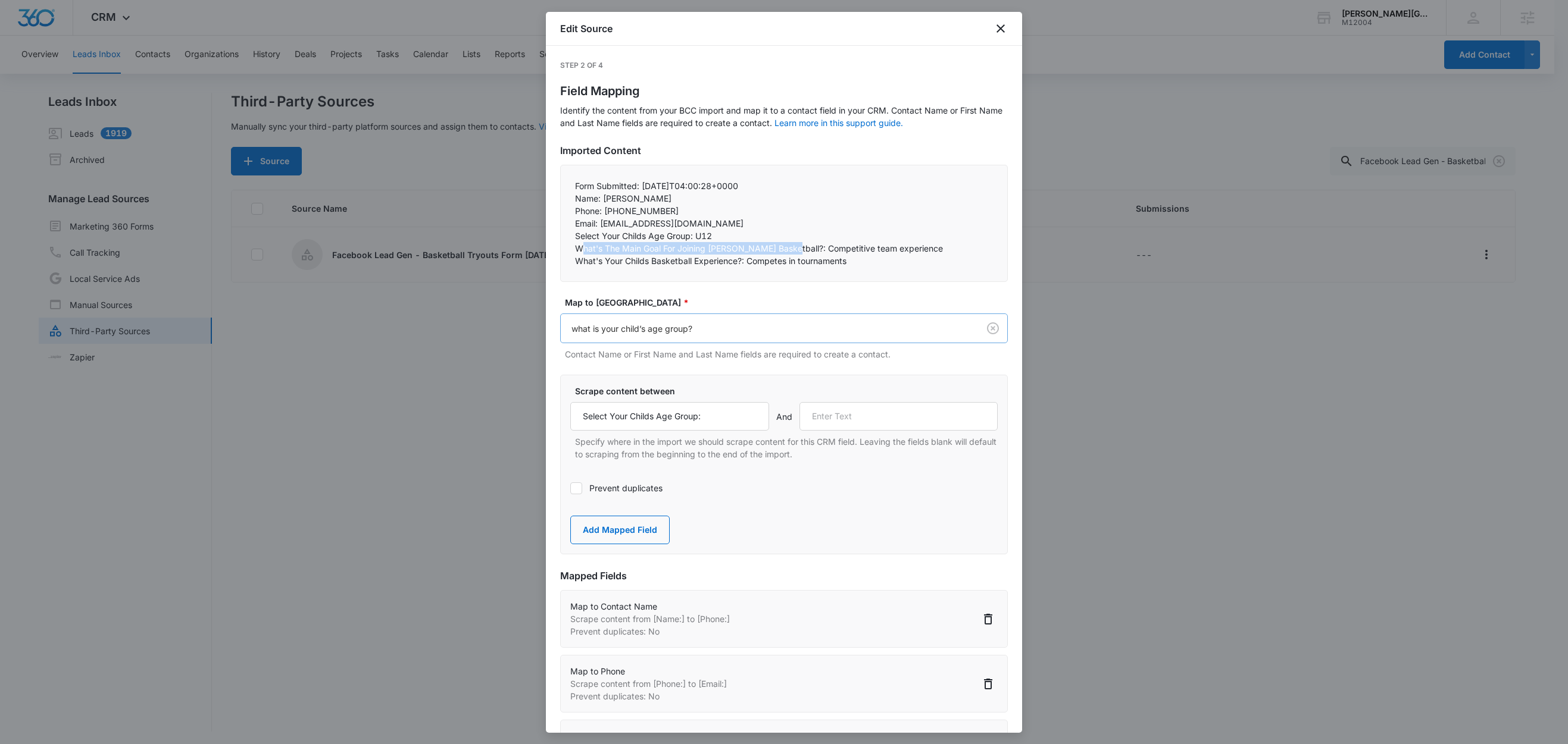
copy p "What's The Main Goal For Joining Gorin Basketball?:"
click at [861, 418] on input "text" at bounding box center [898, 417] width 199 height 29
paste input "What's The Main Goal For Joining Gorin Basketball?:"
type input "What's The Main Goal For Joining Gorin Basketball?:"
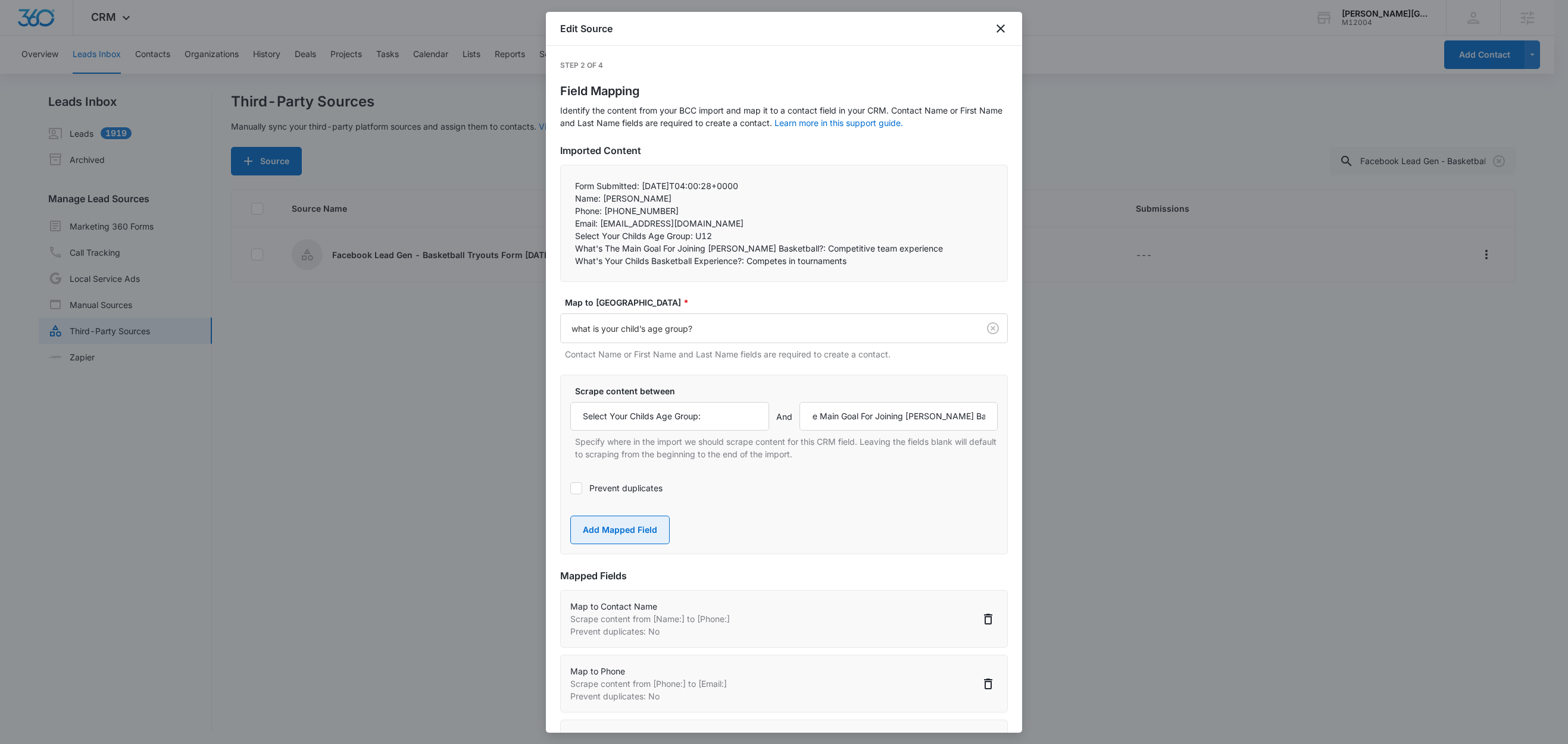
click at [625, 530] on button "Add Mapped Field" at bounding box center [620, 530] width 100 height 29
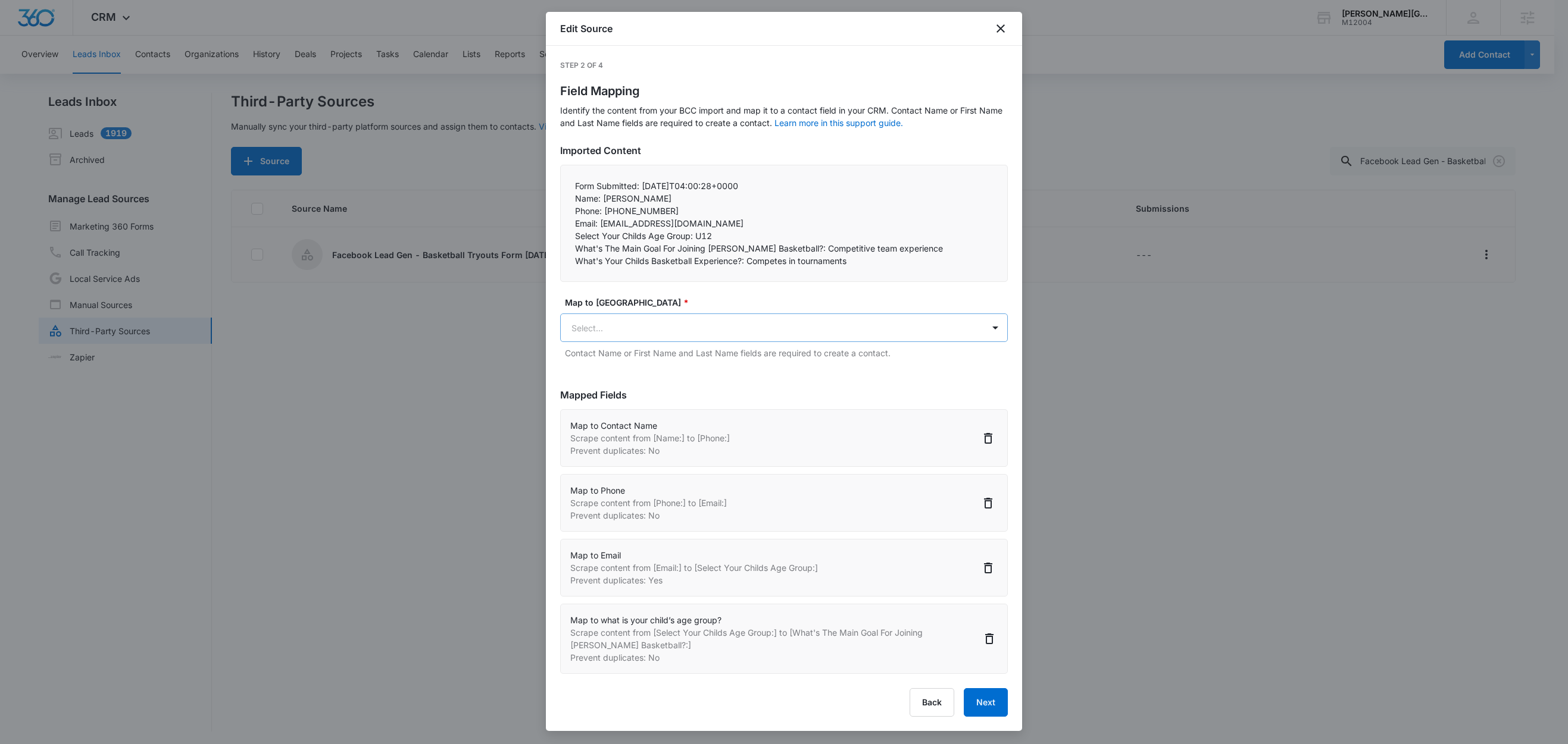
click at [669, 327] on body "CRM Apps Reputation Websites Forms CRM Email Social Shop Content Ads Intelligen…" at bounding box center [784, 373] width 1568 height 746
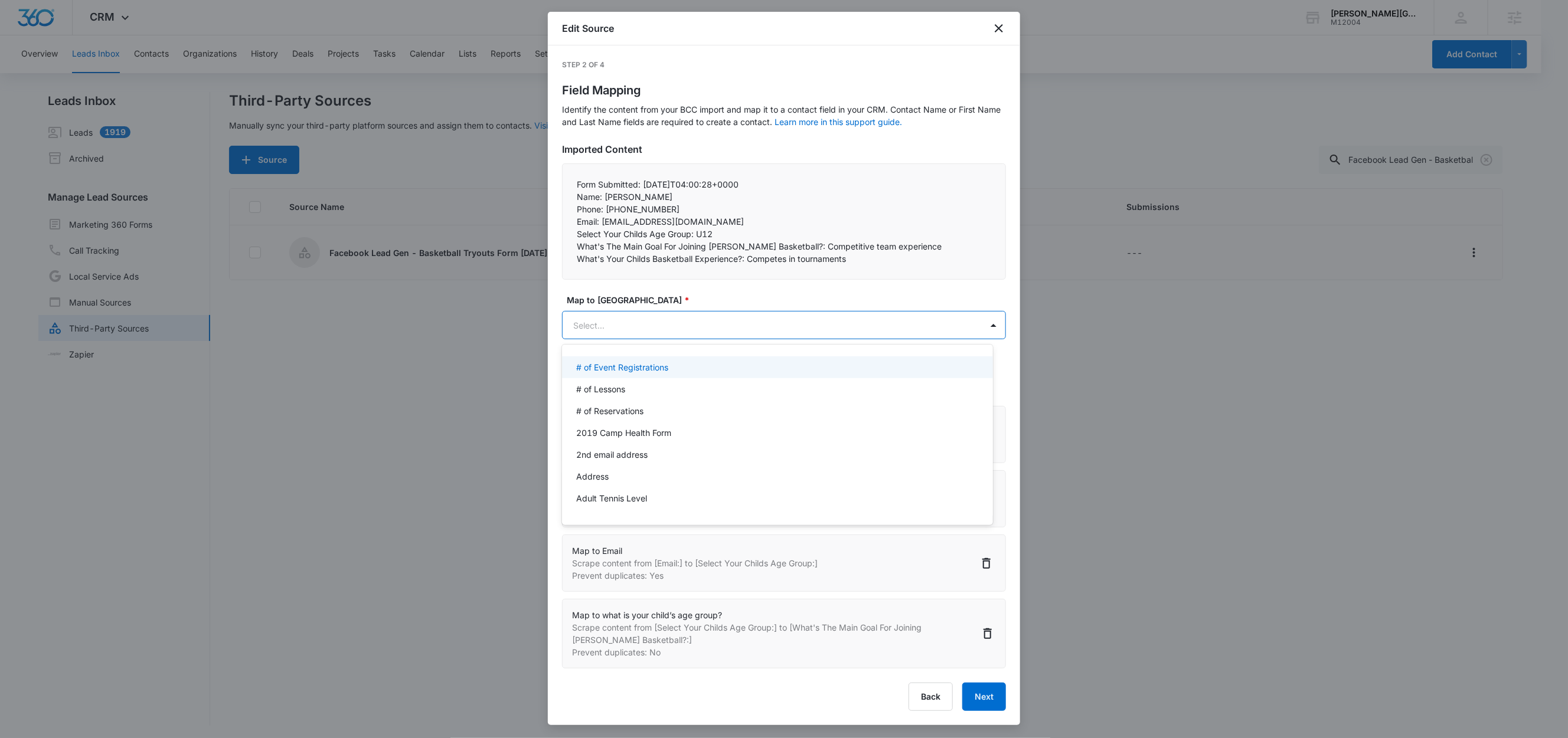
paste input "What's The Main Goal For Joining Gorin Basketball?:"
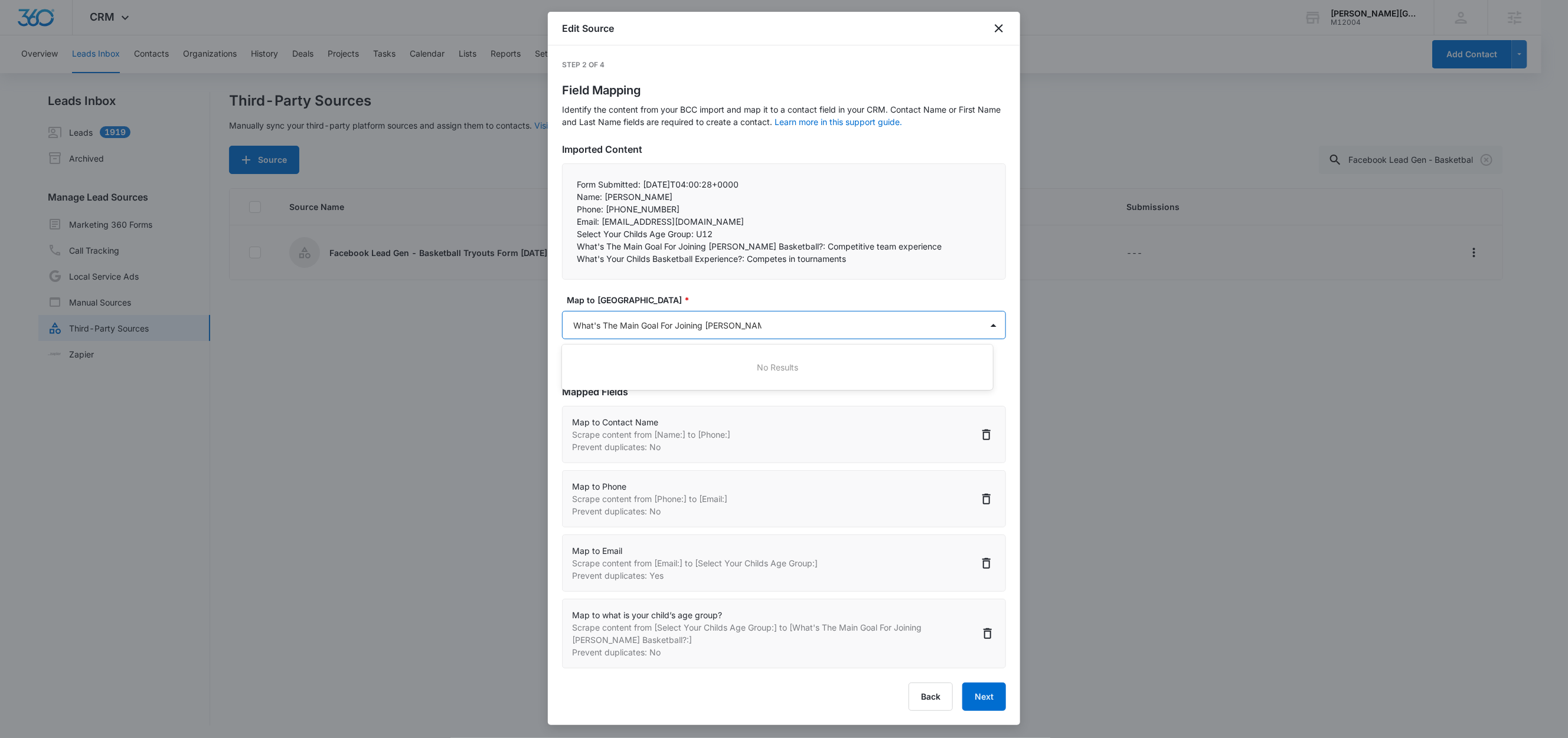
click at [677, 325] on div at bounding box center [784, 369] width 1568 height 738
type input "What's The Main Goal For Joining Gorin Basketb"
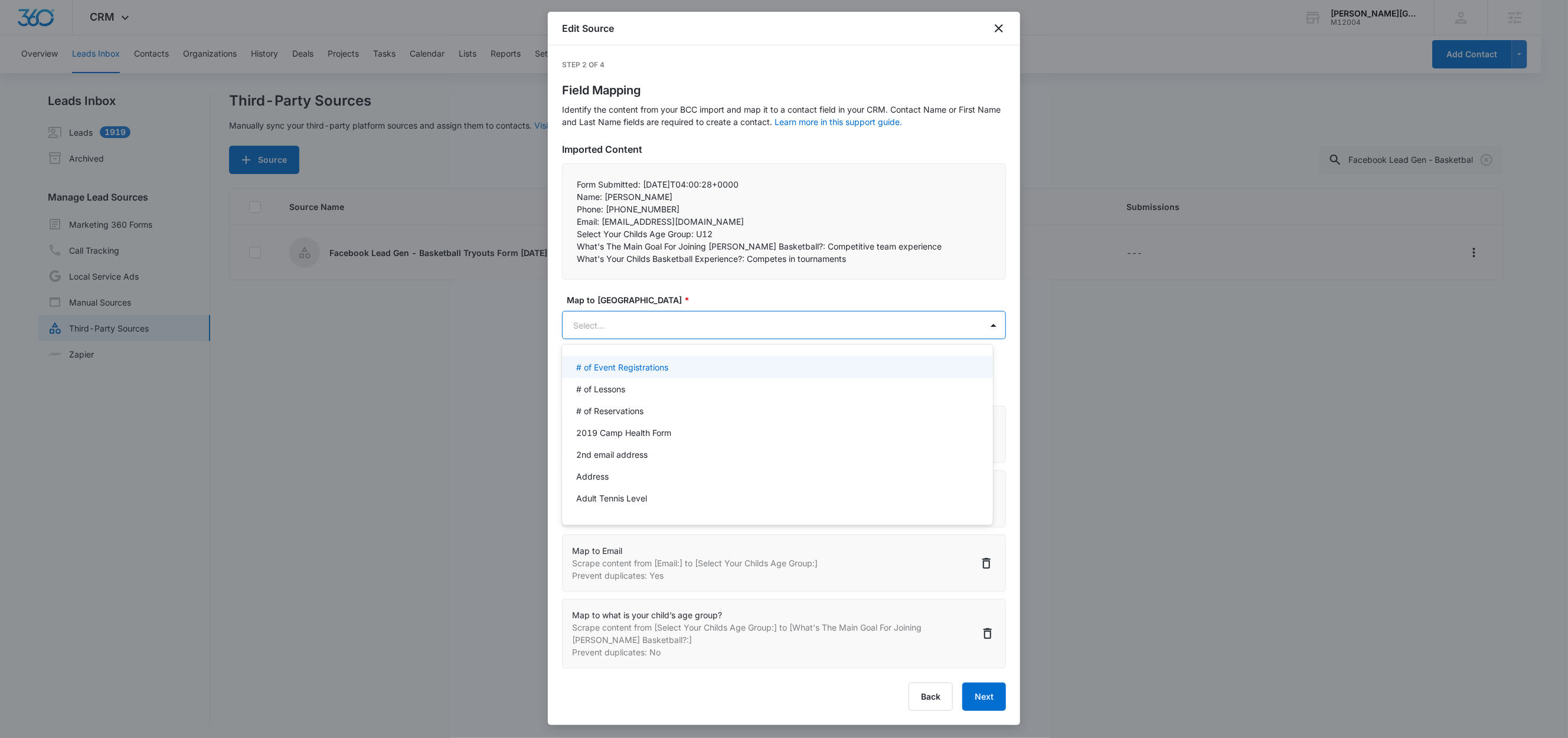
click at [706, 326] on body "CRM Apps Reputation Websites Forms CRM Email Social Shop Content Ads Intelligen…" at bounding box center [784, 369] width 1568 height 738
type input "What"
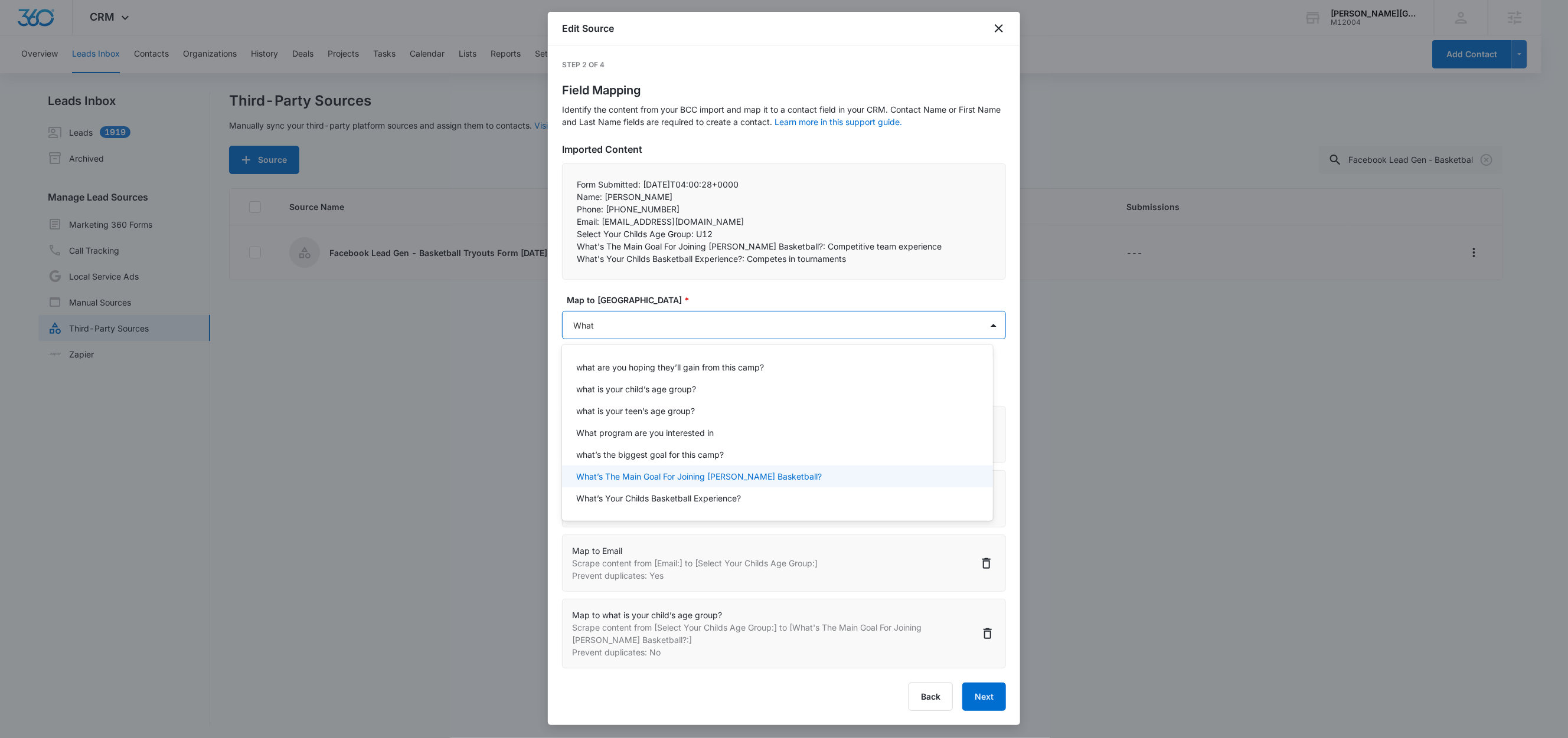
click at [648, 478] on p "What’s The Main Goal For Joining [PERSON_NAME] Basketball?" at bounding box center [699, 477] width 246 height 12
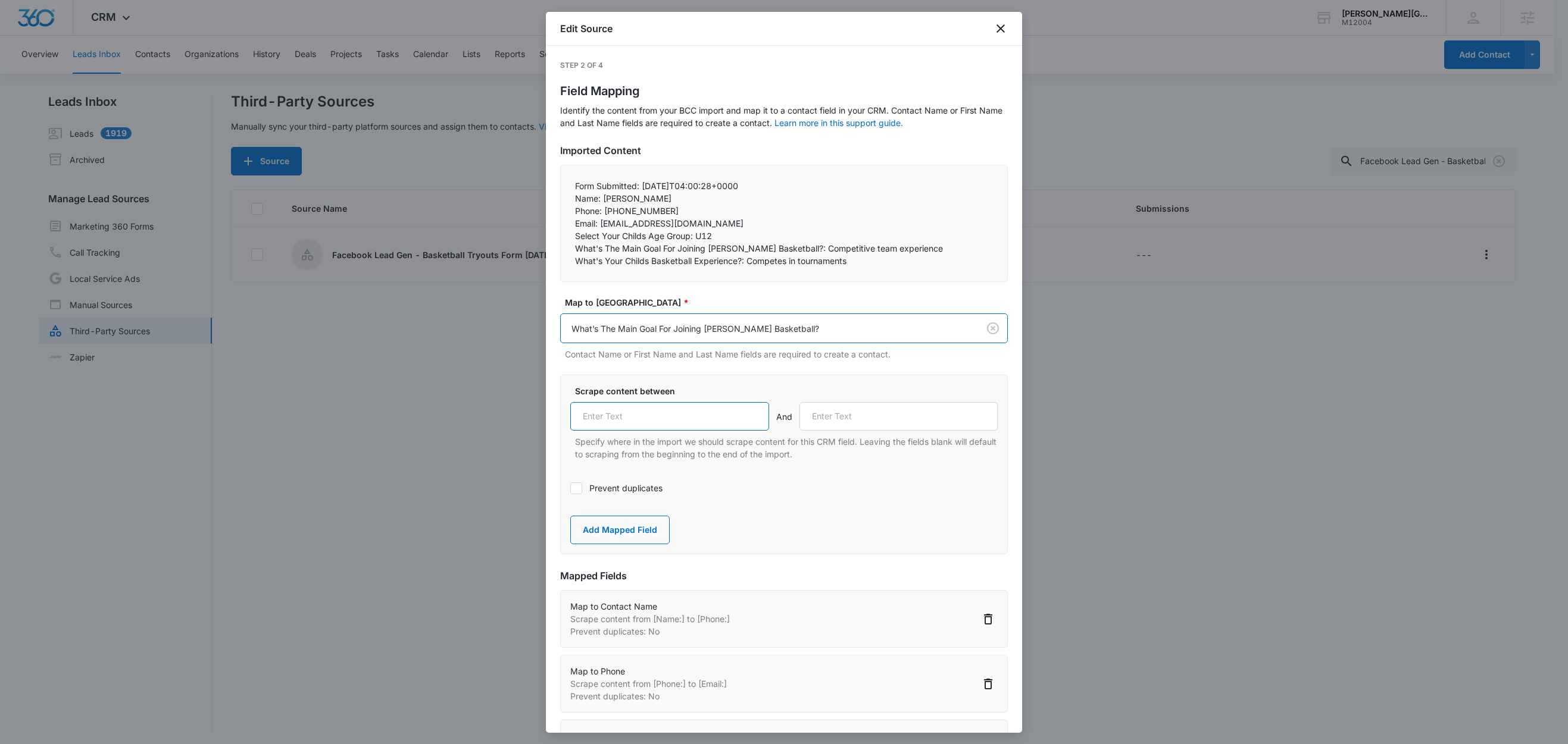
click at [659, 411] on input "text" at bounding box center [669, 417] width 199 height 29
paste input "What's The Main Goal For Joining Gorin Basketball?:"
type input "What's The Main Goal For Joining Gorin Basketball?:"
click at [657, 261] on p "What's Your Childs Basketball Experience?: Competes in tournaments" at bounding box center [784, 261] width 418 height 12
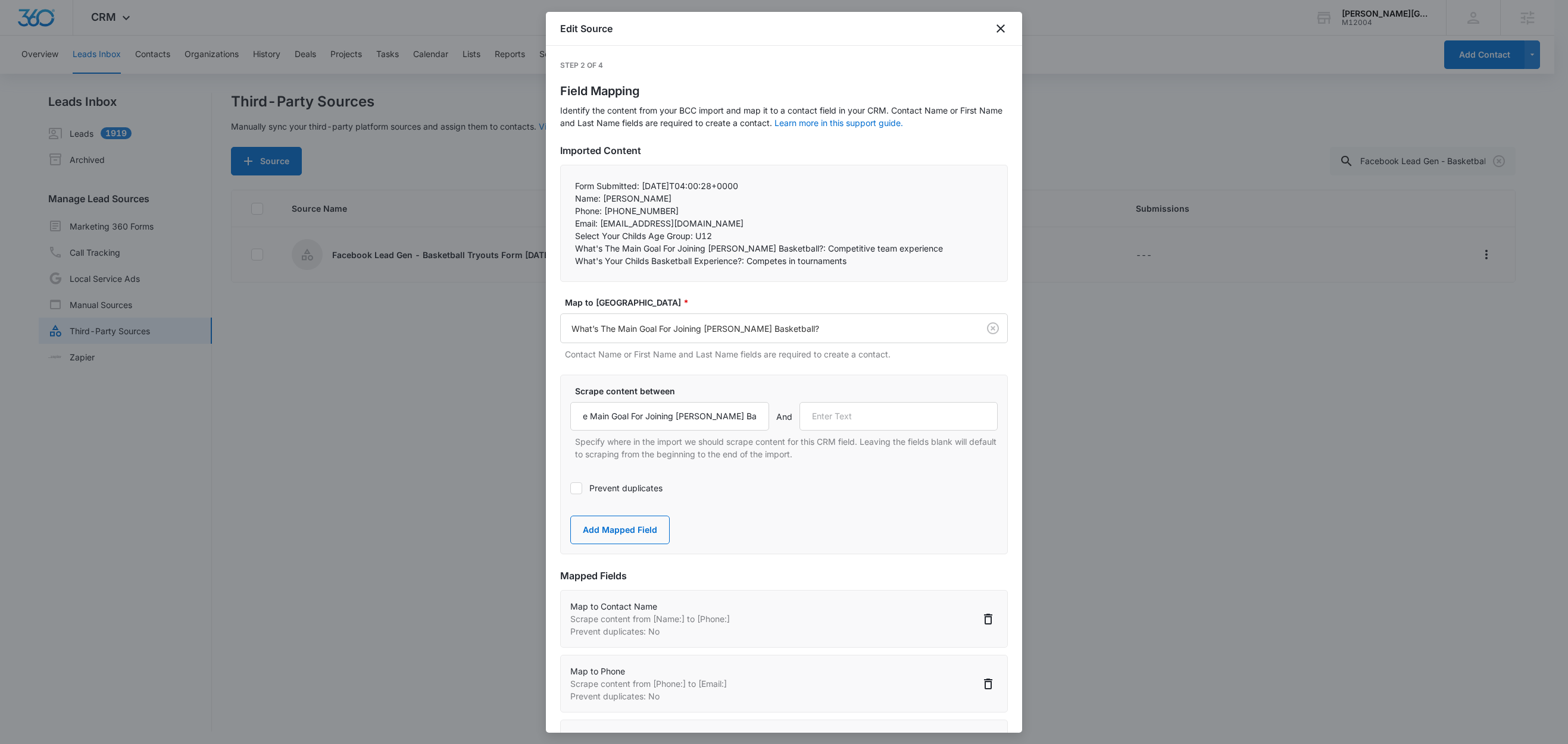
scroll to position [0, 0]
drag, startPoint x: 746, startPoint y: 260, endPoint x: 572, endPoint y: 261, distance: 174.0
click at [572, 261] on div "Form Submitted: 2025-09-09T04:00:28+0000 Name: Marvin Orozco Phone: +12067786…" at bounding box center [784, 223] width 447 height 117
copy p "What's Your Childs Basketball Experience?:"
click at [868, 424] on input "text" at bounding box center [898, 417] width 199 height 29
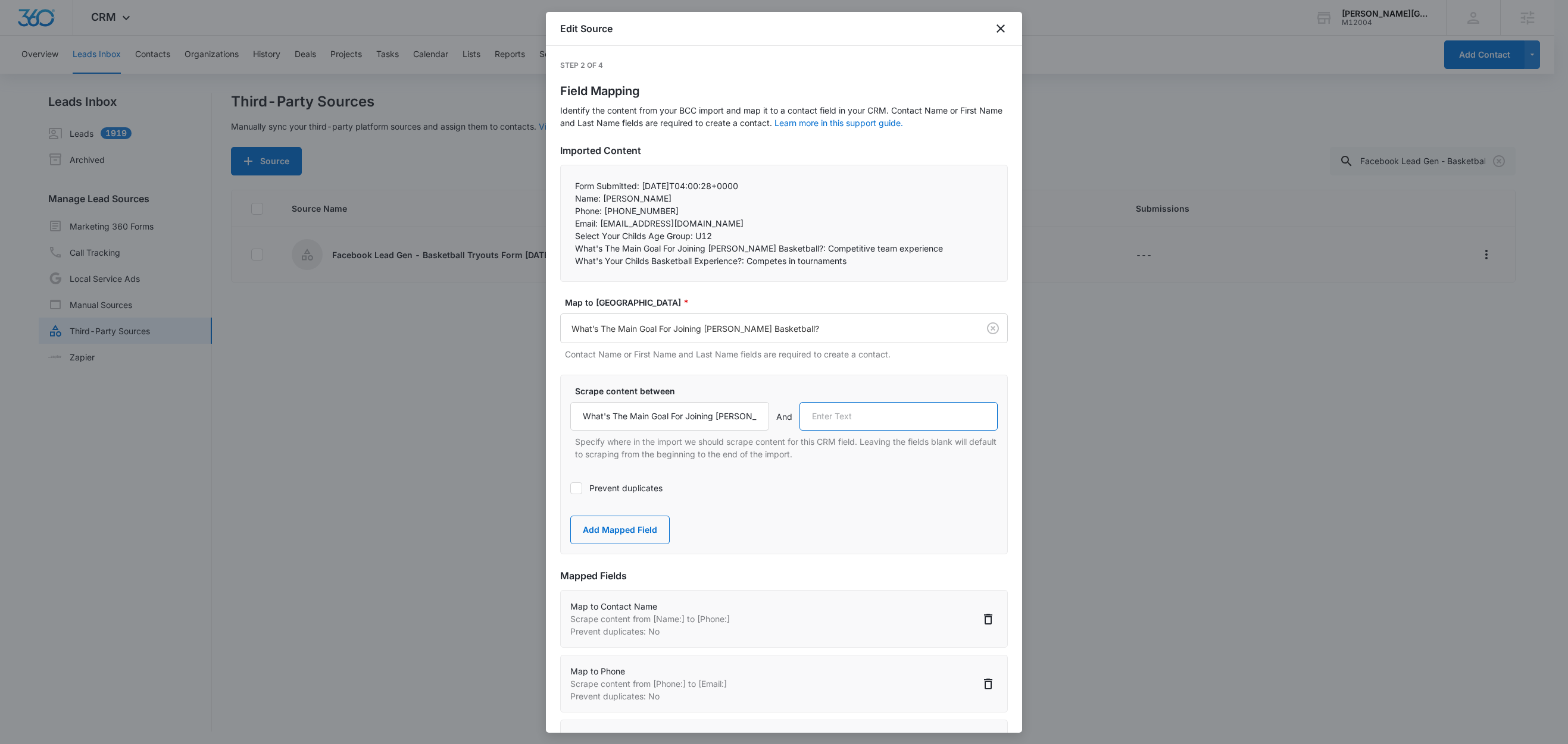
paste input "What's Your Childs Basketball Experience?:"
type input "What's Your Childs Basketball Experience?:"
click at [644, 534] on button "Add Mapped Field" at bounding box center [620, 530] width 100 height 29
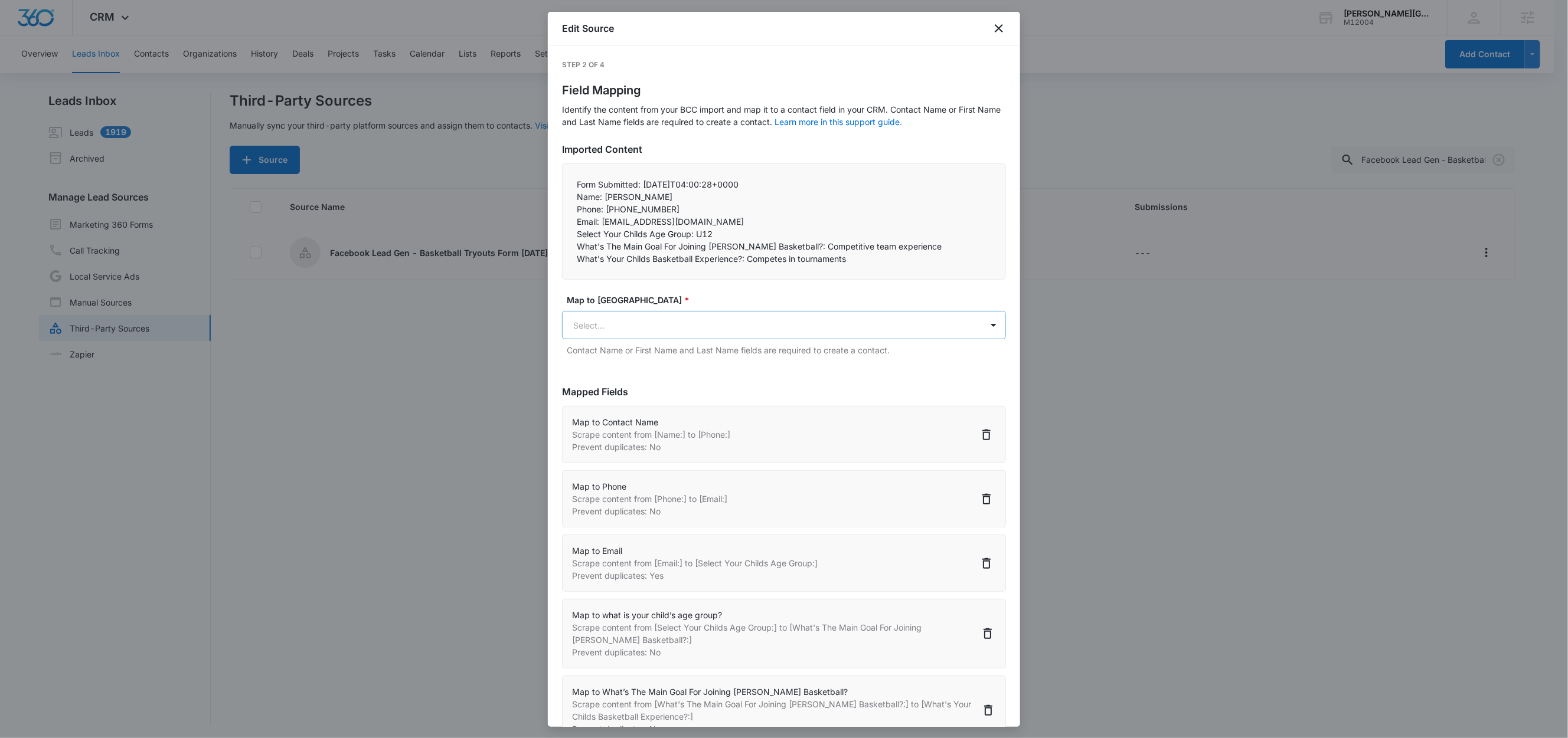
click at [723, 319] on body "CRM Apps Reputation Websites Forms CRM Email Social Shop Content Ads Intelligen…" at bounding box center [784, 370] width 1568 height 740
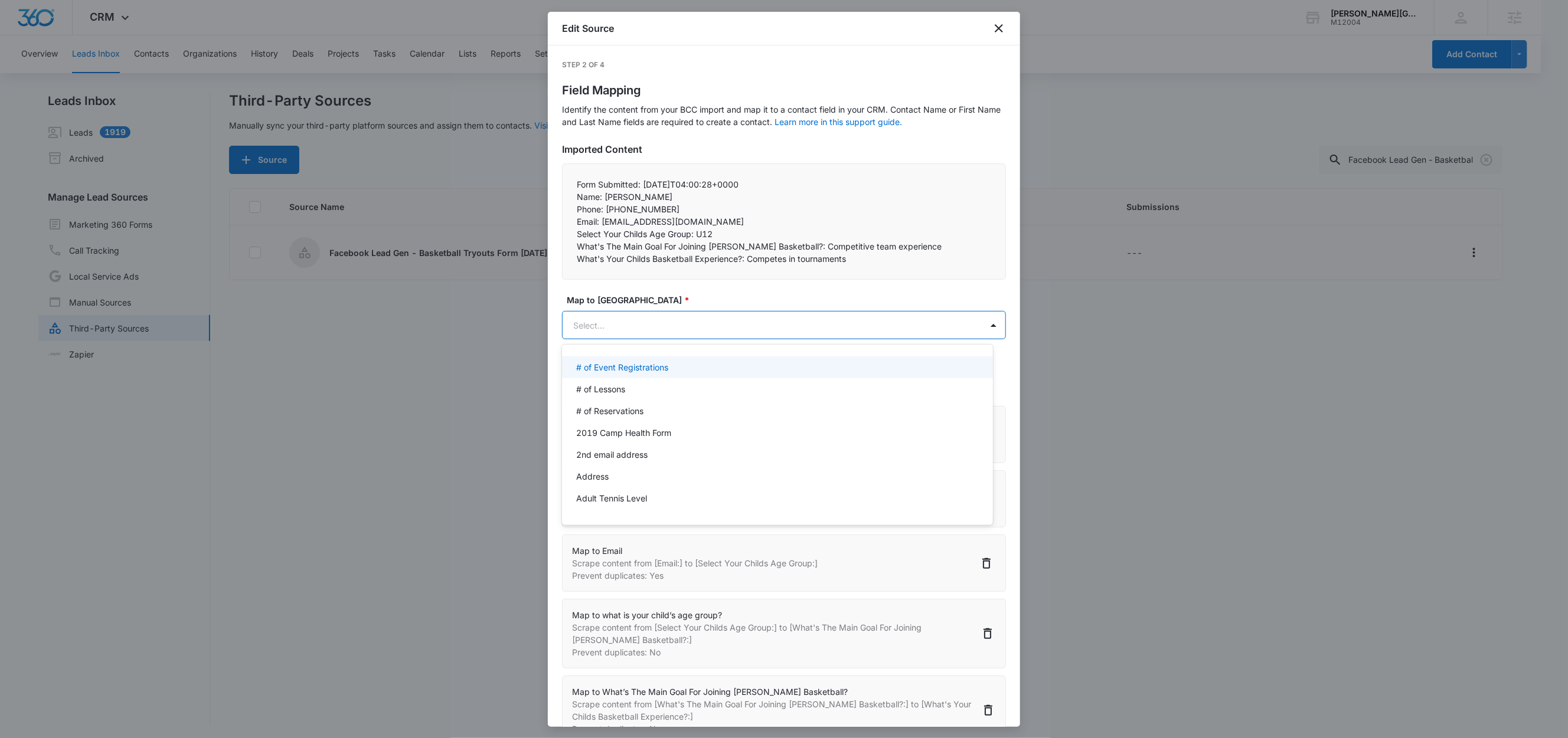
paste input "What's Your Childs Basketball Experience?:"
type input "What"
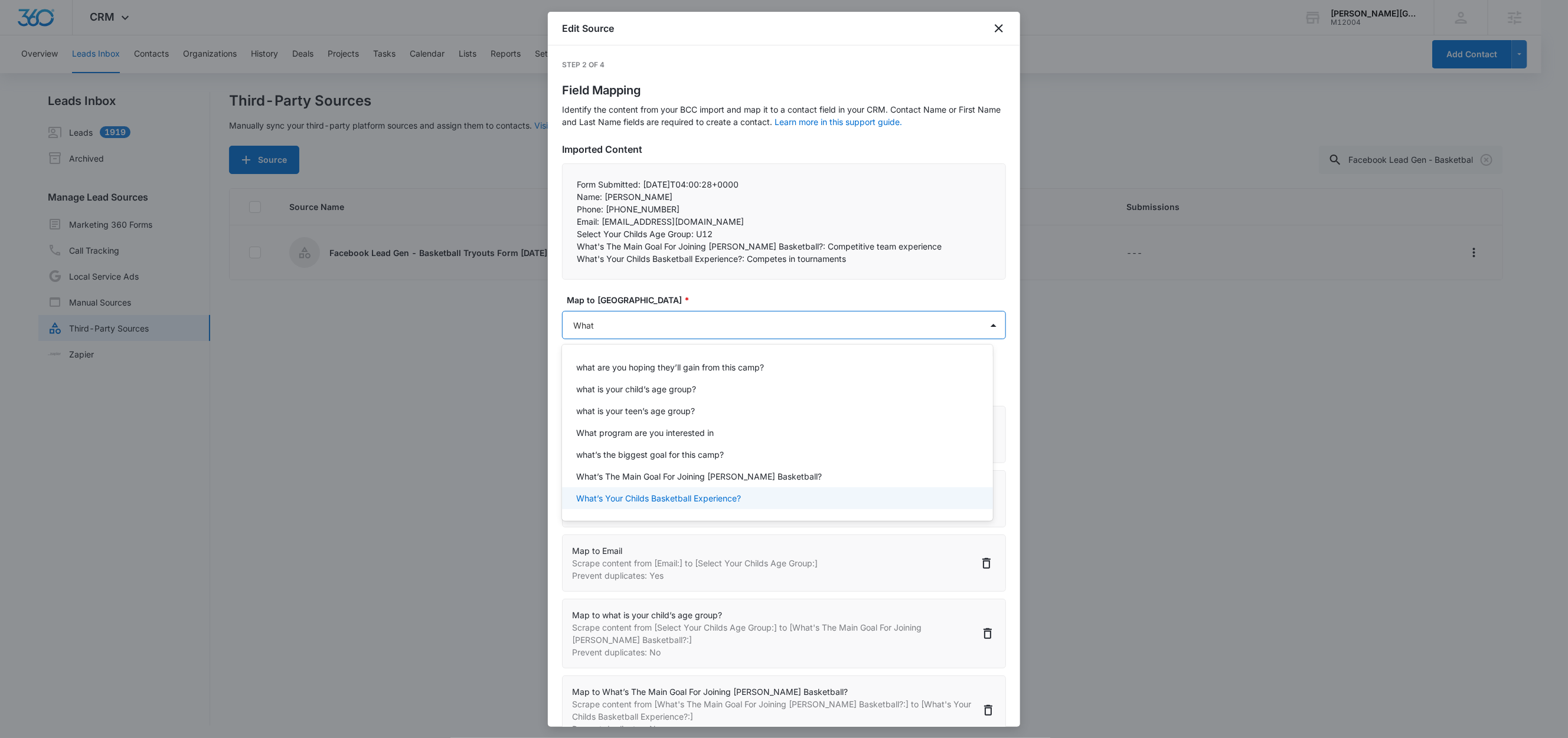
click at [662, 499] on p "What’s Your Childs Basketball Experience?" at bounding box center [659, 498] width 165 height 12
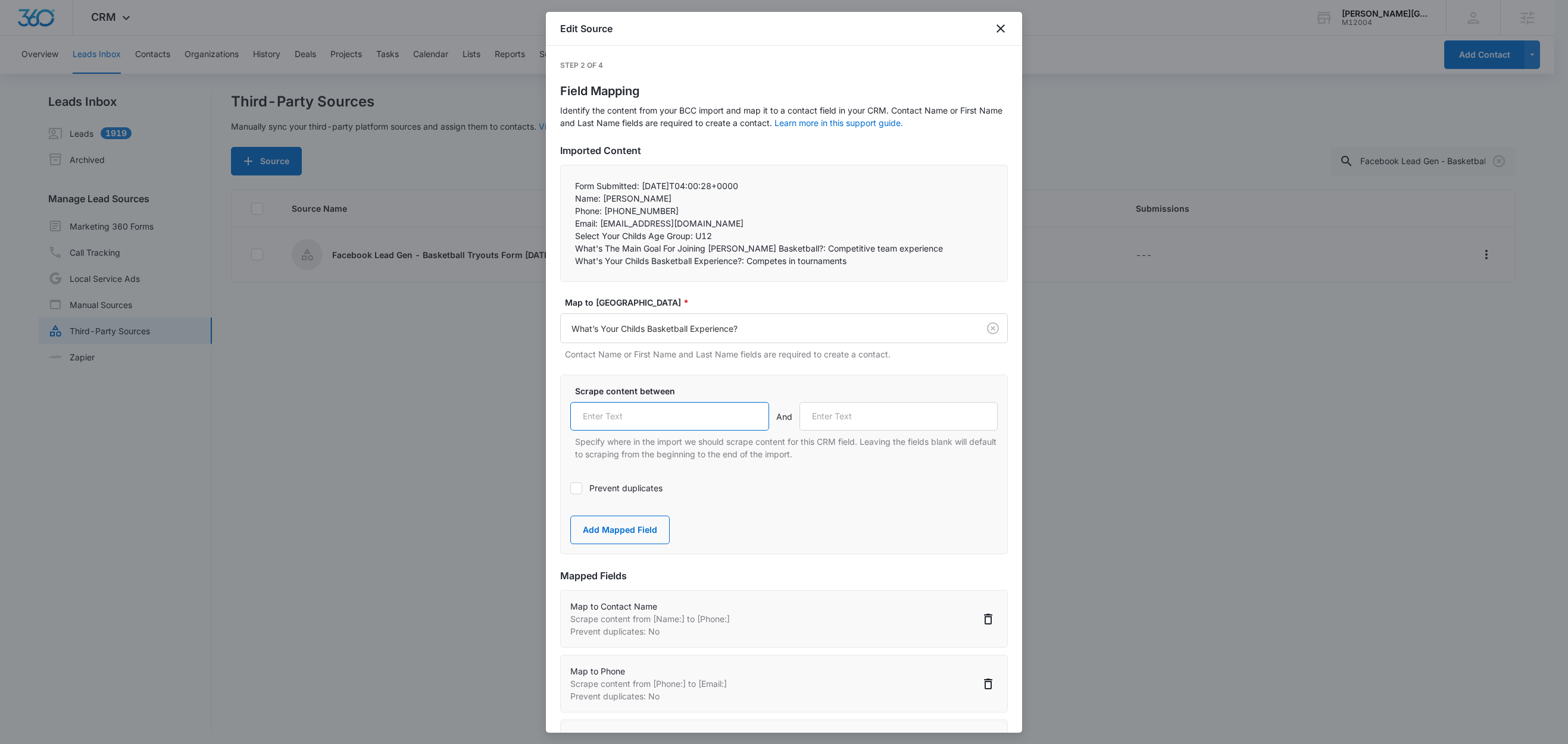
click at [678, 427] on input "text" at bounding box center [669, 417] width 199 height 29
paste input "What's Your Childs Basketball Experience?:"
type input "What's Your Childs Basketball Experience?:"
click at [616, 529] on button "Add Mapped Field" at bounding box center [620, 530] width 100 height 29
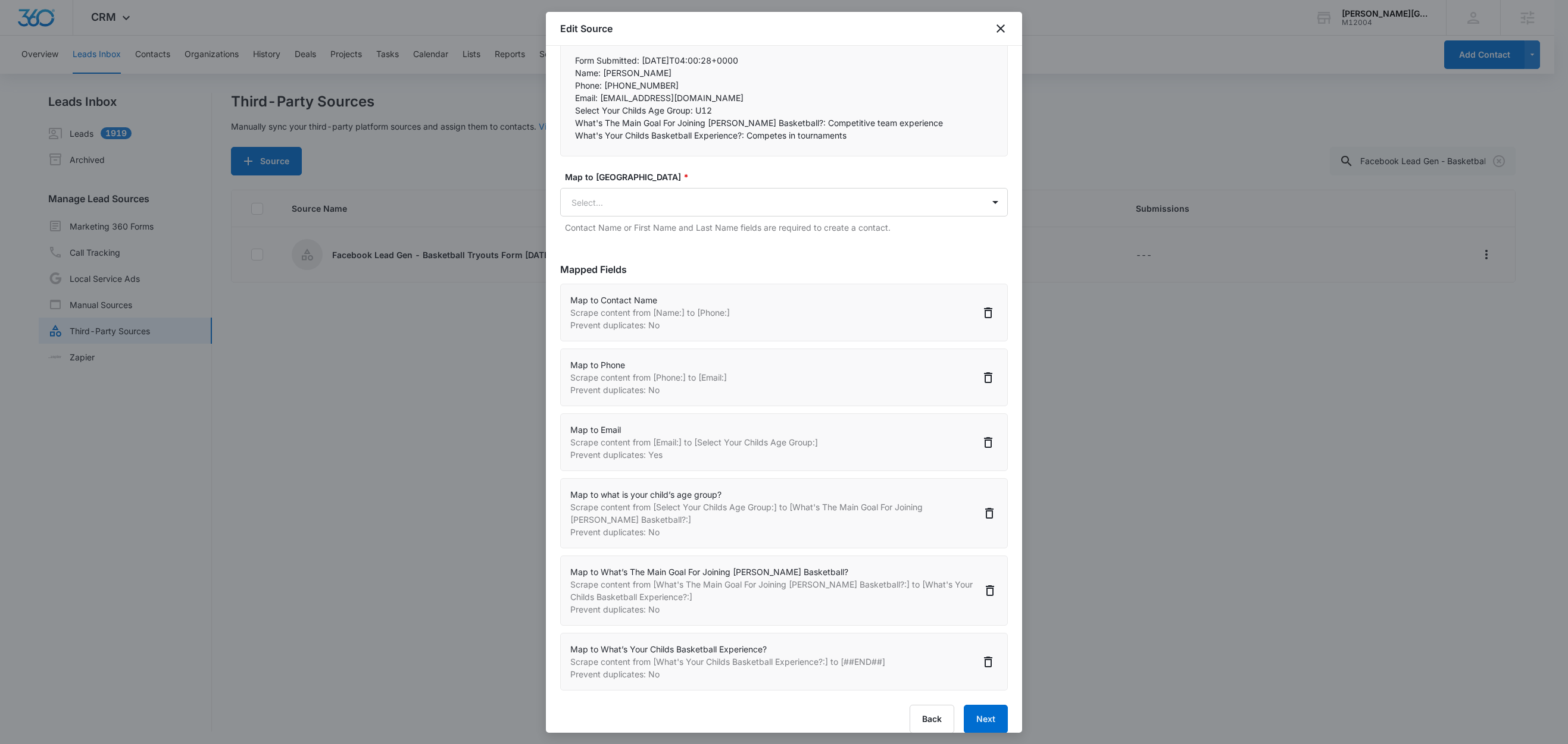
scroll to position [144, 0]
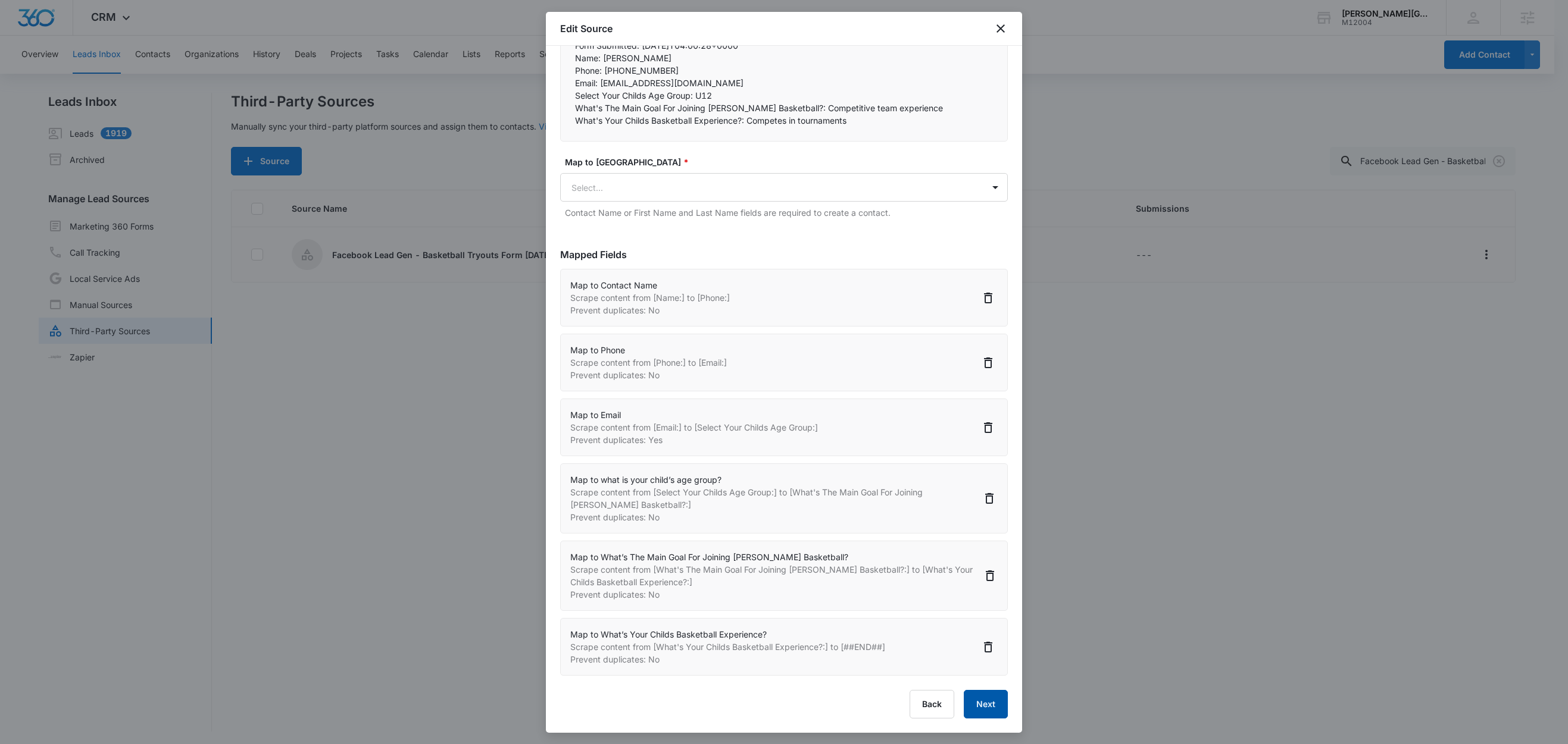
click at [986, 702] on button "Next" at bounding box center [986, 705] width 44 height 29
select select "77"
select select "184"
select select "185"
select select "296"
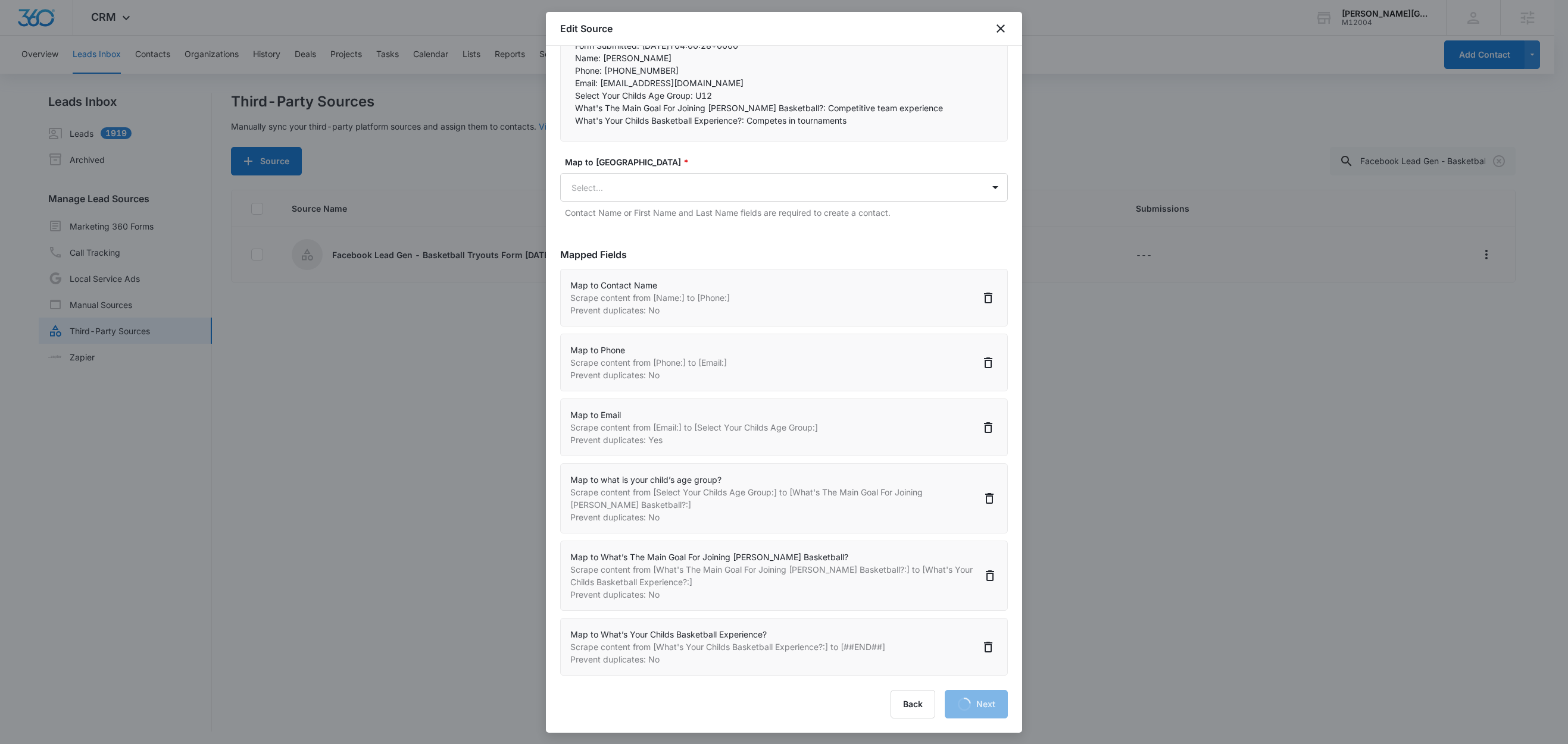
select select "305"
select select "299"
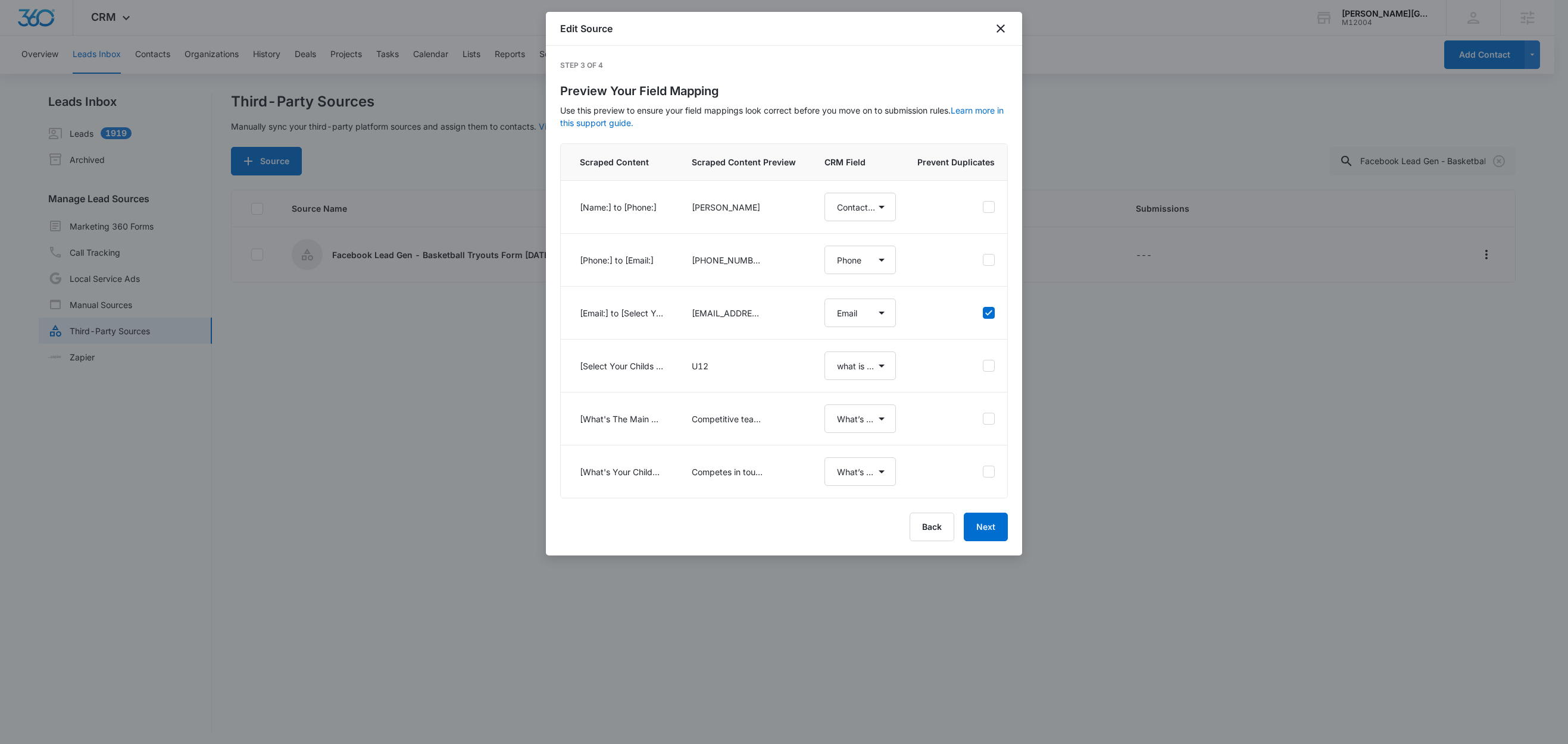
scroll to position [0, 0]
select select "77"
select select "184"
select select "185"
select select "296"
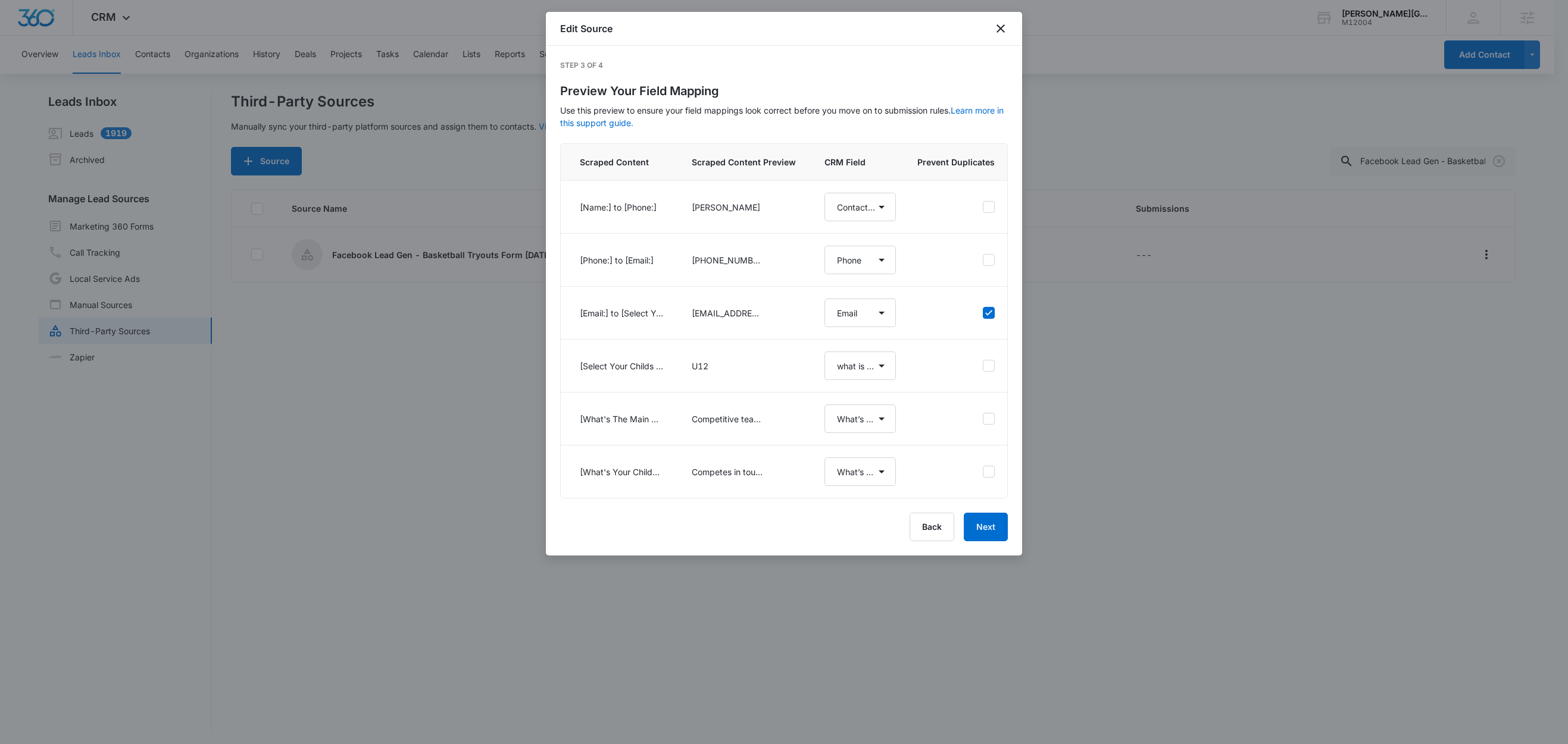
select select "305"
select select "299"
click at [989, 542] on button "Next" at bounding box center [986, 527] width 44 height 29
click at [990, 542] on div "Back Loading Next" at bounding box center [784, 527] width 447 height 29
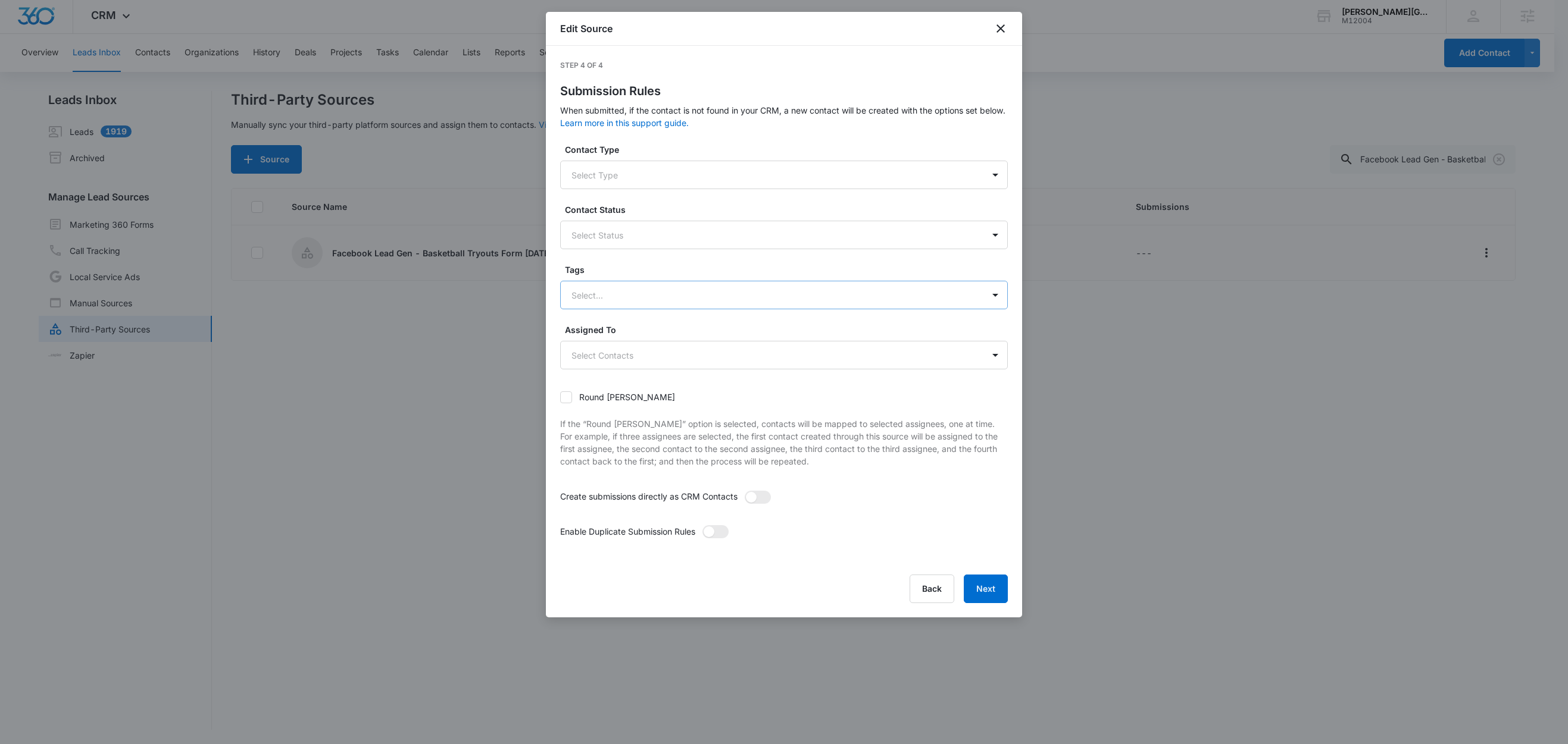
click at [586, 297] on div at bounding box center [770, 295] width 397 height 15
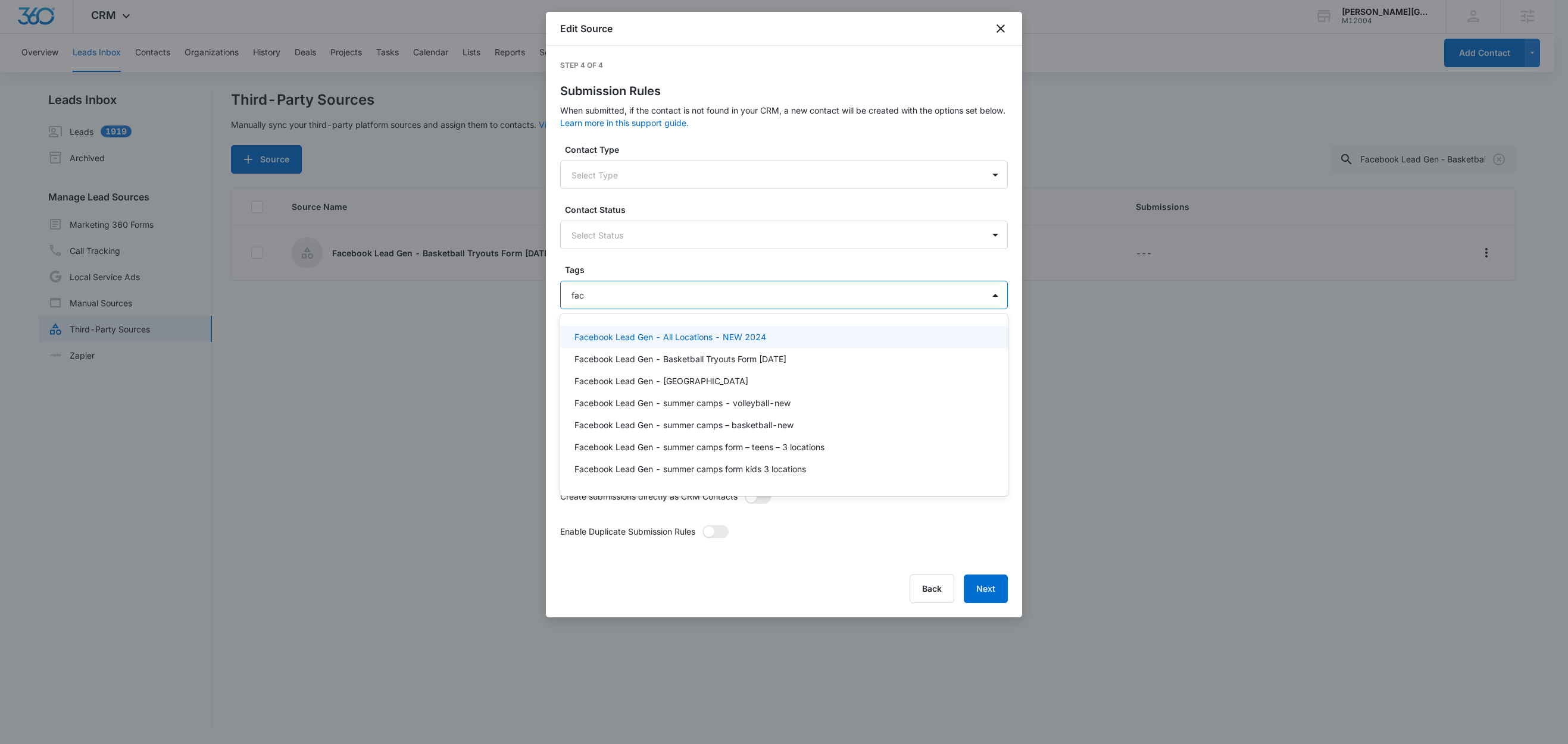
type input "face"
click at [772, 360] on p "Facebook Lead Gen - Basketball Tryouts Form [DATE]" at bounding box center [680, 359] width 212 height 12
click at [781, 263] on form "Contact Type Select Type Contact Status Select Status Tags option Facebook Lead…" at bounding box center [784, 353] width 447 height 418
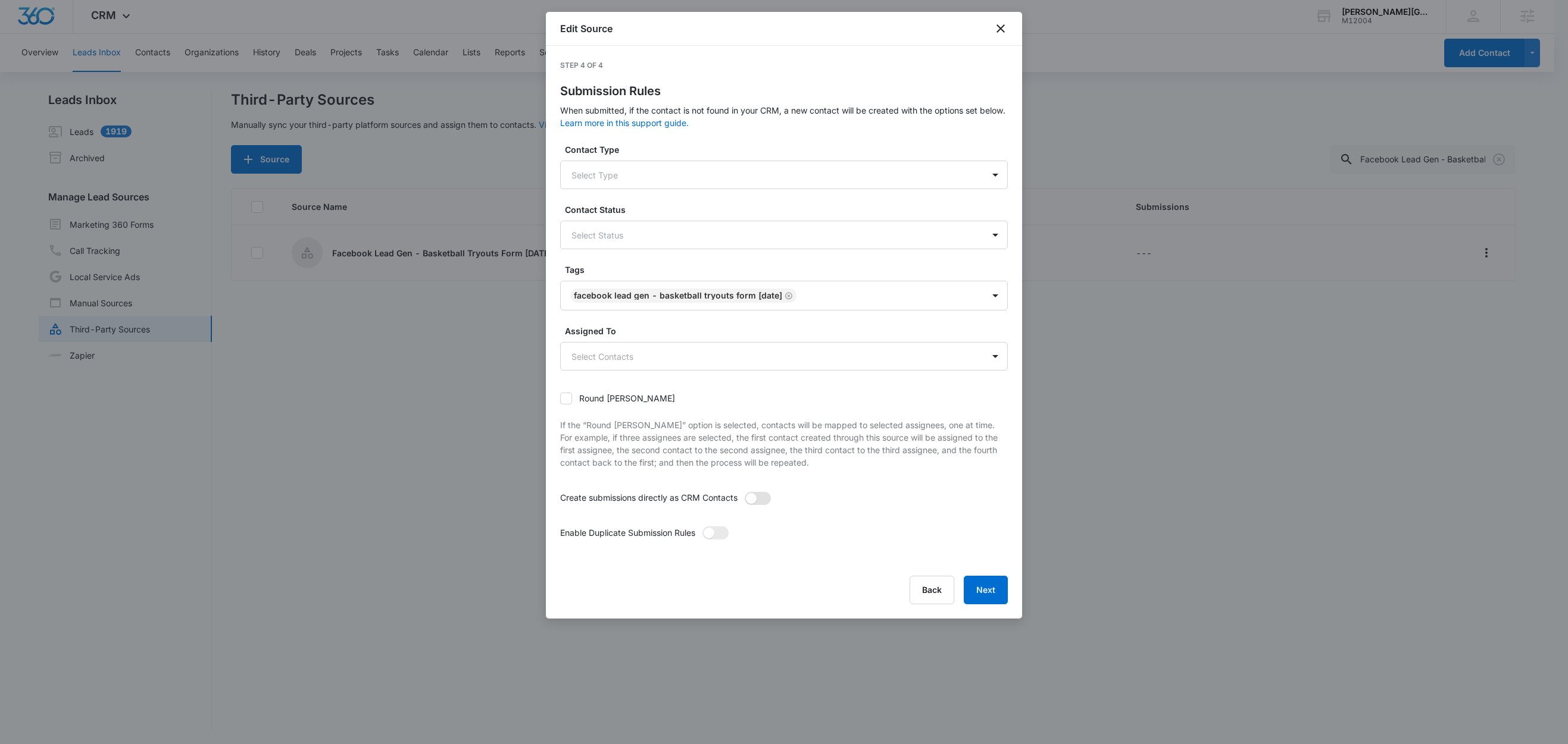
click at [767, 501] on span at bounding box center [757, 498] width 26 height 13
click at [744, 492] on input "checkbox" at bounding box center [744, 492] width 0 height 0
click at [728, 536] on span at bounding box center [715, 533] width 26 height 13
click at [702, 526] on input "checkbox" at bounding box center [702, 526] width 0 height 0
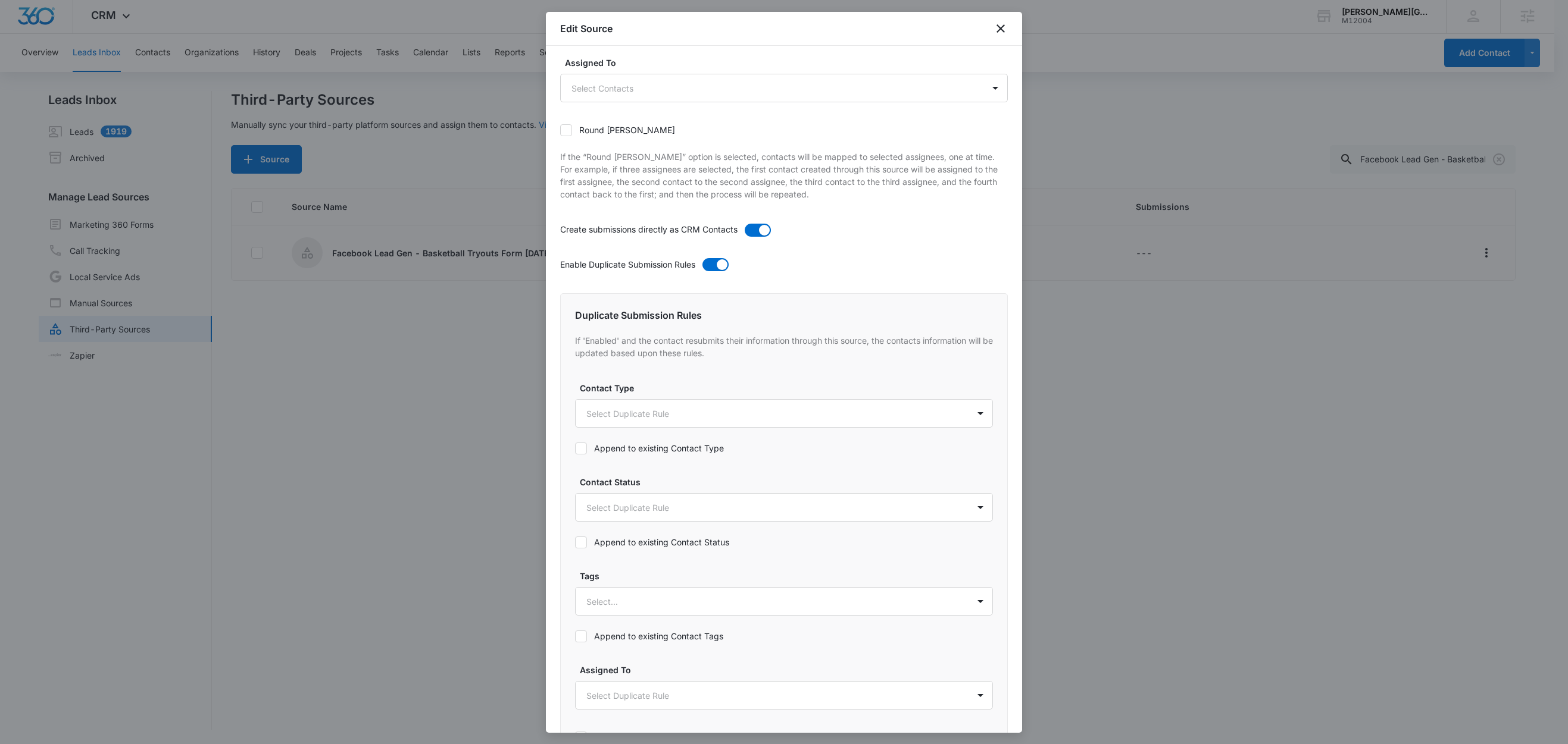
scroll to position [453, 0]
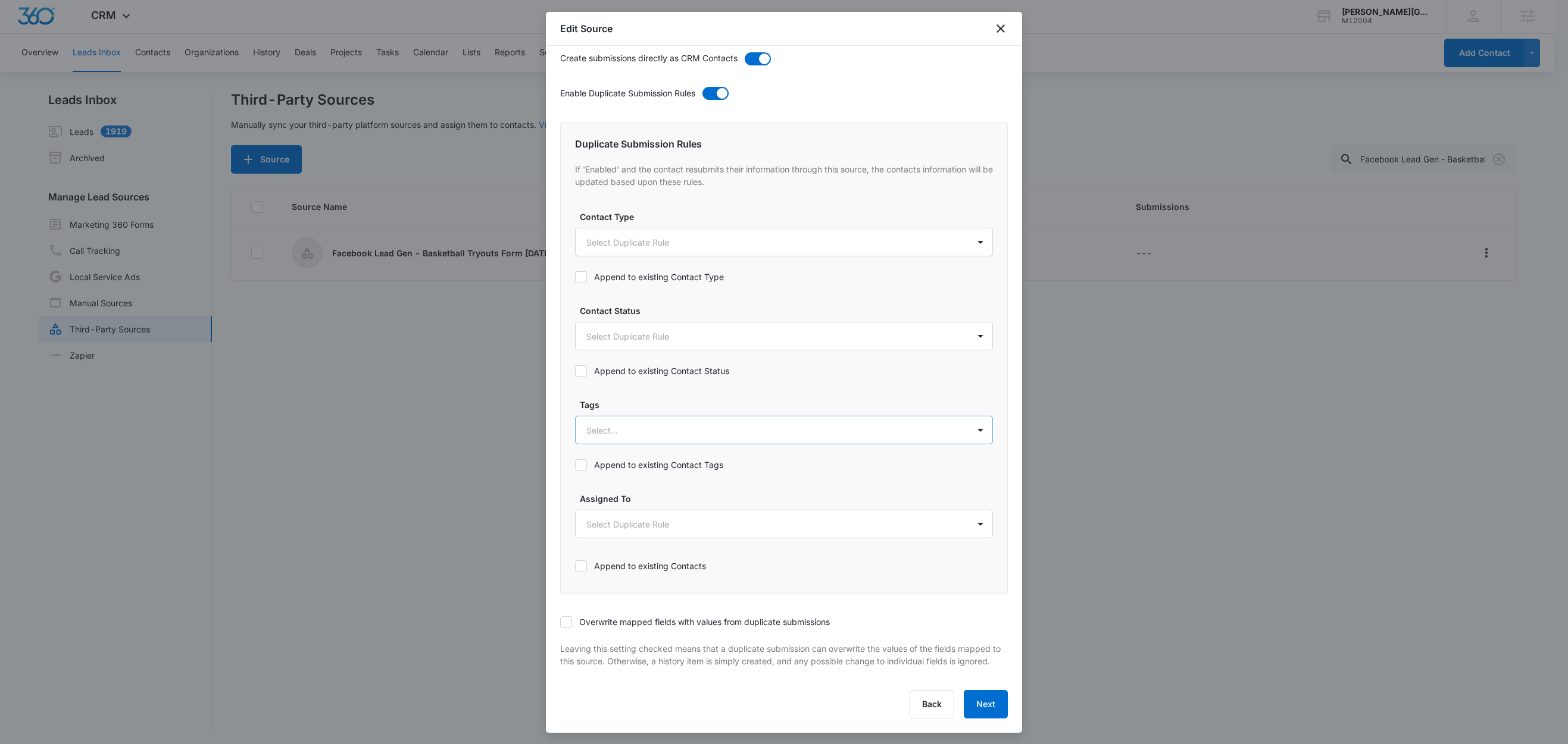
click at [621, 423] on div at bounding box center [770, 430] width 367 height 15
type input "face"
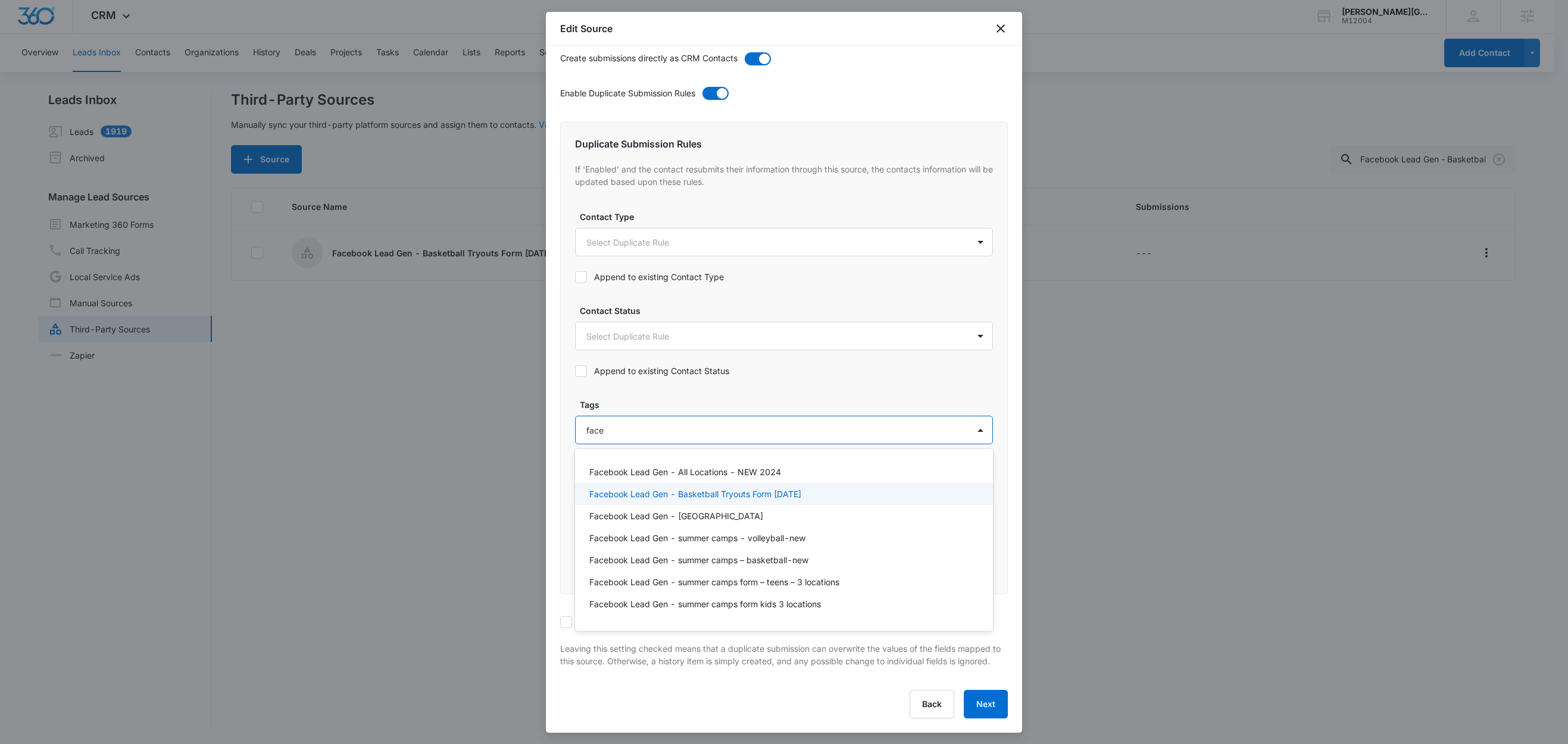
click at [707, 488] on p "Facebook Lead Gen - Basketball Tryouts Form [DATE]" at bounding box center [695, 494] width 212 height 12
click at [756, 397] on label "Tags" at bounding box center [788, 404] width 418 height 12
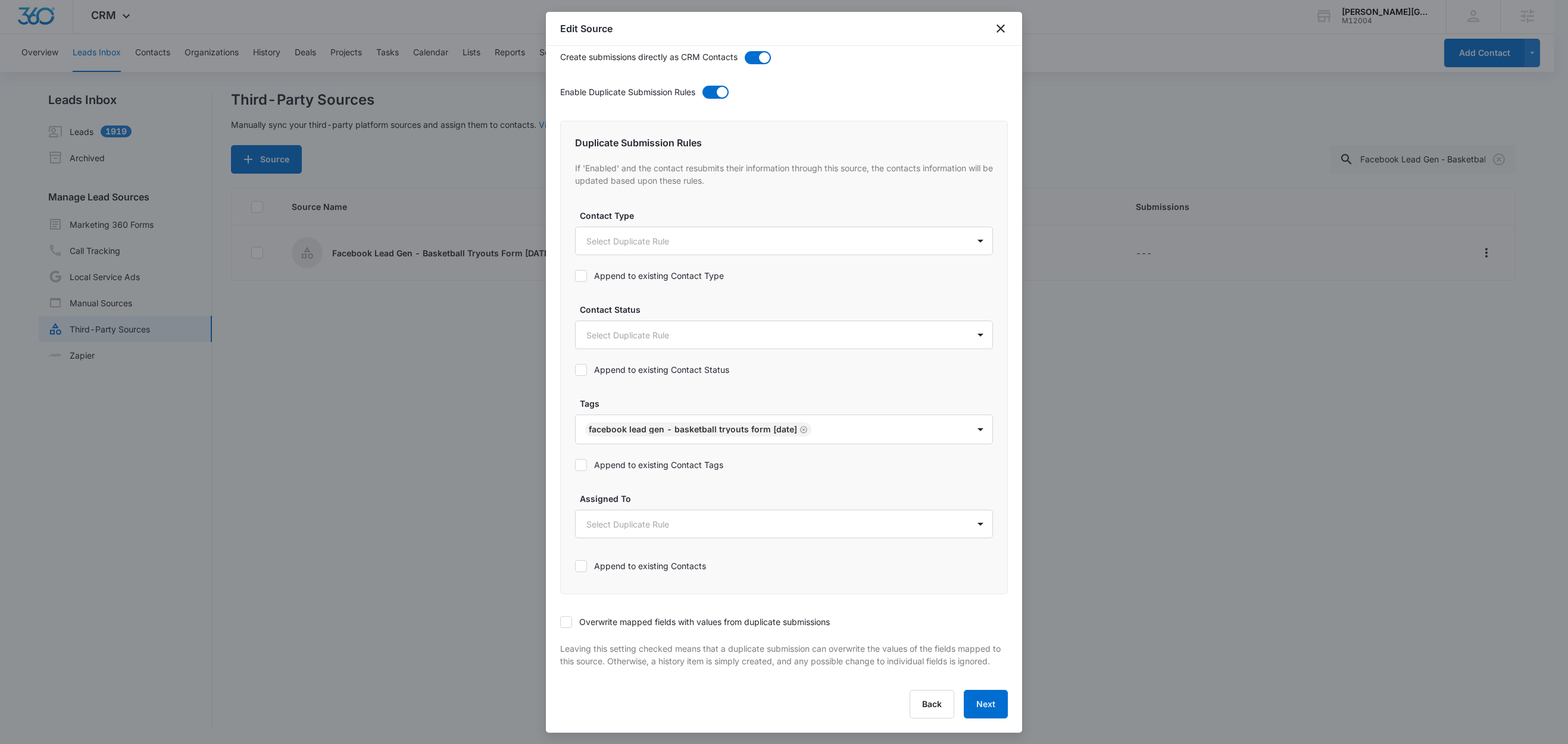
click at [681, 459] on label "Append to existing Contact Tags" at bounding box center [784, 465] width 418 height 12
click at [575, 466] on input "Append to existing Contact Tags" at bounding box center [575, 466] width 0 height 0
click at [565, 617] on icon at bounding box center [566, 622] width 11 height 11
click at [560, 622] on input "Overwrite mapped fields with values from duplicate submissions" at bounding box center [560, 622] width 0 height 0
click at [974, 708] on button "Next" at bounding box center [986, 705] width 44 height 29
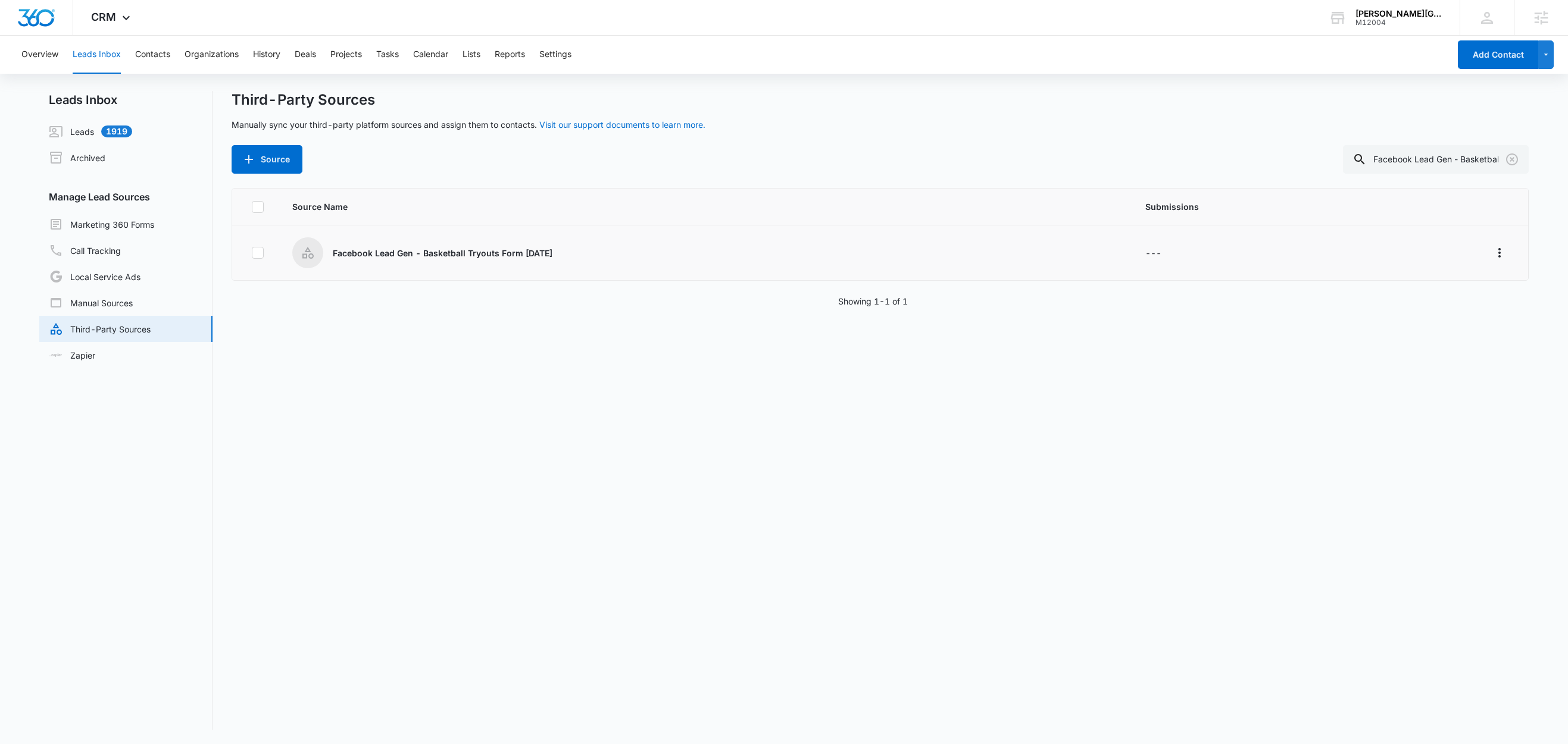
drag, startPoint x: 585, startPoint y: 250, endPoint x: 335, endPoint y: 256, distance: 250.1
click at [335, 256] on div "Facebook Lead Gen - Basketball Tryouts Form [DATE]" at bounding box center [705, 252] width 825 height 31
copy p "Facebook Lead Gen - Basketball Tryouts Form [DATE]"
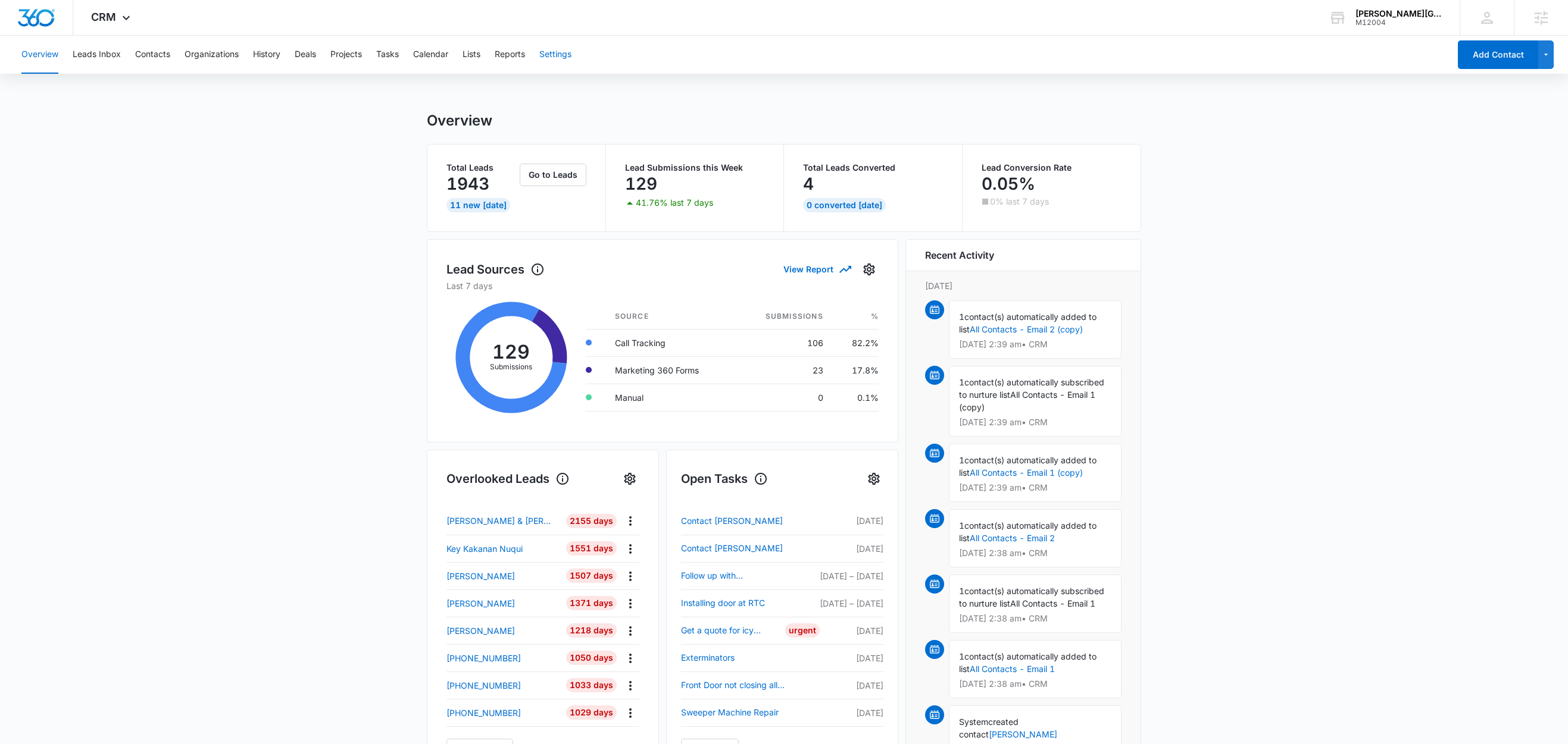
click at [553, 57] on button "Settings" at bounding box center [555, 55] width 32 height 39
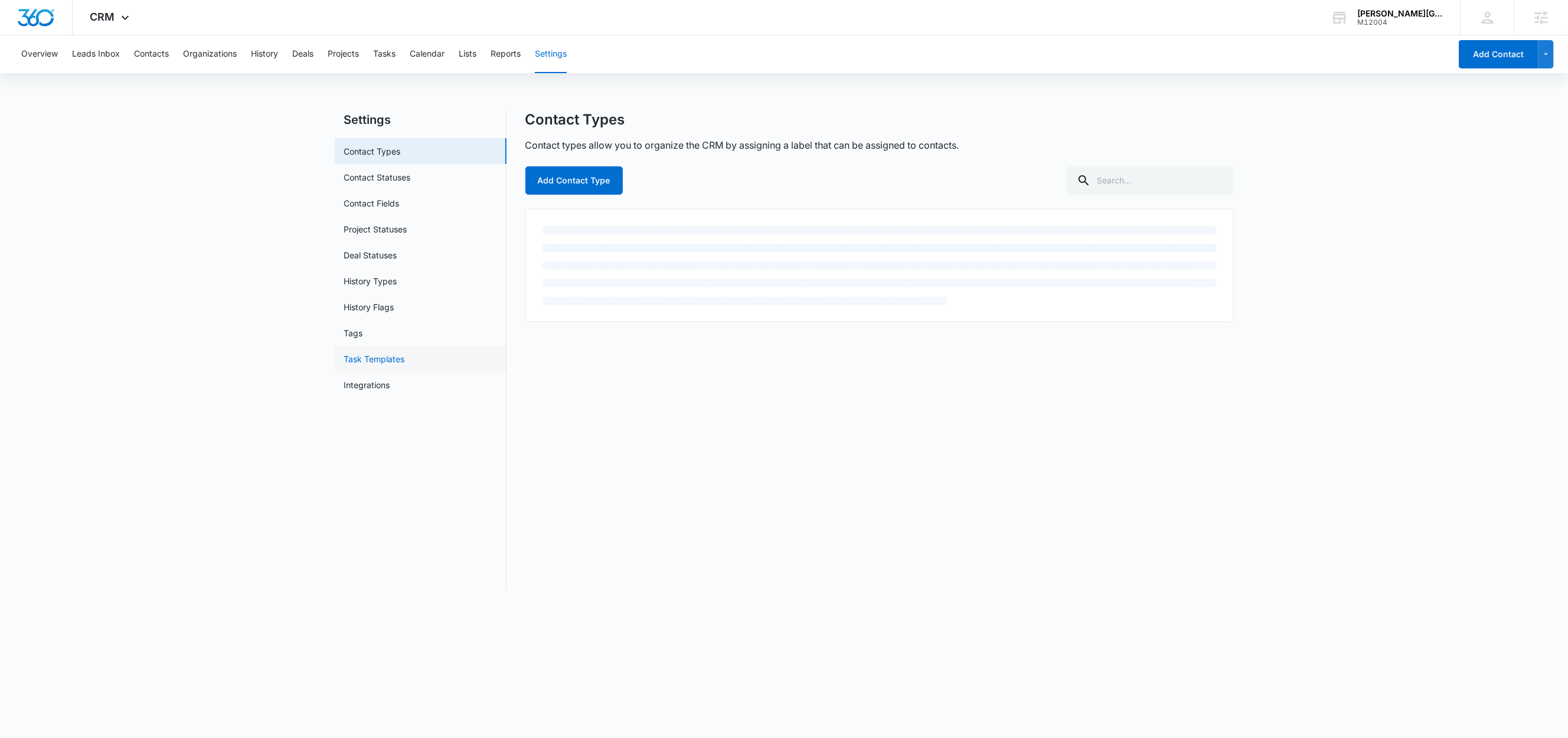
click at [349, 353] on link "Task Templates" at bounding box center [374, 359] width 61 height 12
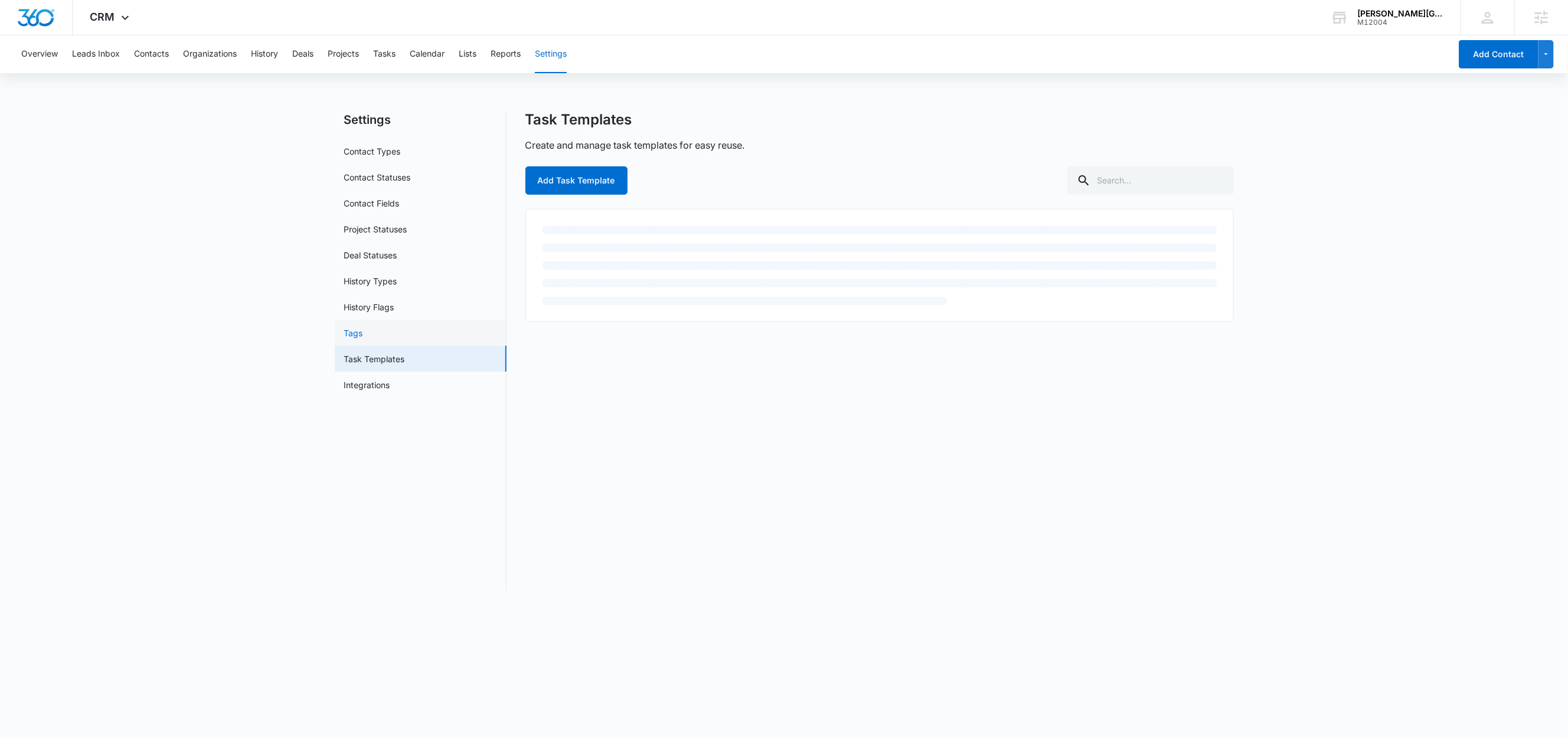
click at [352, 333] on link "Tags" at bounding box center [353, 333] width 19 height 12
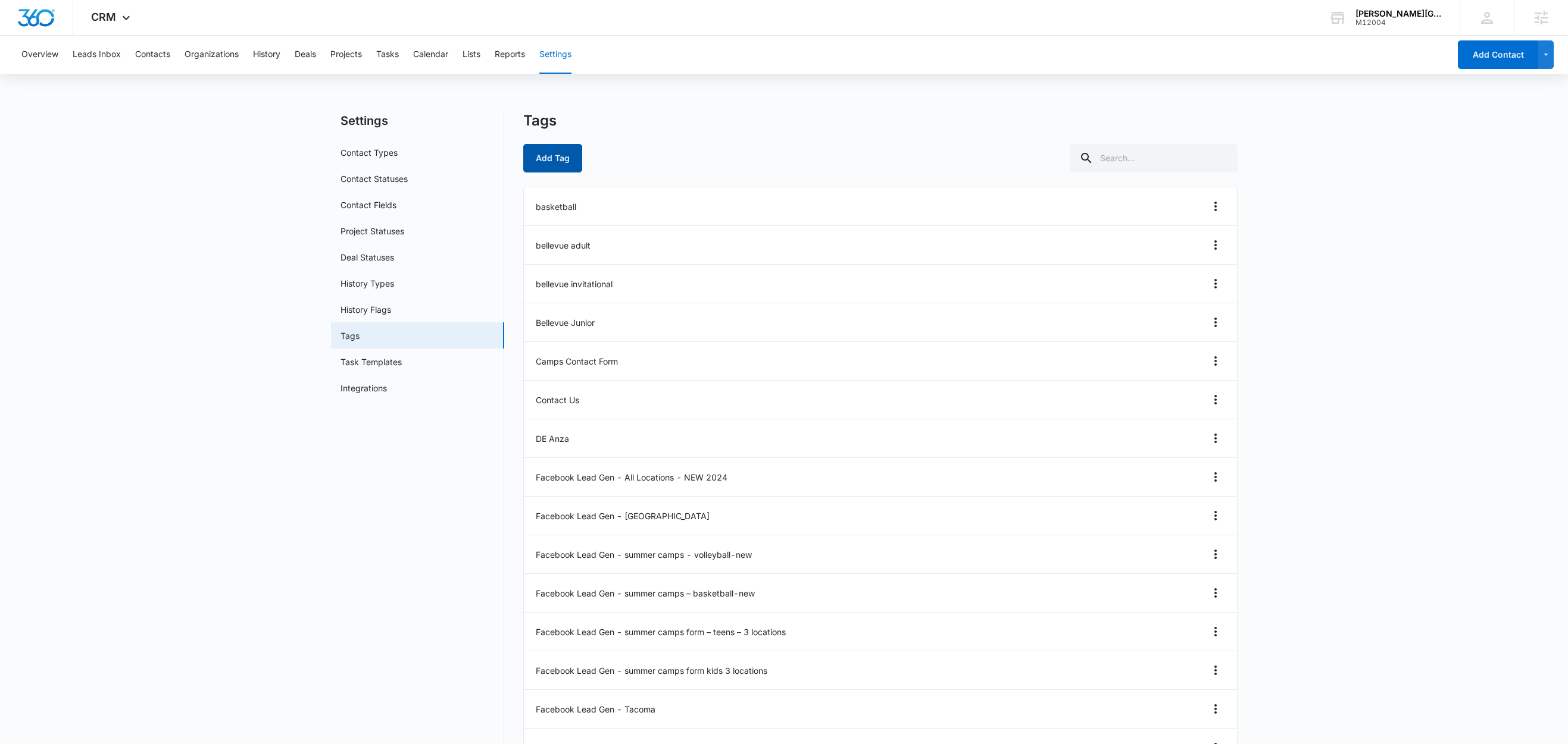
click at [563, 159] on button "Add Tag" at bounding box center [552, 158] width 59 height 29
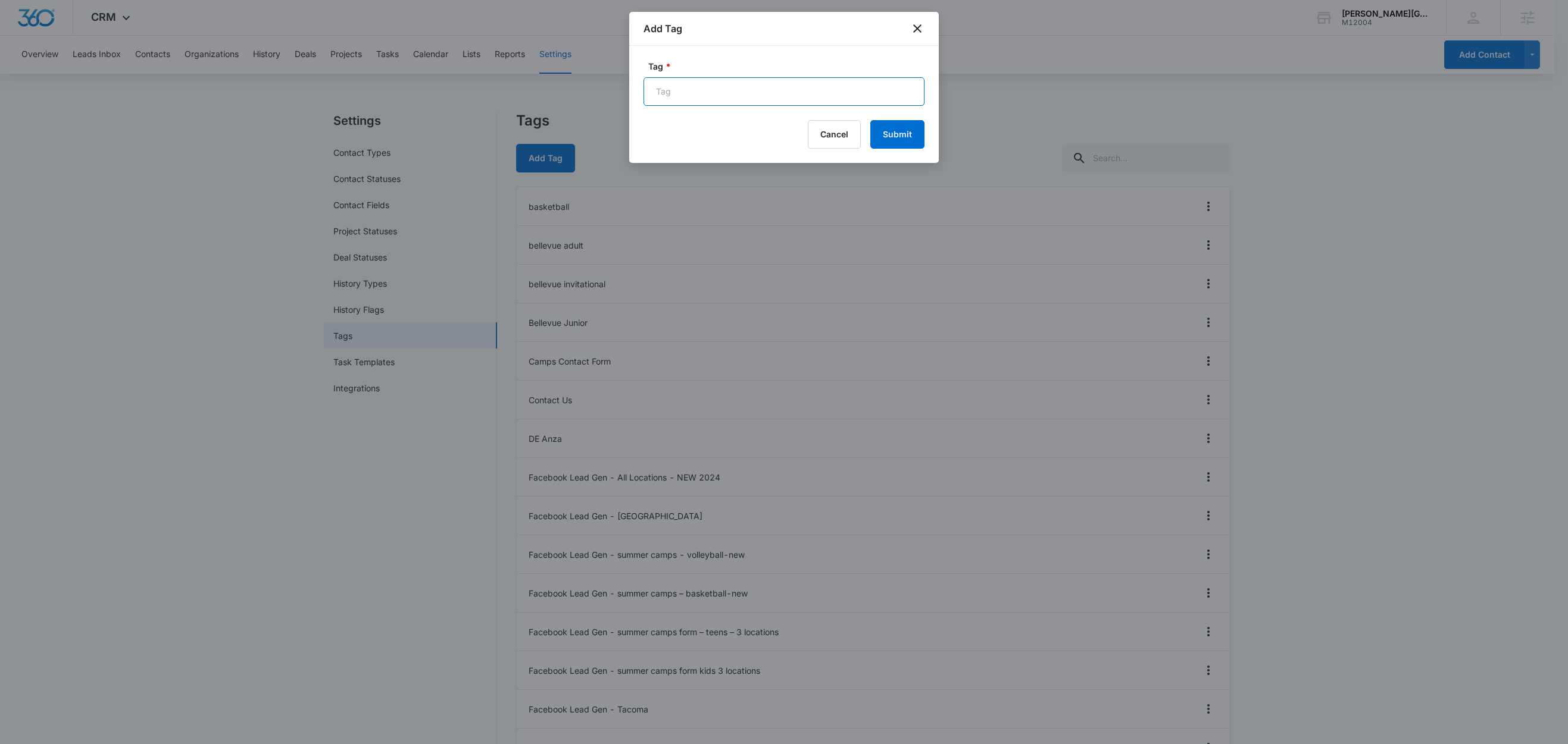
click at [702, 99] on input "Tag *" at bounding box center [784, 91] width 281 height 29
paste input "Basketball tryouts form [DATE]"
click at [702, 89] on input "Basketball tryouts form [DATE]" at bounding box center [784, 91] width 281 height 29
click at [738, 94] on input "Basketball Tryouts form [DATE]" at bounding box center [784, 91] width 281 height 29
click at [658, 88] on input "Basketball Tryouts Form [DATE]" at bounding box center [784, 91] width 281 height 29
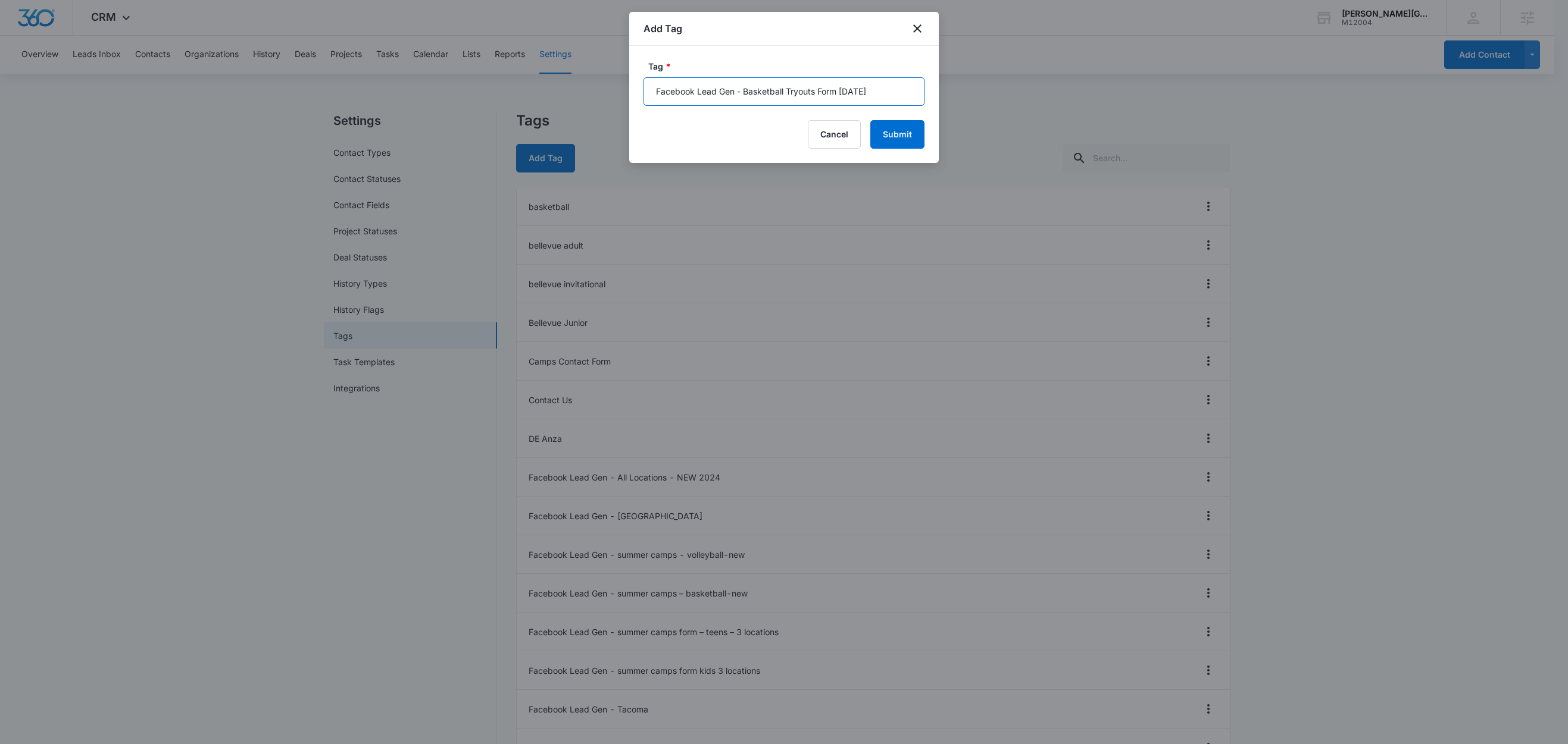
type input "Facebook Lead Gen - Basketball Tryouts Form [DATE]"
drag, startPoint x: 889, startPoint y: 94, endPoint x: 746, endPoint y: 102, distance: 143.2
click at [746, 102] on input "Facebook Lead Gen - Basketball Tryouts Form [DATE]" at bounding box center [784, 91] width 281 height 29
click at [736, 90] on input "Facebook Lead Gen - Basketball Tryouts Form [DATE]" at bounding box center [784, 91] width 281 height 29
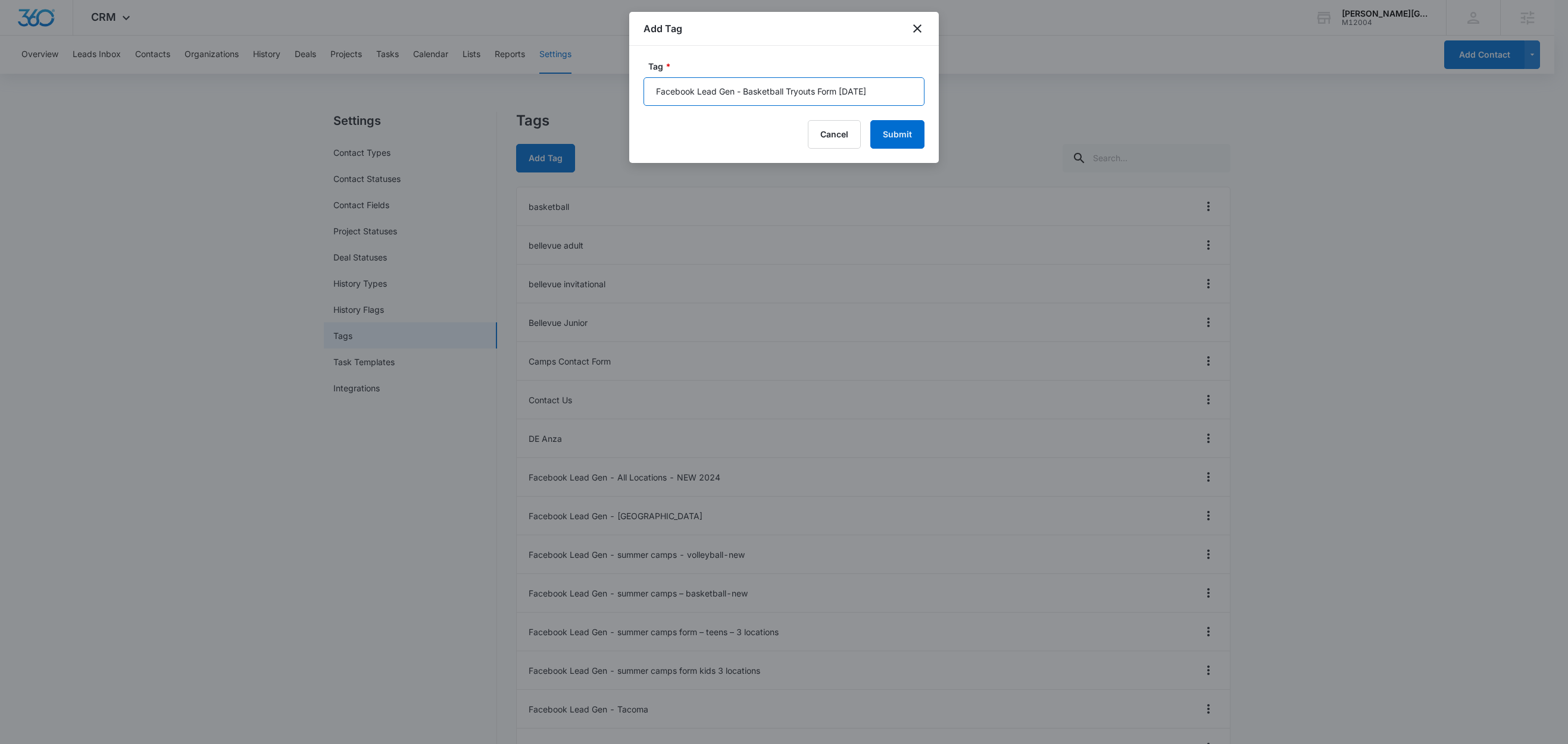
click at [736, 90] on input "Facebook Lead Gen - Basketball Tryouts Form [DATE]" at bounding box center [784, 91] width 281 height 29
click at [902, 135] on button "Submit" at bounding box center [897, 134] width 54 height 29
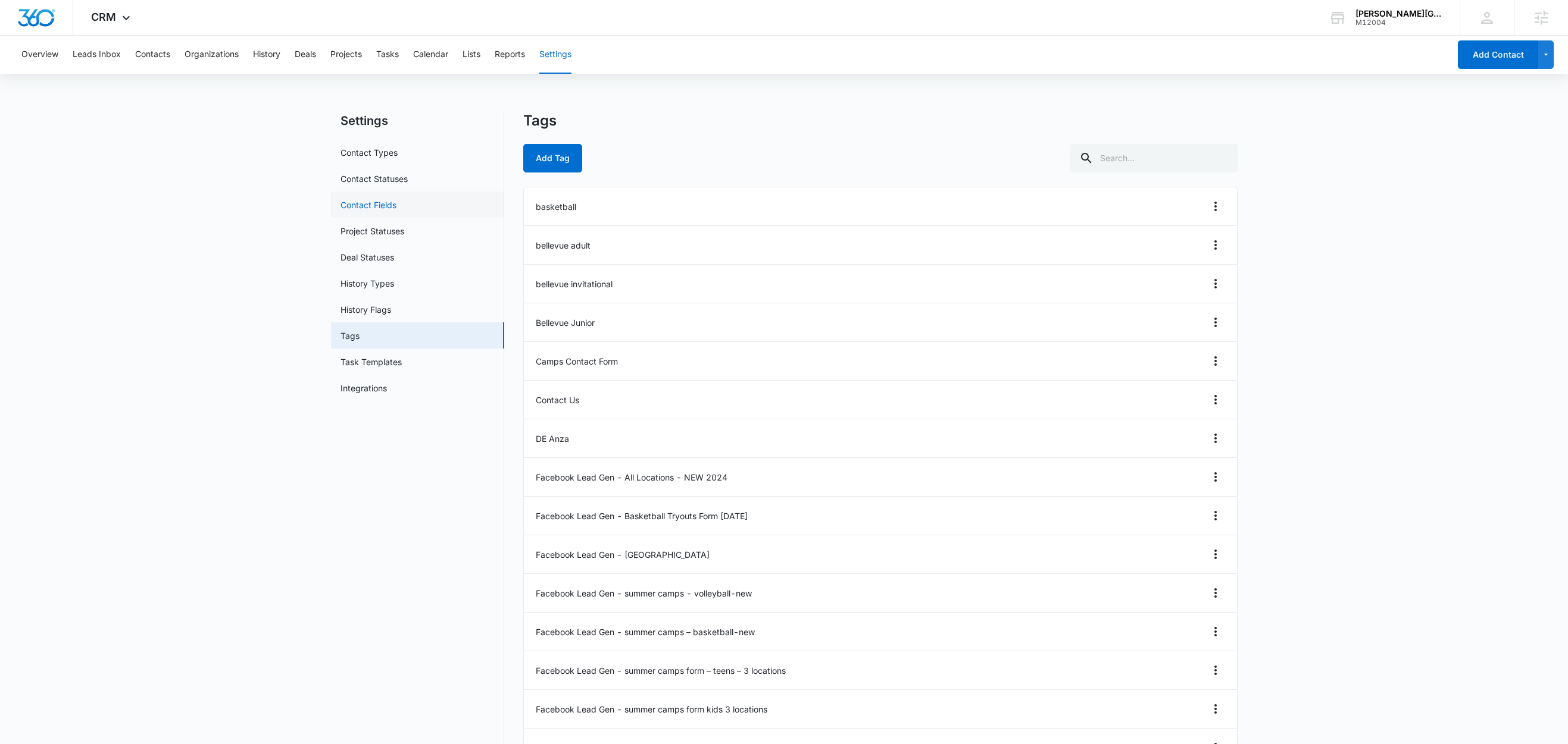
click at [395, 203] on link "Contact Fields" at bounding box center [369, 205] width 56 height 12
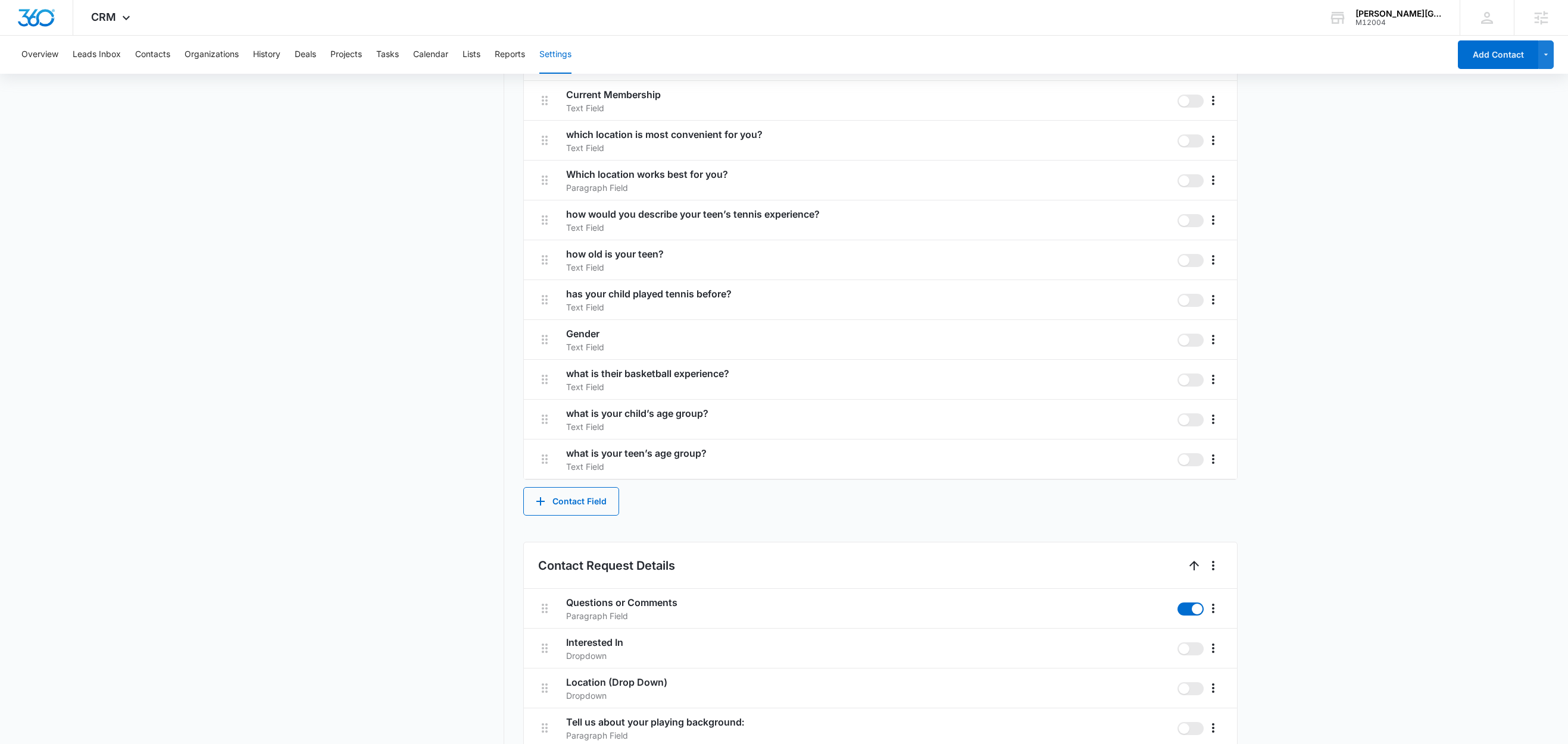
scroll to position [2129, 0]
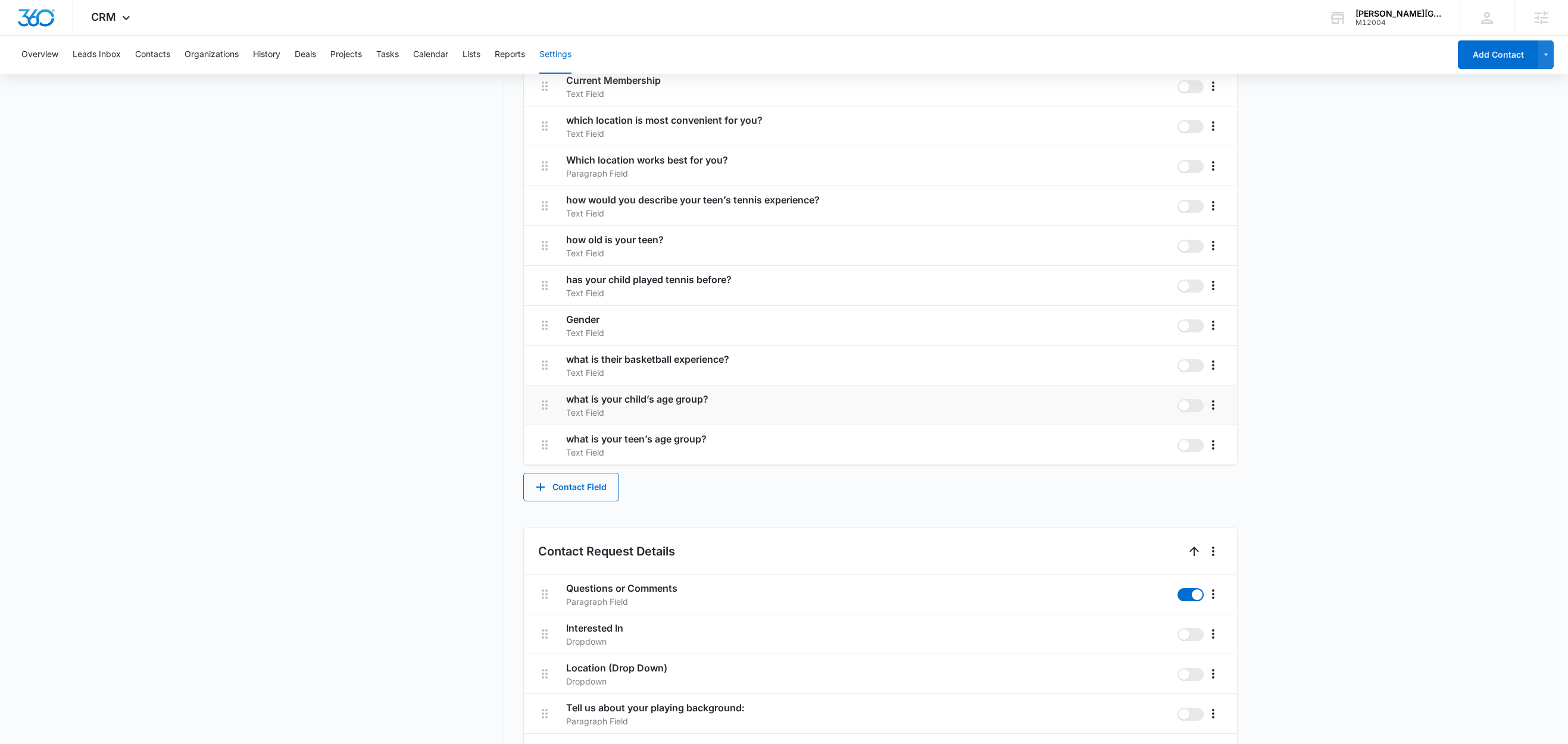
click at [728, 399] on h3 "what is your child’s age group?" at bounding box center [867, 399] width 601 height 14
drag, startPoint x: 691, startPoint y: 393, endPoint x: 565, endPoint y: 401, distance: 126.3
click at [566, 401] on h3 "what is your child’s age group?" at bounding box center [867, 399] width 601 height 14
click at [1212, 366] on icon "More" at bounding box center [1213, 365] width 3 height 10
click at [1226, 396] on div "Edit" at bounding box center [1230, 400] width 25 height 9
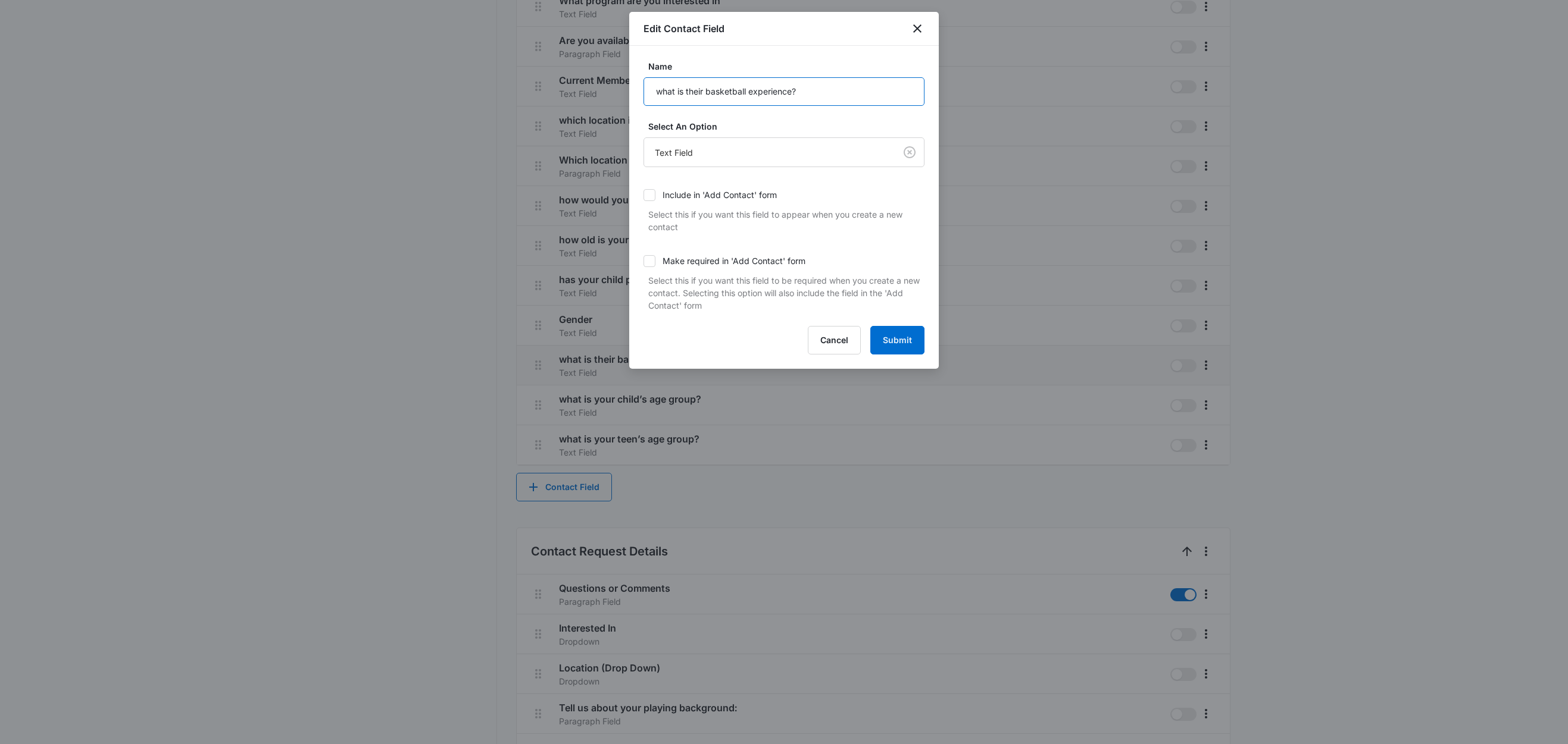
click at [816, 88] on input "what is their basketball experience?" at bounding box center [784, 91] width 281 height 29
paste input "What’s Your Childs Basketball E"
type input "What’s Your Childs Basketball Experience?"
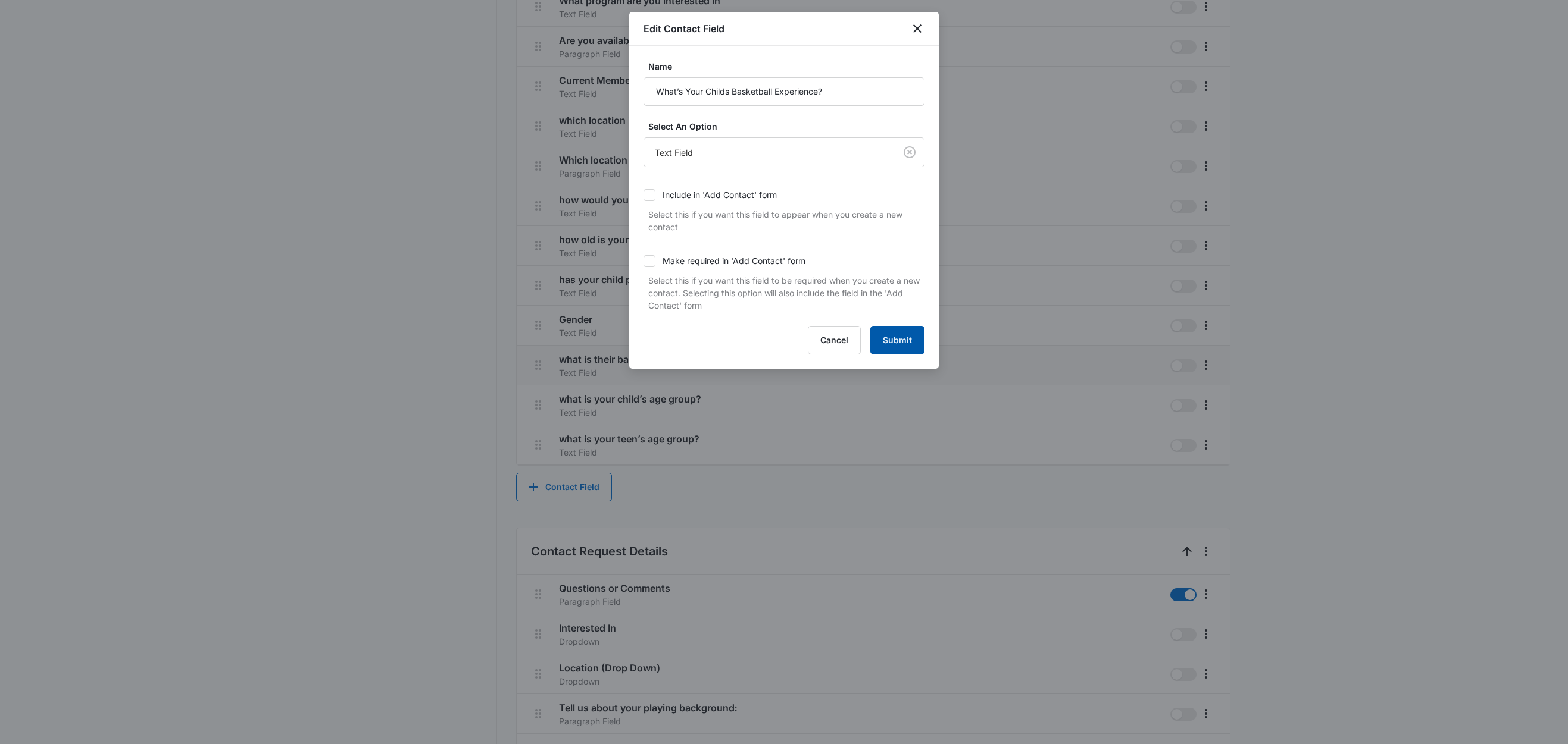
click at [900, 341] on button "Submit" at bounding box center [897, 340] width 54 height 29
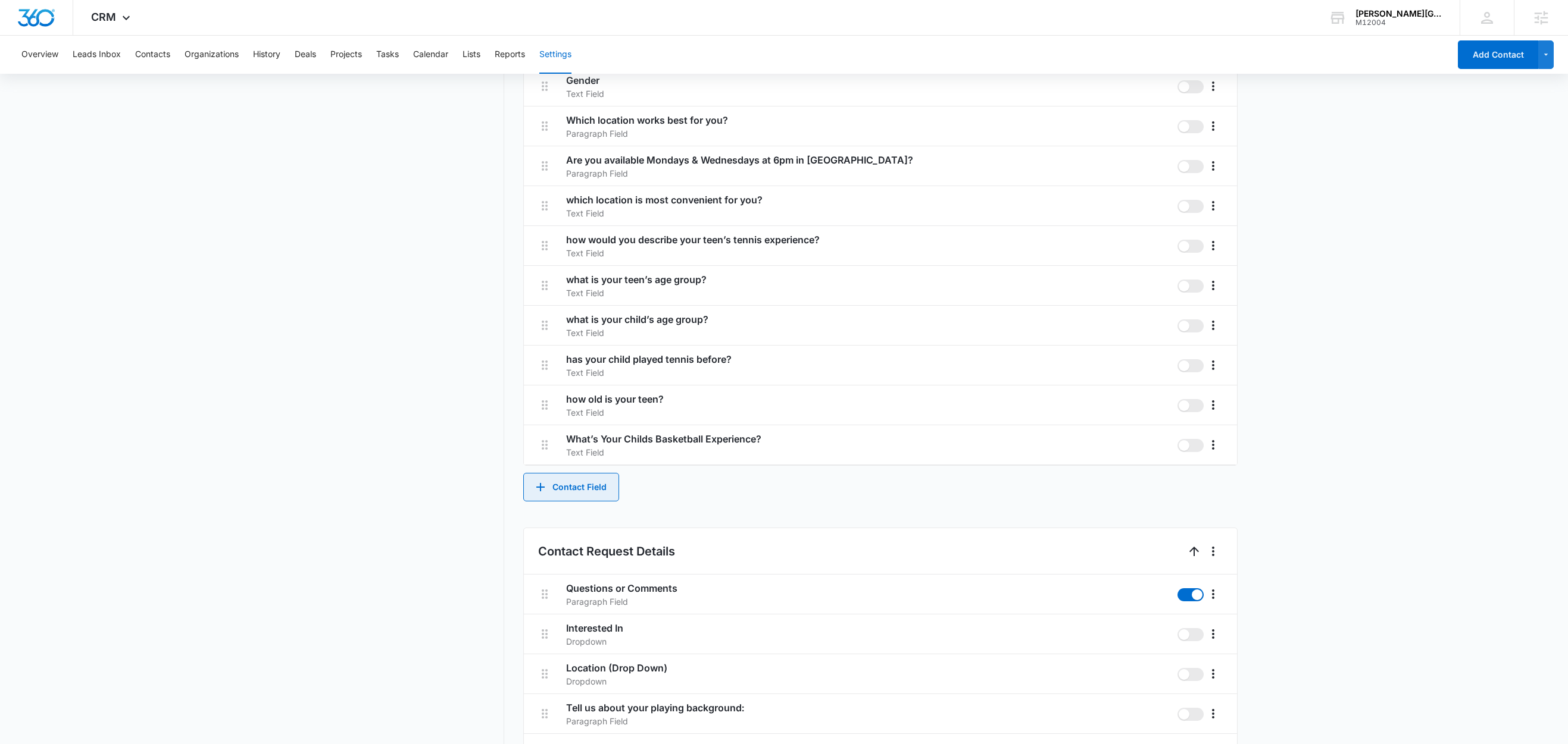
click at [585, 488] on button "Contact Field" at bounding box center [571, 487] width 95 height 29
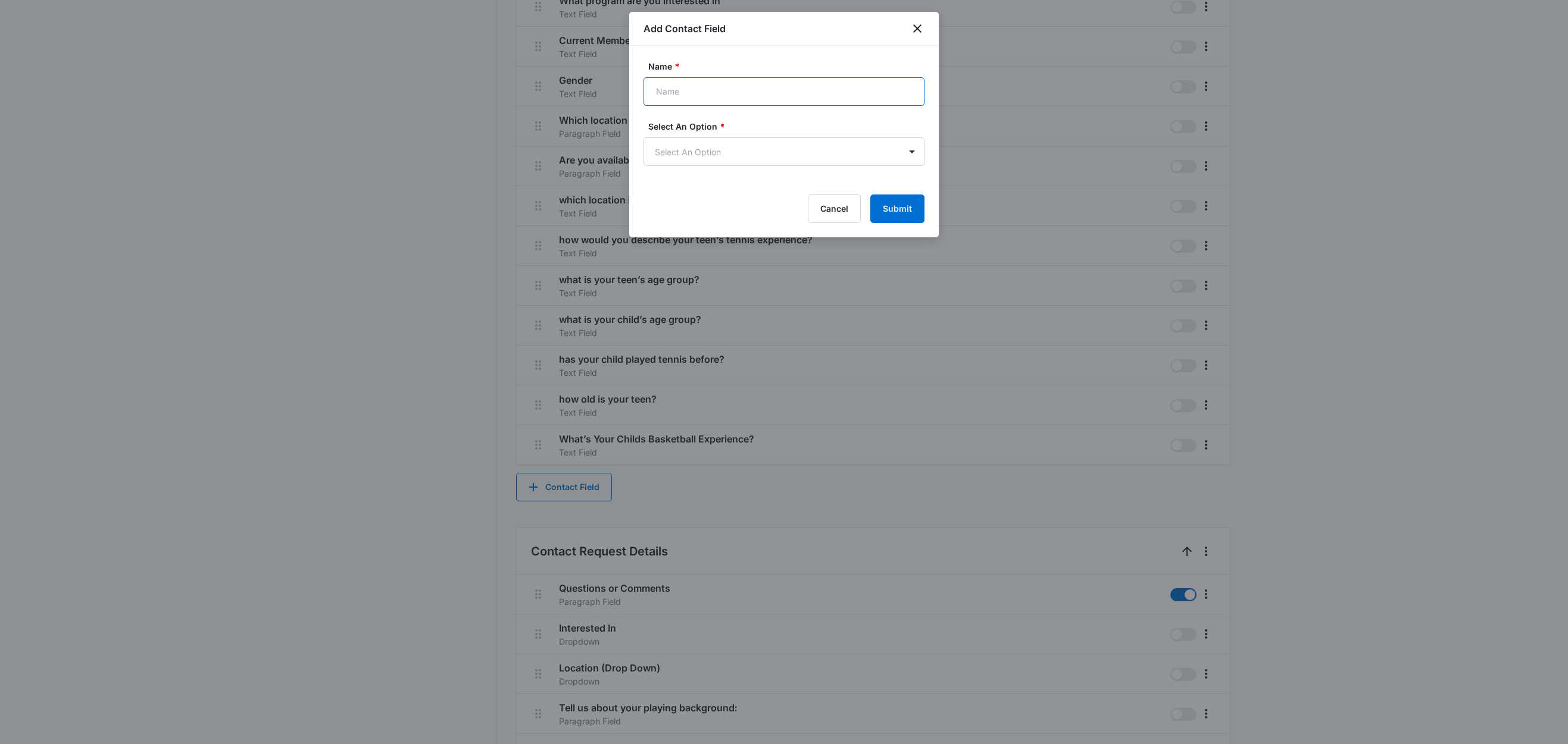
click at [713, 86] on input "Name *" at bounding box center [784, 91] width 281 height 29
paste input "What’s The Main Goal For Joining [PERSON_NAME] Basketball?"
type input "What’s The Main Goal For Joining [PERSON_NAME] Basketball?"
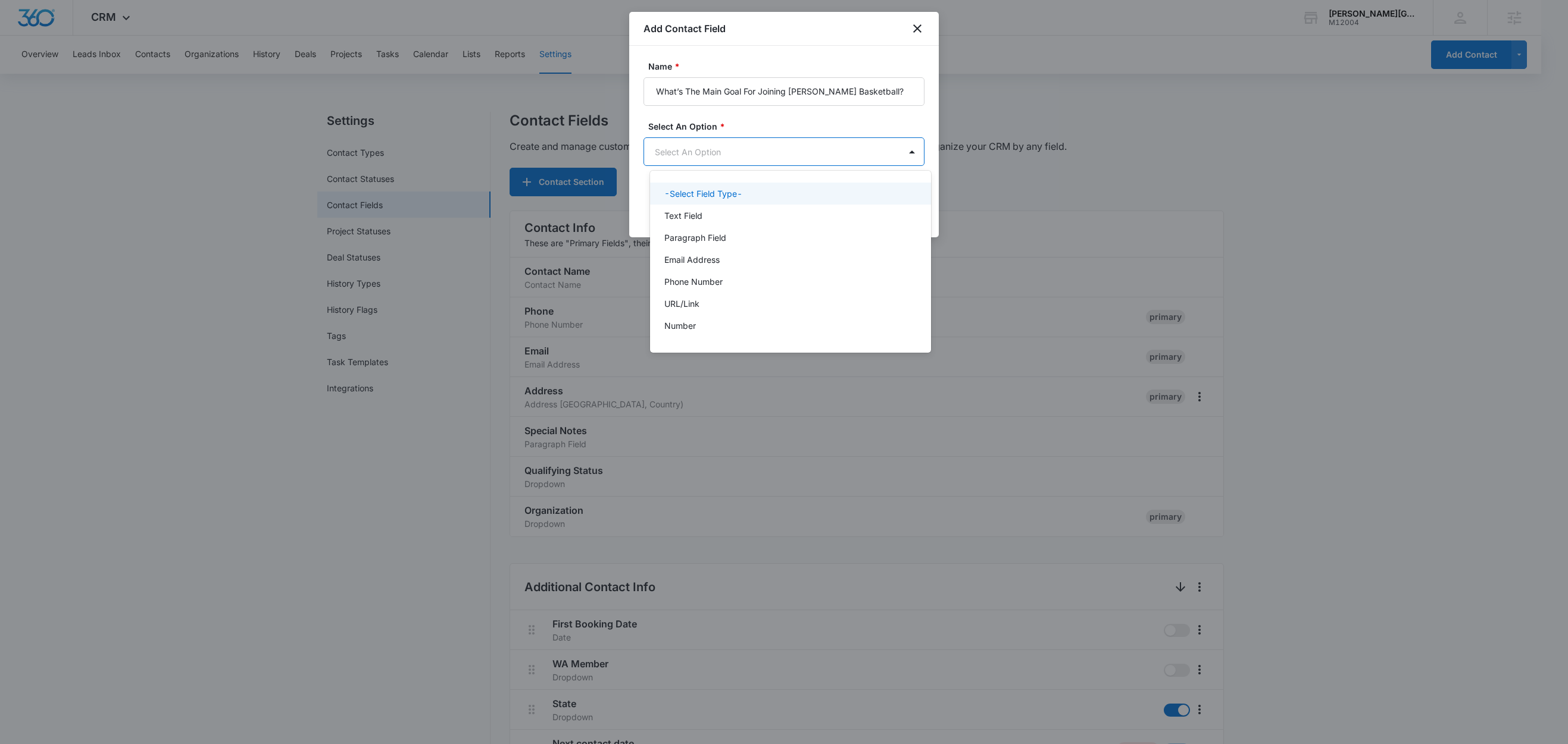
scroll to position [0, 0]
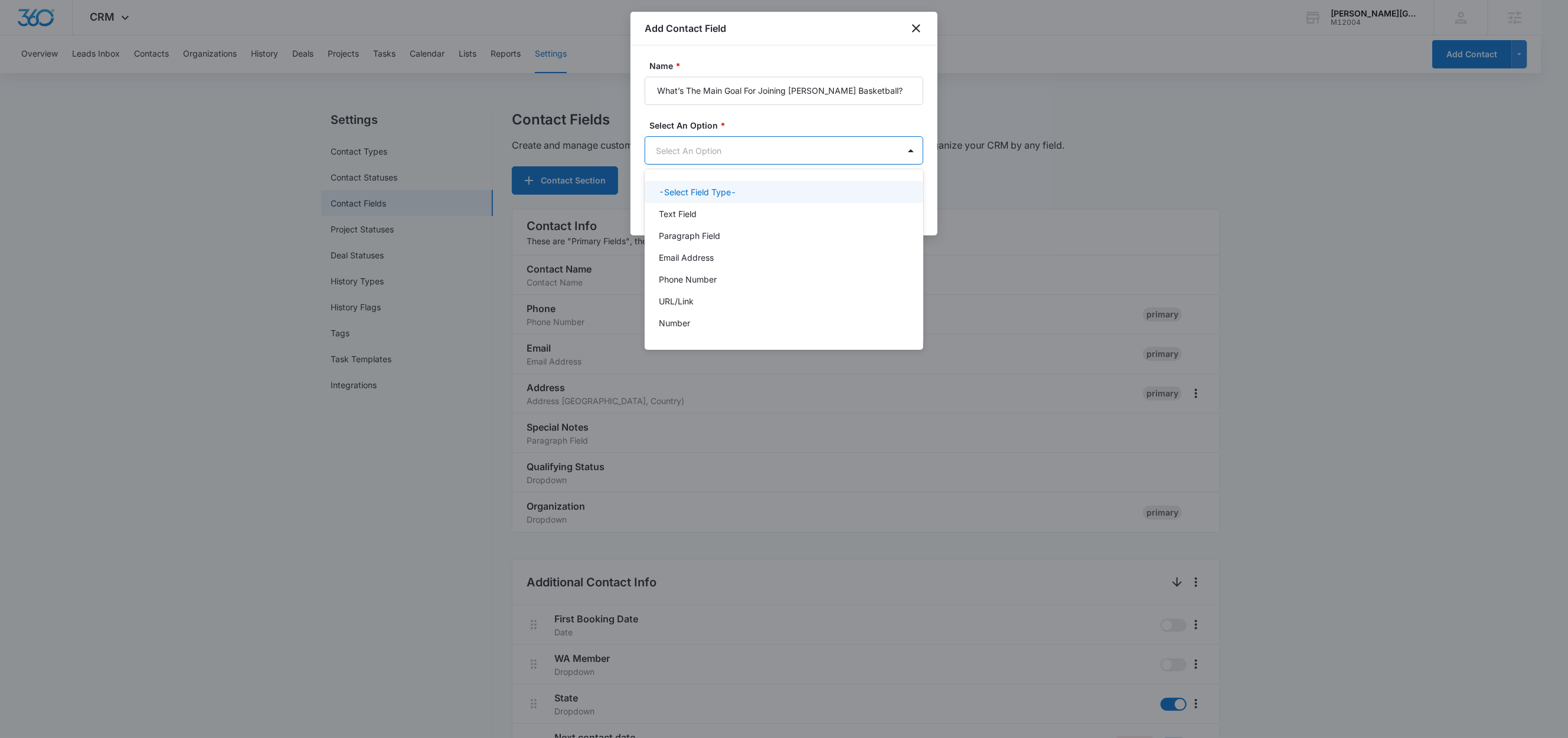
click at [713, 148] on body "CRM Apps Reputation Websites Forms CRM Email Social Shop Content Ads Intelligen…" at bounding box center [784, 369] width 1568 height 738
click at [687, 219] on p "Text Field" at bounding box center [678, 214] width 38 height 12
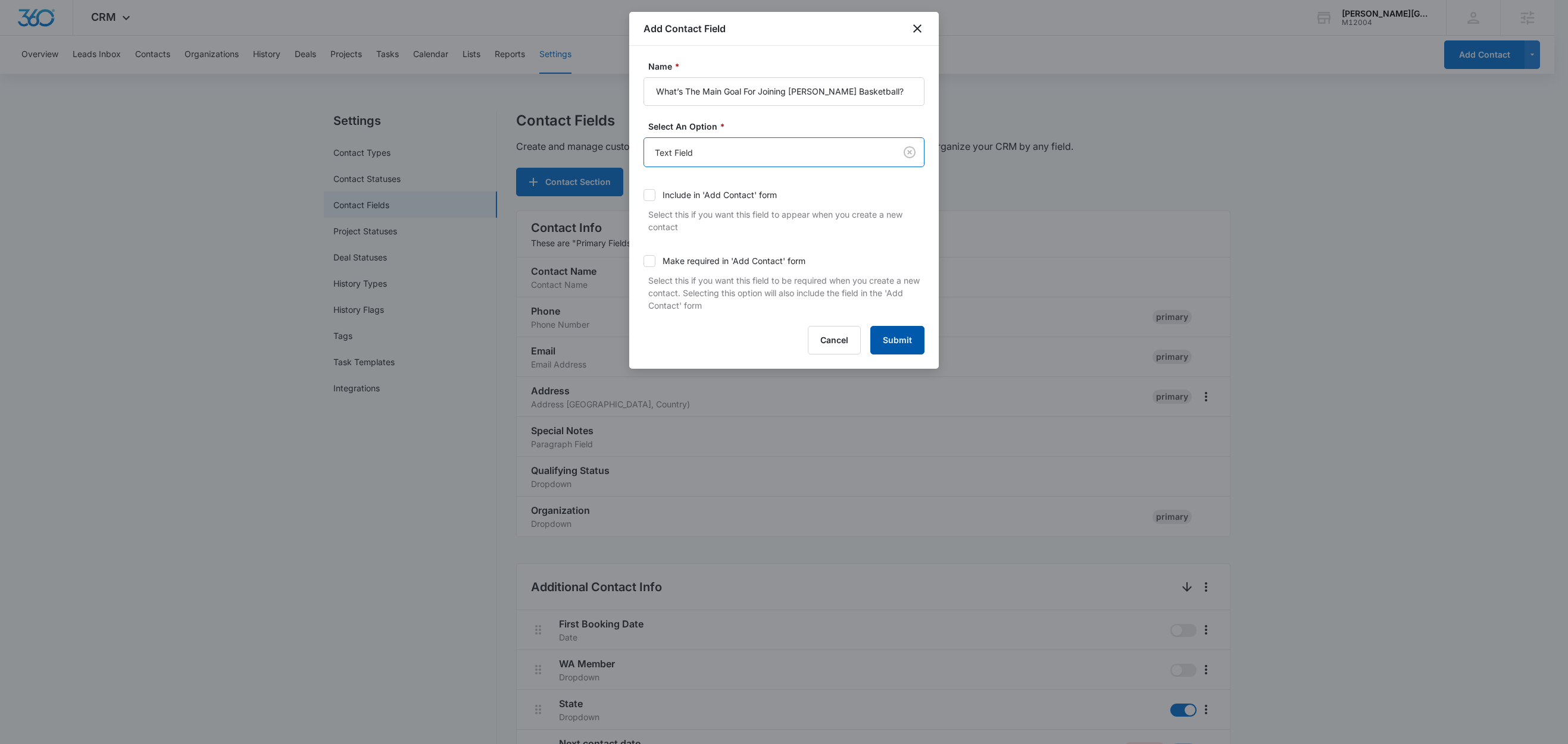
click at [905, 338] on button "Submit" at bounding box center [897, 340] width 54 height 29
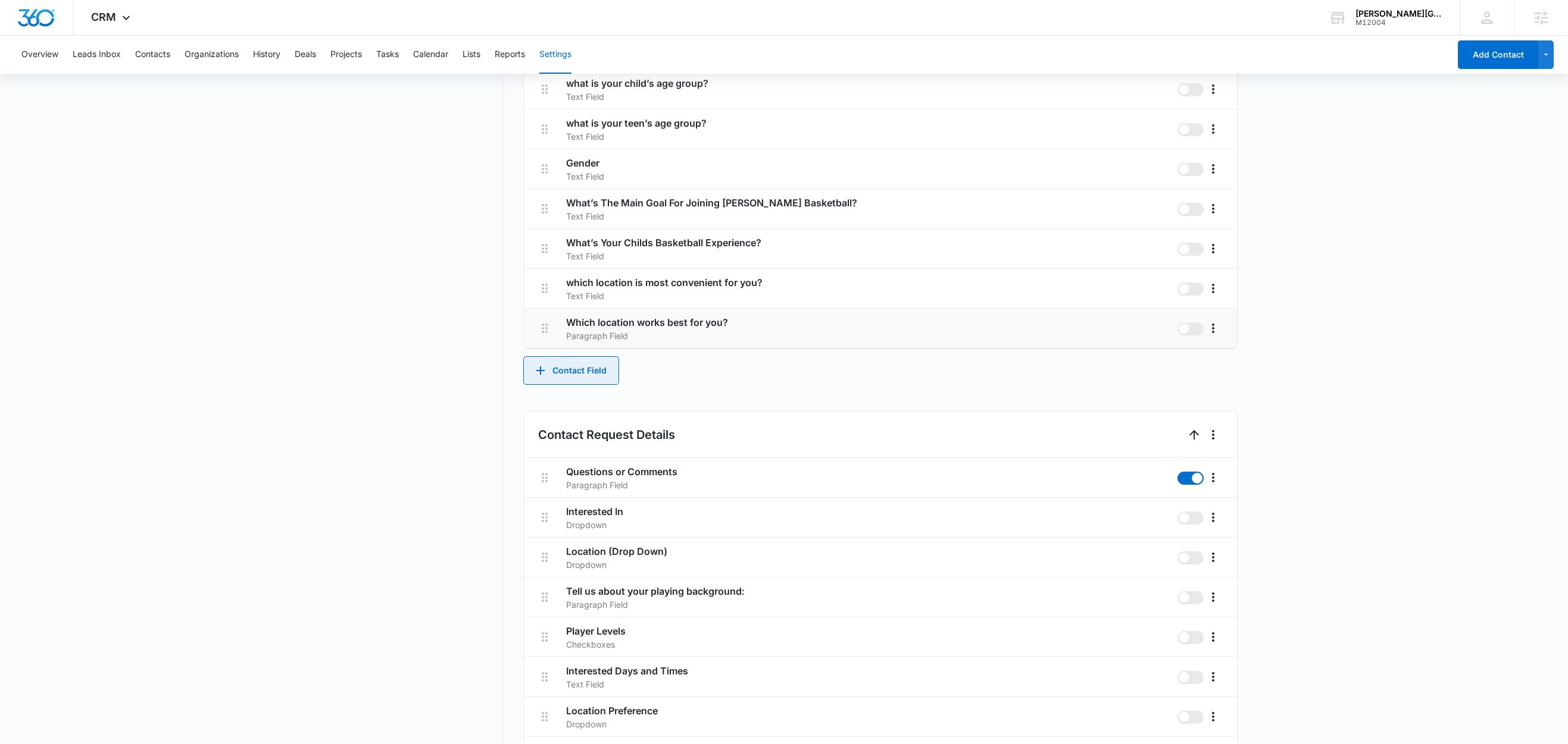
scroll to position [2281, 0]
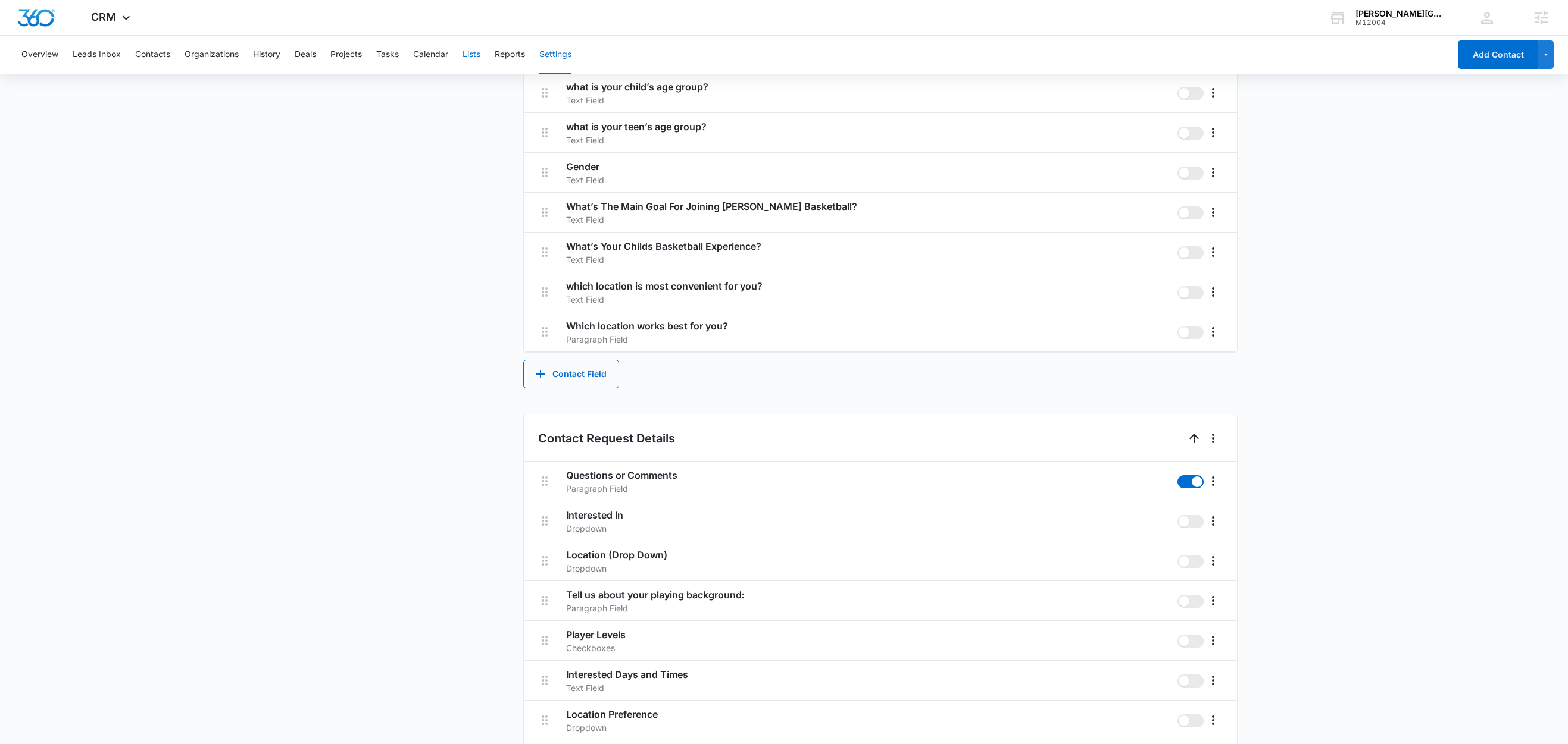
click at [480, 46] on button "Lists" at bounding box center [471, 55] width 18 height 39
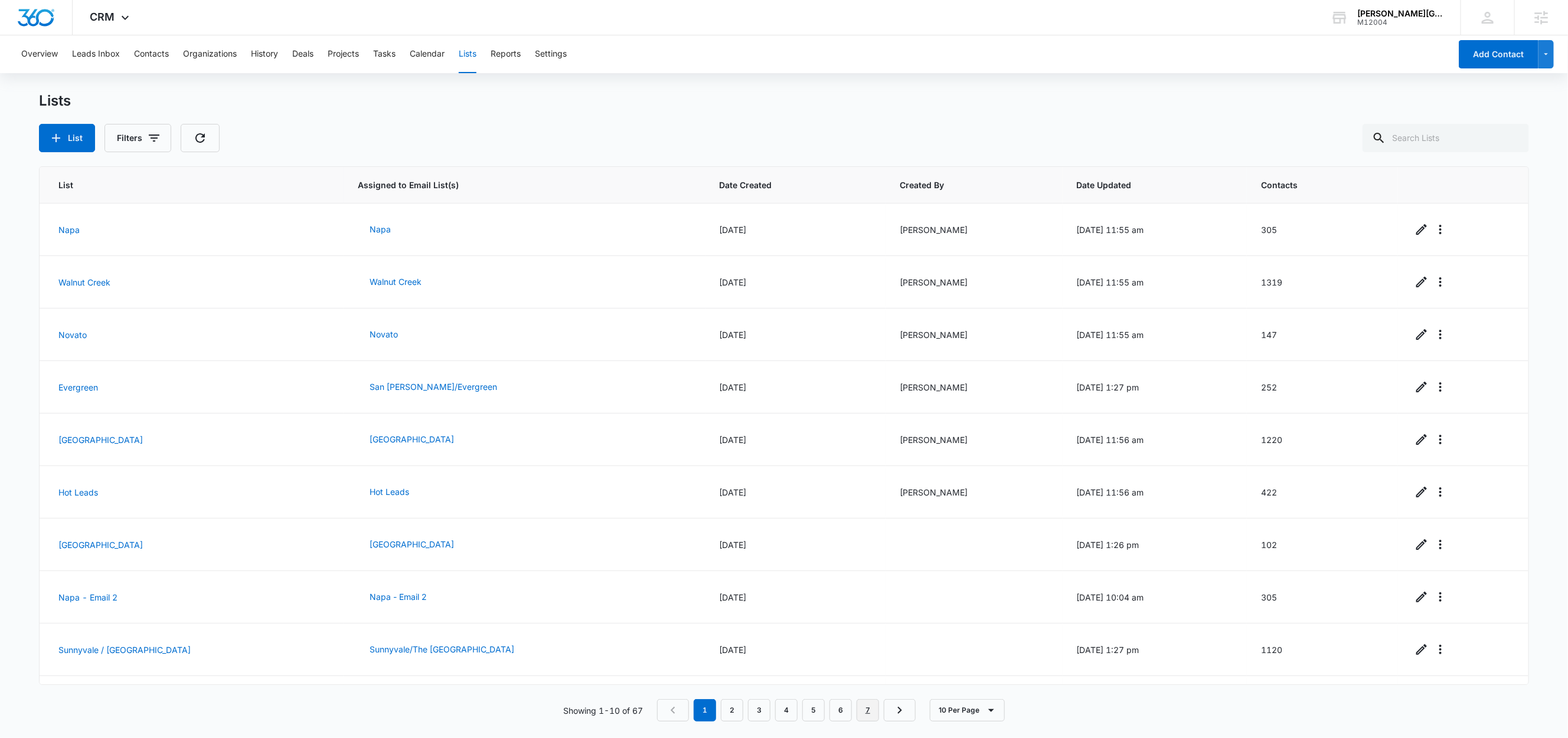
click at [873, 716] on link "7" at bounding box center [867, 711] width 23 height 23
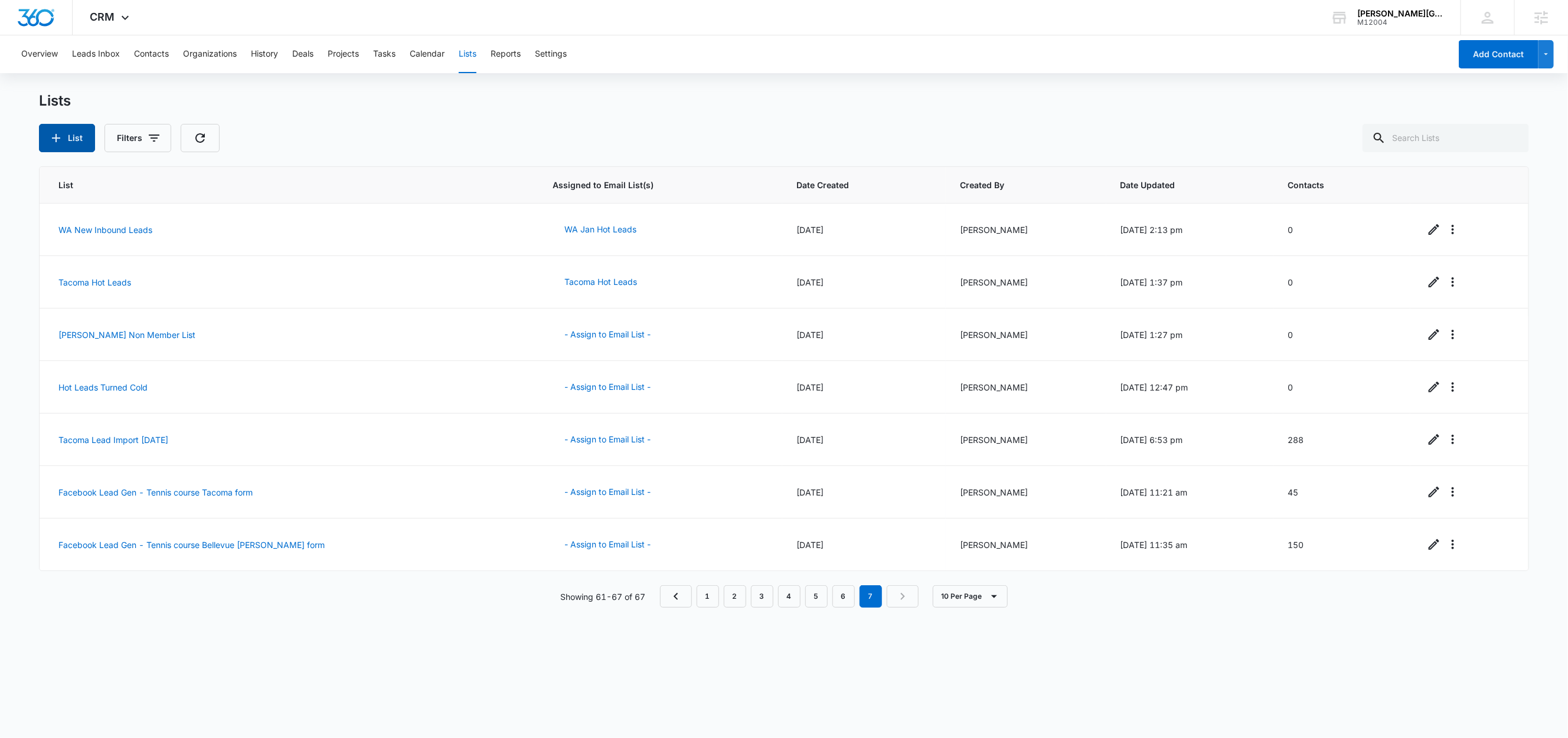
click at [79, 144] on button "List" at bounding box center [67, 138] width 56 height 29
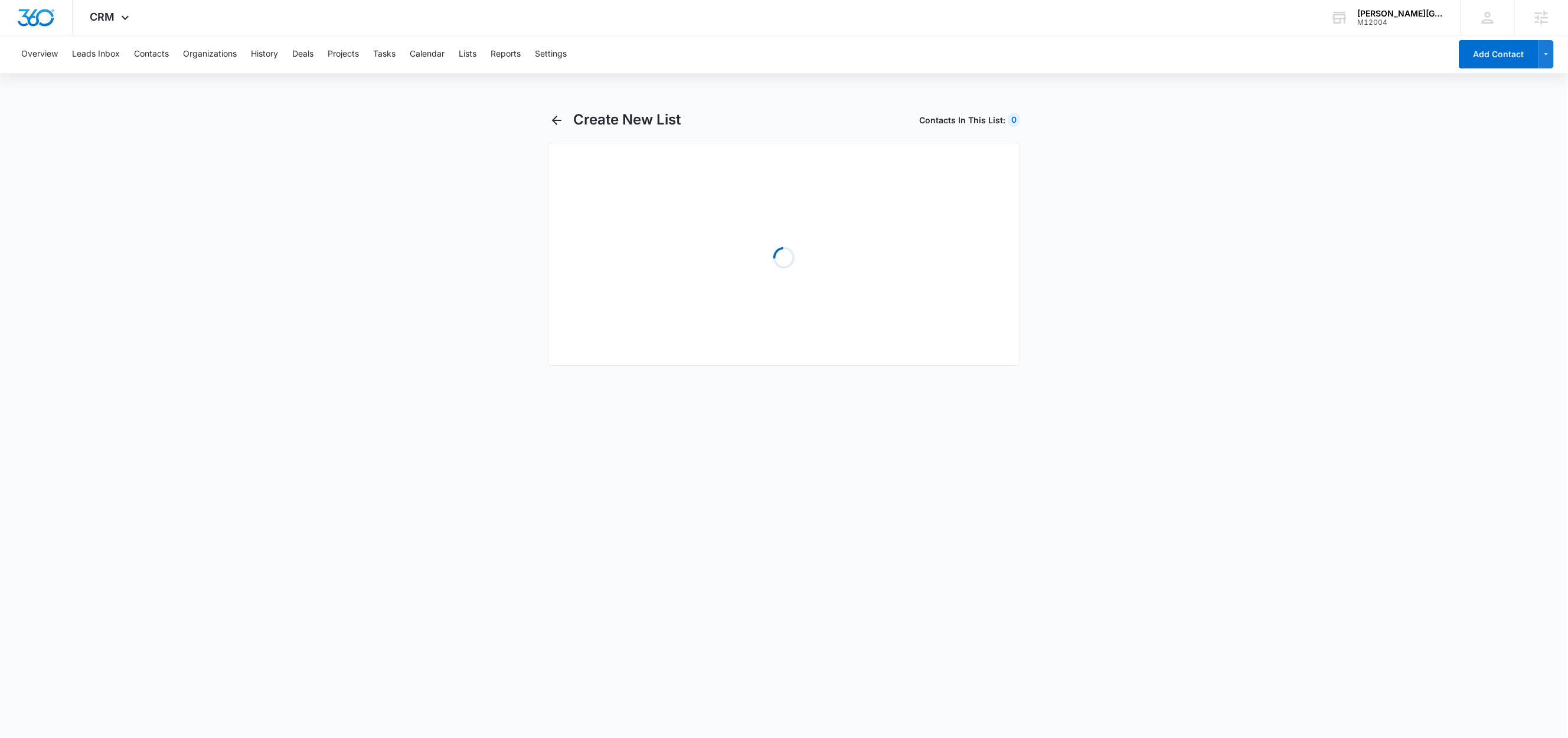
select select "31"
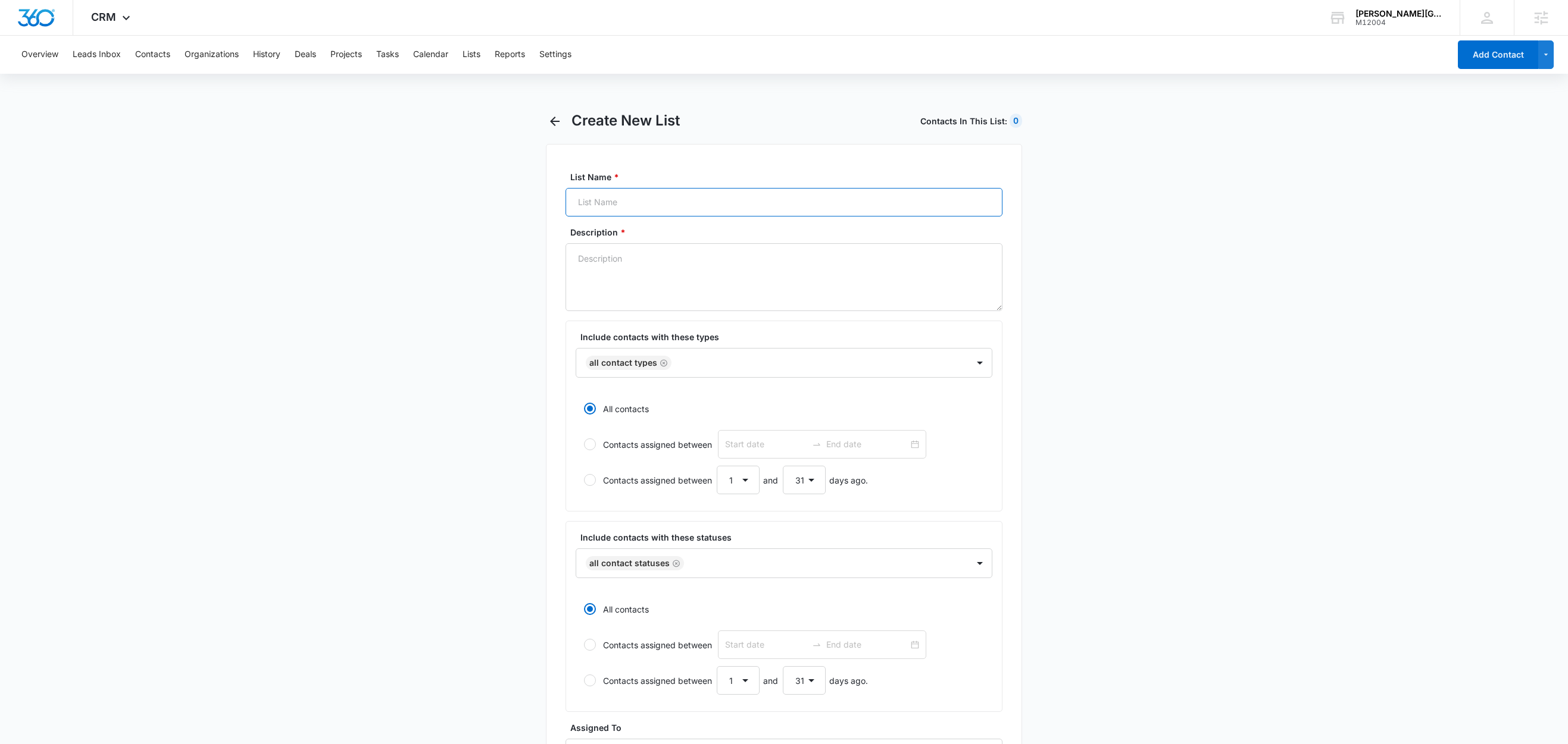
click at [650, 199] on input "List Name *" at bounding box center [784, 202] width 437 height 29
paste input "Facebook Lead Gen - Basketball Tryouts Form [DATE]"
type input "Facebook Lead Gen - Basketball Tryouts Form [DATE]"
click at [612, 274] on textarea "Description *" at bounding box center [784, 277] width 437 height 67
paste textarea "Facebook Lead Gen - Basketball Tryouts Form [DATE]"
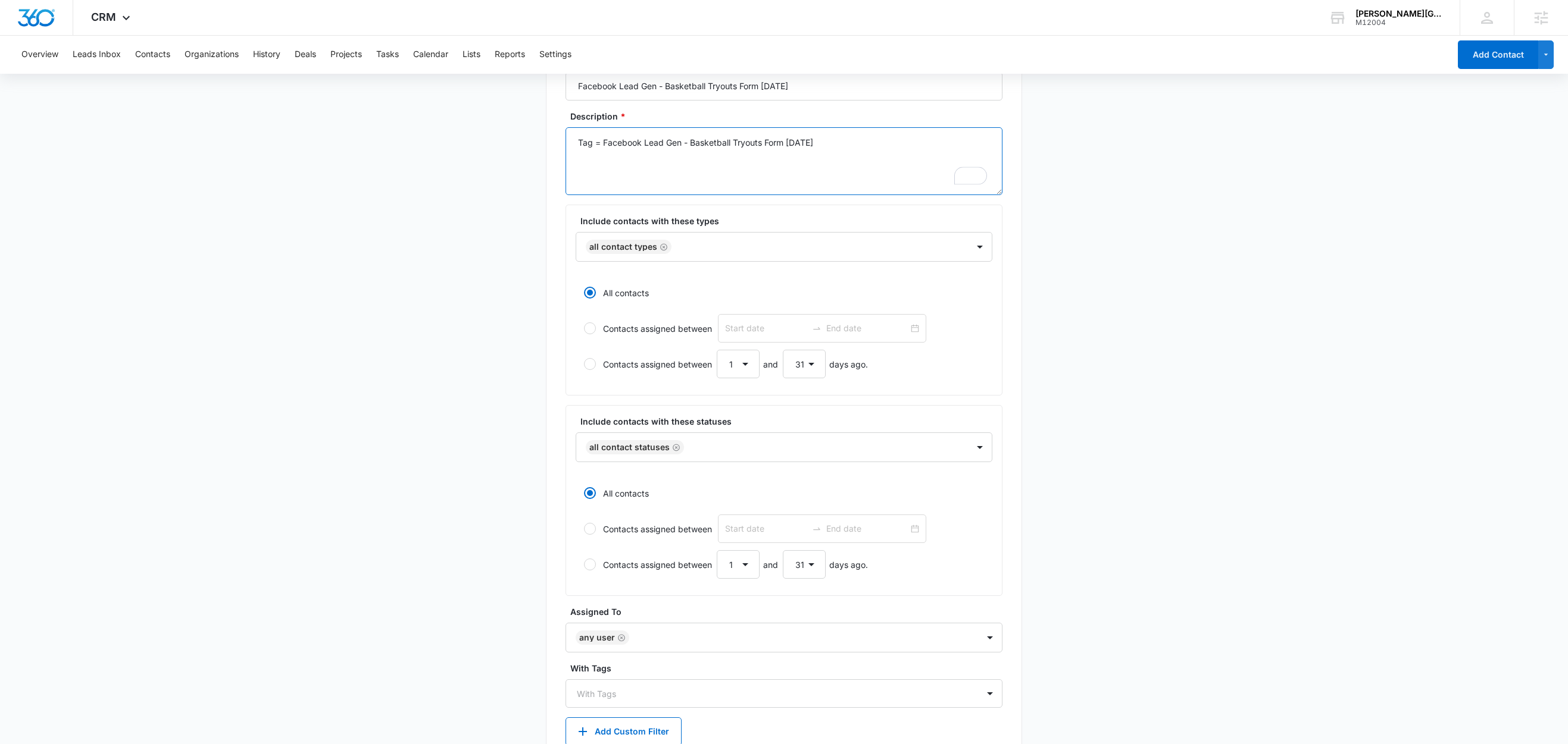
scroll to position [193, 0]
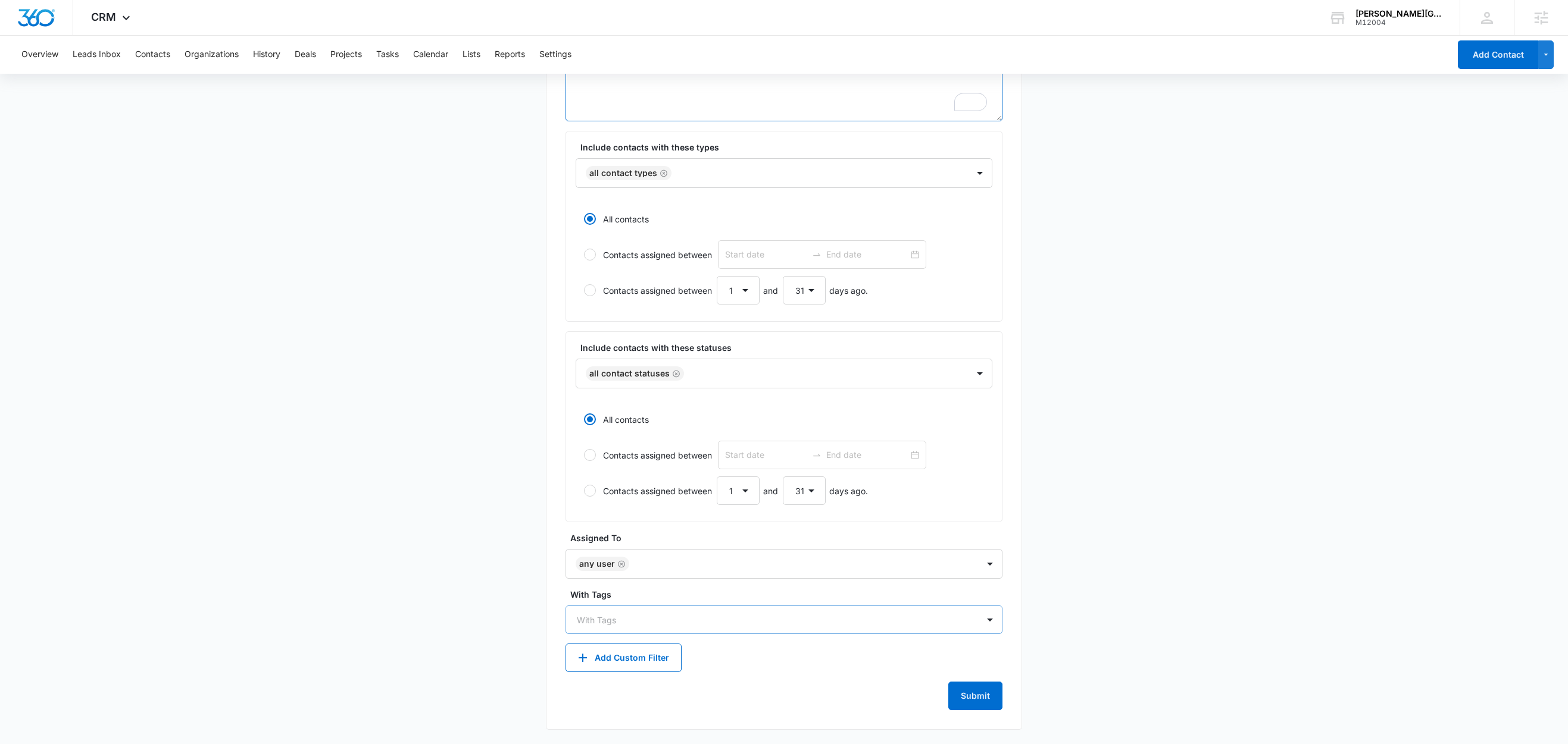
type textarea "Tag = Facebook Lead Gen - Basketball Tryouts Form [DATE]"
click at [631, 611] on div "With Tags" at bounding box center [772, 620] width 411 height 27
type input "face"
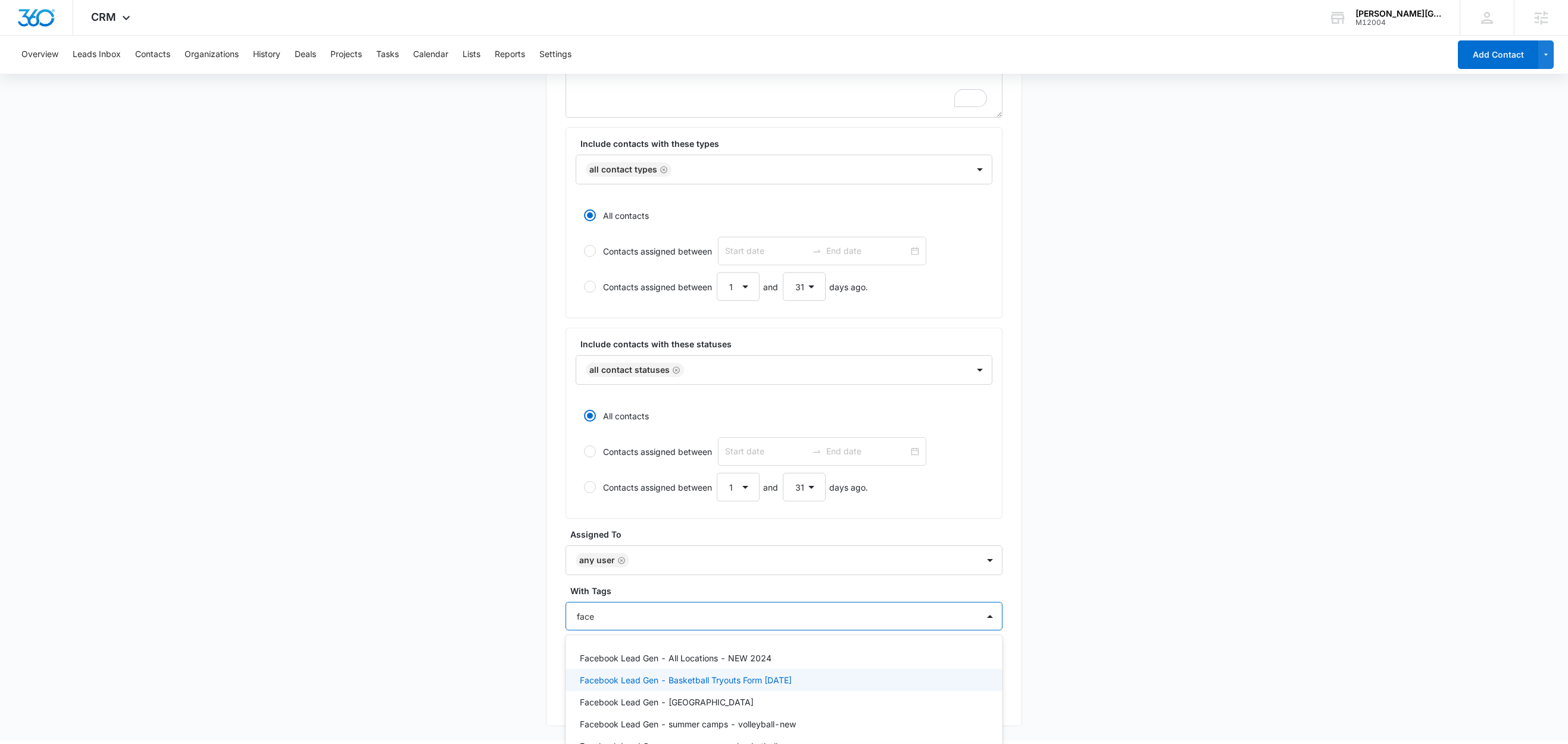
click at [791, 687] on p "Facebook Lead Gen - Basketball Tryouts Form [DATE]" at bounding box center [686, 680] width 212 height 12
click at [455, 570] on main "Create New List Contacts In This List : 0 List Name * Facebook Lead Gen - Baske…" at bounding box center [784, 330] width 1568 height 824
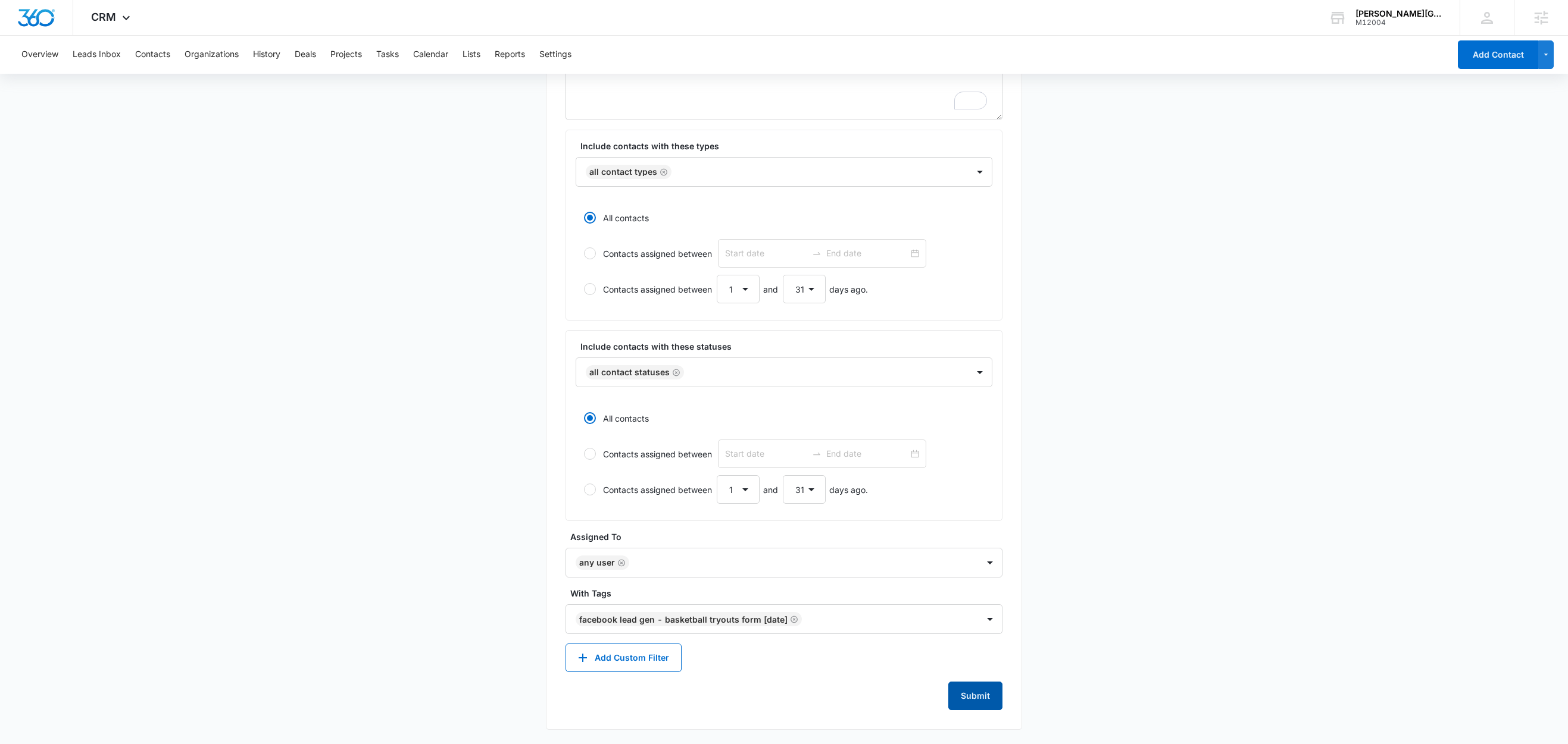
click at [982, 699] on button "Submit" at bounding box center [975, 696] width 54 height 29
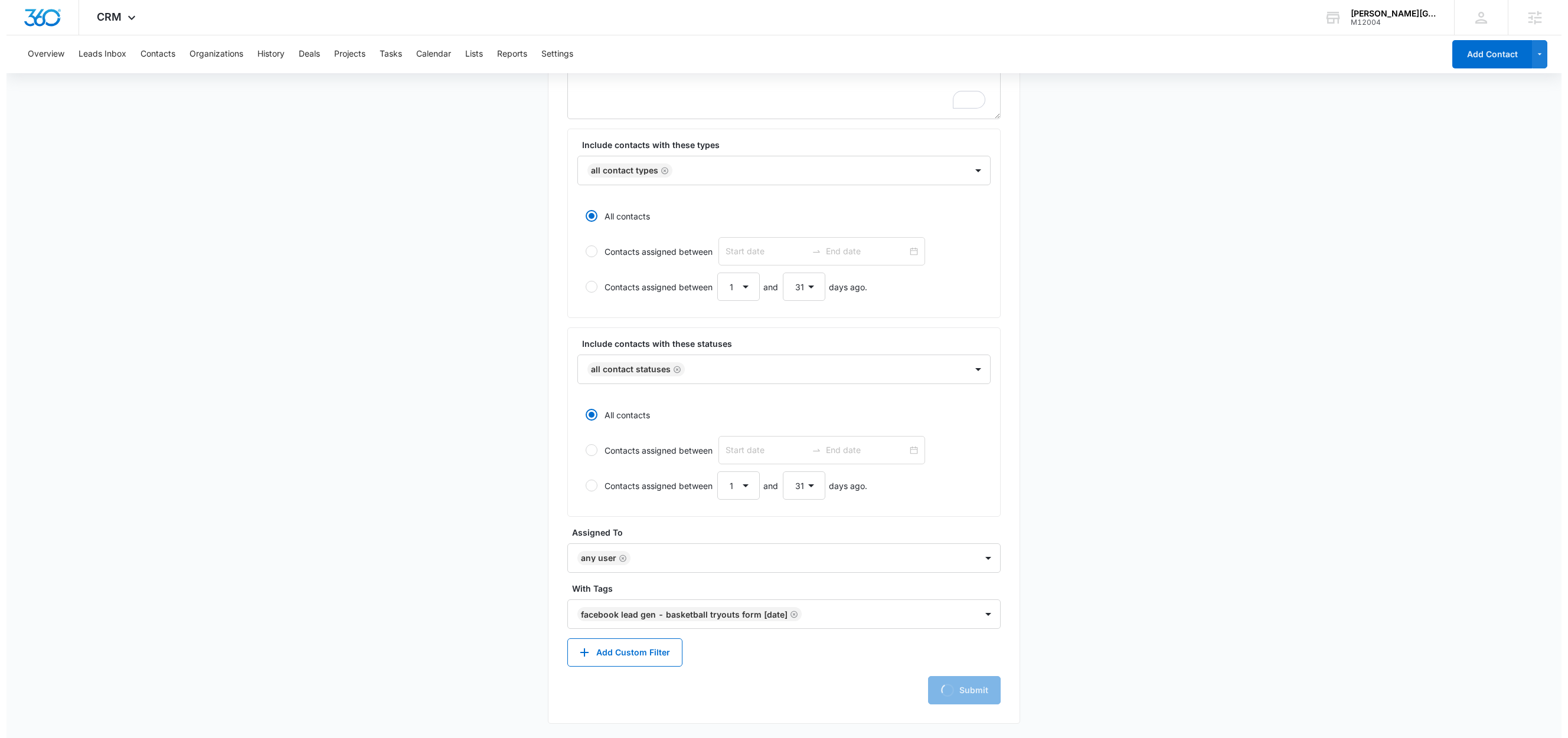
scroll to position [0, 0]
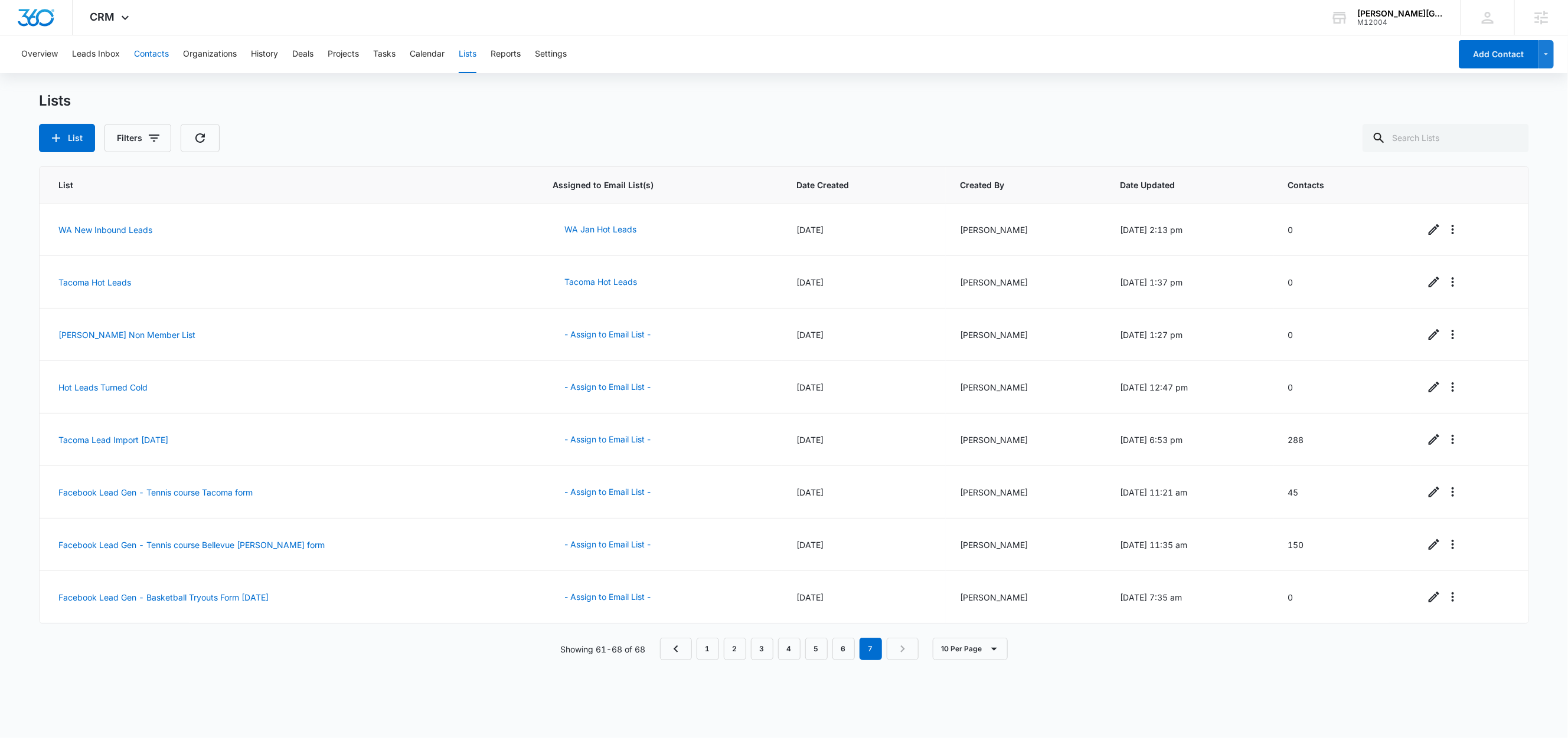
click at [145, 52] on button "Contacts" at bounding box center [151, 55] width 35 height 38
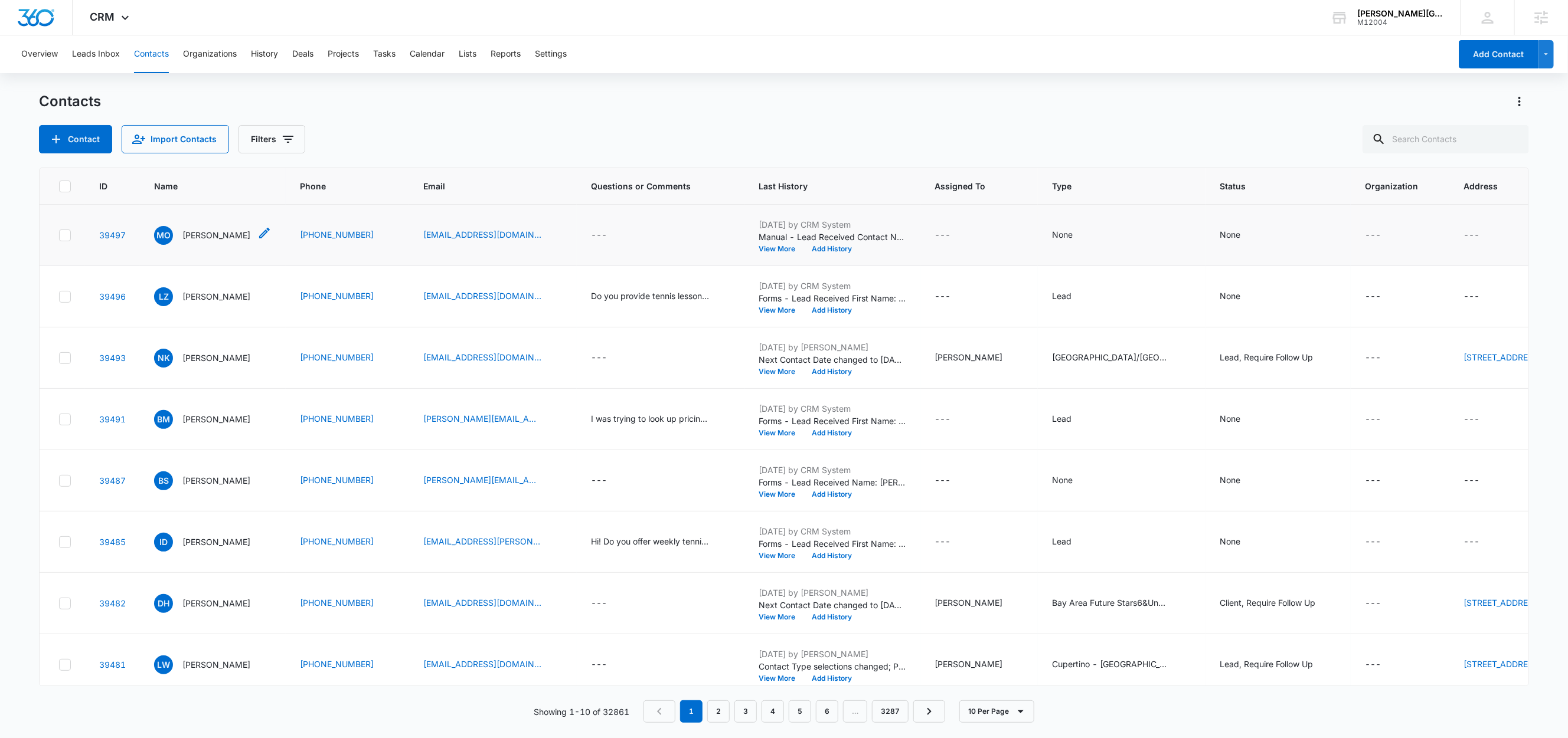
click at [216, 235] on p "[PERSON_NAME]" at bounding box center [216, 235] width 68 height 12
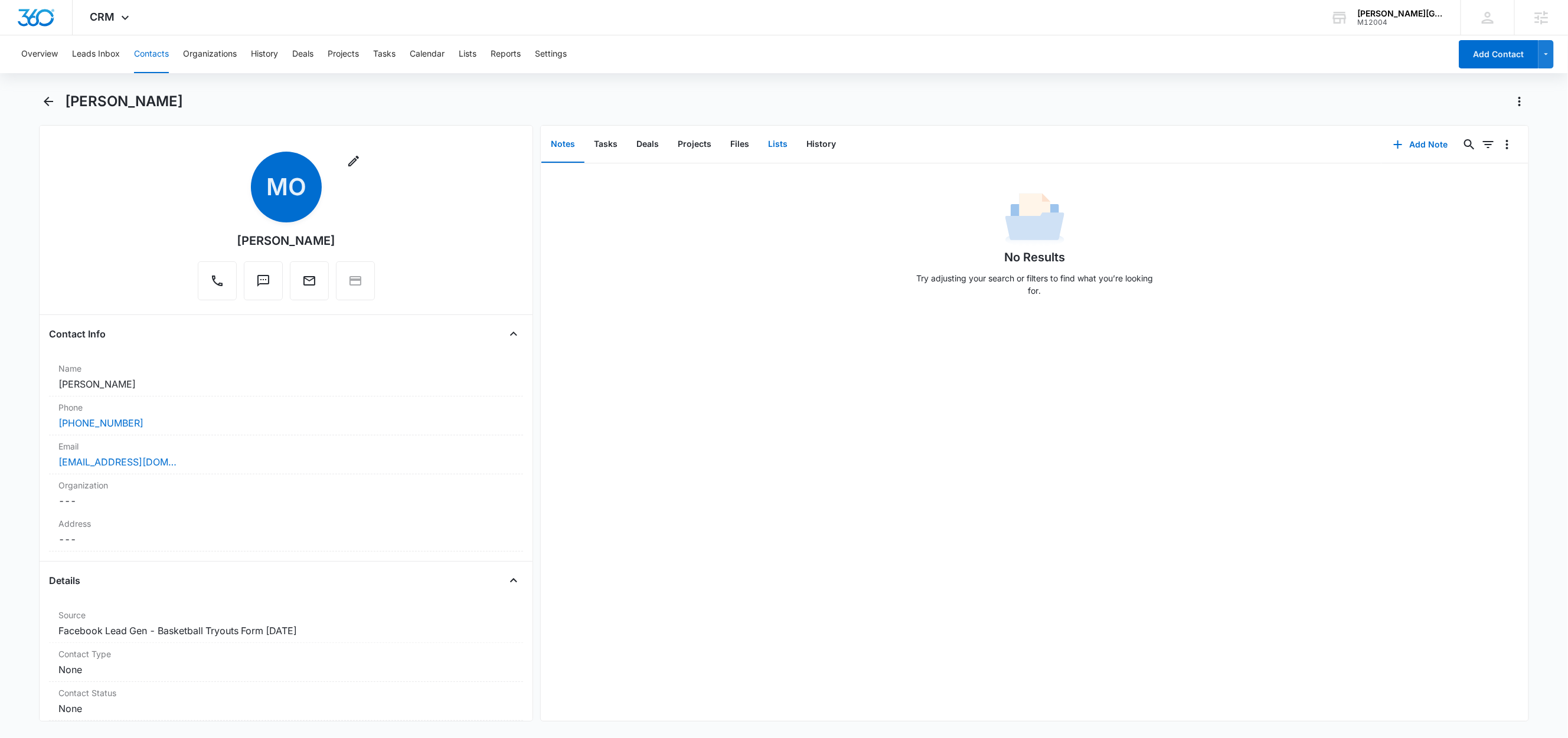
click at [779, 143] on button "Lists" at bounding box center [778, 144] width 38 height 36
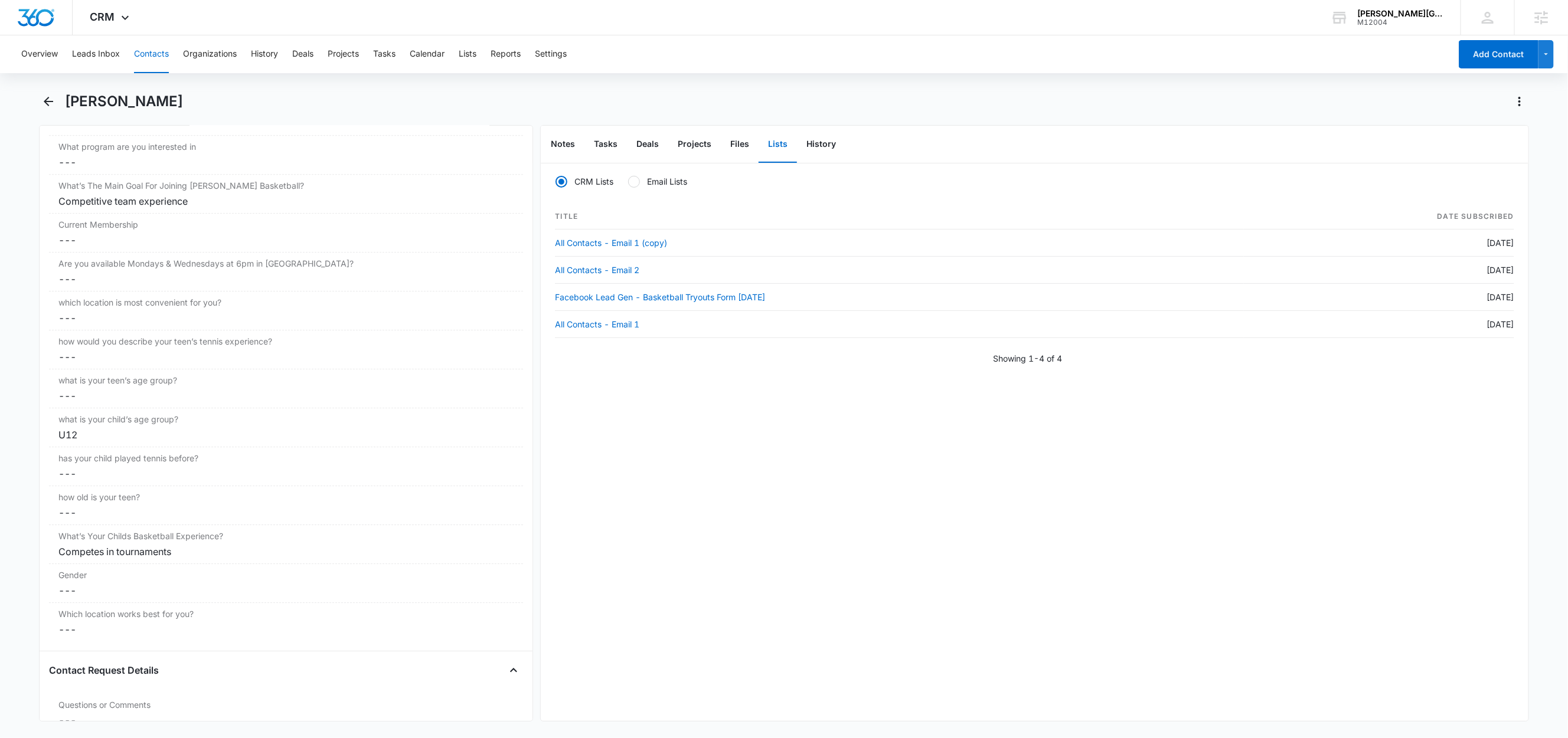
scroll to position [2366, 0]
